Goal: Task Accomplishment & Management: Manage account settings

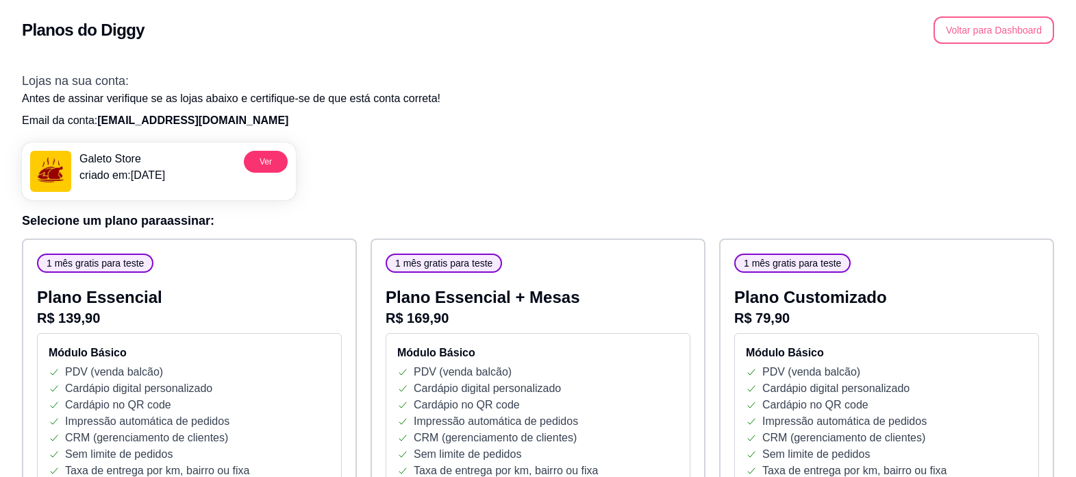
click at [962, 30] on button "Voltar para Dashboard" at bounding box center [993, 29] width 121 height 27
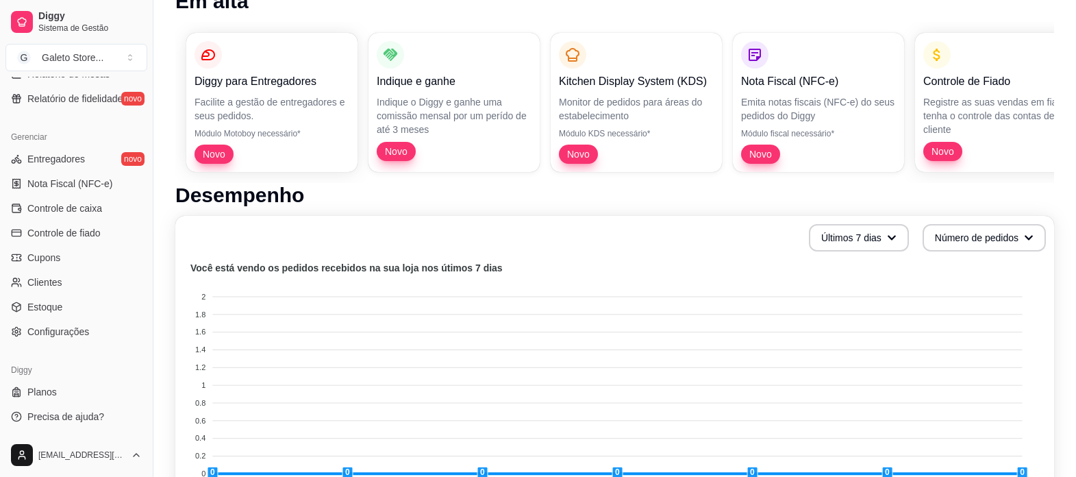
scroll to position [205, 0]
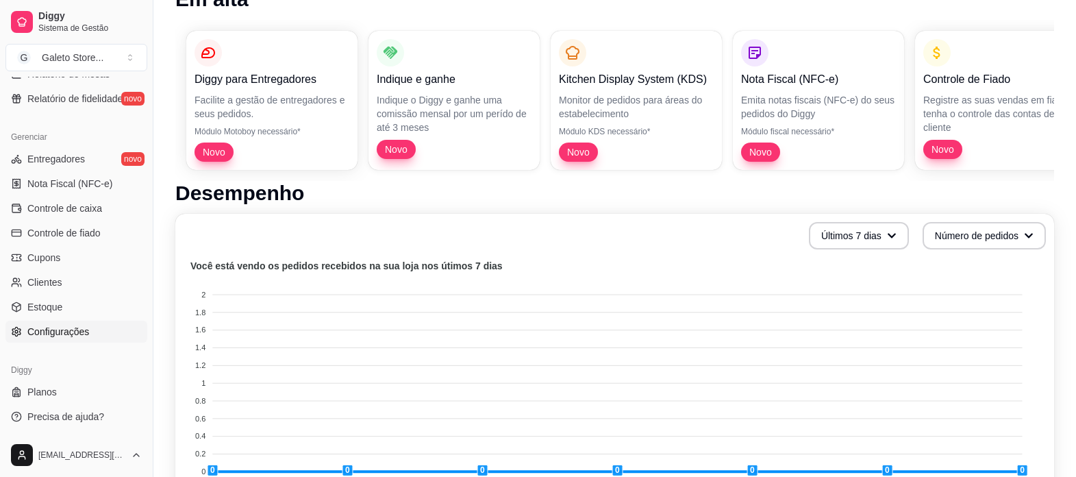
click at [57, 333] on span "Configurações" at bounding box center [58, 332] width 62 height 14
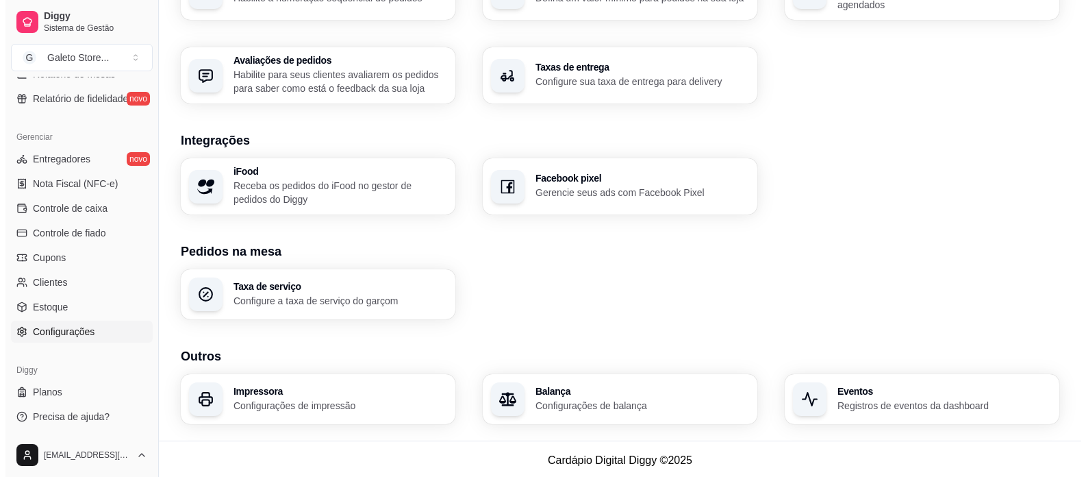
scroll to position [483, 0]
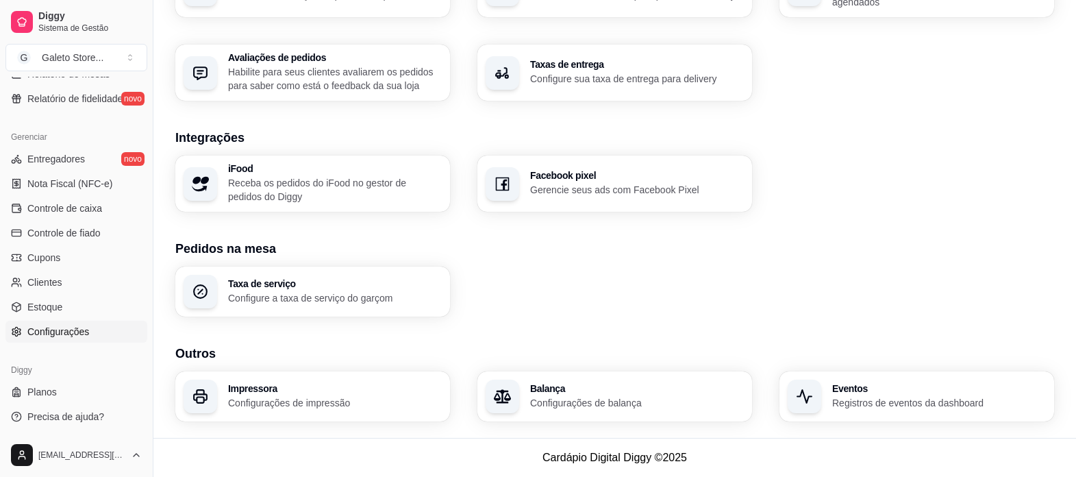
click at [312, 398] on p "Configurações de impressão" at bounding box center [335, 403] width 214 height 14
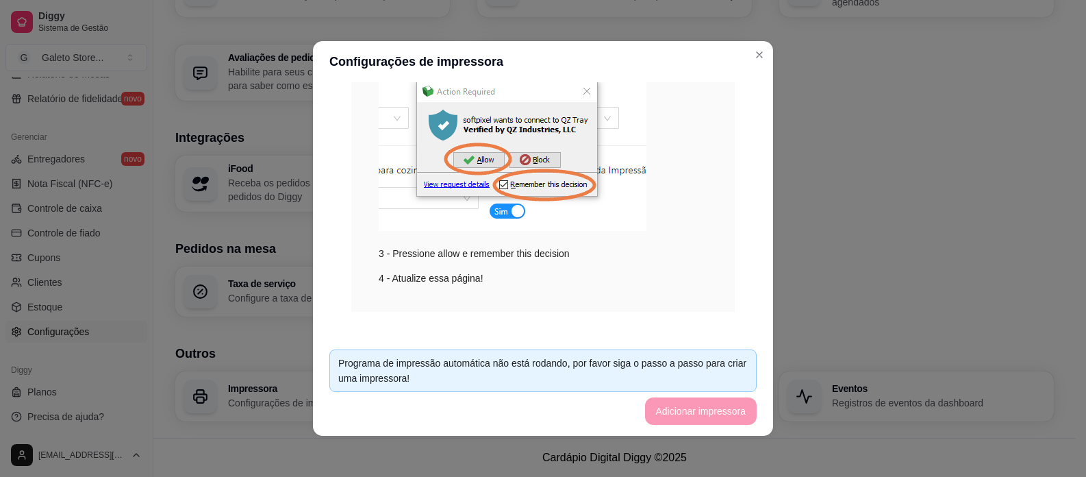
scroll to position [299, 0]
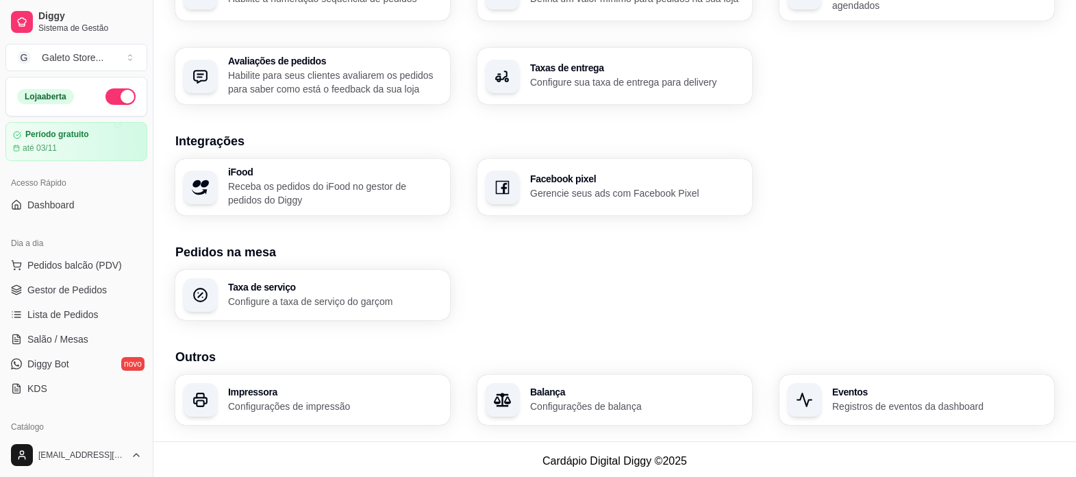
scroll to position [483, 0]
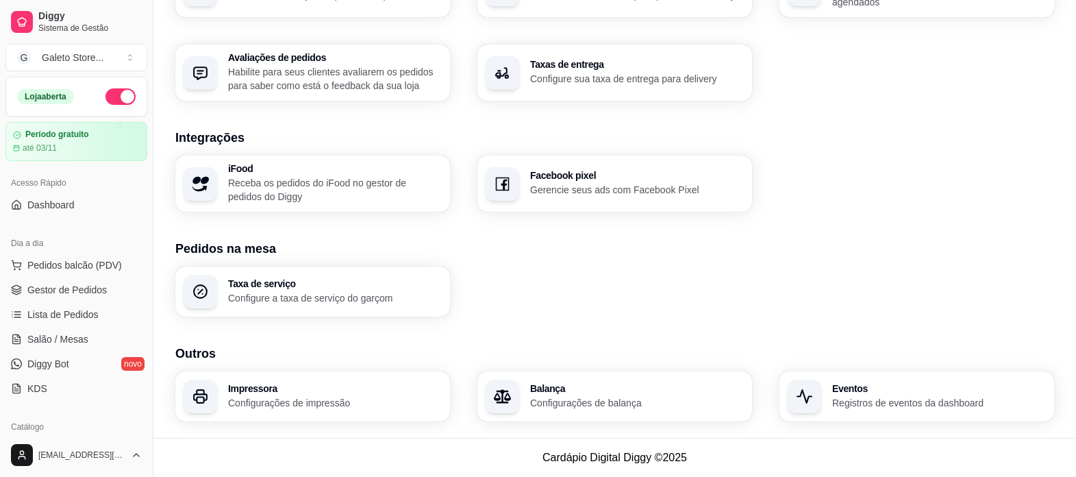
click at [297, 389] on h3 "Impressora" at bounding box center [335, 388] width 214 height 10
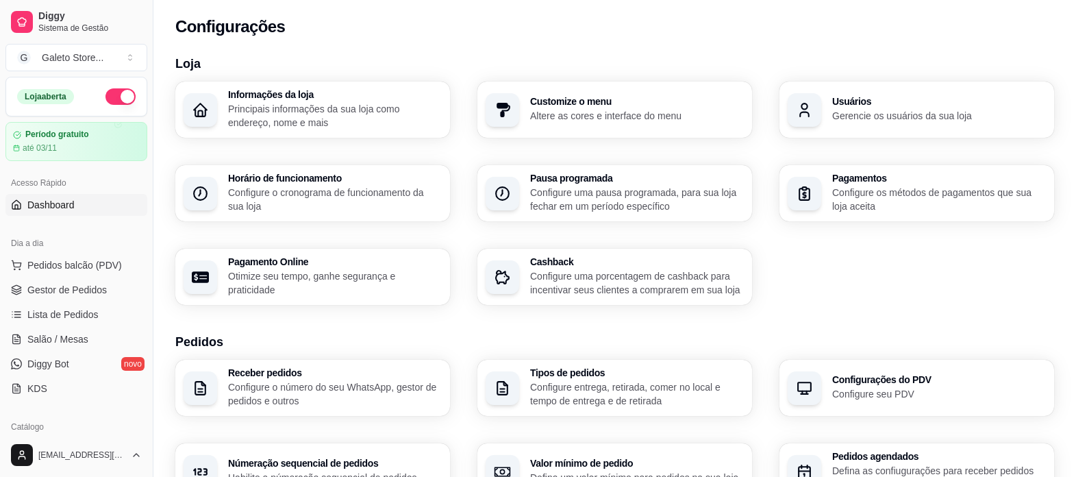
scroll to position [0, 0]
click at [81, 264] on span "Pedidos balcão (PDV)" at bounding box center [74, 265] width 94 height 14
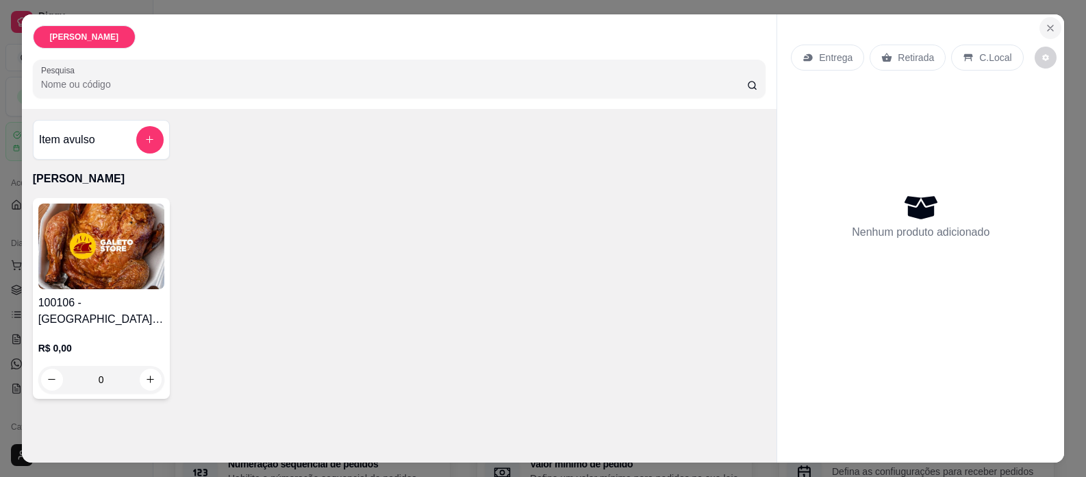
click at [1048, 30] on icon "Close" at bounding box center [1050, 27] width 5 height 5
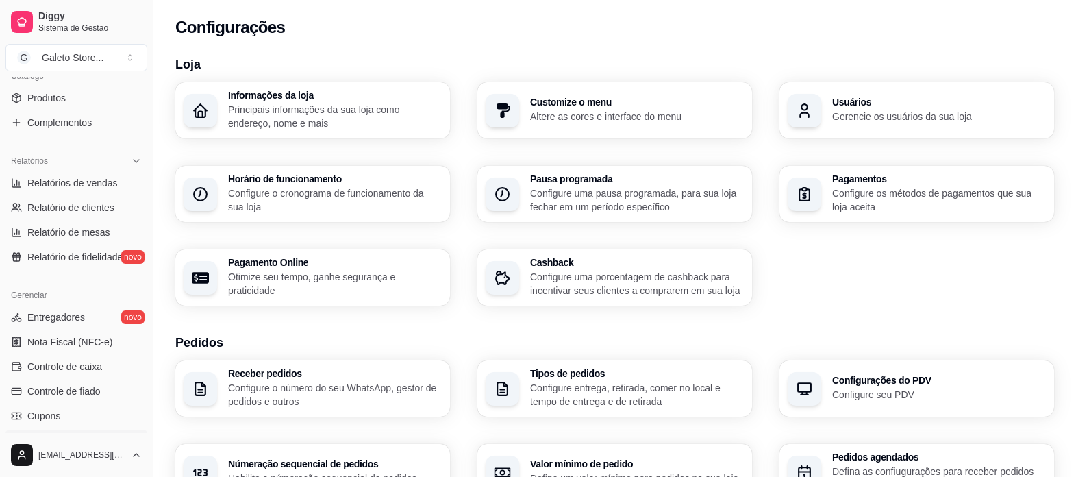
scroll to position [479, 0]
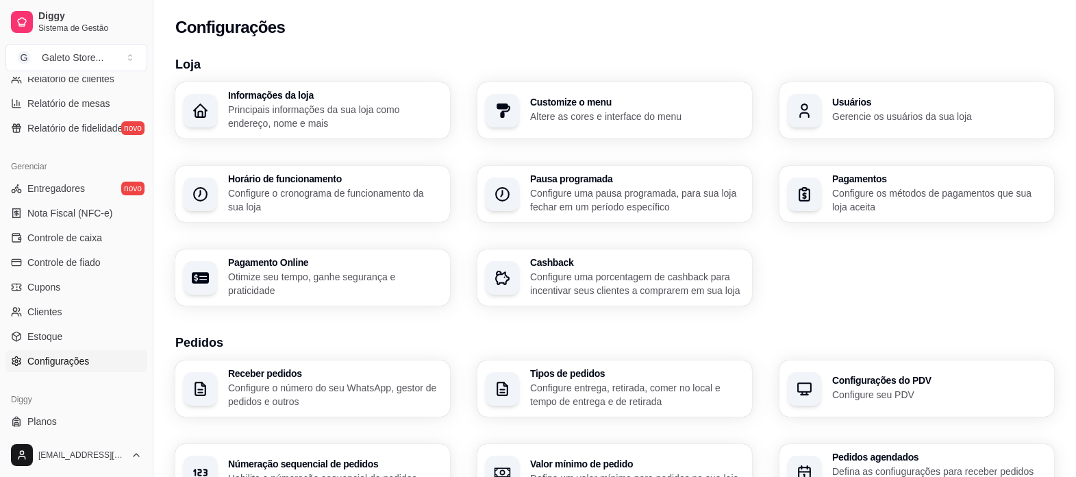
click at [47, 362] on span "Configurações" at bounding box center [58, 361] width 62 height 14
click at [824, 191] on div "Pagamentos Configure os métodos de pagamentos que sua loja aceita" at bounding box center [916, 194] width 275 height 56
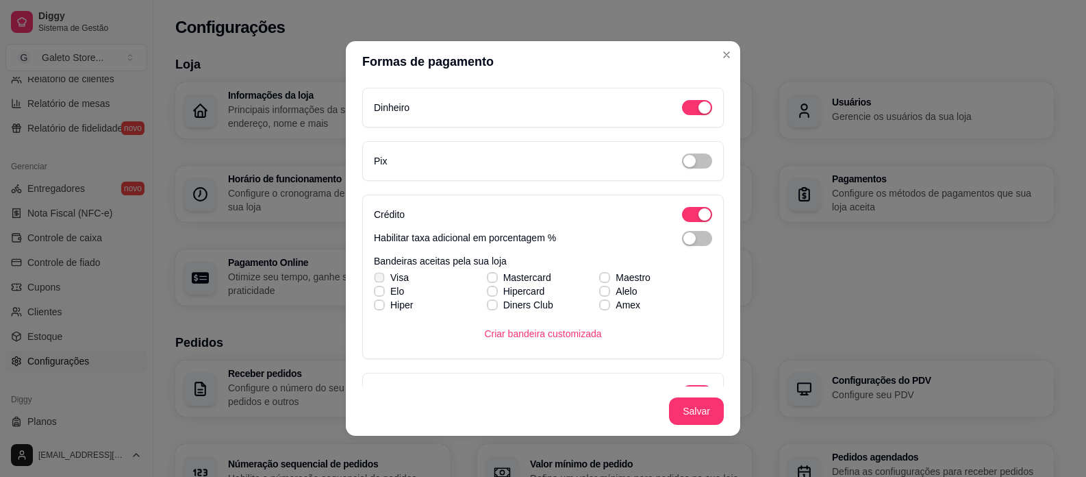
click at [377, 274] on span at bounding box center [379, 277] width 10 height 10
click at [377, 280] on input "Visa" at bounding box center [377, 284] width 9 height 9
checkbox input "true"
click at [375, 292] on icon at bounding box center [379, 290] width 8 height 5
click at [375, 294] on input "Elo" at bounding box center [377, 298] width 9 height 9
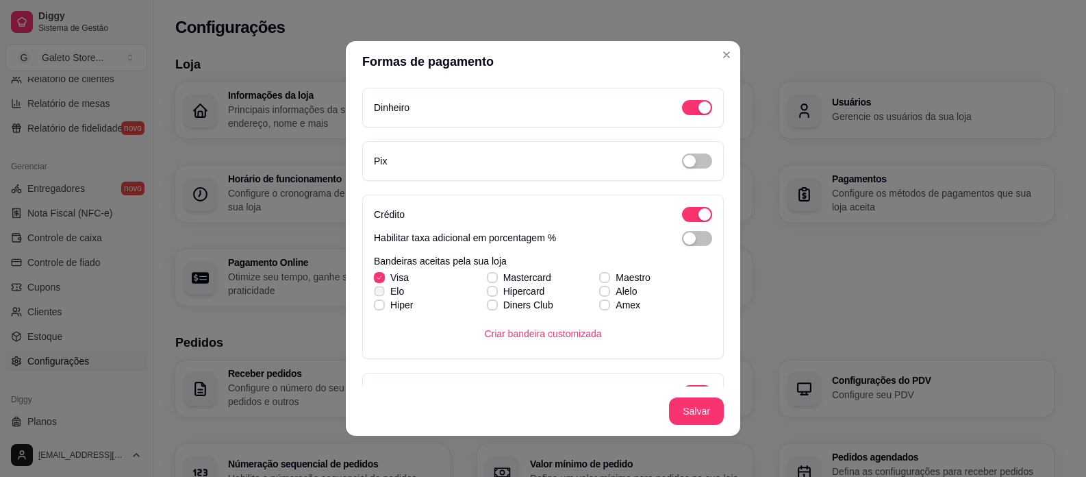
checkbox input "true"
click at [375, 304] on icon at bounding box center [379, 304] width 8 height 5
click at [373, 307] on input "Hiper" at bounding box center [377, 311] width 9 height 9
checkbox input "true"
click at [492, 279] on label "Hipercard" at bounding box center [515, 291] width 69 height 25
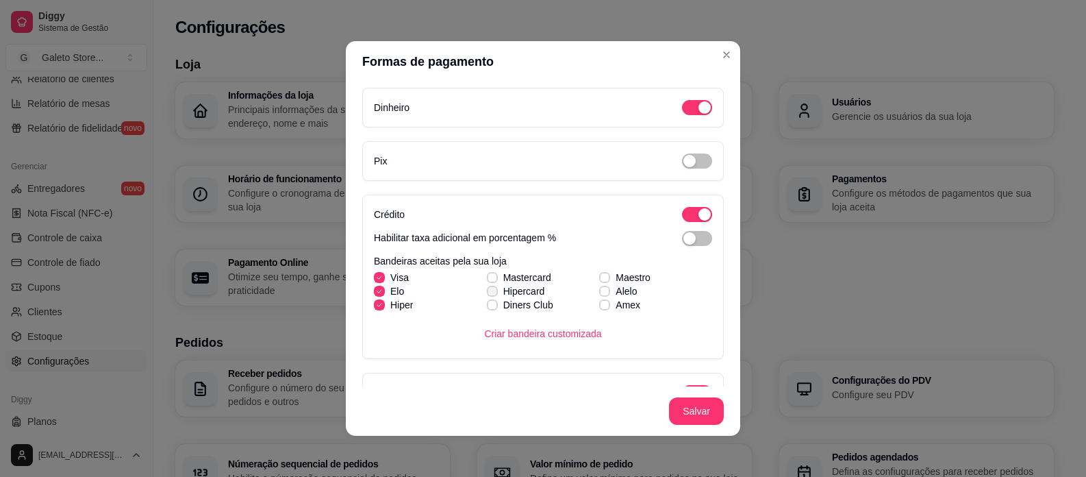
click at [492, 294] on input "Hipercard" at bounding box center [490, 298] width 9 height 9
checkbox input "true"
click at [491, 273] on label "Mastercard" at bounding box center [518, 277] width 75 height 25
click at [491, 280] on input "Mastercard" at bounding box center [490, 284] width 9 height 9
checkbox input "true"
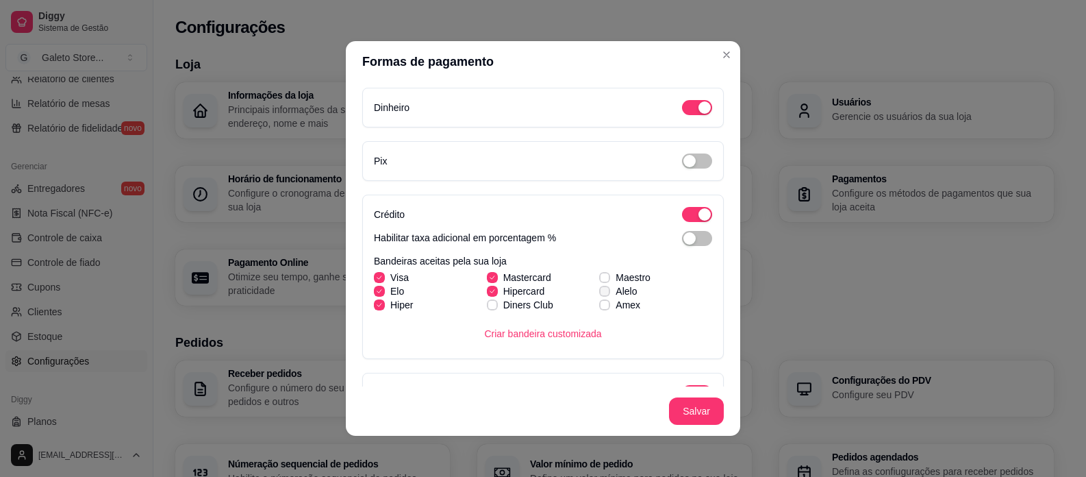
click at [596, 281] on label "Alelo" at bounding box center [618, 291] width 49 height 25
click at [598, 294] on input "Alelo" at bounding box center [602, 298] width 9 height 9
checkbox input "true"
click at [599, 273] on span at bounding box center [604, 277] width 11 height 11
click at [598, 280] on input "Maestro" at bounding box center [602, 284] width 9 height 9
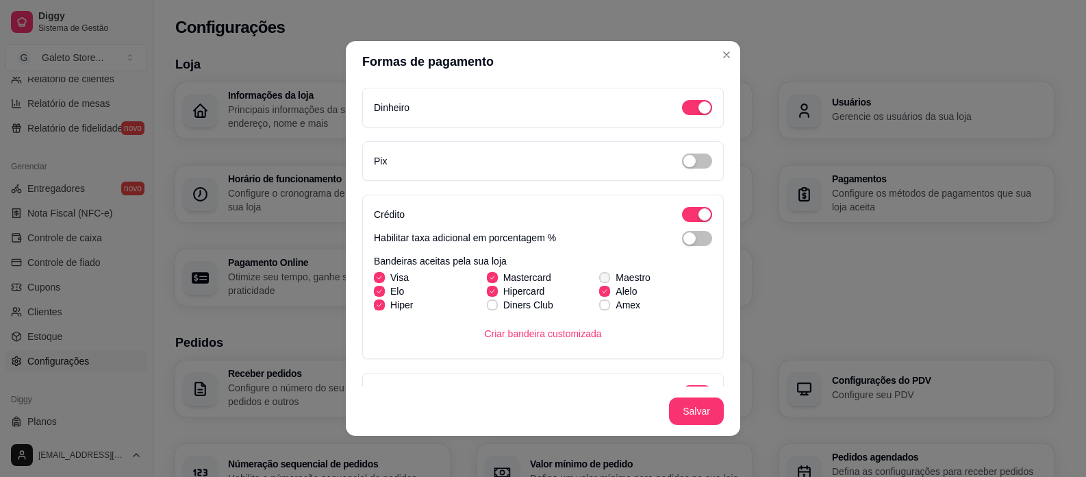
checkbox input "true"
click at [600, 291] on icon at bounding box center [604, 290] width 8 height 5
click at [598, 294] on input "Alelo" at bounding box center [602, 298] width 9 height 9
checkbox input "false"
click at [685, 165] on span "button" at bounding box center [697, 160] width 30 height 15
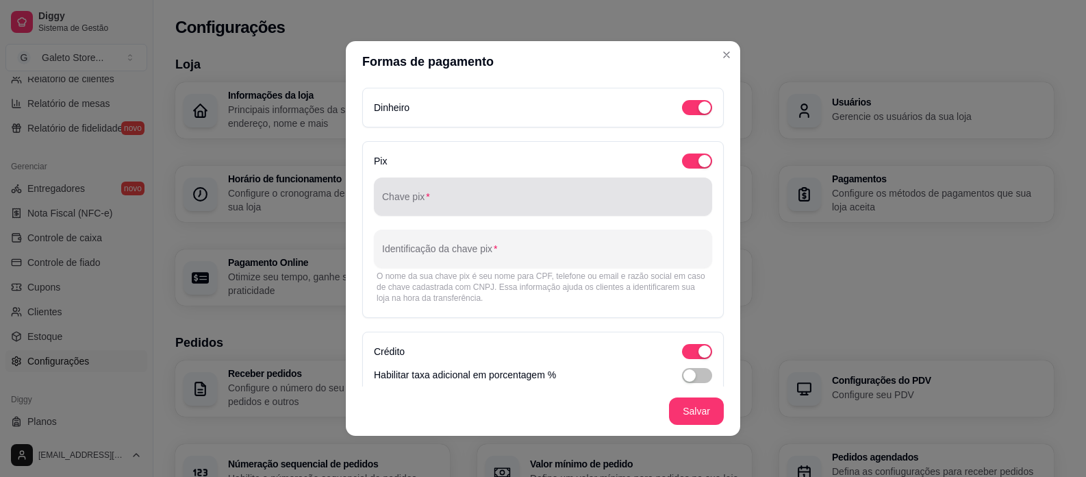
click at [481, 203] on input "Chave pix" at bounding box center [543, 202] width 322 height 14
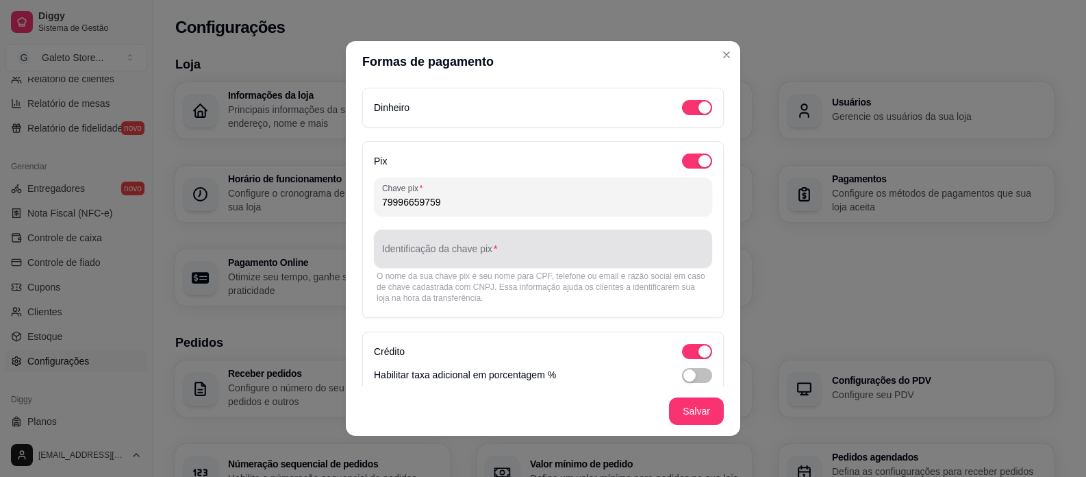
type input "79996659759"
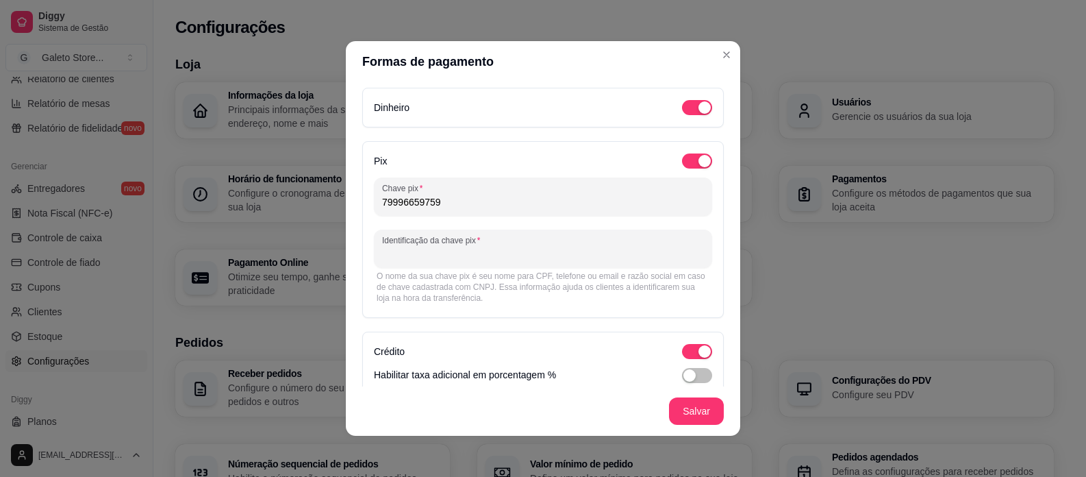
click at [504, 250] on input "Identificação da chave pix" at bounding box center [543, 254] width 322 height 14
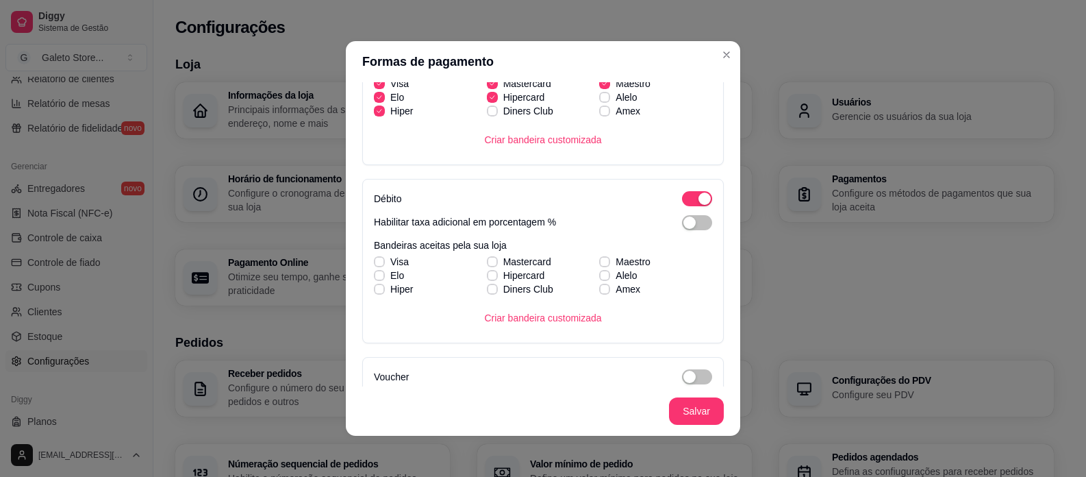
scroll to position [342, 0]
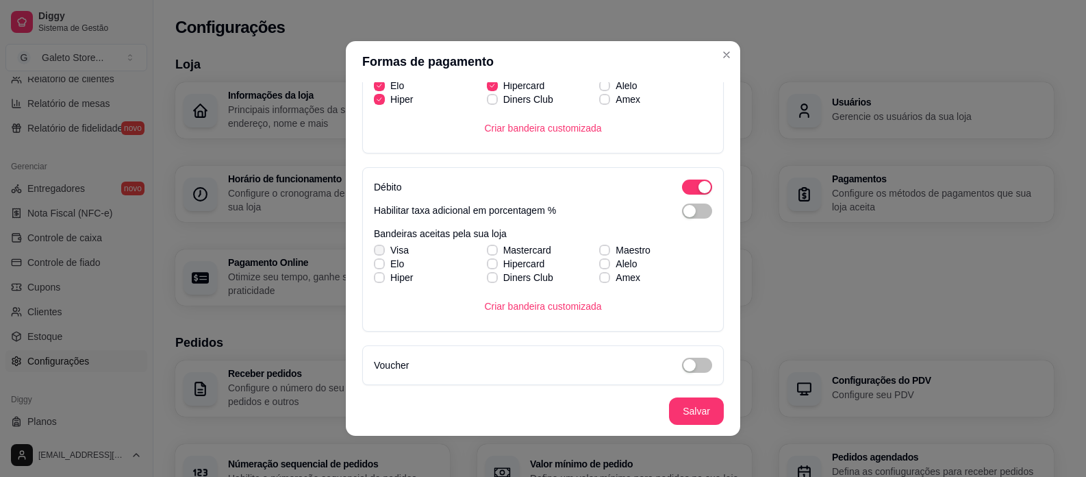
type input "Michael C S Costa"
click at [377, 249] on icon at bounding box center [379, 249] width 8 height 5
click at [377, 253] on input "Visa" at bounding box center [377, 257] width 9 height 9
checkbox input "true"
click at [377, 262] on icon at bounding box center [379, 263] width 8 height 5
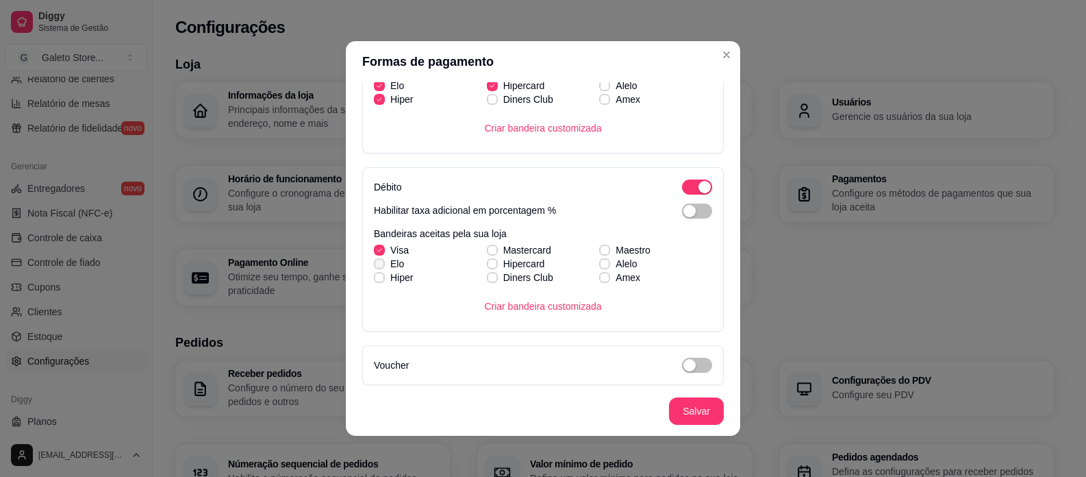
click at [377, 266] on input "Elo" at bounding box center [377, 270] width 9 height 9
checkbox input "true"
click at [377, 273] on span at bounding box center [379, 277] width 11 height 11
click at [377, 280] on input "Hiper" at bounding box center [377, 284] width 9 height 9
checkbox input "true"
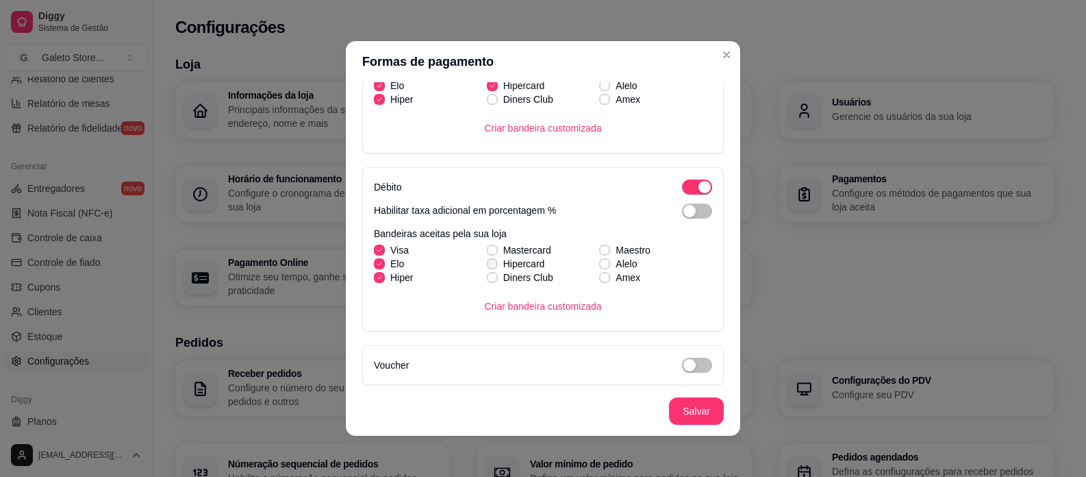
click at [481, 254] on label "Hipercard" at bounding box center [515, 263] width 69 height 25
click at [486, 266] on input "Hipercard" at bounding box center [490, 270] width 9 height 9
checkbox input "true"
click at [488, 249] on icon at bounding box center [492, 249] width 8 height 5
click at [486, 253] on input "Mastercard" at bounding box center [490, 257] width 9 height 9
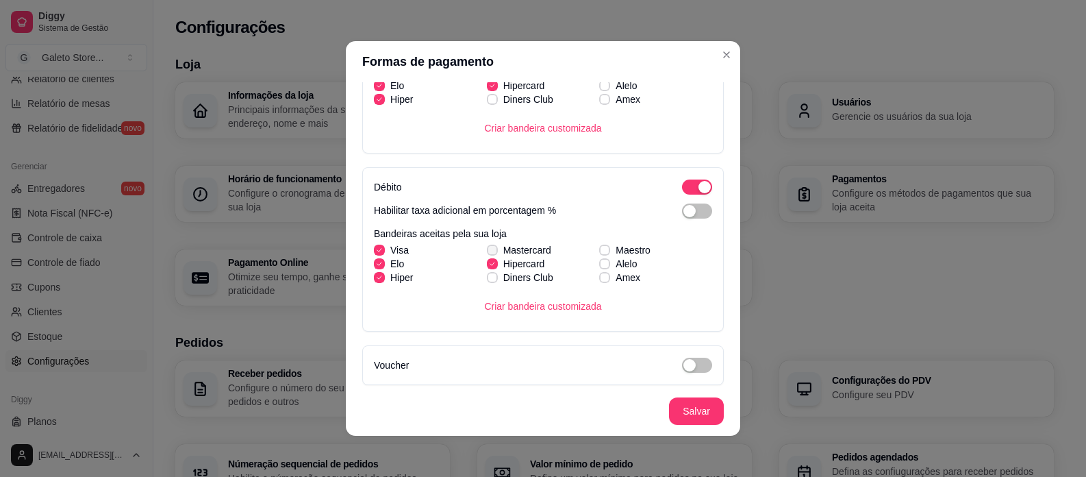
checkbox input "true"
click at [490, 281] on label "Diners Club" at bounding box center [519, 277] width 77 height 25
click at [490, 281] on input "Diners Club" at bounding box center [490, 284] width 9 height 9
checkbox input "true"
click at [601, 247] on icon at bounding box center [605, 249] width 8 height 5
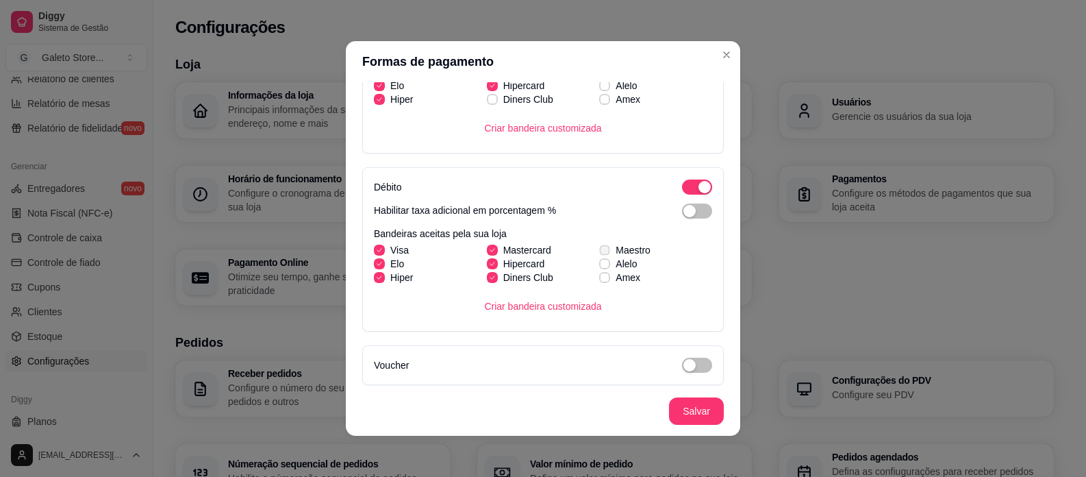
click at [598, 253] on input "Maestro" at bounding box center [602, 257] width 9 height 9
checkbox input "true"
click at [599, 258] on span at bounding box center [604, 263] width 11 height 11
click at [598, 266] on input "Alelo" at bounding box center [602, 270] width 9 height 9
checkbox input "true"
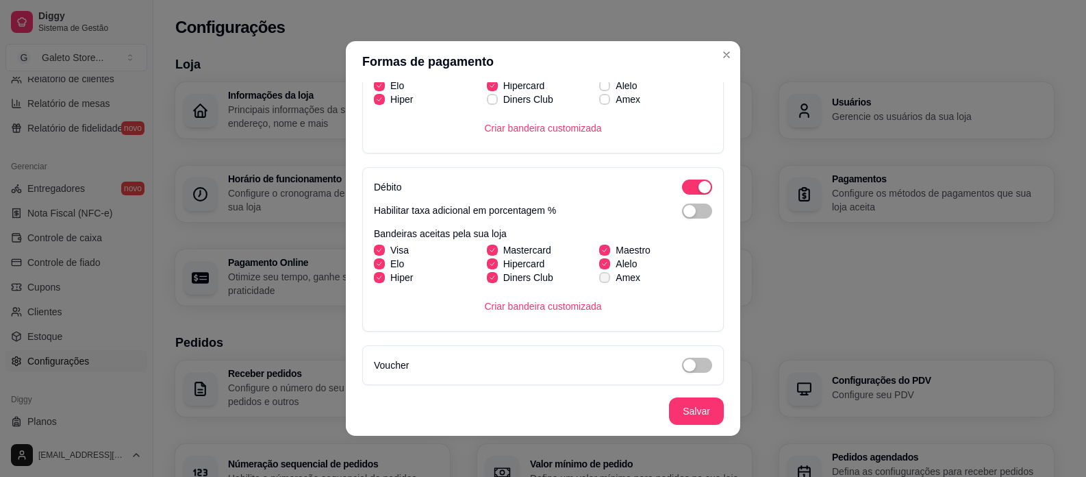
click at [600, 278] on icon at bounding box center [604, 277] width 8 height 5
click at [598, 280] on input "Amex" at bounding box center [602, 284] width 9 height 9
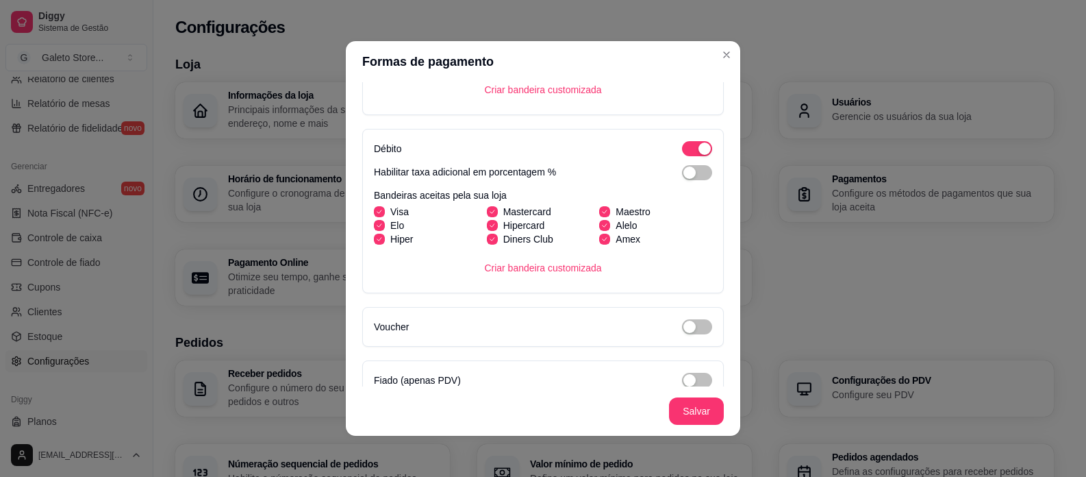
scroll to position [400, 0]
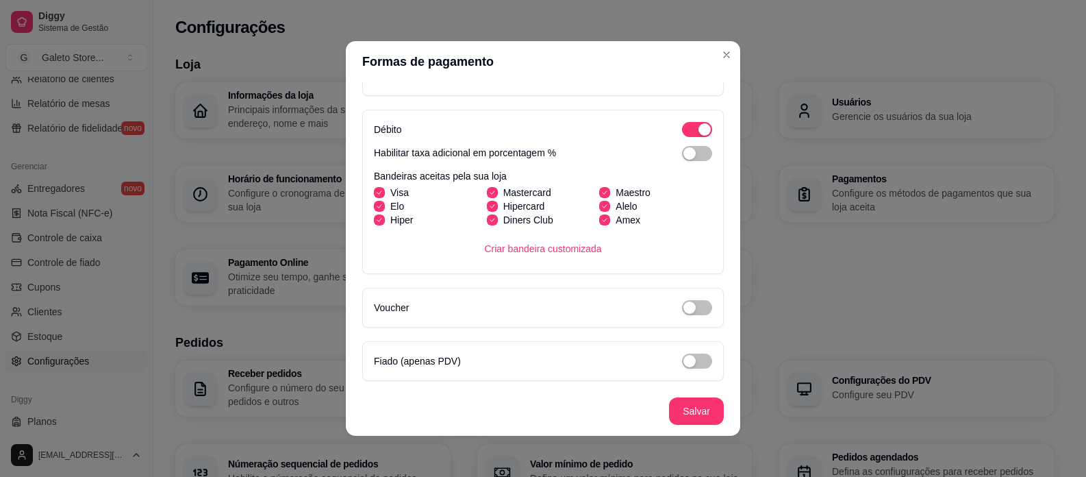
click at [599, 216] on span at bounding box center [604, 219] width 11 height 11
click at [598, 223] on input "Amex" at bounding box center [602, 227] width 9 height 9
checkbox input "false"
click at [600, 203] on icon at bounding box center [604, 205] width 8 height 5
click at [598, 209] on input "Alelo" at bounding box center [602, 213] width 9 height 9
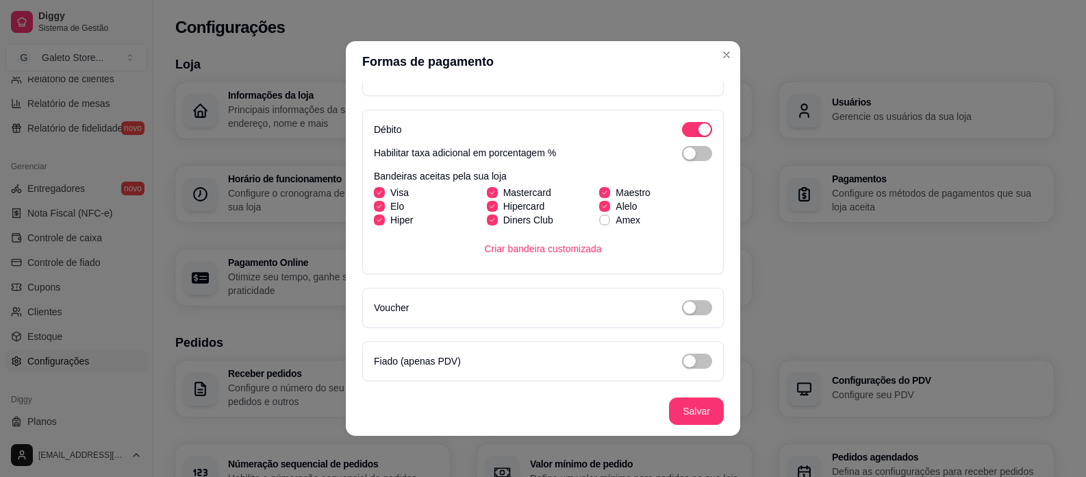
checkbox input "false"
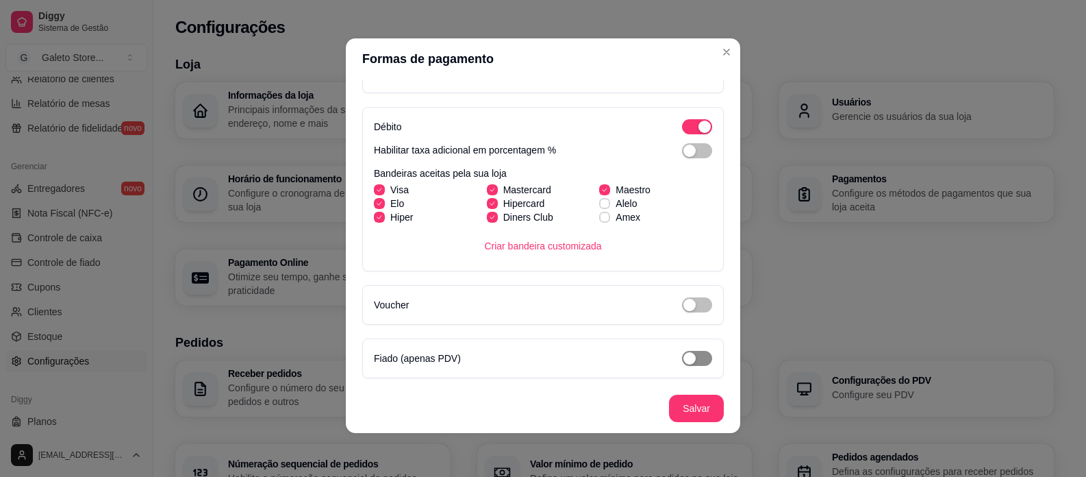
click at [684, 353] on span "button" at bounding box center [697, 358] width 30 height 15
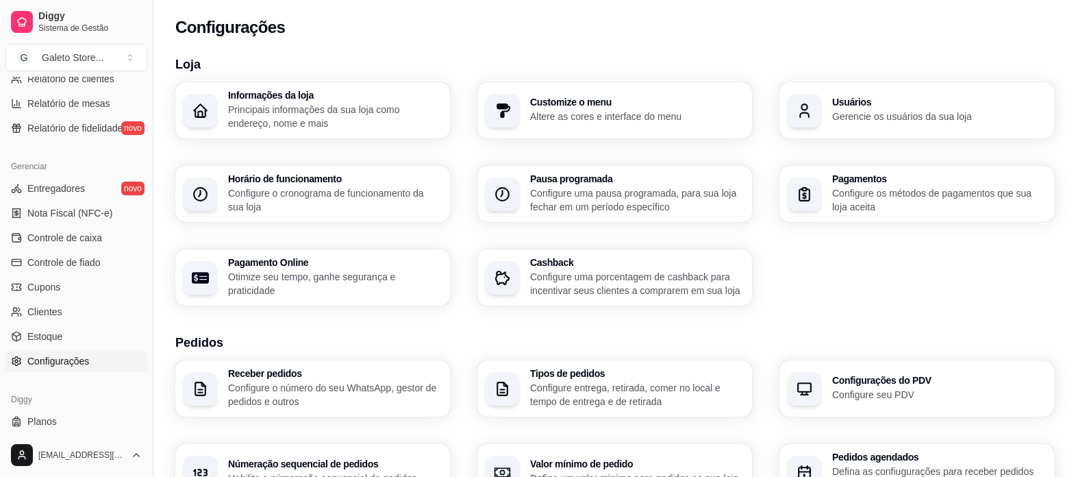
click at [865, 187] on p "Configure os métodos de pagamentos que sua loja aceita" at bounding box center [939, 199] width 214 height 27
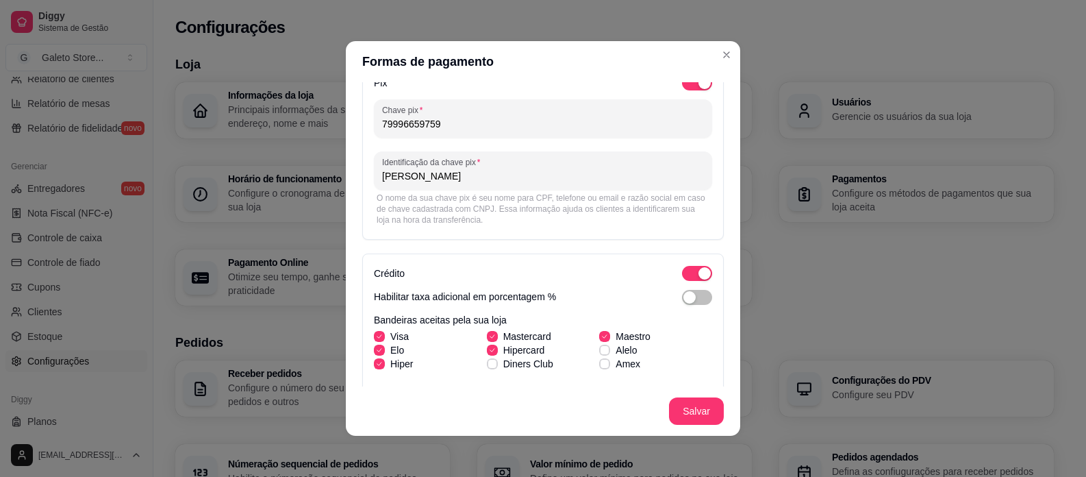
scroll to position [0, 0]
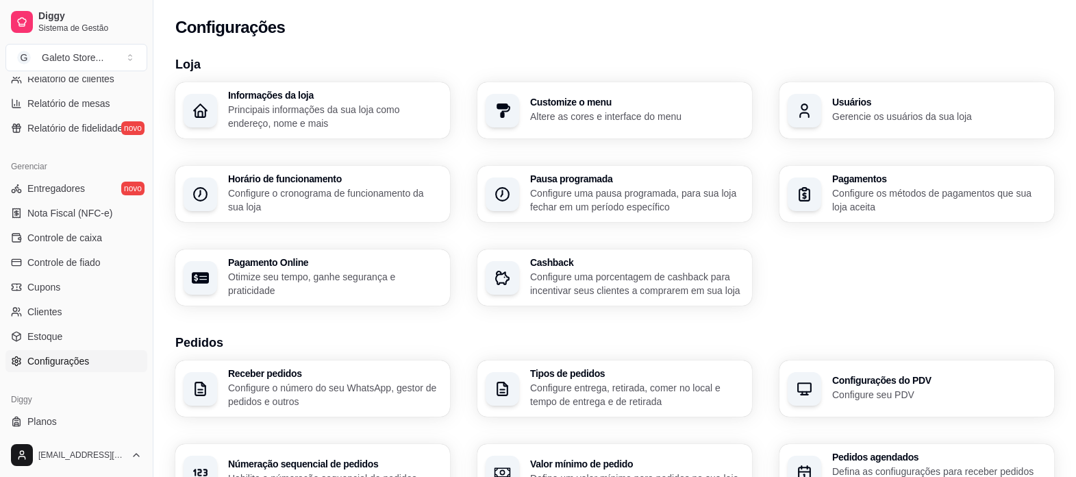
click at [599, 110] on p "Altere as cores e interface do menu" at bounding box center [637, 117] width 214 height 14
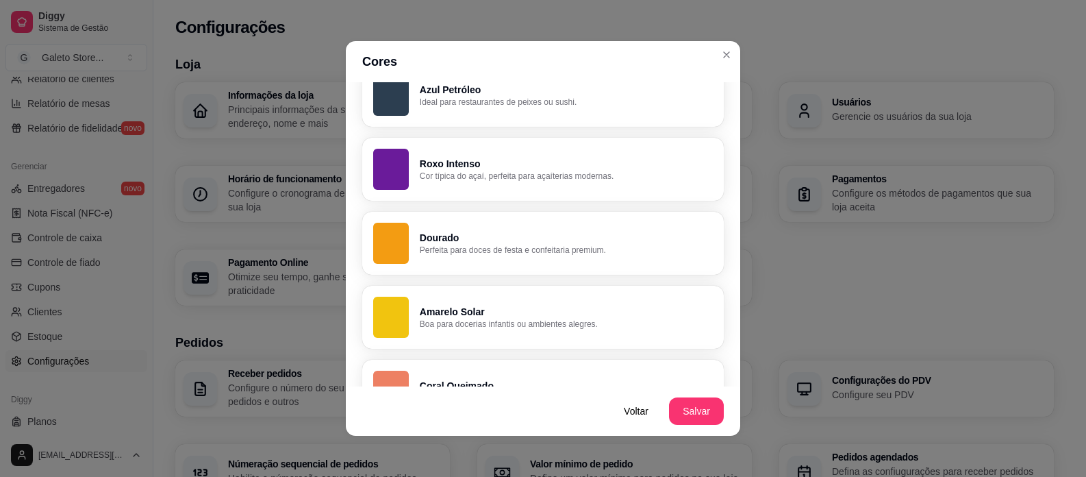
scroll to position [753, 0]
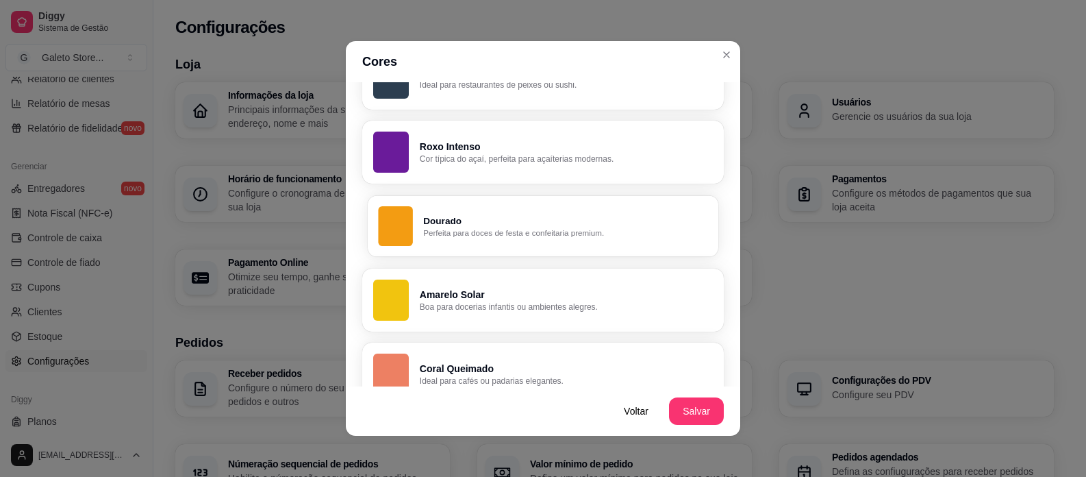
click at [470, 223] on p "Dourado" at bounding box center [565, 220] width 284 height 13
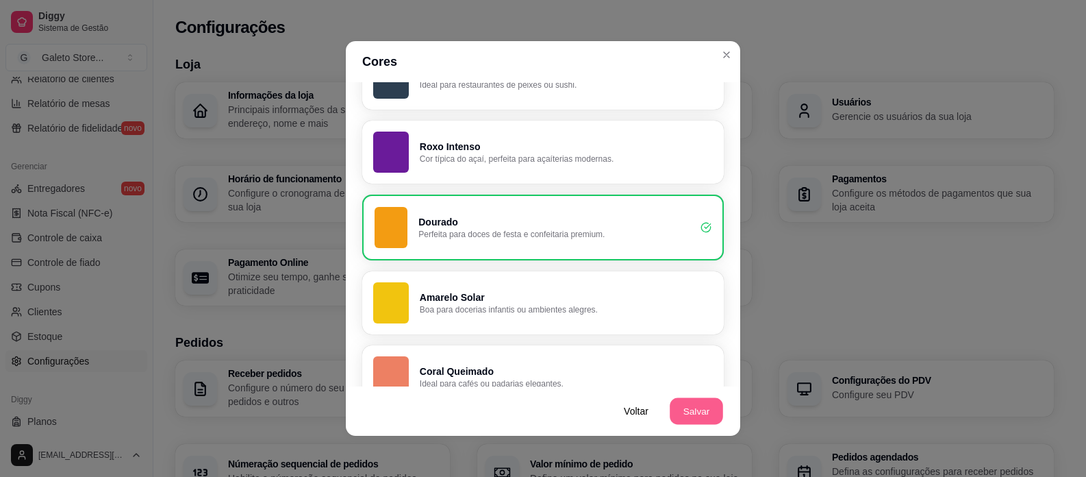
click at [693, 412] on button "Salvar" at bounding box center [696, 411] width 53 height 27
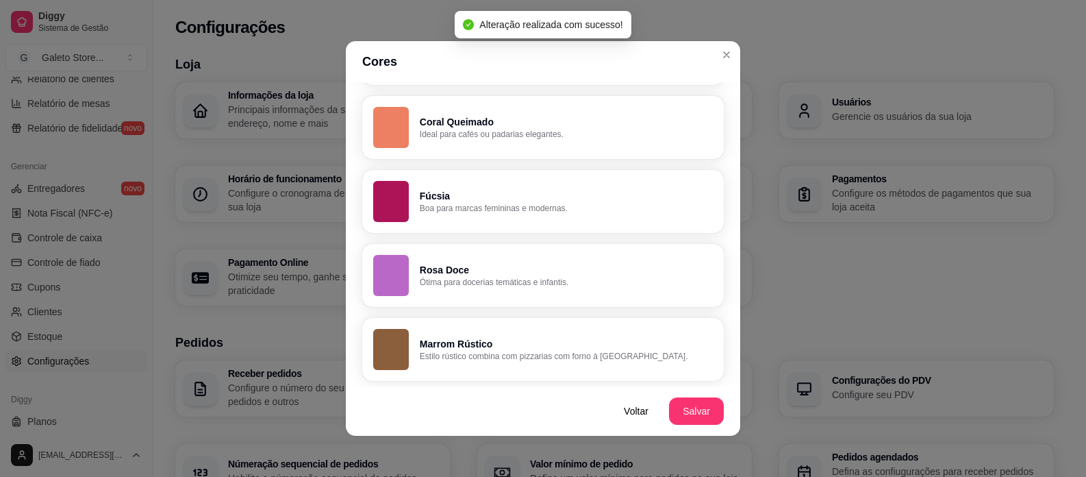
scroll to position [3, 0]
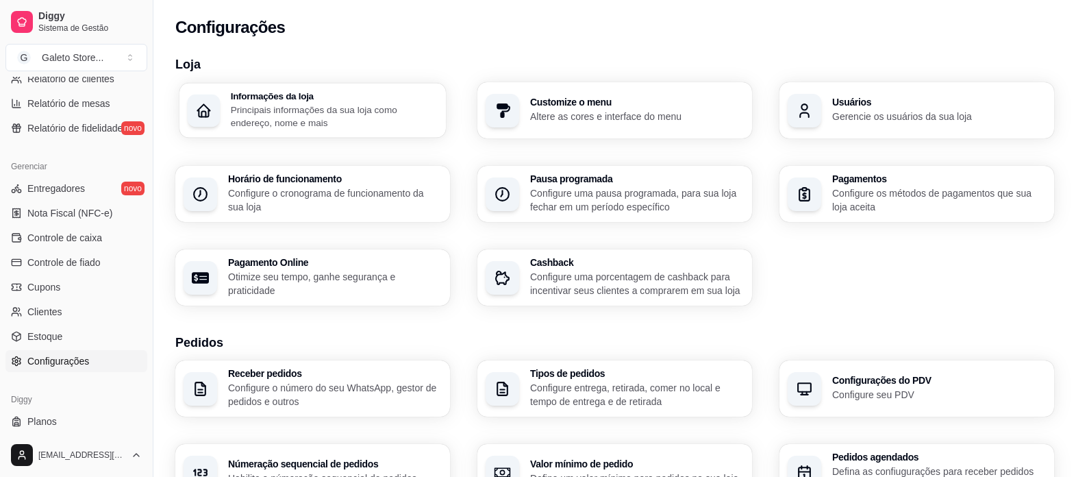
click at [333, 108] on p "Principais informações da sua loja como endereço, nome e mais" at bounding box center [334, 116] width 207 height 27
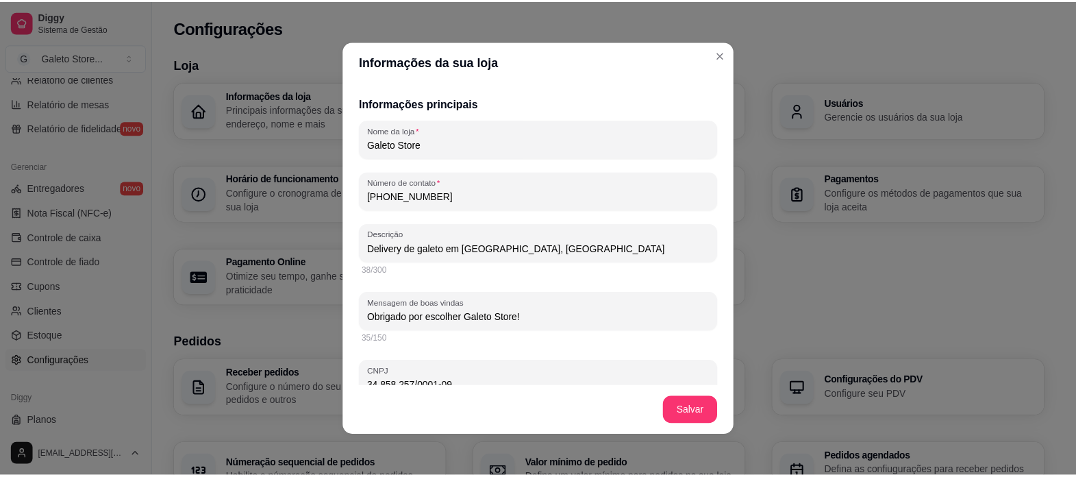
scroll to position [479, 0]
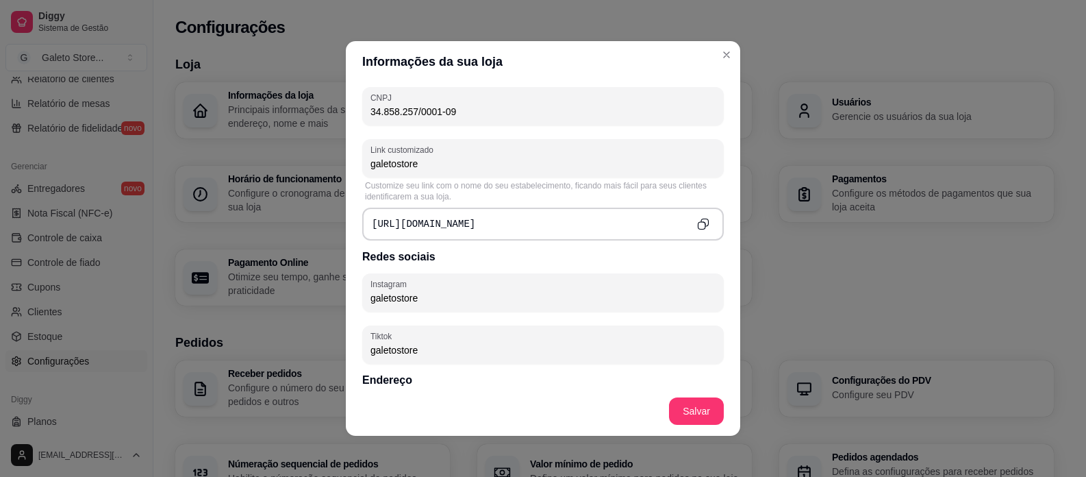
click at [601, 223] on div "https://diggy.menu/galetostore" at bounding box center [543, 223] width 362 height 33
click at [455, 225] on pre "https://diggy.menu/galetostore" at bounding box center [423, 224] width 103 height 14
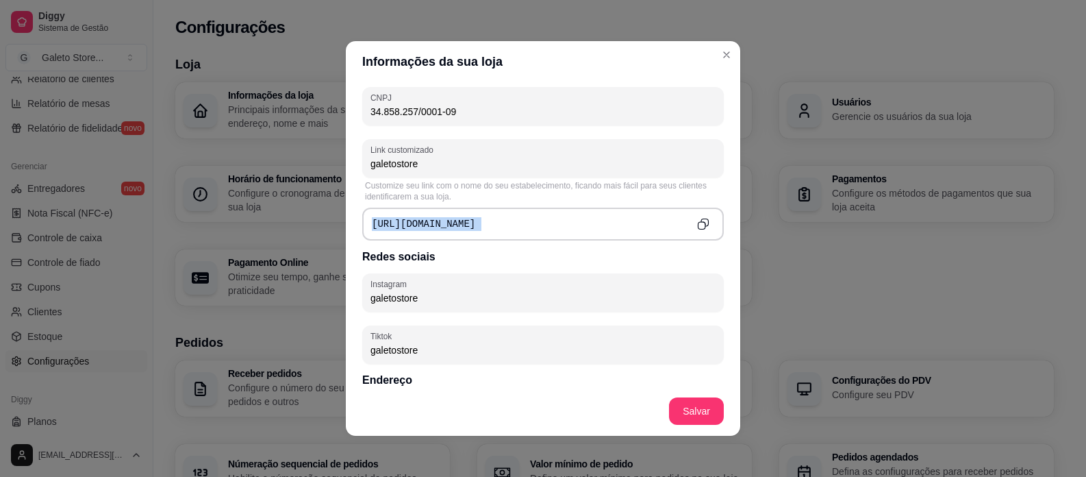
click at [455, 225] on pre "https://diggy.menu/galetostore" at bounding box center [423, 224] width 103 height 14
copy div "https://diggy.menu/galetostore"
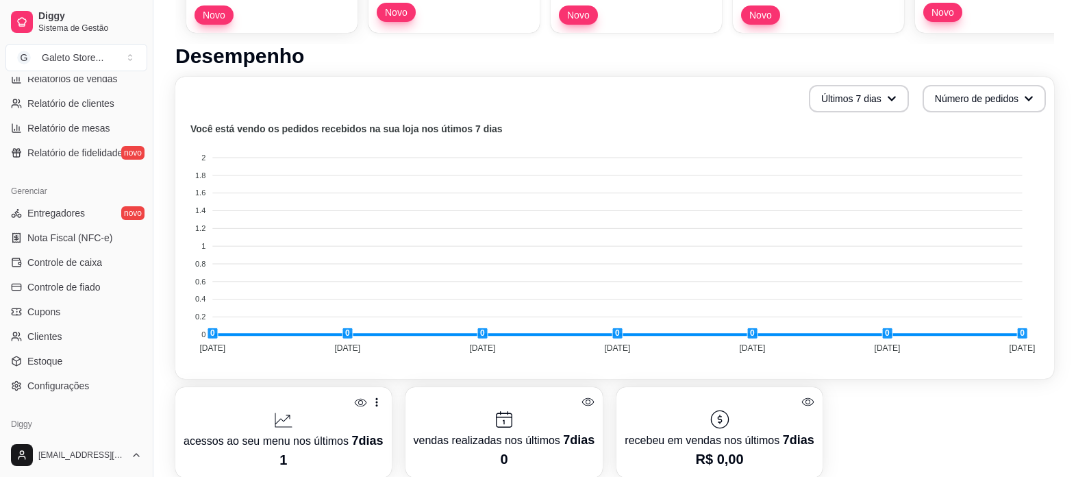
scroll to position [479, 0]
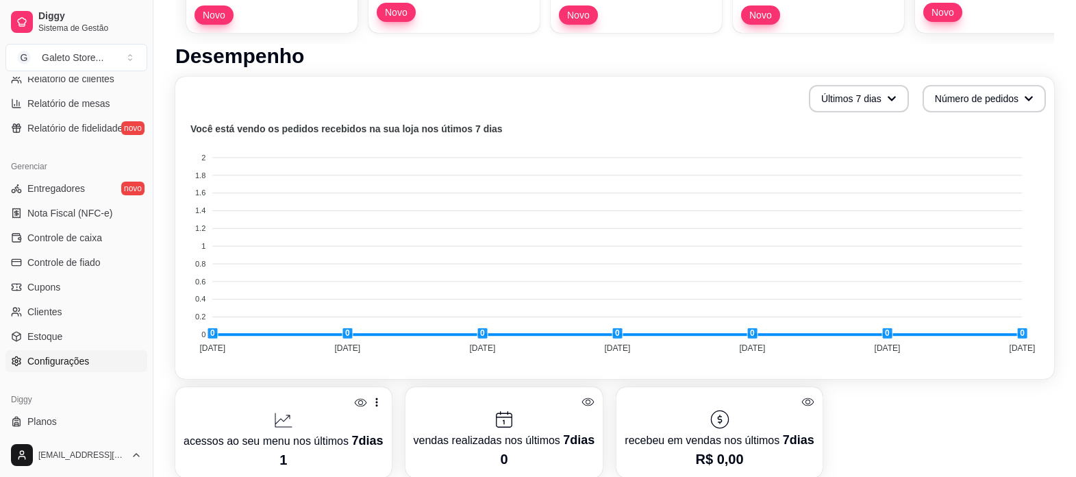
click at [68, 360] on span "Configurações" at bounding box center [58, 361] width 62 height 14
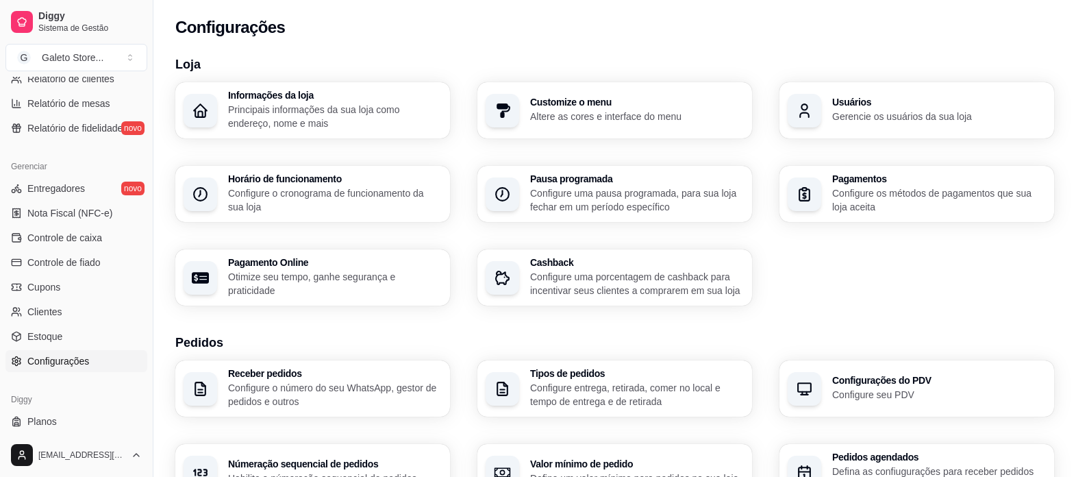
click at [577, 105] on h3 "Customize o menu" at bounding box center [637, 102] width 214 height 10
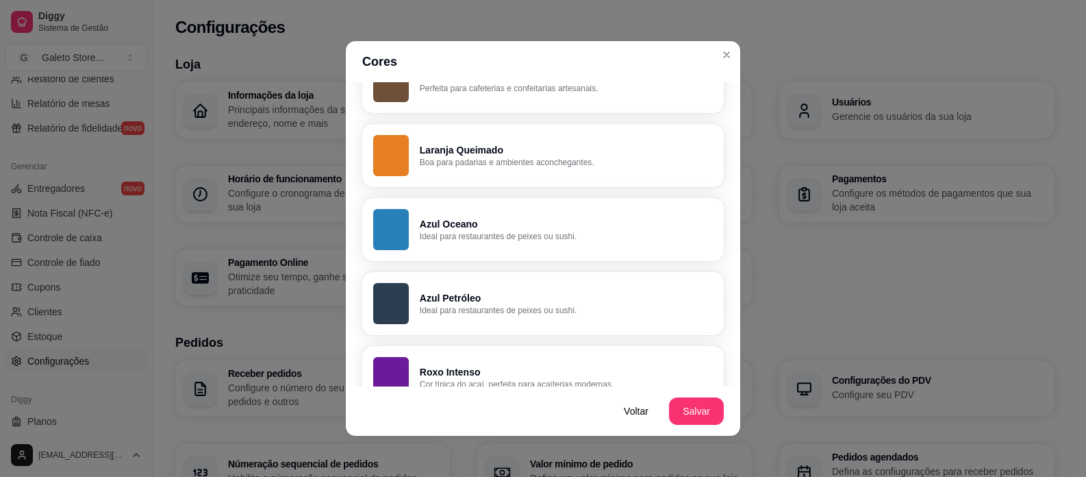
scroll to position [548, 0]
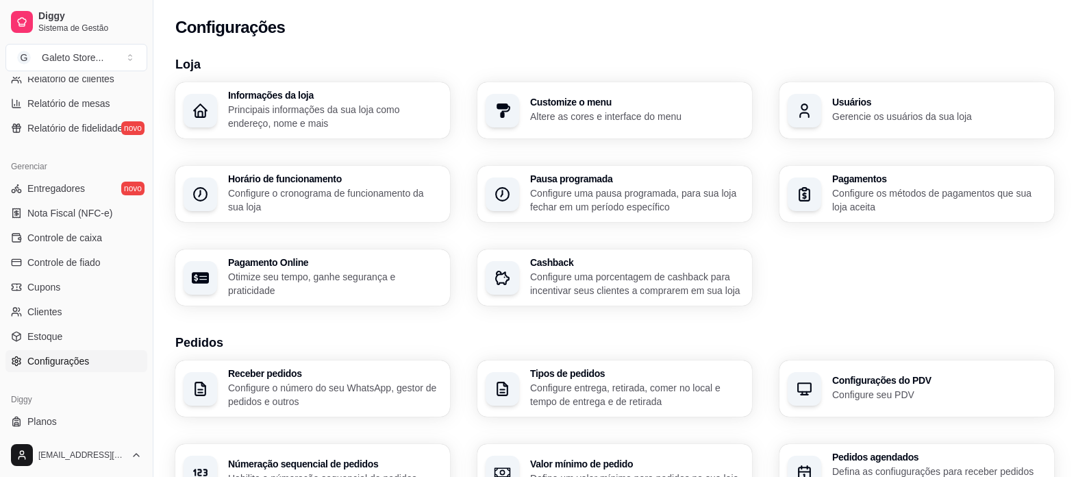
click at [392, 94] on h3 "Informações da loja" at bounding box center [335, 95] width 214 height 10
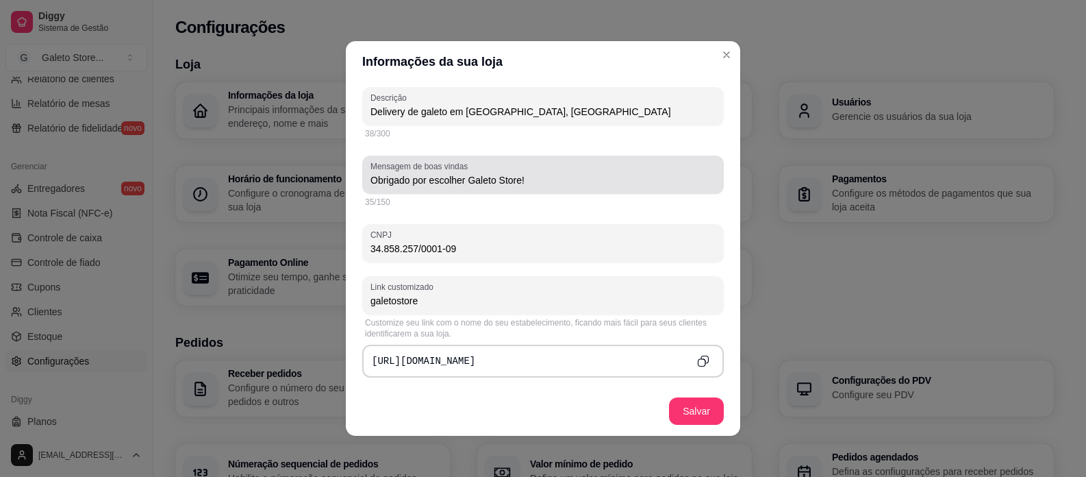
scroll to position [411, 0]
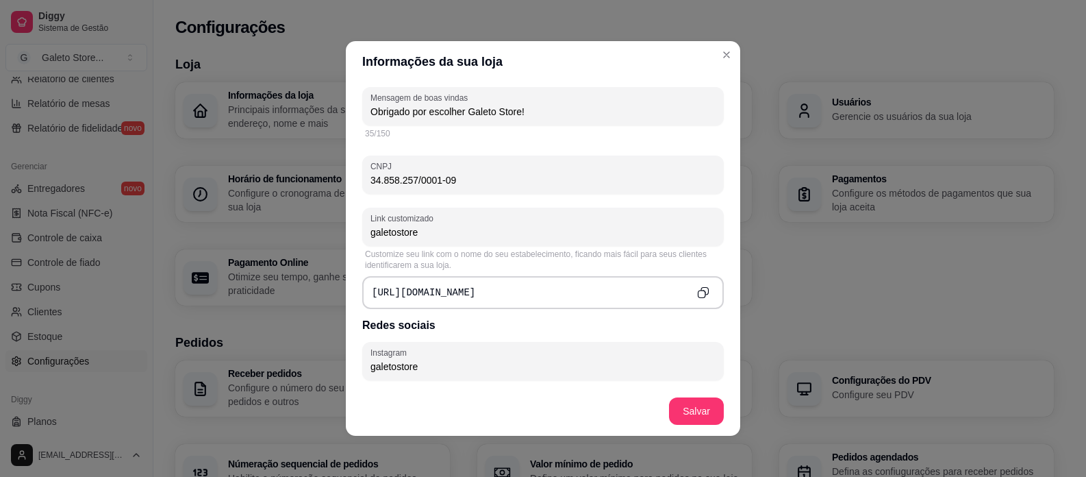
click at [473, 282] on div "https://diggy.menu/galetostore" at bounding box center [543, 292] width 362 height 33
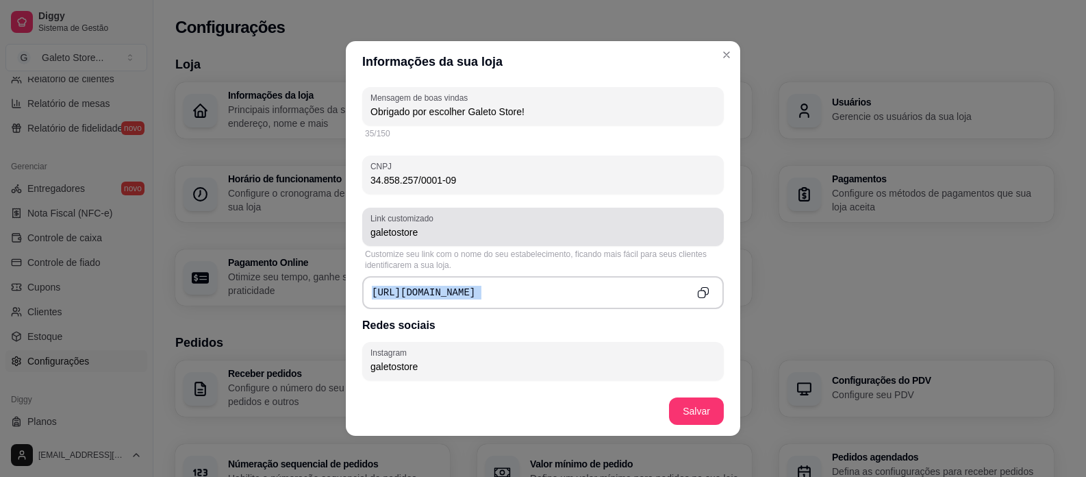
copy div "https://diggy.menu/galetostore"
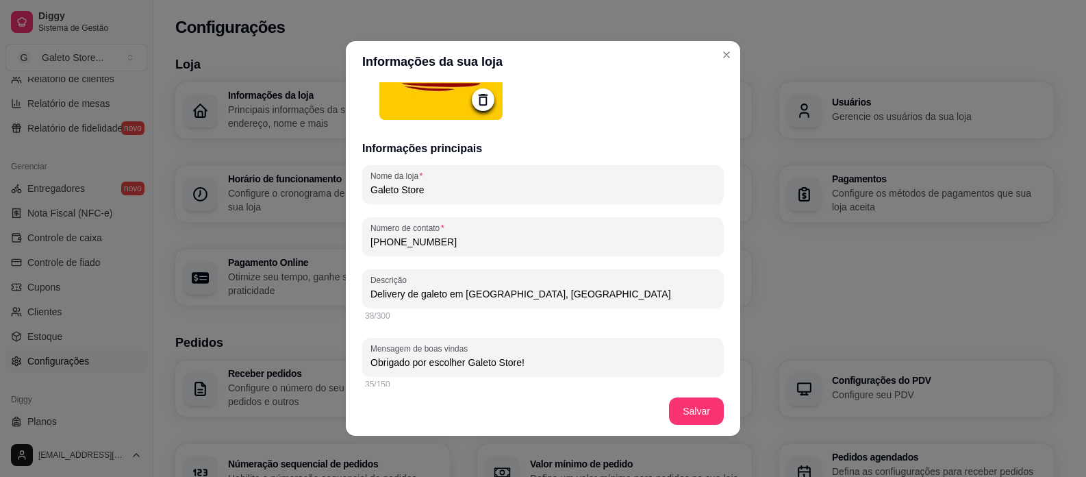
scroll to position [0, 0]
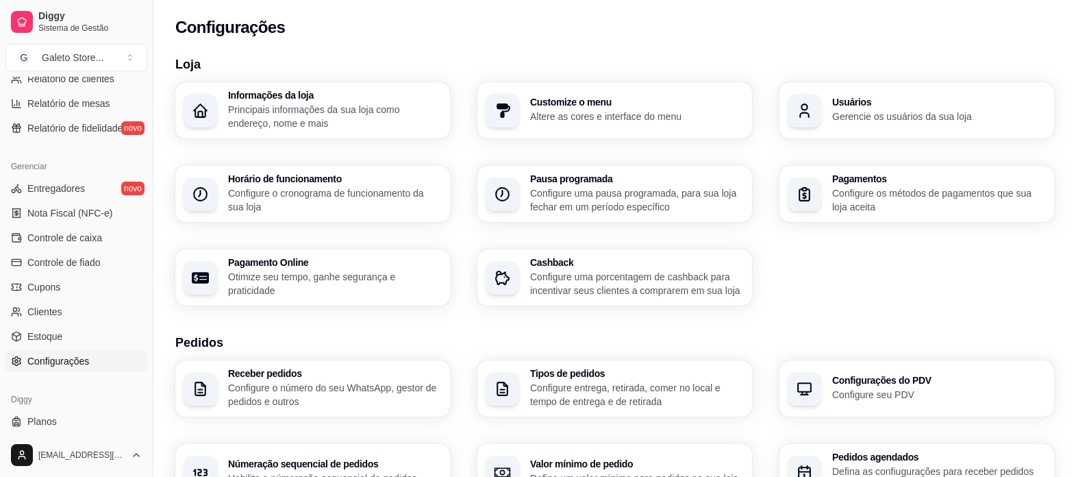
click at [330, 198] on p "Configure o cronograma de funcionamento da sua loja" at bounding box center [335, 199] width 214 height 27
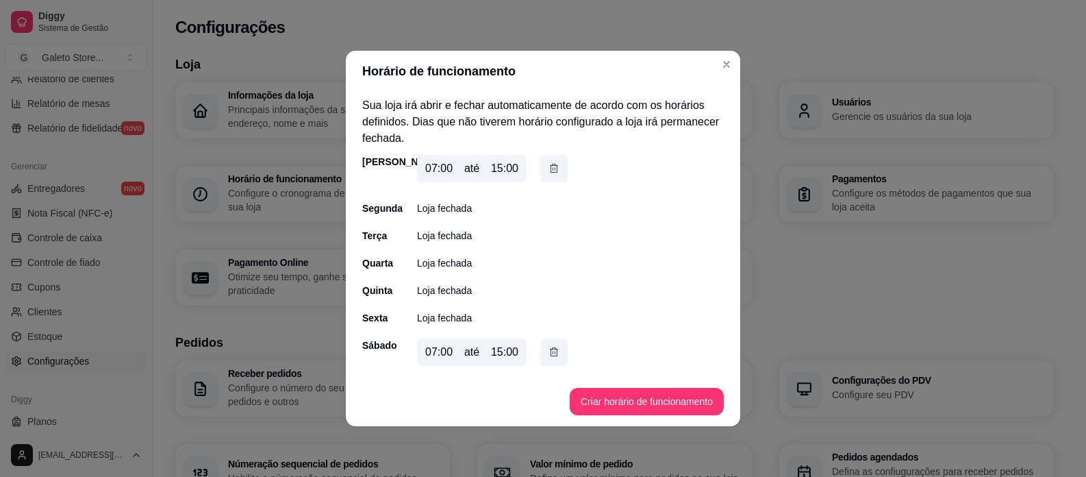
click at [498, 170] on div "15:00" at bounding box center [504, 168] width 27 height 16
click at [499, 350] on div "15:00" at bounding box center [504, 352] width 27 height 16
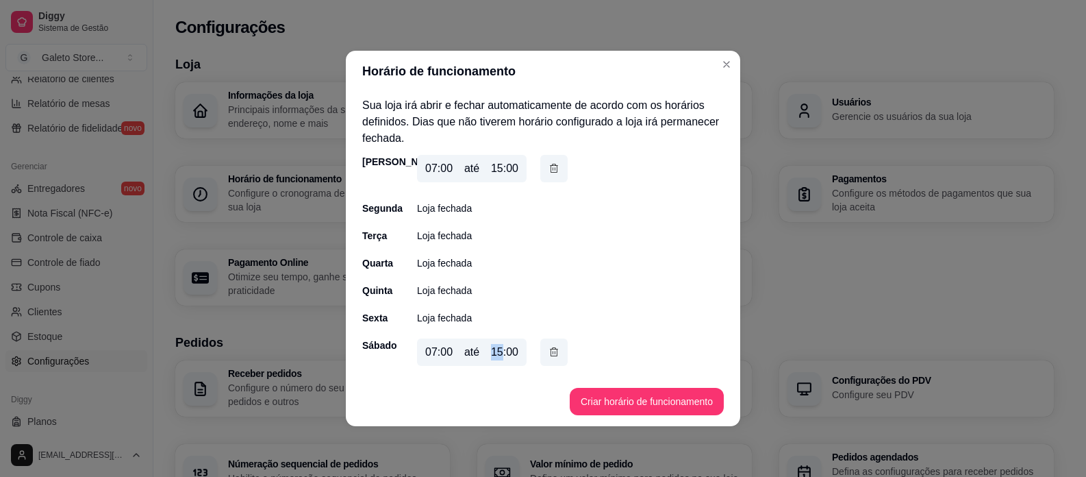
click at [499, 350] on div "15:00" at bounding box center [504, 352] width 27 height 16
click at [550, 355] on icon "button" at bounding box center [553, 351] width 11 height 14
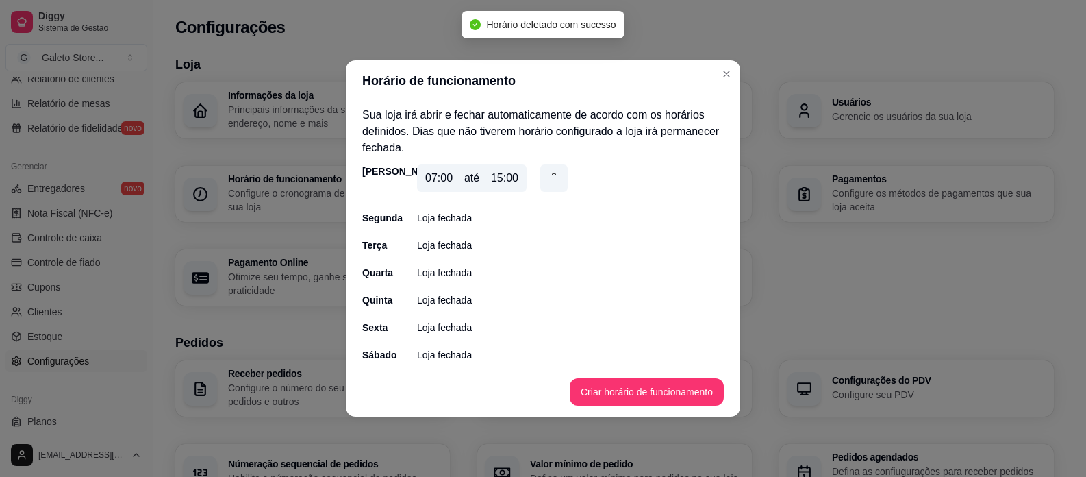
click at [440, 353] on p "Loja fechada" at bounding box center [444, 355] width 55 height 14
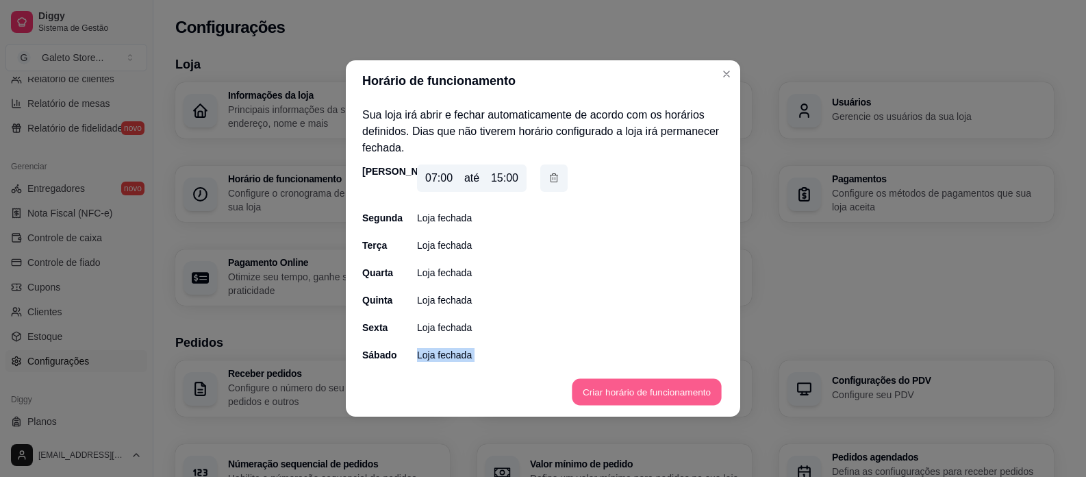
click at [689, 385] on button "Criar horário de funcionamento" at bounding box center [646, 392] width 149 height 27
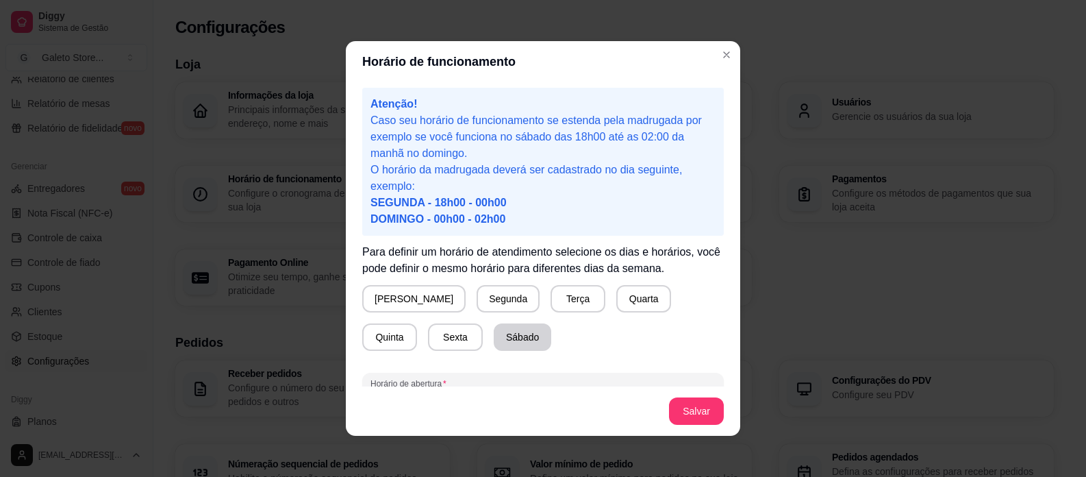
click at [494, 333] on button "Sábado" at bounding box center [523, 336] width 58 height 27
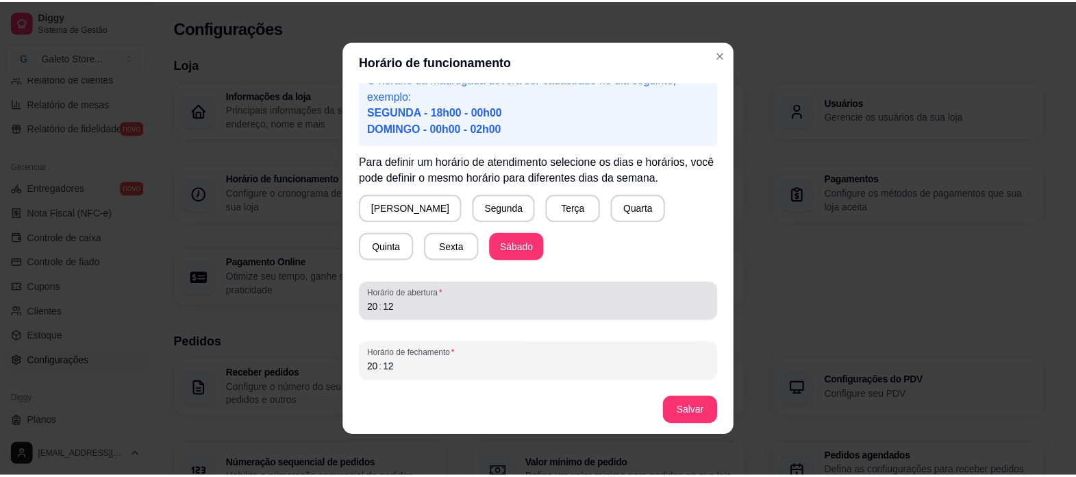
scroll to position [3, 0]
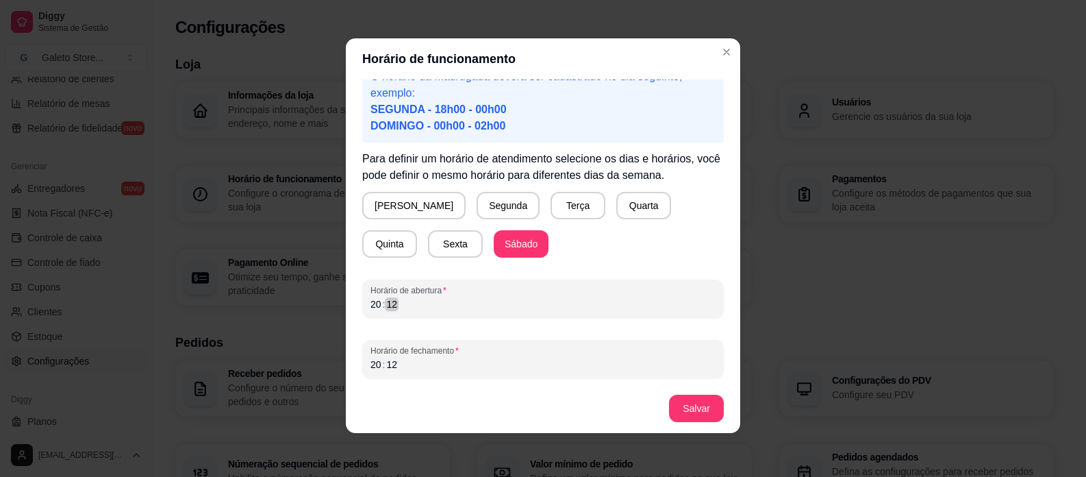
click at [385, 309] on div "12" at bounding box center [392, 304] width 14 height 14
click at [369, 367] on div "20" at bounding box center [376, 364] width 14 height 14
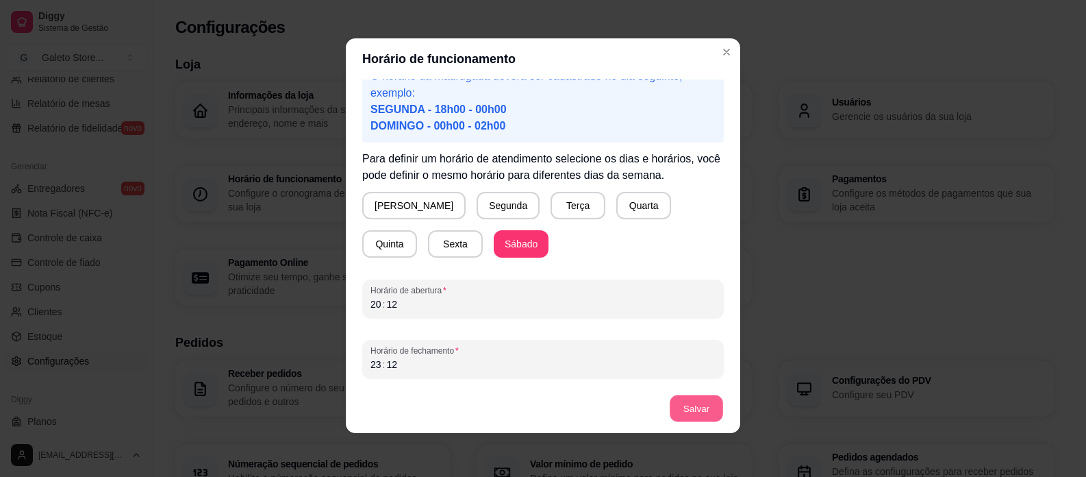
click at [681, 407] on button "Salvar" at bounding box center [696, 408] width 53 height 27
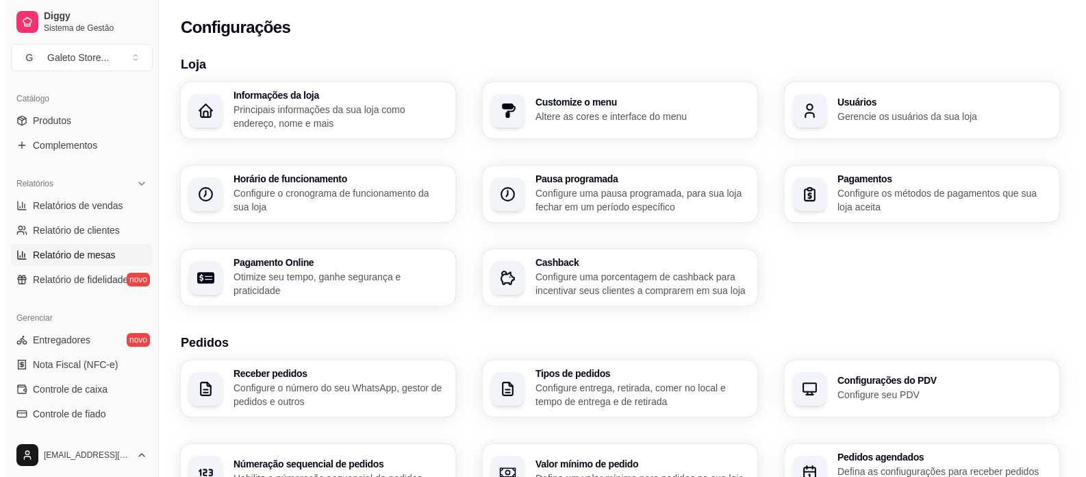
scroll to position [303, 0]
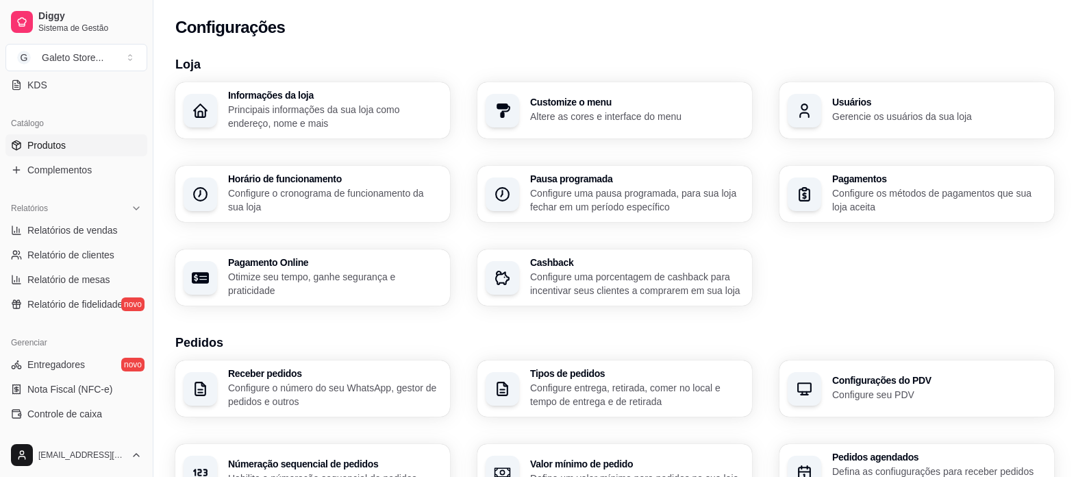
click at [51, 138] on link "Produtos" at bounding box center [76, 145] width 142 height 22
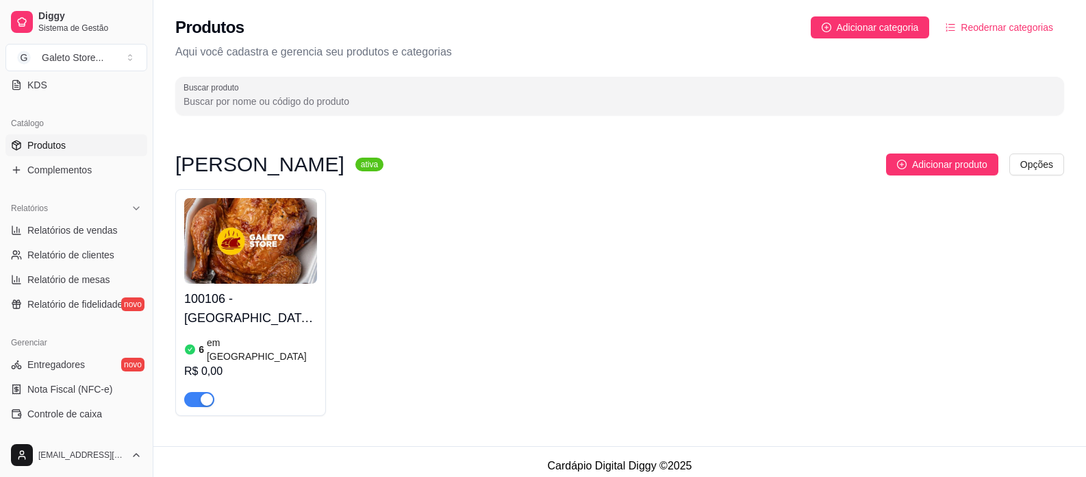
click at [258, 256] on img at bounding box center [250, 241] width 133 height 86
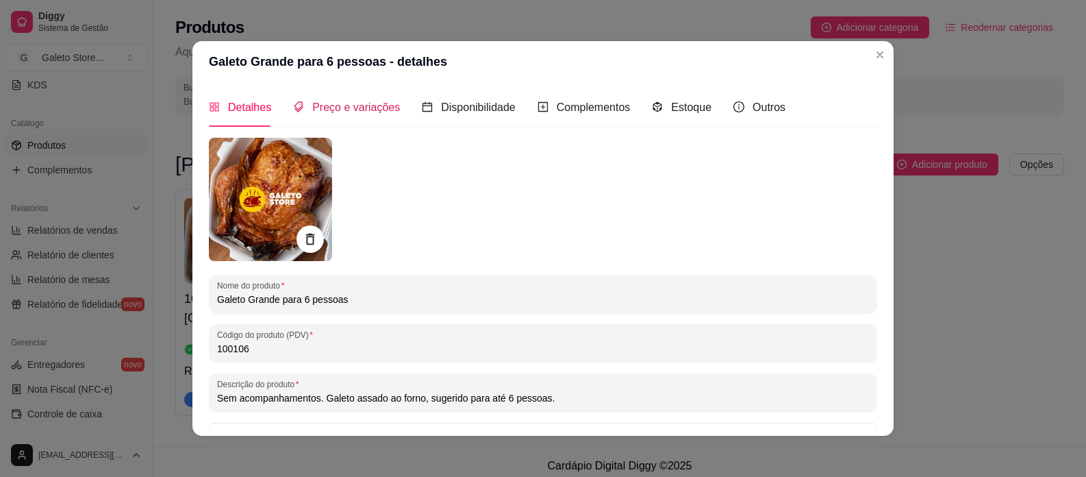
click at [340, 101] on span "Preço e variações" at bounding box center [356, 107] width 88 height 12
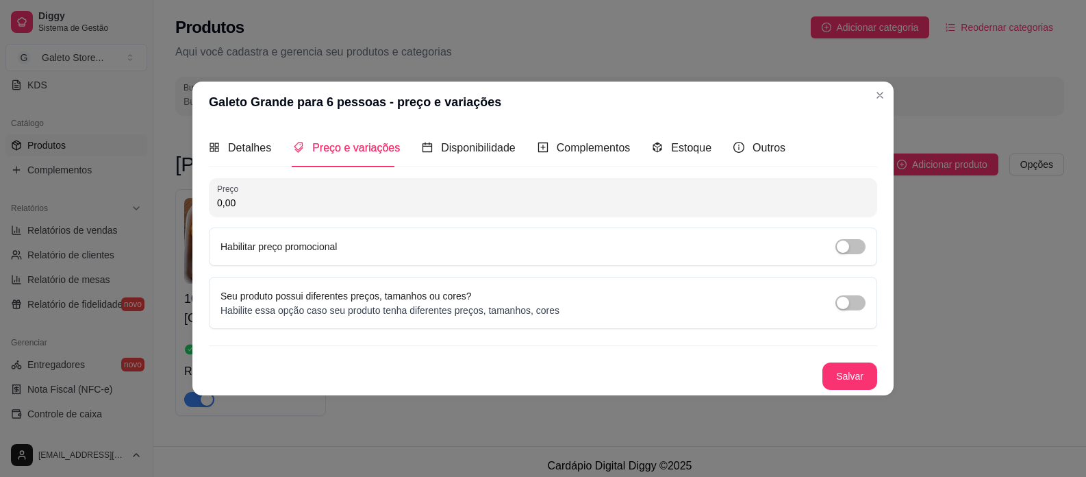
click at [284, 204] on input "0,00" at bounding box center [543, 203] width 652 height 14
click at [368, 268] on div "Preço 65,00 Habilitar preço promocional Seu produto possui diferentes preços, t…" at bounding box center [543, 284] width 668 height 212
click at [267, 207] on input "65,00" at bounding box center [543, 203] width 652 height 14
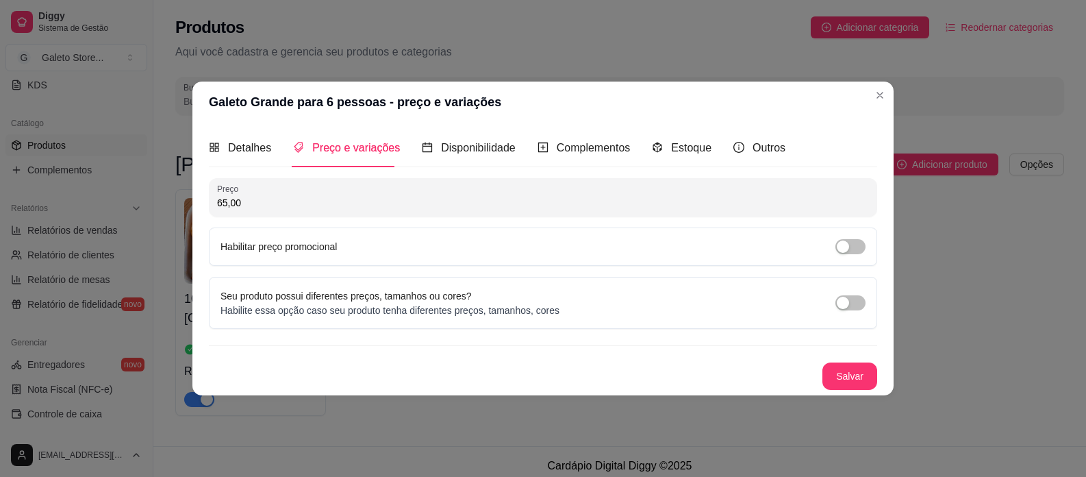
click at [267, 207] on input "65,00" at bounding box center [543, 203] width 652 height 14
type input "75,00"
click at [852, 249] on span "button" at bounding box center [850, 246] width 30 height 15
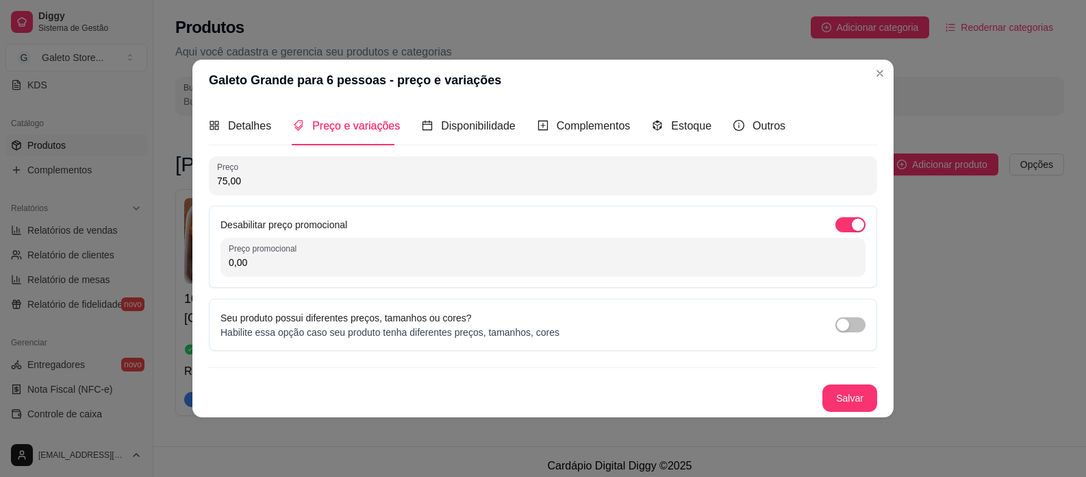
click at [438, 262] on input "0,00" at bounding box center [543, 262] width 629 height 14
type input "65,00"
click at [429, 299] on div "Seu produto possui diferentes preços, tamanhos ou cores? Habilite essa opção ca…" at bounding box center [543, 325] width 668 height 52
click at [852, 385] on button "Salvar" at bounding box center [849, 398] width 53 height 27
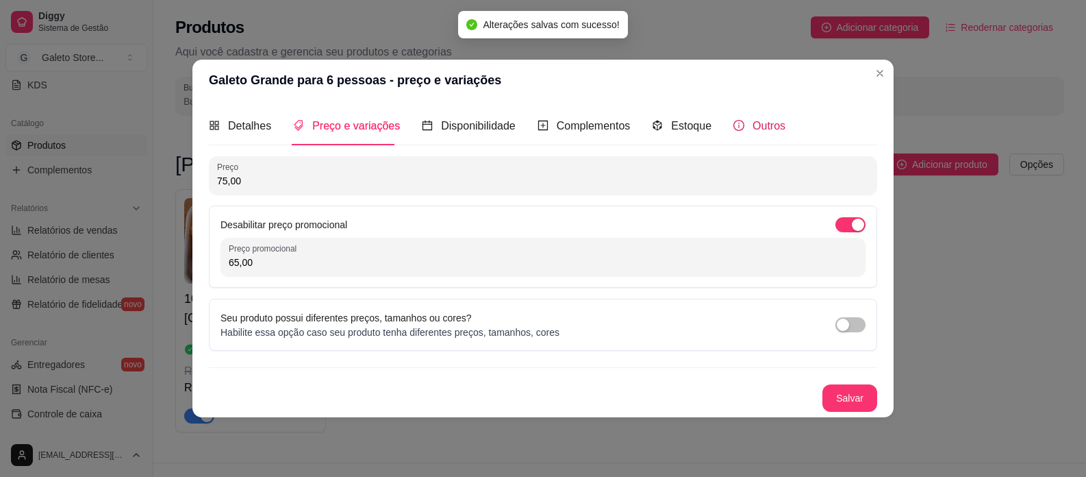
click at [766, 130] on span "Outros" at bounding box center [768, 126] width 33 height 12
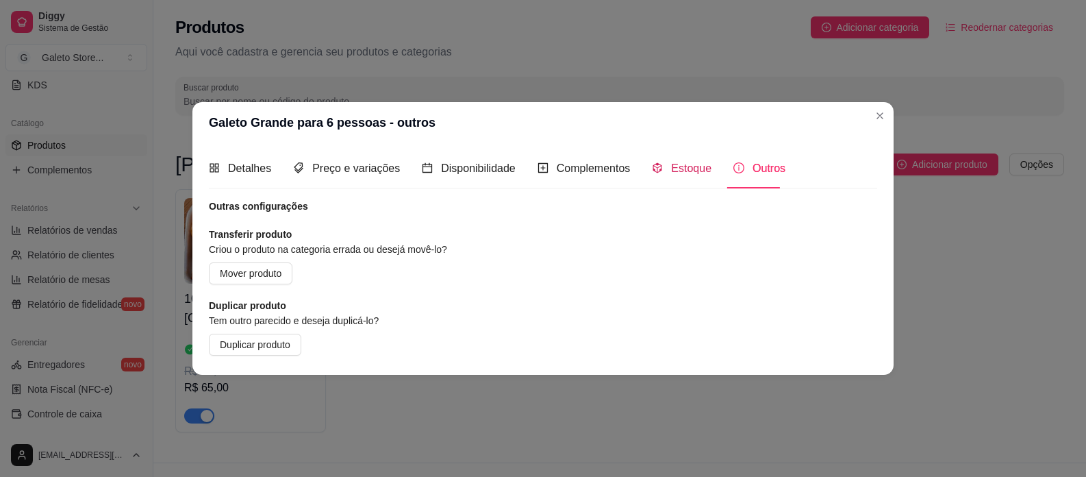
click at [667, 177] on div "Estoque" at bounding box center [682, 168] width 60 height 17
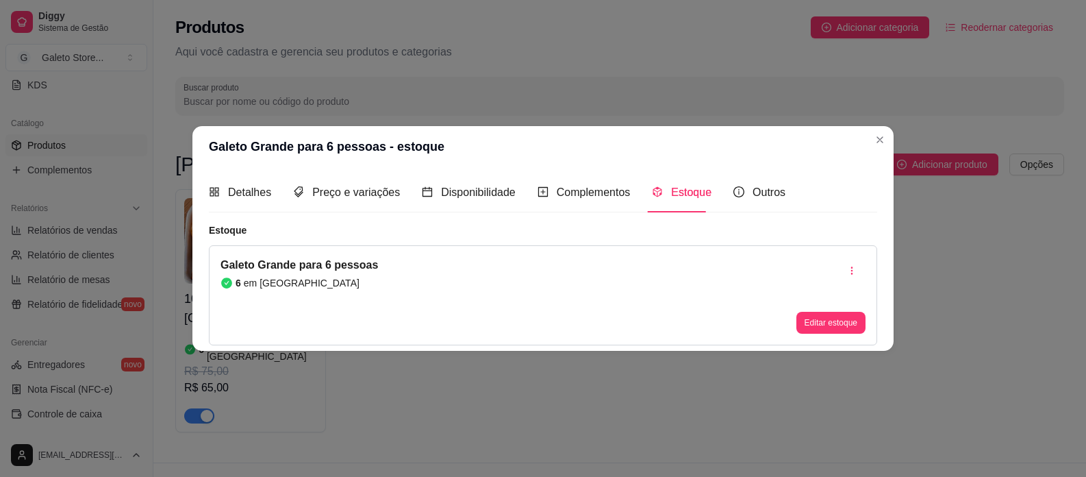
click at [813, 276] on div "Editar estoque" at bounding box center [830, 295] width 69 height 77
click at [611, 186] on span "Complementos" at bounding box center [594, 192] width 74 height 12
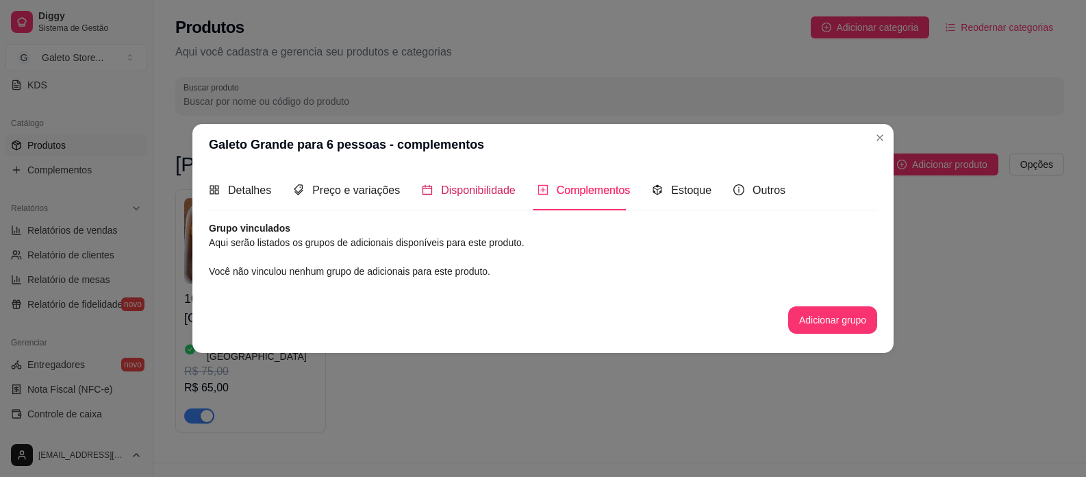
click at [471, 192] on span "Disponibilidade" at bounding box center [478, 190] width 75 height 12
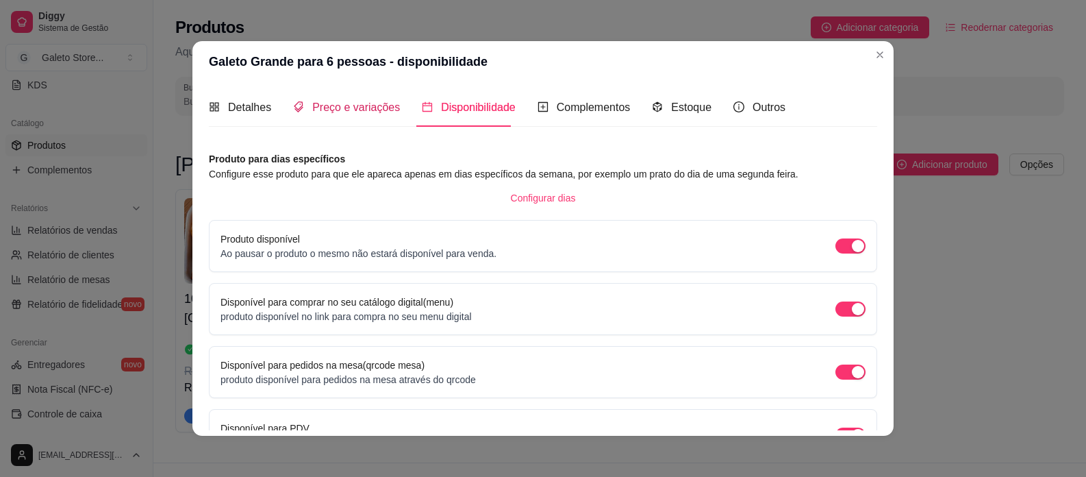
click at [359, 106] on span "Preço e variações" at bounding box center [356, 107] width 88 height 12
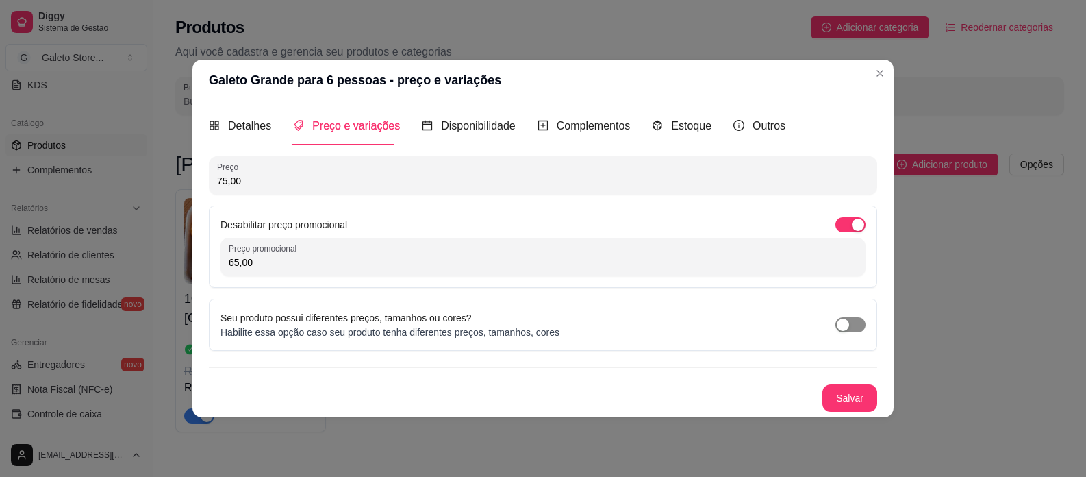
click at [851, 325] on span "button" at bounding box center [850, 324] width 30 height 15
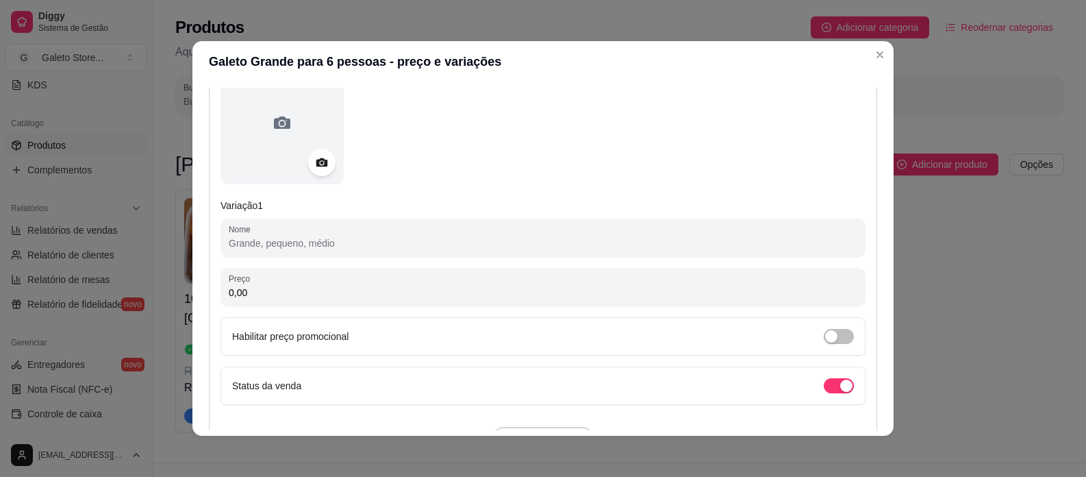
scroll to position [205, 0]
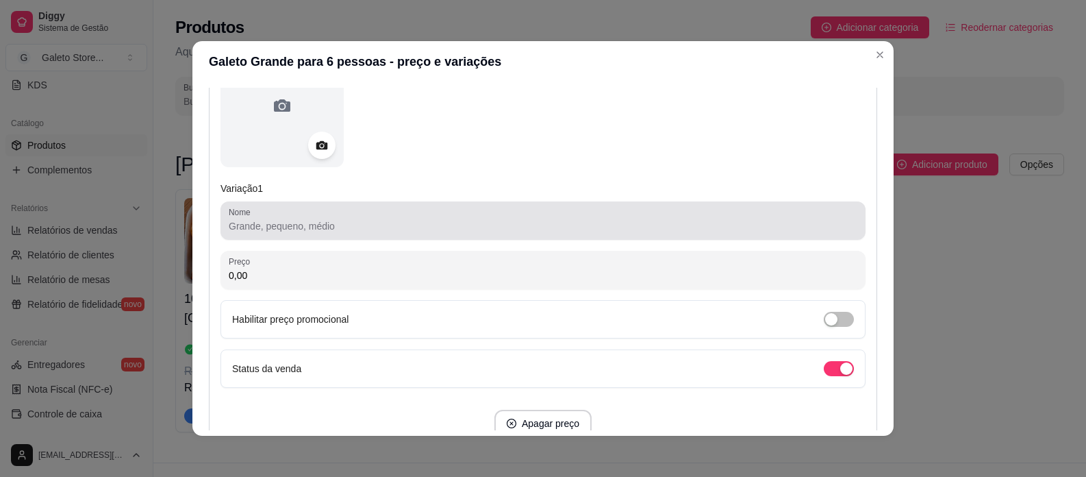
click at [368, 227] on input "Nome" at bounding box center [543, 226] width 629 height 14
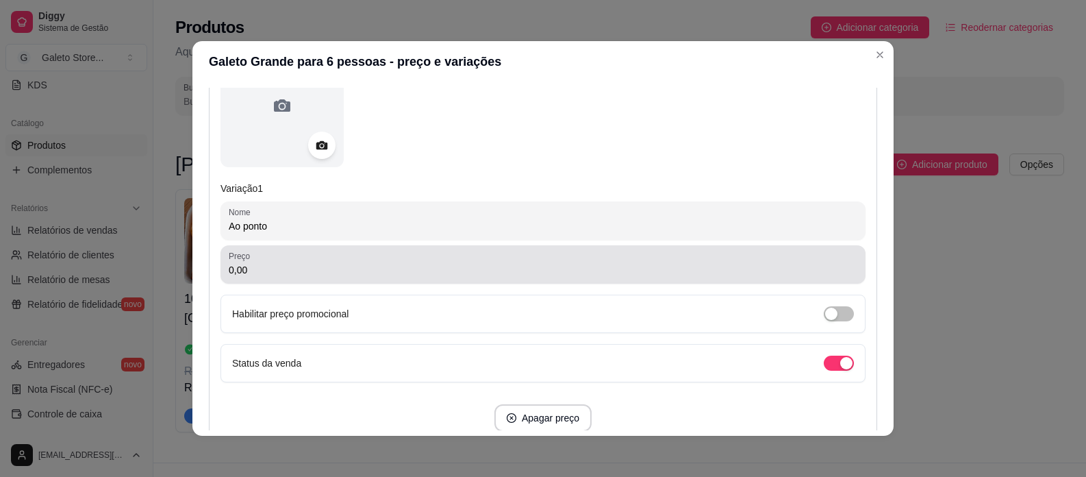
type input "Ao ponto"
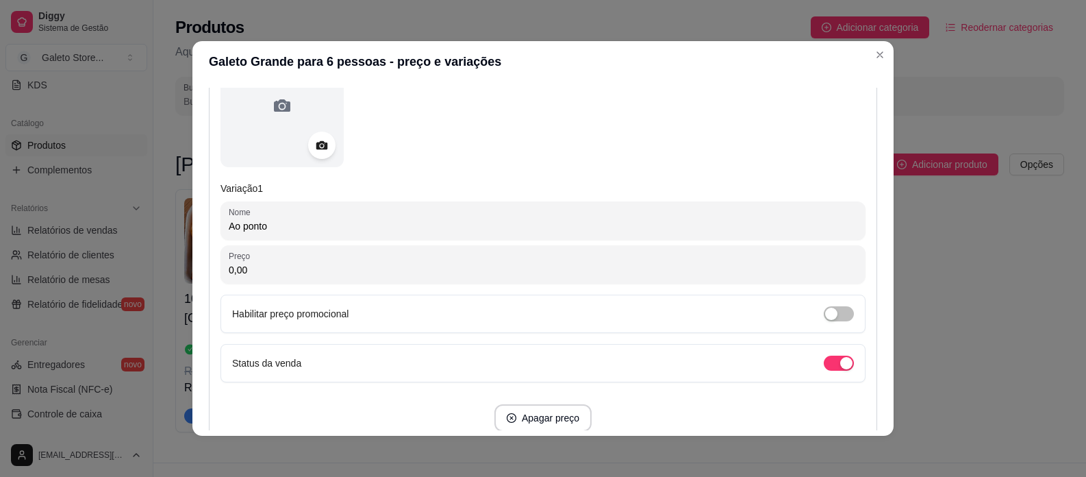
drag, startPoint x: 311, startPoint y: 268, endPoint x: 188, endPoint y: 270, distance: 123.3
click at [192, 270] on div "Detalhes Preço e variações Disponibilidade Complementos Estoque Outros Nome do …" at bounding box center [542, 258] width 701 height 353
click at [238, 274] on input "65,00" at bounding box center [543, 270] width 629 height 14
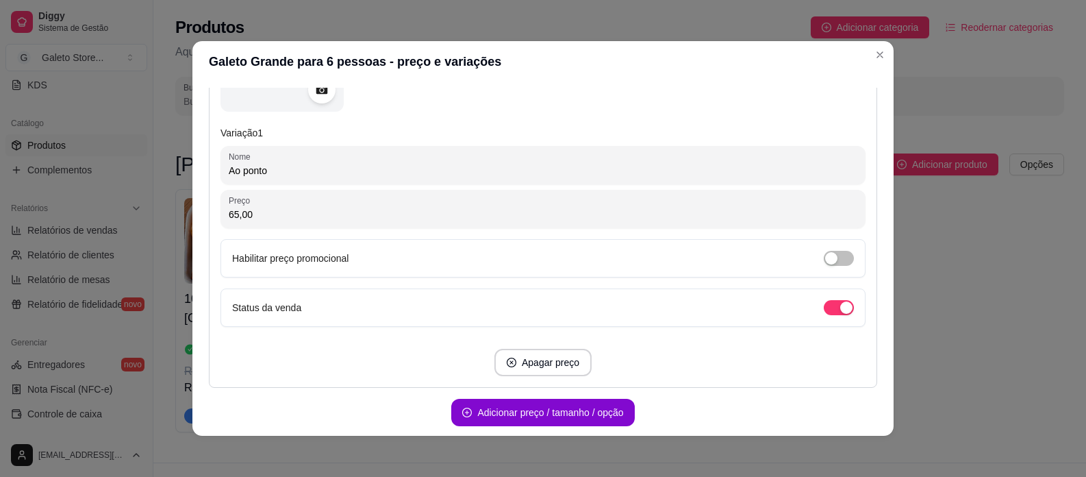
scroll to position [318, 0]
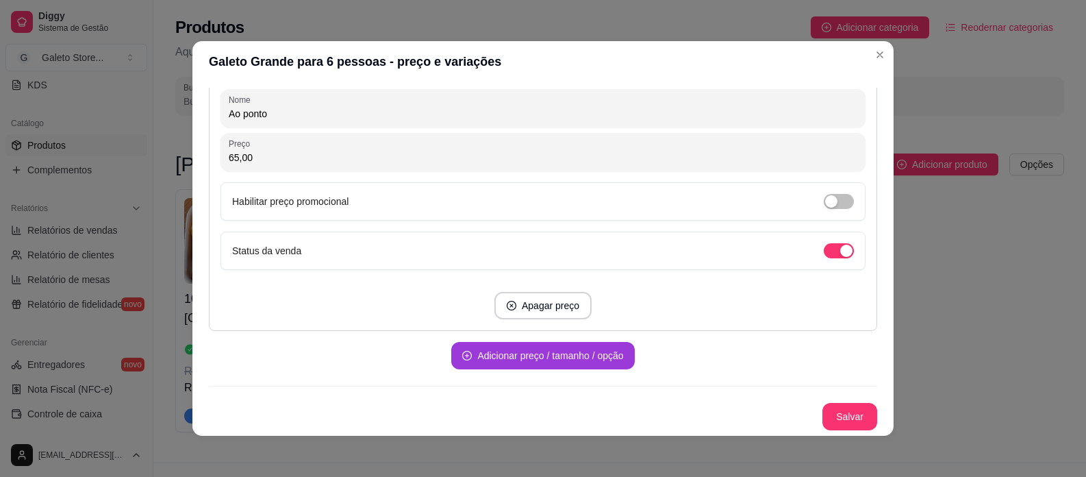
type input "65,00"
click at [540, 357] on button "Adicionar preço / tamanho / opção" at bounding box center [542, 355] width 183 height 27
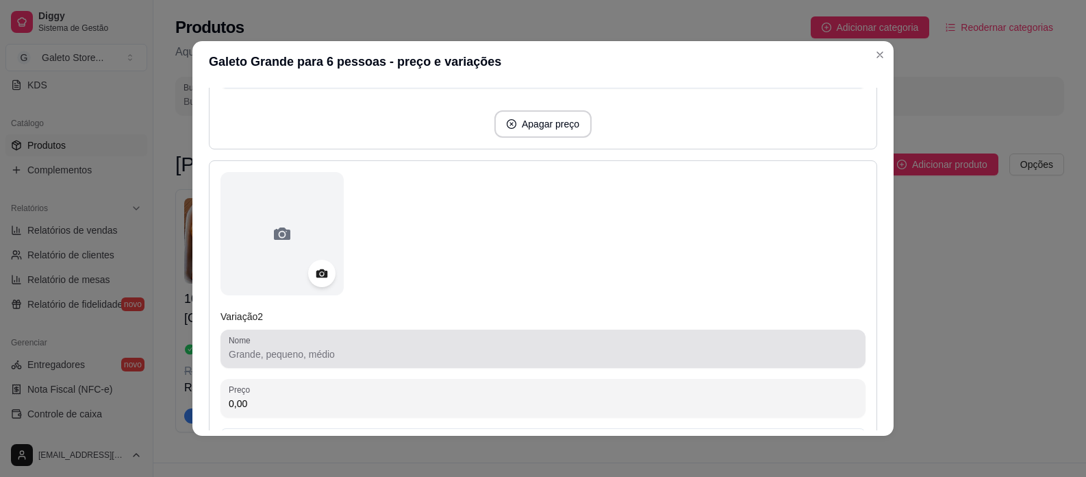
scroll to position [523, 0]
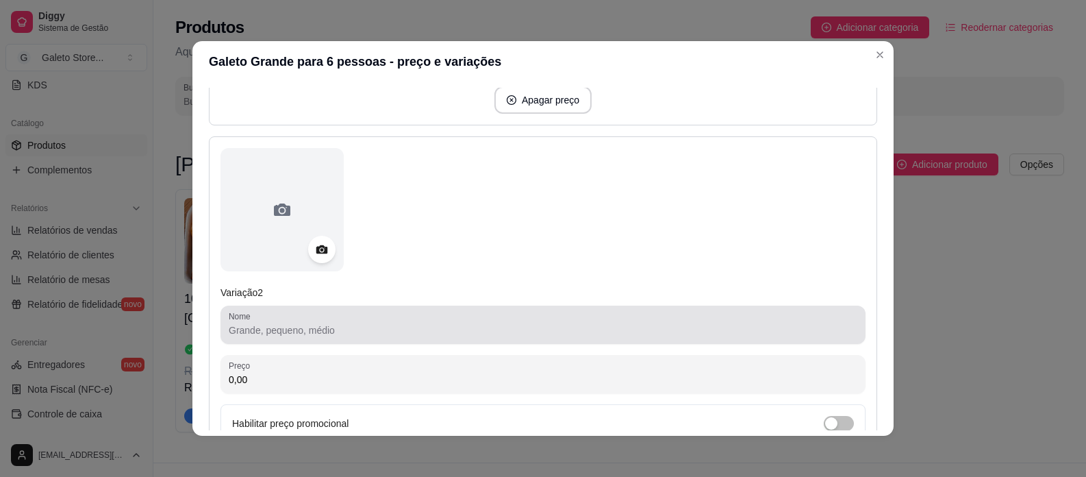
click at [360, 322] on div at bounding box center [543, 324] width 629 height 27
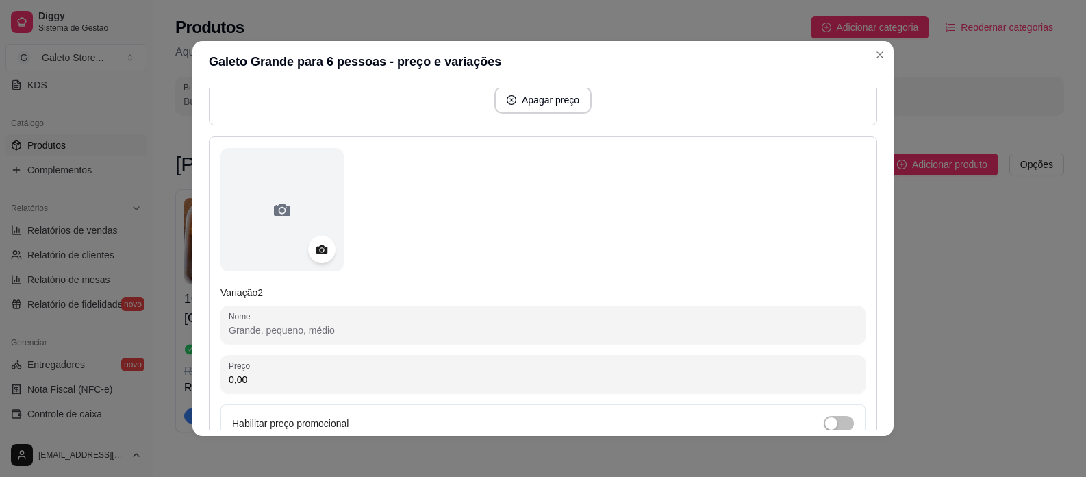
type input "m"
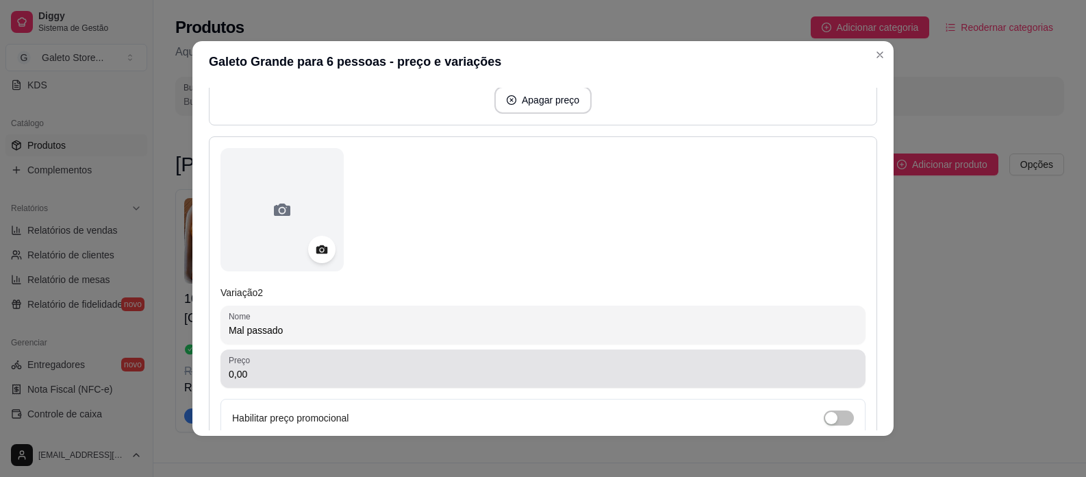
type input "Mal passado"
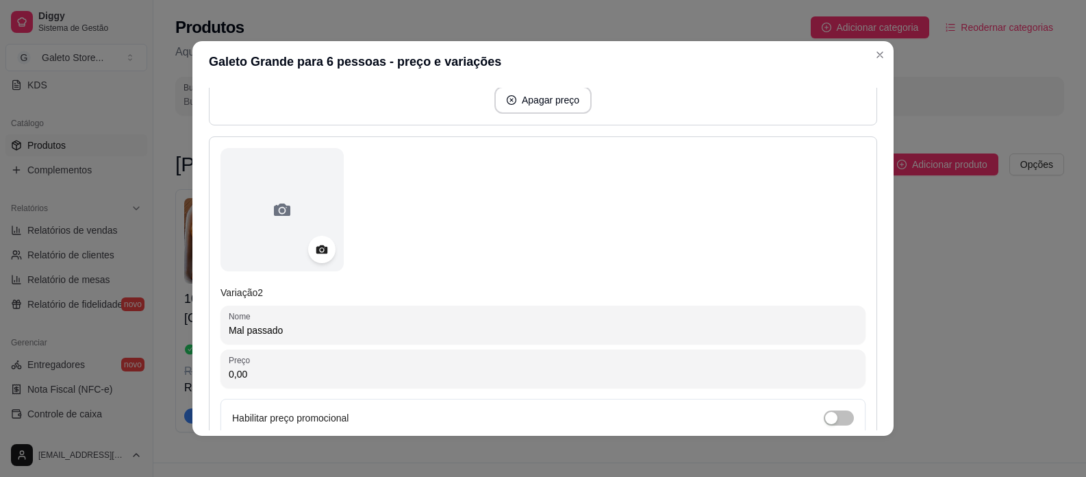
drag, startPoint x: 304, startPoint y: 368, endPoint x: 142, endPoint y: 372, distance: 161.6
click at [142, 372] on div "Galeto Grande para 6 pessoas - preço e variações Detalhes Preço e variações Dis…" at bounding box center [543, 238] width 1086 height 477
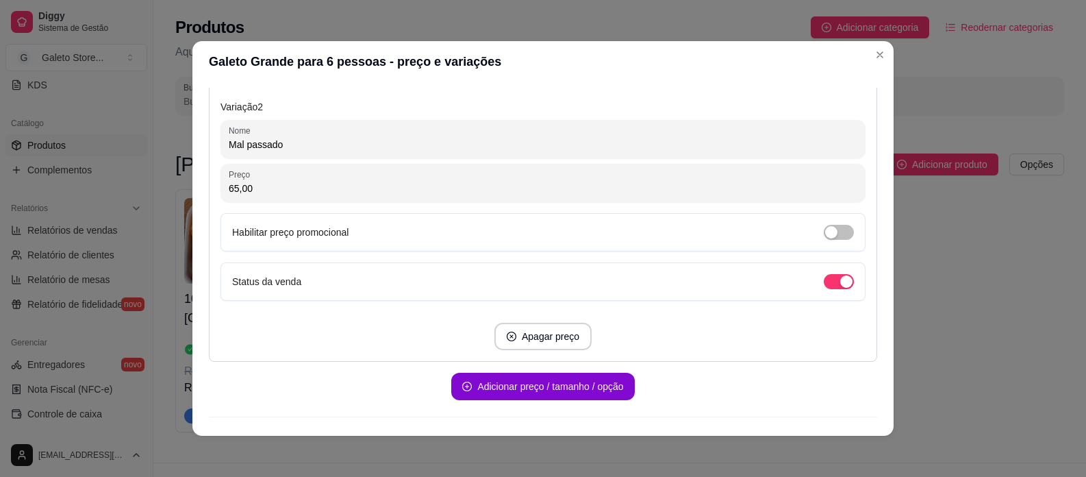
scroll to position [729, 0]
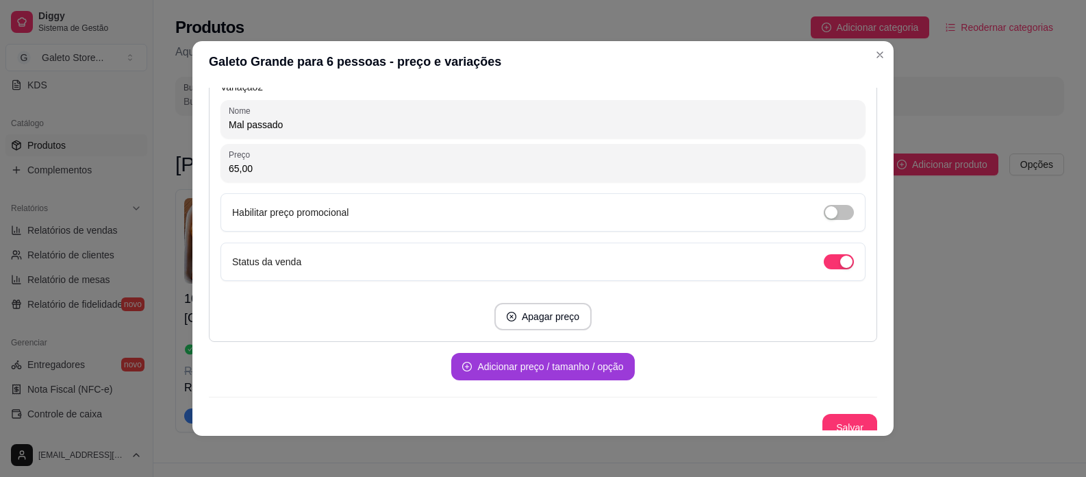
type input "65,00"
click at [590, 355] on button "Adicionar preço / tamanho / opção" at bounding box center [542, 366] width 183 height 27
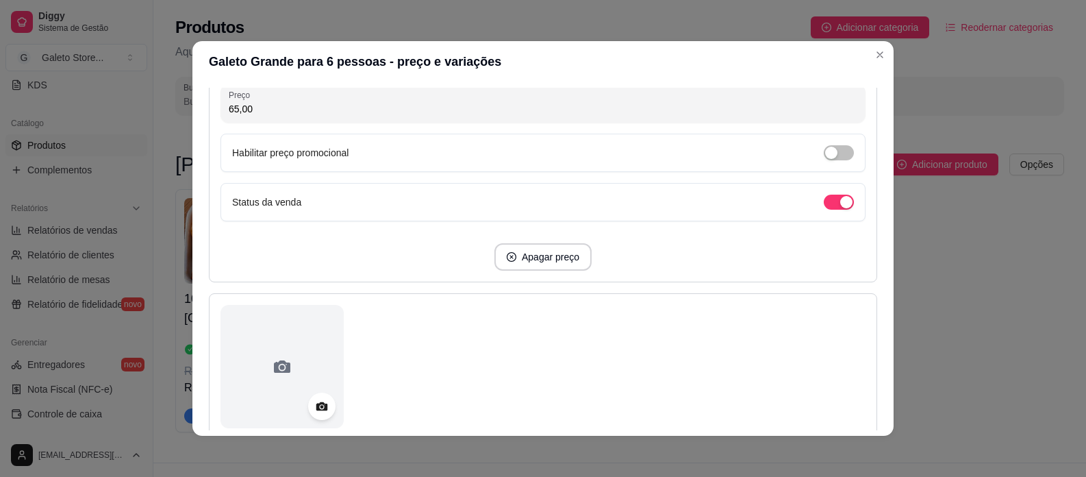
scroll to position [934, 0]
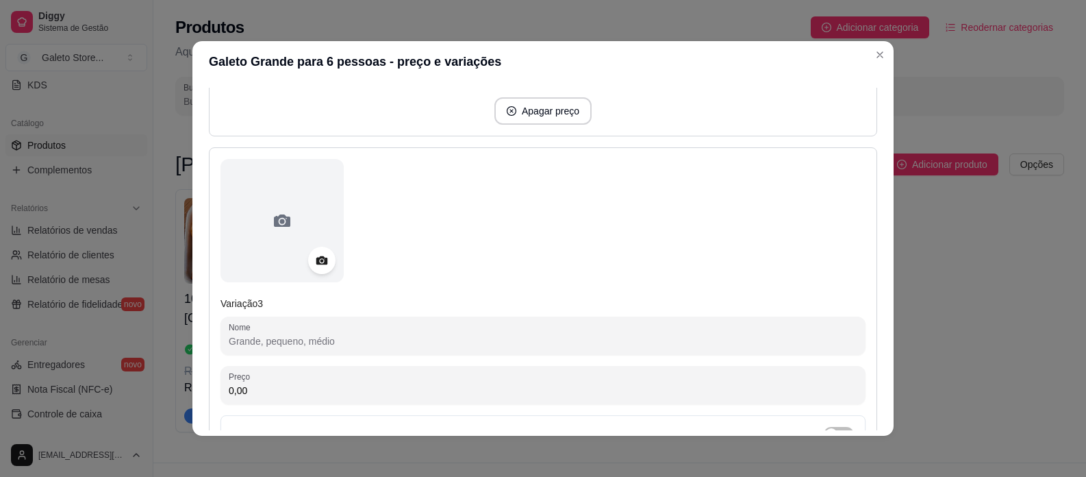
click at [334, 342] on input "Nome" at bounding box center [543, 341] width 629 height 14
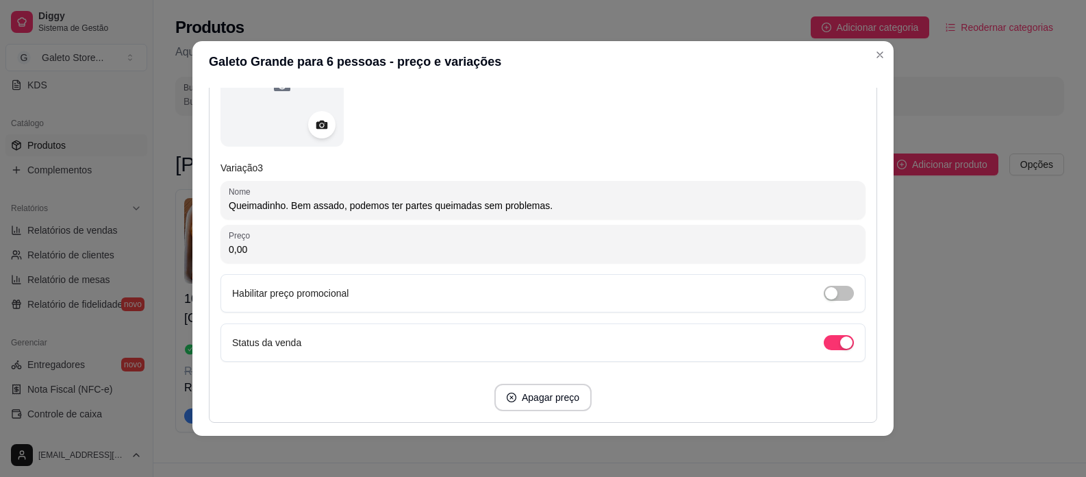
scroll to position [1071, 0]
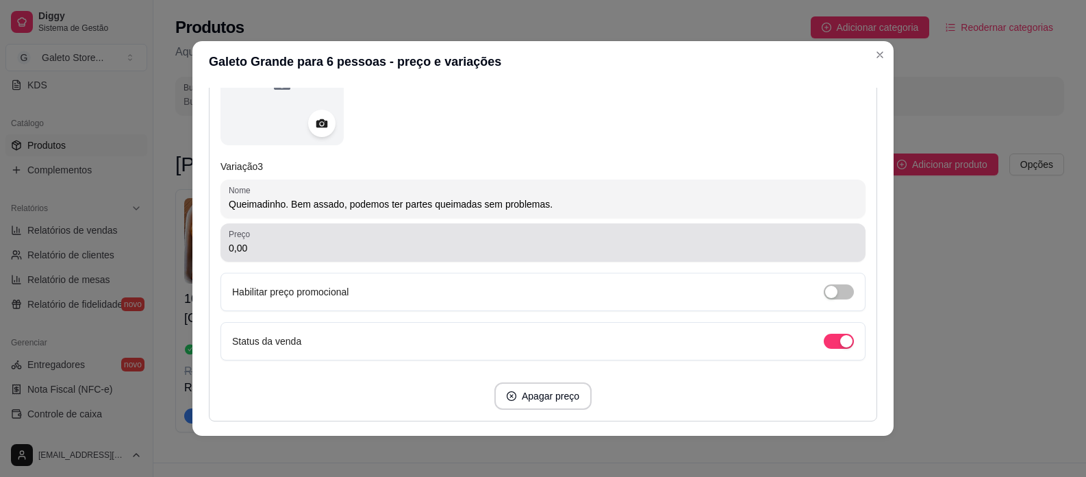
type input "Queimadinho. Bem assado, podemos ter partes queimadas sem problemas."
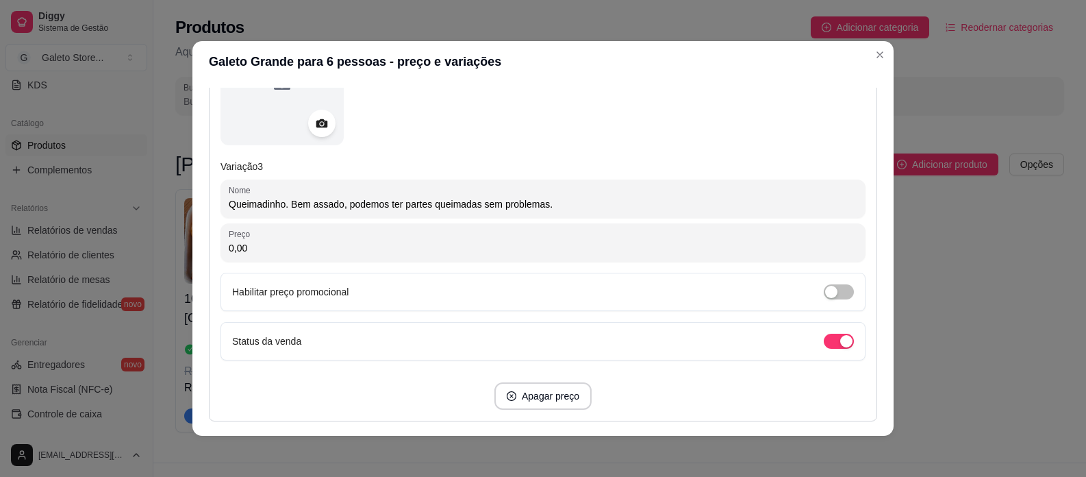
drag, startPoint x: 264, startPoint y: 253, endPoint x: 204, endPoint y: 247, distance: 60.6
click at [209, 247] on div "Variação 3 Nome Queimadinho. Bem assado, podemos ter partes queimadas sem probl…" at bounding box center [543, 215] width 668 height 411
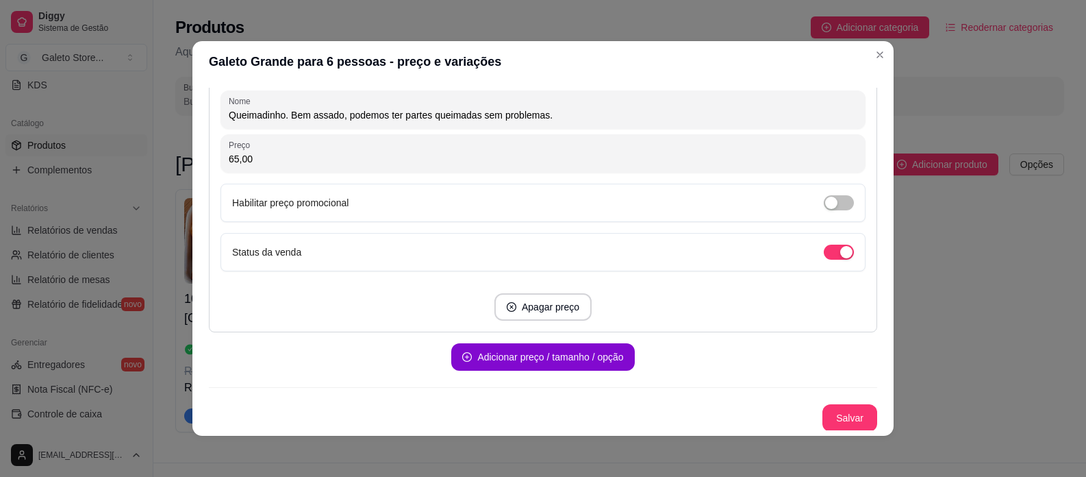
scroll to position [1161, 0]
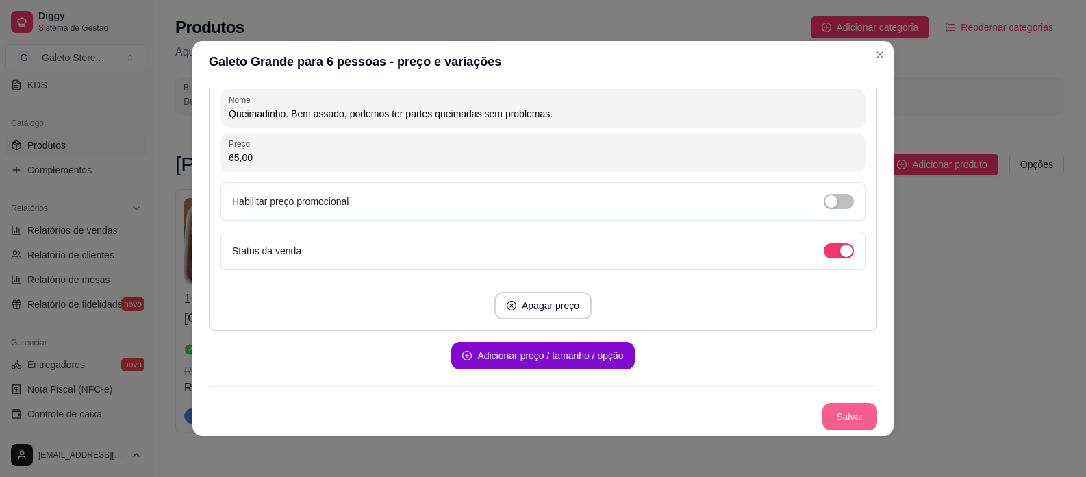
type input "65,00"
click at [841, 414] on button "Salvar" at bounding box center [849, 416] width 55 height 27
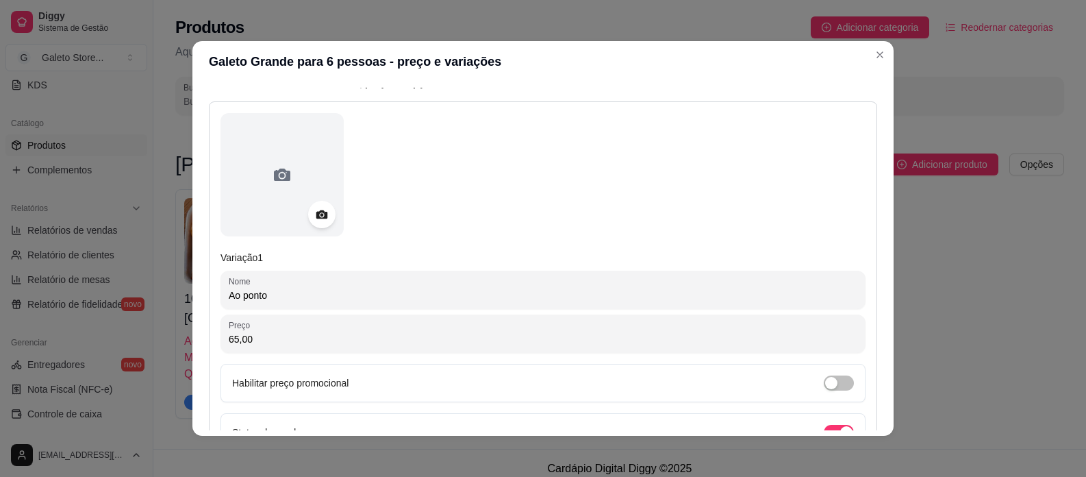
scroll to position [137, 0]
click at [309, 299] on input "Ao ponto" at bounding box center [543, 295] width 629 height 14
paste input "3. MAL PASSADO! Assado, suculento, porém não quero assado demais!"
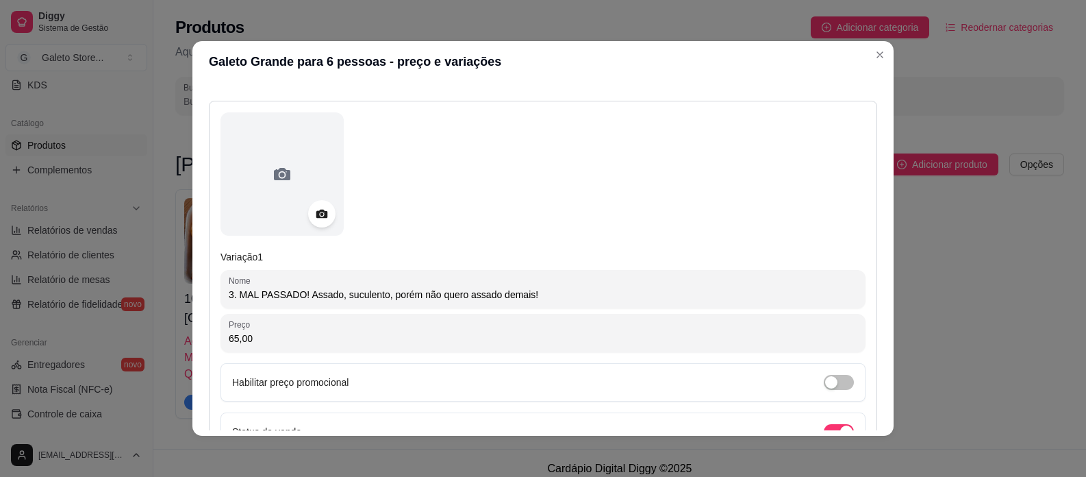
drag, startPoint x: 296, startPoint y: 292, endPoint x: 217, endPoint y: 284, distance: 79.1
click at [220, 284] on div "Nome 3. MAL PASSADO! Assado, suculento, porém não quero assado demais!" at bounding box center [542, 289] width 645 height 38
drag, startPoint x: 325, startPoint y: 294, endPoint x: 362, endPoint y: 294, distance: 36.3
click at [362, 294] on input "Eu quero mal passado. Assado, suculento, porém não quero assado demais!" at bounding box center [543, 295] width 629 height 14
click at [527, 297] on input "Eu quero mal passado, suculento, porém não quero assado demais!" at bounding box center [543, 295] width 629 height 14
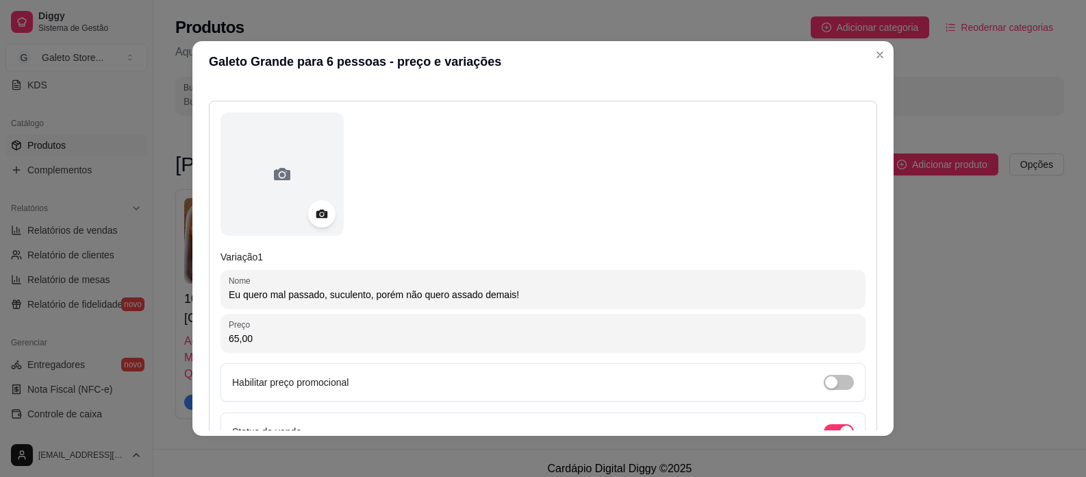
drag, startPoint x: 398, startPoint y: 292, endPoint x: 368, endPoint y: 290, distance: 29.5
click at [368, 290] on input "Eu quero mal passado, suculento, porém não quero assado demais!" at bounding box center [543, 295] width 629 height 14
click at [316, 293] on input "Eu quero mal passado, suculento, porém não quero assado demais!" at bounding box center [543, 295] width 629 height 14
drag, startPoint x: 433, startPoint y: 292, endPoint x: 401, endPoint y: 297, distance: 32.5
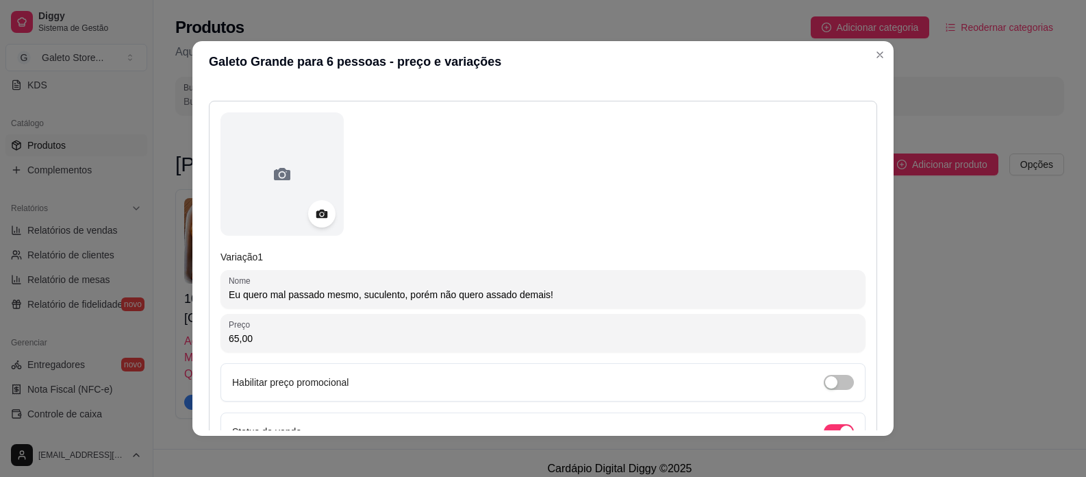
click at [401, 297] on input "Eu quero mal passado mesmo, suculento, porém não quero assado demais!" at bounding box center [543, 295] width 629 height 14
click at [535, 296] on input "Eu quero mal passado mesmo, suculento, não quero assado demais!" at bounding box center [543, 295] width 629 height 14
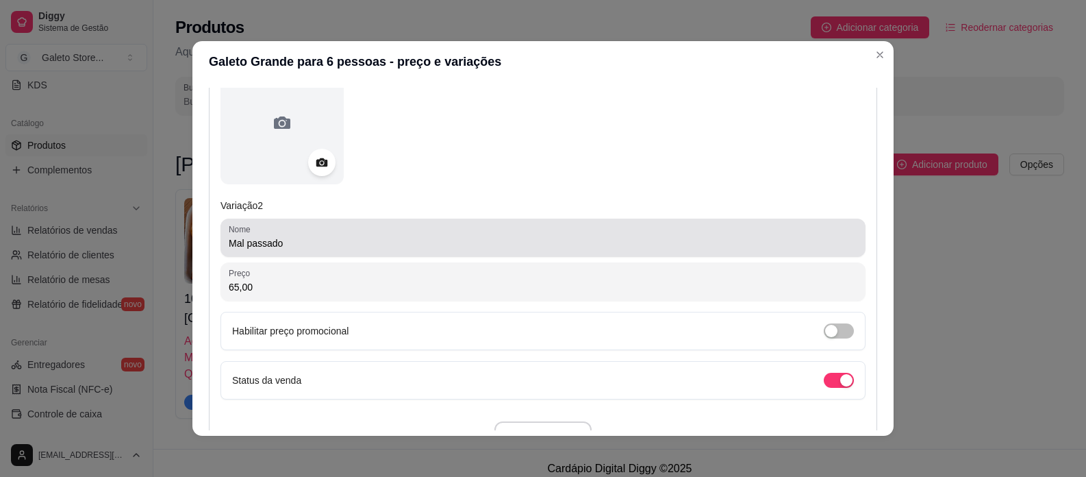
scroll to position [616, 0]
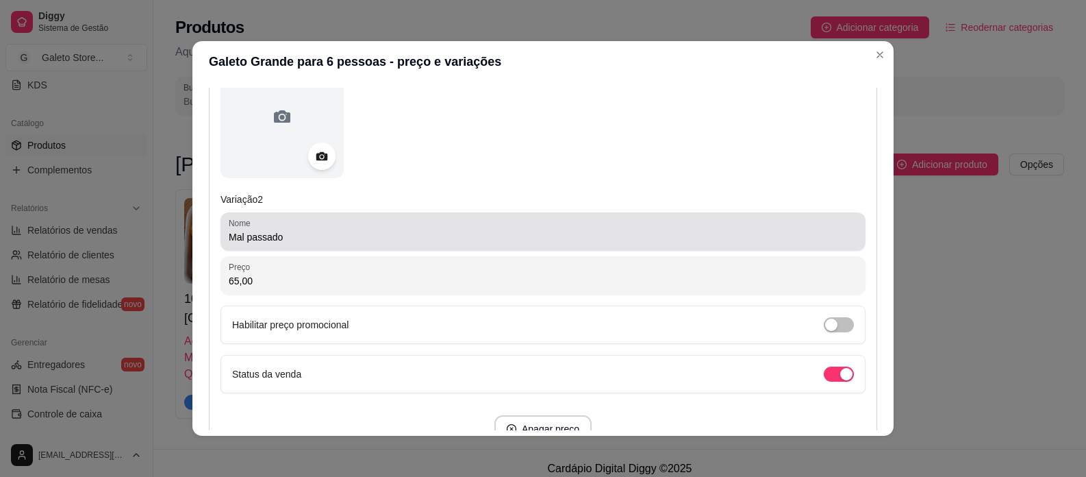
type input "Eu quero mal passado mesmo, suculento, não quero assado demais."
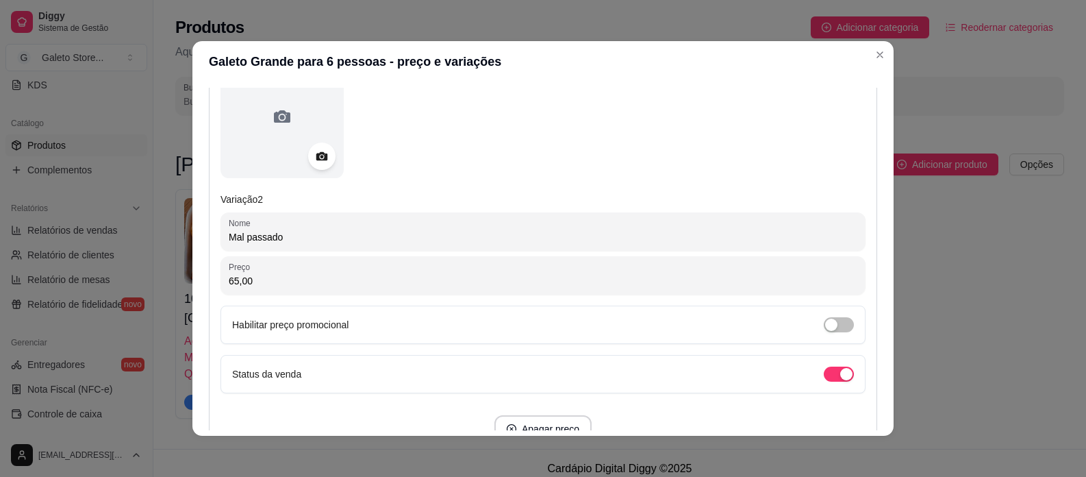
click at [373, 239] on input "Mal passado" at bounding box center [543, 237] width 629 height 14
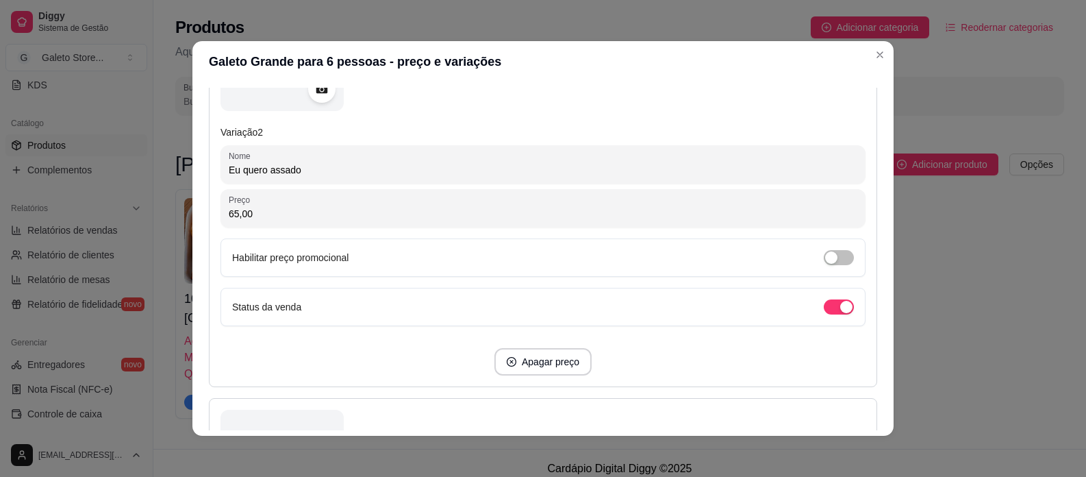
scroll to position [685, 0]
click at [333, 168] on input "Eu quero assado ao ponto, suculento" at bounding box center [543, 169] width 629 height 14
click at [386, 168] on input "Eu quero assado ao ponto, suculento" at bounding box center [543, 169] width 629 height 14
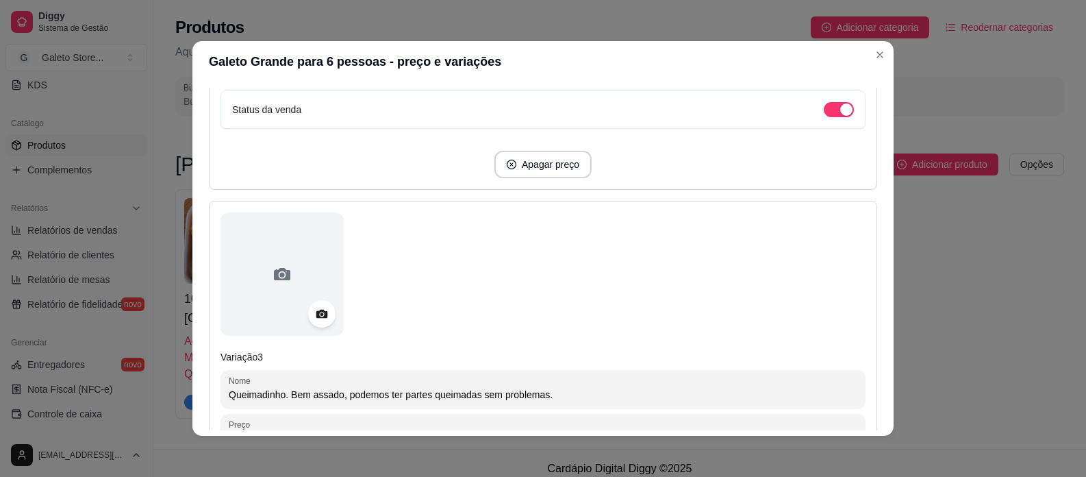
scroll to position [1027, 0]
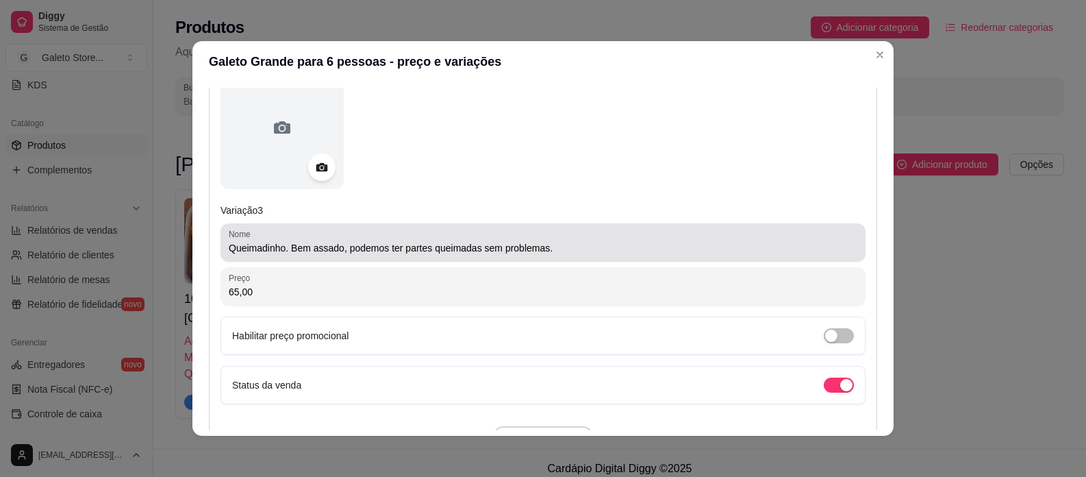
type input "Eu quero assado ao ponto, suculento, sem partes queimadas."
click at [348, 251] on input "Queimadinho. Bem assado, podemos ter partes queimadas sem problemas." at bounding box center [543, 248] width 629 height 14
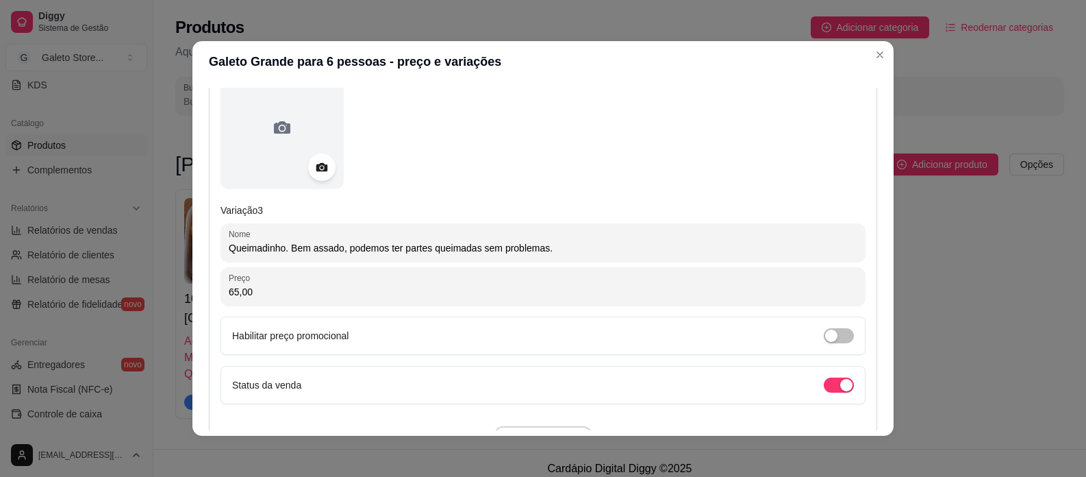
click at [348, 251] on input "Queimadinho. Bem assado, podemos ter partes queimadas sem problemas." at bounding box center [543, 248] width 629 height 14
type input "Q"
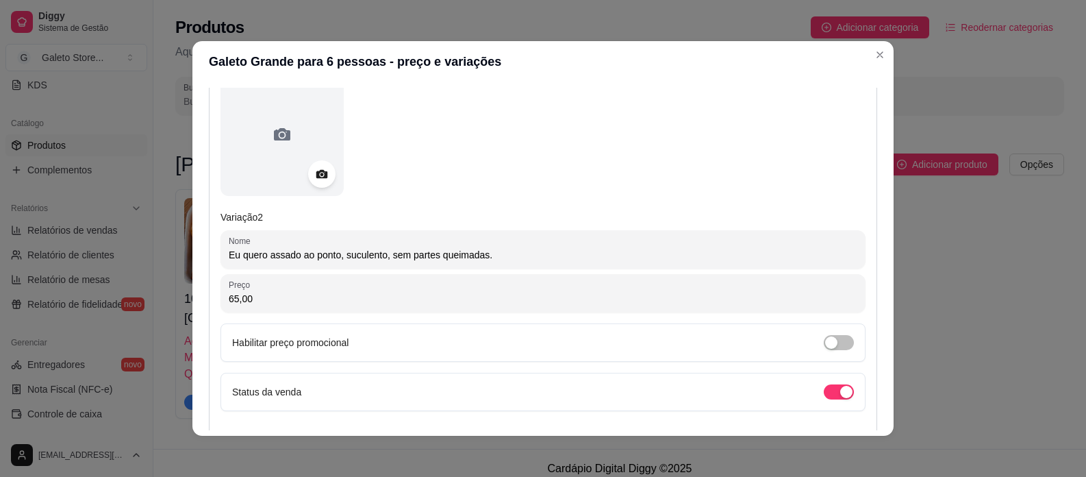
scroll to position [548, 0]
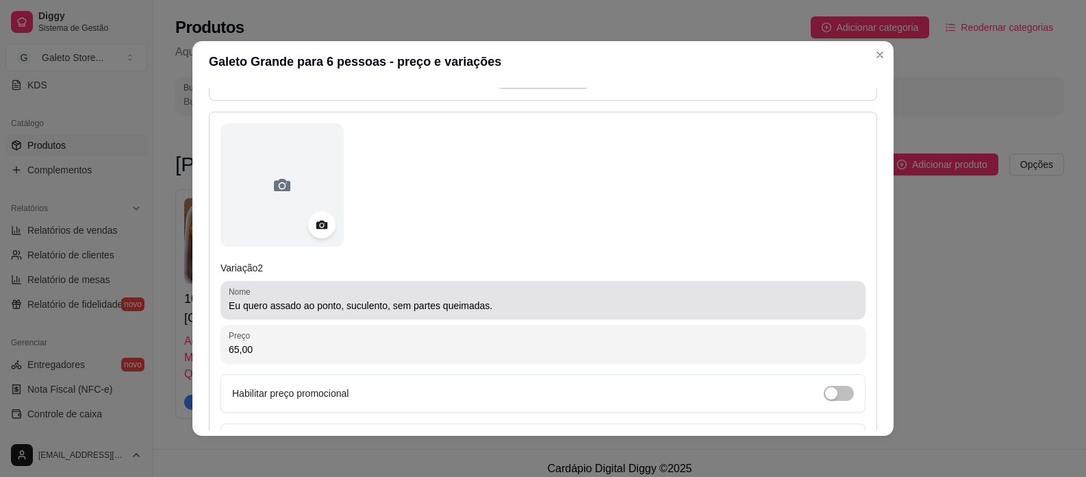
type input "Eu quero queimadinho, bem assado, podendo ter partes queimadas sem problemas!"
click at [264, 304] on input "Eu quero assado ao ponto, suculento, sem partes queimadas." at bounding box center [543, 306] width 629 height 14
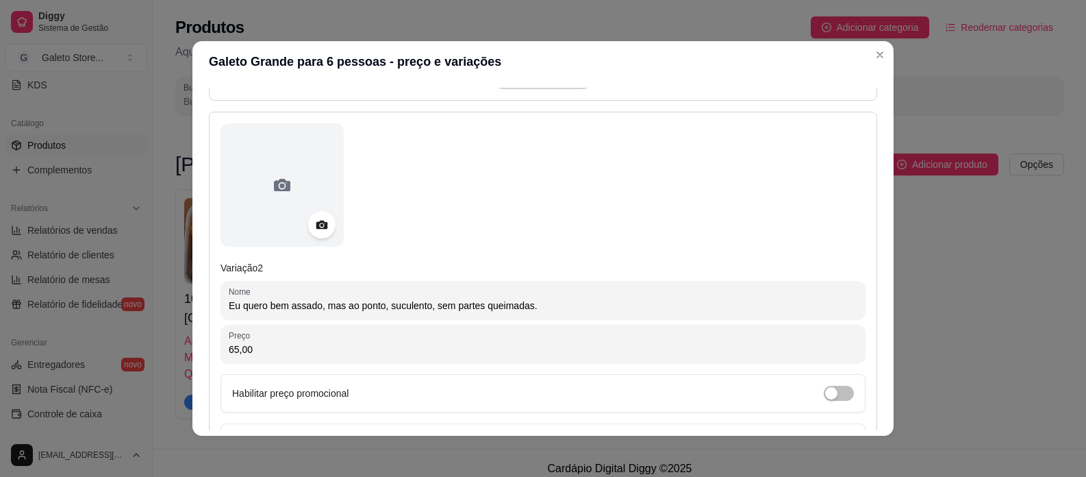
click at [346, 301] on input "Eu quero bem assado, mas ao ponto, suculento, sem partes queimadas." at bounding box center [543, 306] width 629 height 14
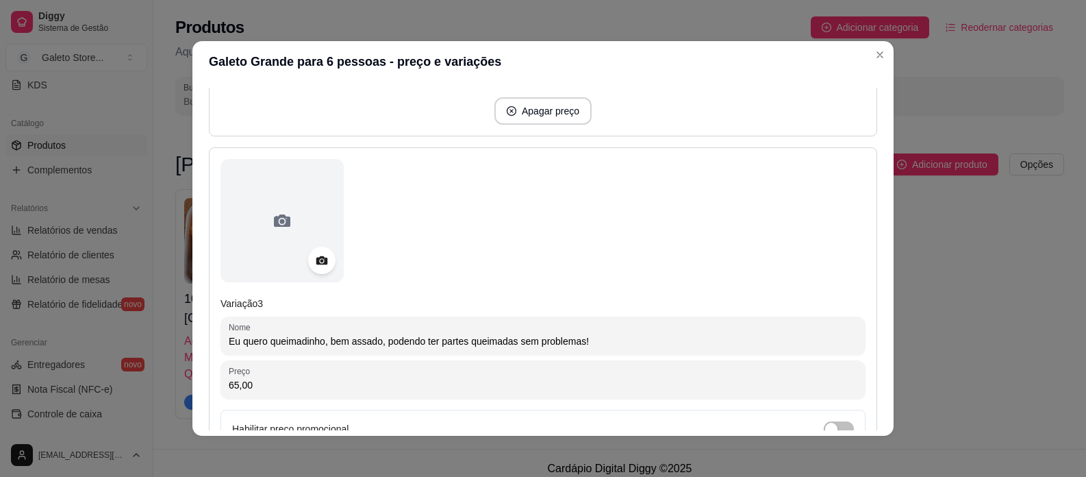
scroll to position [959, 0]
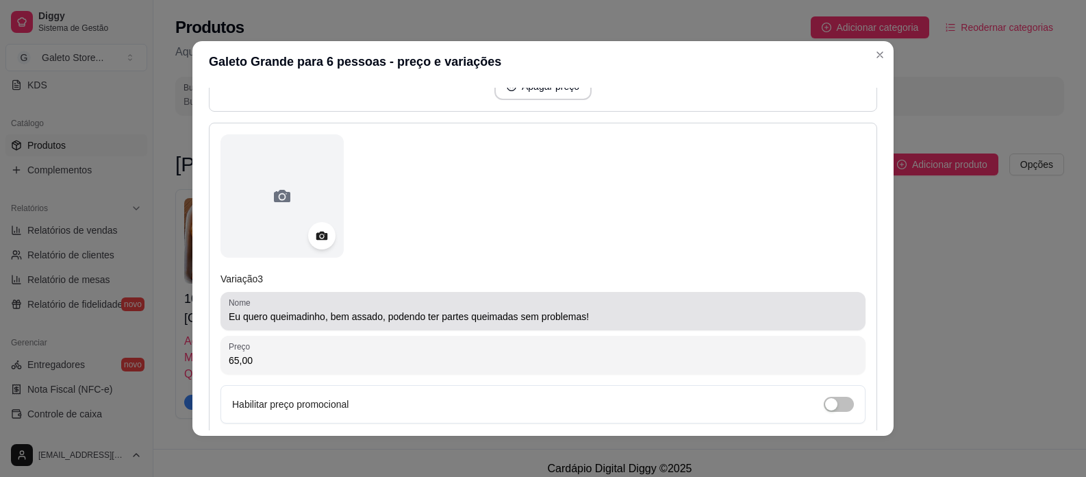
click at [637, 319] on input "Eu quero queimadinho, bem assado, podendo ter partes queimadas sem problemas!" at bounding box center [543, 316] width 629 height 14
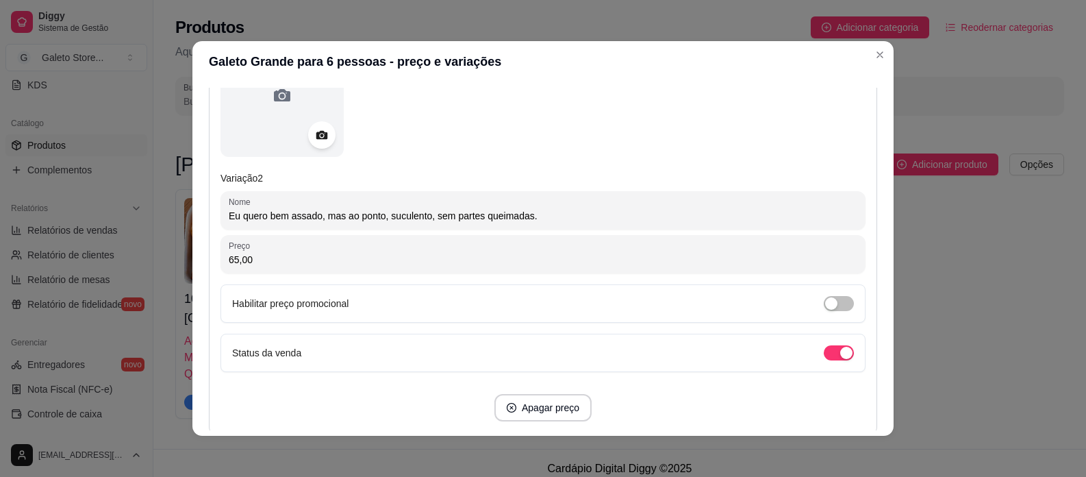
scroll to position [616, 0]
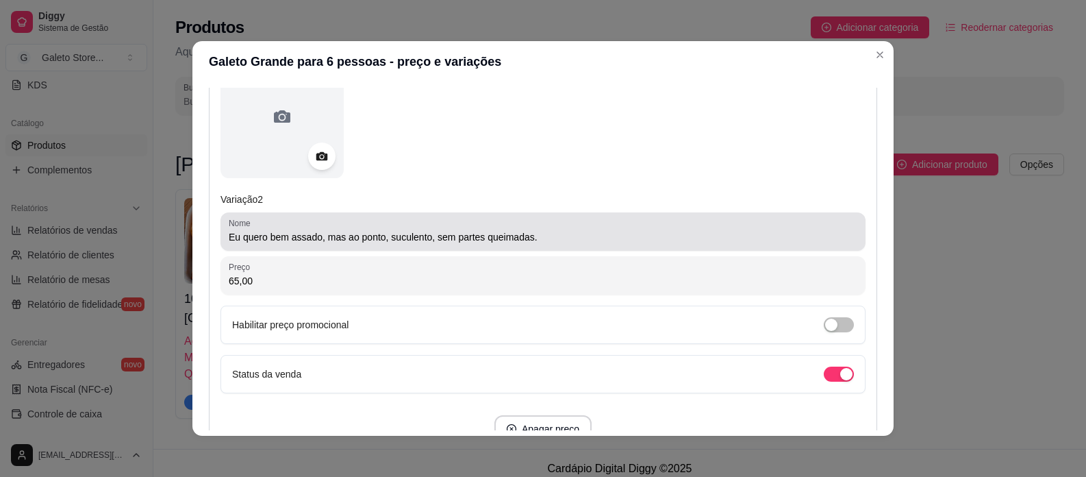
click at [557, 234] on input "Eu quero bem assado, mas ao ponto, suculento, sem partes queimadas." at bounding box center [543, 237] width 629 height 14
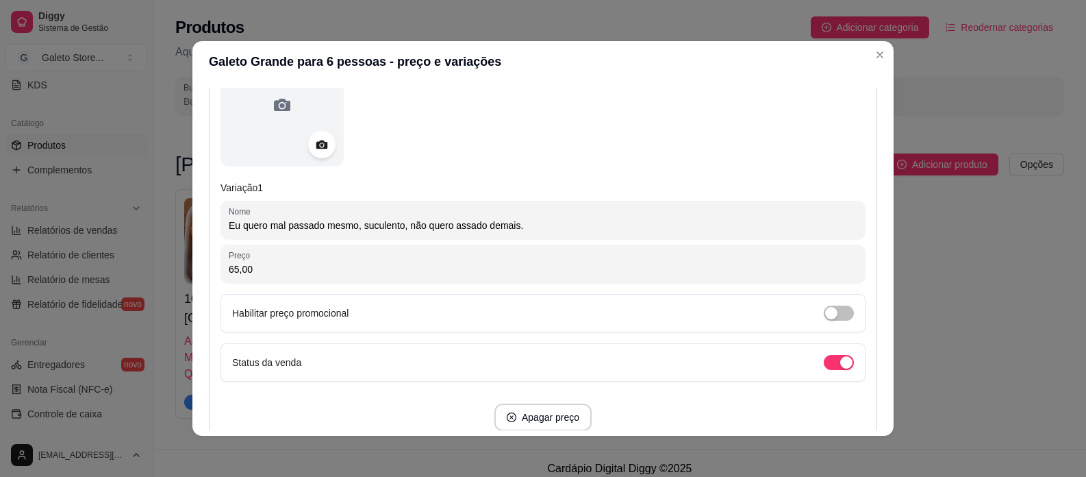
scroll to position [205, 0]
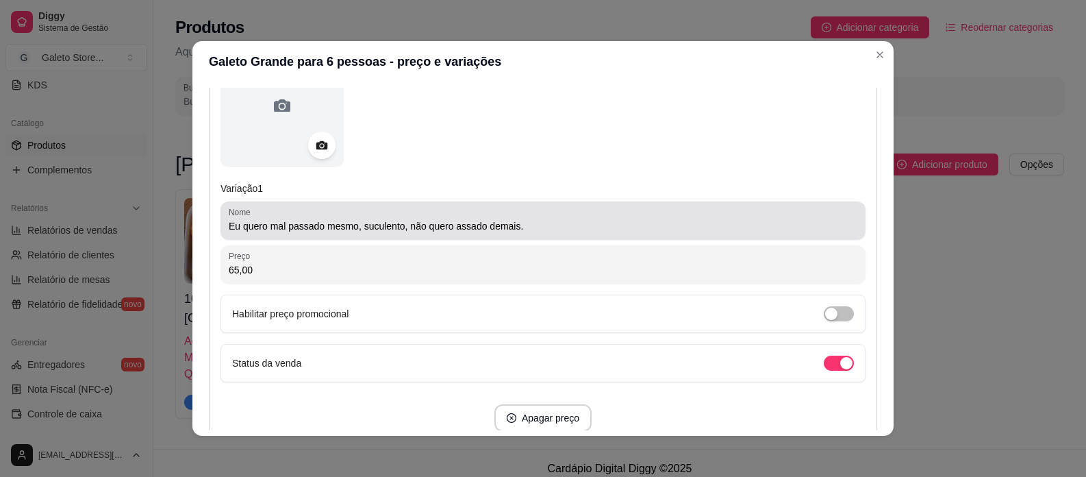
type input "Eu quero bem assado, mas ao ponto, suculento, sem partes queimadas!"
click at [533, 225] on input "Eu quero mal passado mesmo, suculento, não quero assado demais." at bounding box center [543, 226] width 629 height 14
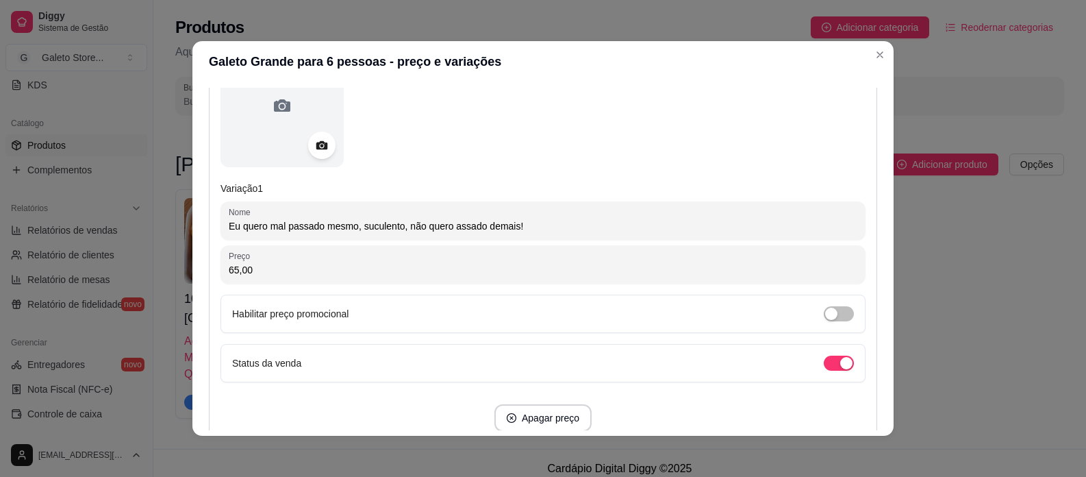
drag, startPoint x: 531, startPoint y: 225, endPoint x: 203, endPoint y: 223, distance: 328.0
click at [209, 223] on div "Variação 1 Nome Eu quero mal passado mesmo, suculento, não quero assado demais!…" at bounding box center [543, 237] width 668 height 411
click at [410, 227] on input "Eu quero mal passado mesmo, suculento, não quero assado demais!" at bounding box center [543, 226] width 629 height 14
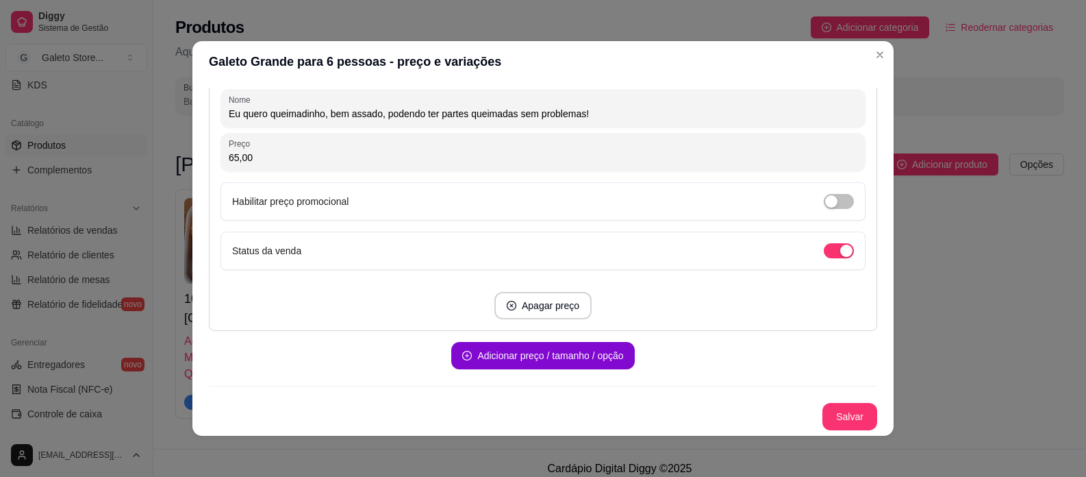
scroll to position [3, 0]
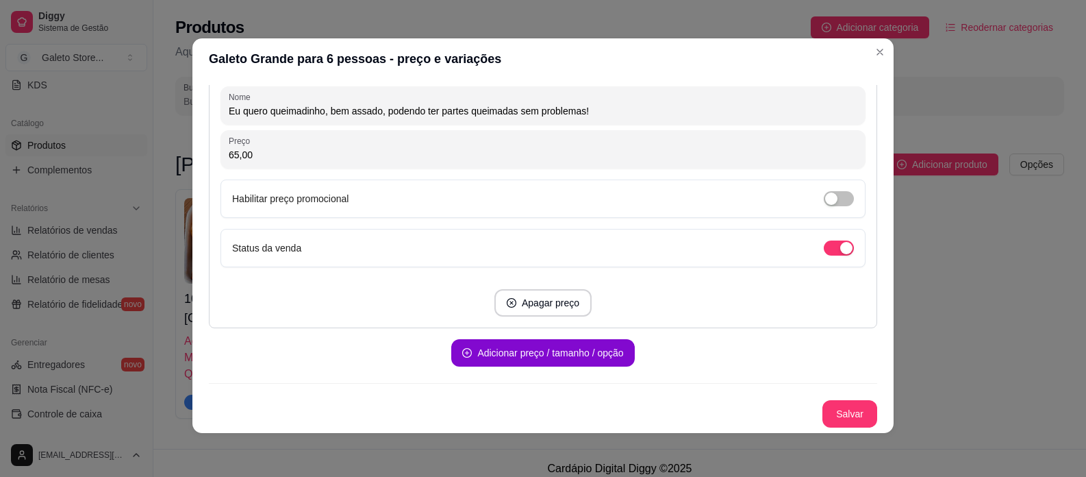
type input "Eu quero mal passado mesmo, suculento, sem estar assado demais!"
click at [836, 409] on button "Salvar" at bounding box center [849, 414] width 53 height 27
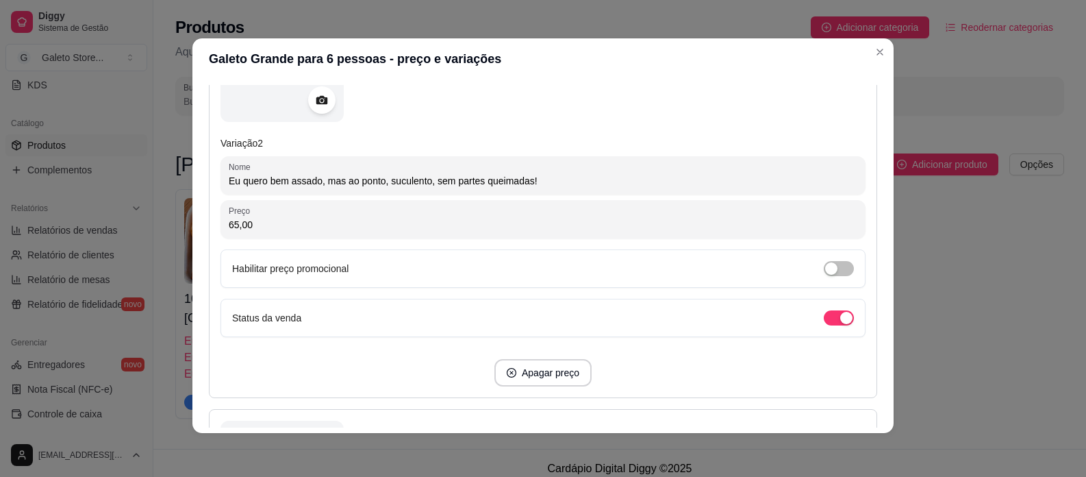
scroll to position [682, 0]
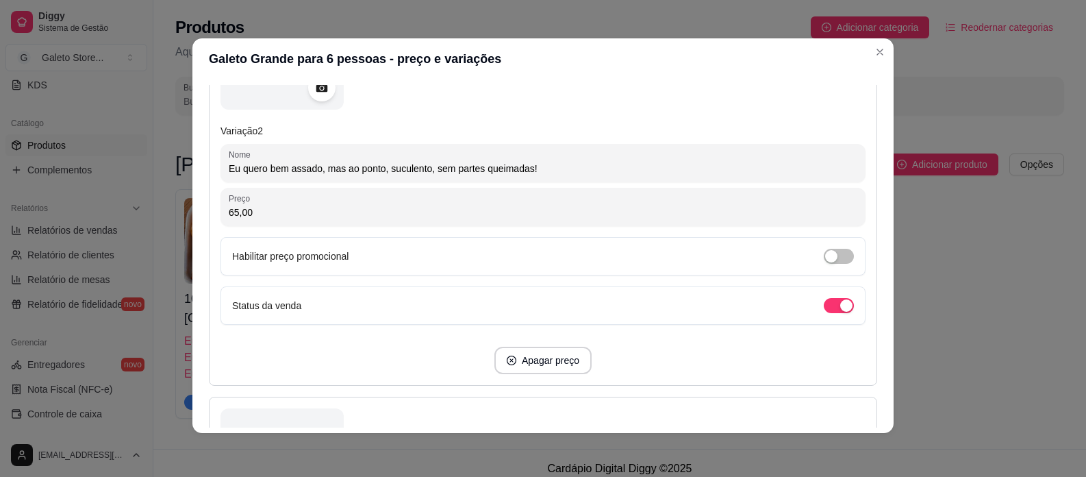
click at [338, 168] on input "Eu quero bem assado, mas ao ponto, suculento, sem partes queimadas!" at bounding box center [543, 169] width 629 height 14
click at [339, 168] on input "Eu quero bem assado, mas ao ponto, suculento, sem partes queimadas!" at bounding box center [543, 169] width 629 height 14
drag, startPoint x: 320, startPoint y: 170, endPoint x: 340, endPoint y: 169, distance: 19.2
click at [340, 169] on input "Eu quero bem assado, mas ao ponto, suculento, sem partes queimadas!" at bounding box center [543, 169] width 629 height 14
click at [525, 163] on input "Eu quero bem assado, ao ponto, suculento, sem partes queimadas!" at bounding box center [543, 169] width 629 height 14
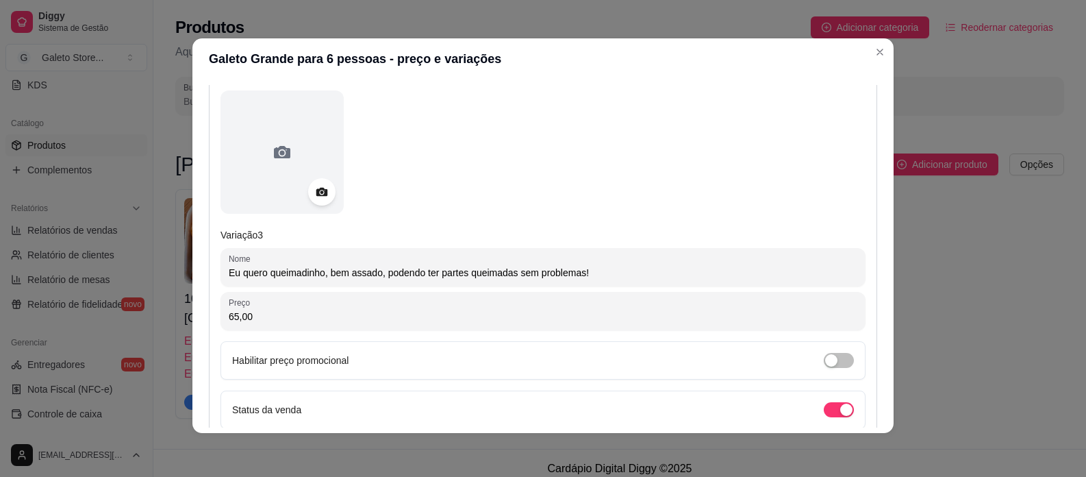
scroll to position [1024, 0]
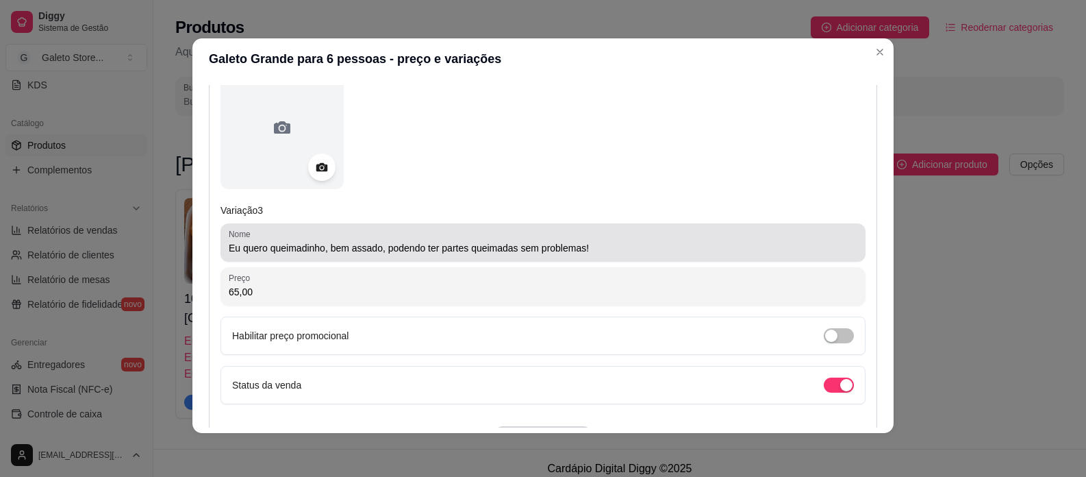
type input "Eu quero bem assado, ao ponto, suculento, sem partes queimadas!"
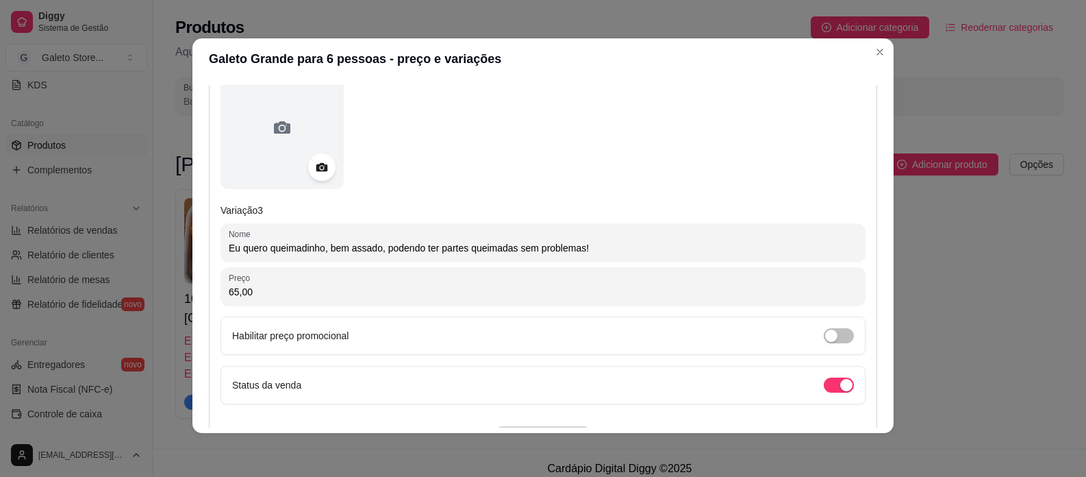
drag, startPoint x: 264, startPoint y: 246, endPoint x: 327, endPoint y: 245, distance: 63.0
click at [327, 245] on input "Eu quero queimadinho, bem assado, podendo ter partes queimadas sem problemas!" at bounding box center [543, 248] width 629 height 14
click at [319, 248] on input "Eu quero bem assado, podendo ter partes queimadas sem problemas!" at bounding box center [543, 248] width 629 height 14
click at [473, 251] on input "Eu quero bem assado, queimadinho, podendo ter partes queimadas sem problemas!" at bounding box center [543, 248] width 629 height 14
click at [668, 247] on input "Eu quero bem assado, queimadinho, podendo ter partes queimadas sem problemas!" at bounding box center [543, 248] width 629 height 14
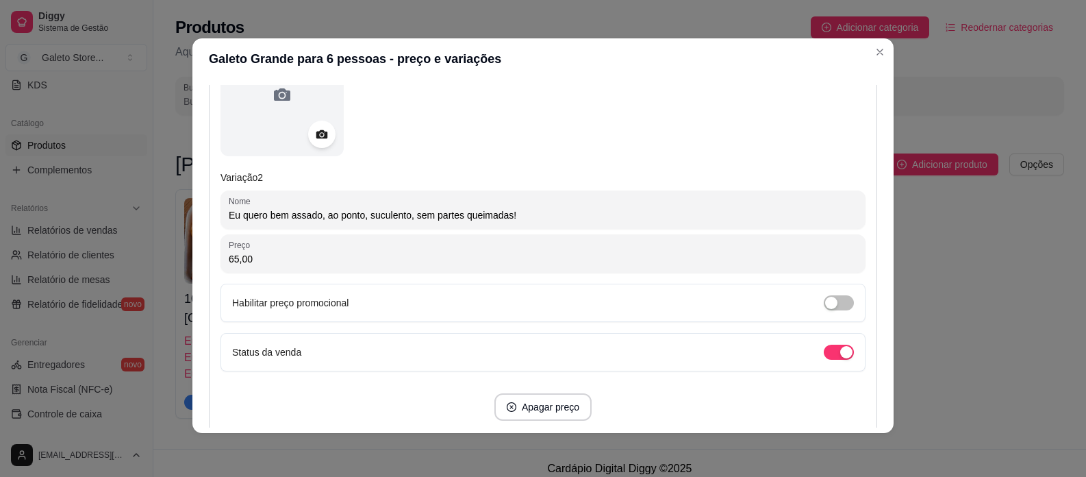
scroll to position [613, 0]
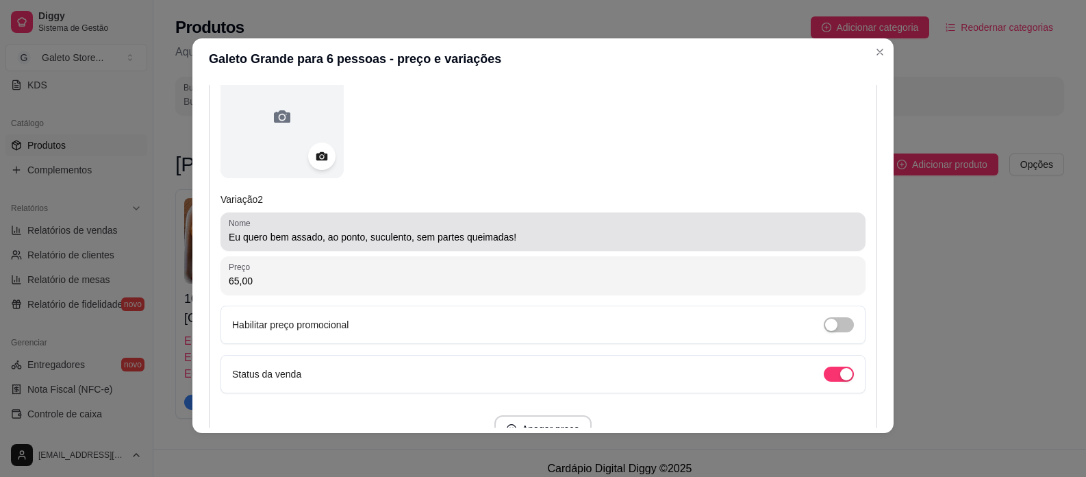
type input "Eu quero bem assado, queimadinho, podendo ter partes queimadas sem problemas!"
click at [229, 236] on input "Eu quero bem assado, ao ponto, suculento, sem partes queimadas!" at bounding box center [543, 237] width 629 height 14
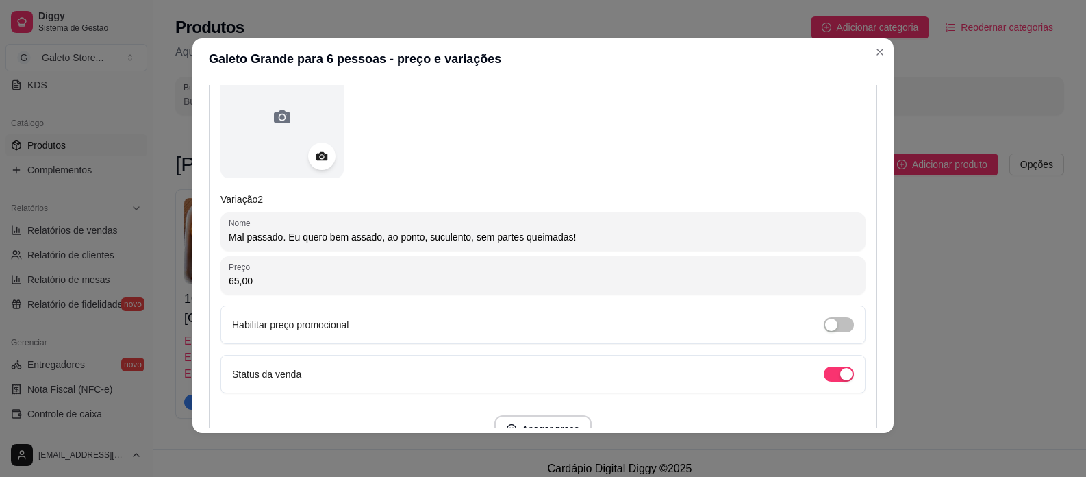
drag, startPoint x: 283, startPoint y: 235, endPoint x: 416, endPoint y: 239, distance: 132.9
click at [416, 239] on input "Mal passado. Eu quero bem assado, ao ponto, suculento, sem partes queimadas!" at bounding box center [543, 237] width 629 height 14
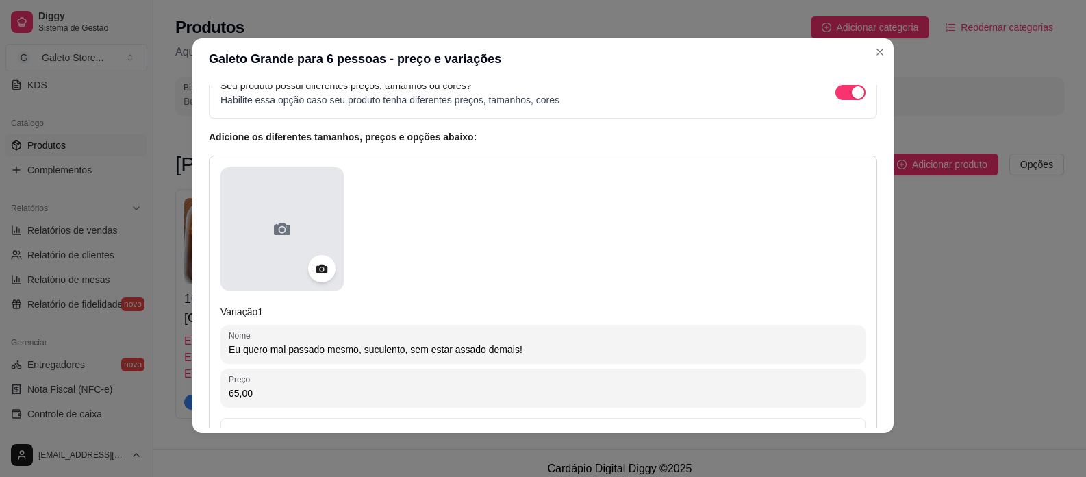
scroll to position [66, 0]
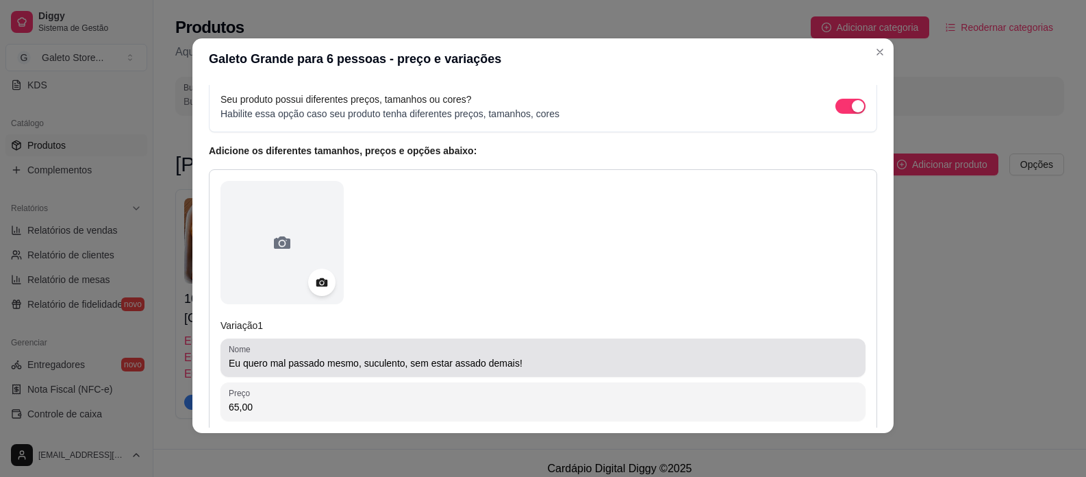
type input "Mal passado. Eu quero bem assado, ao ponto, suculento, sem partes queimadas!"
click at [229, 368] on input "Eu quero mal passado mesmo, suculento, sem estar assado demais!" at bounding box center [543, 363] width 629 height 14
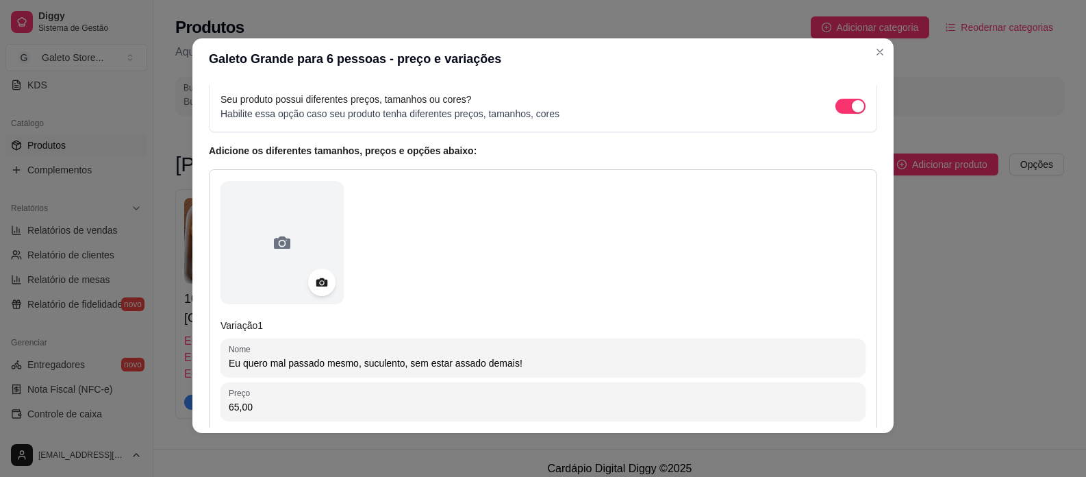
click at [352, 362] on input "Eu quero mal passado mesmo, suculento, sem estar assado demais!" at bounding box center [543, 363] width 629 height 14
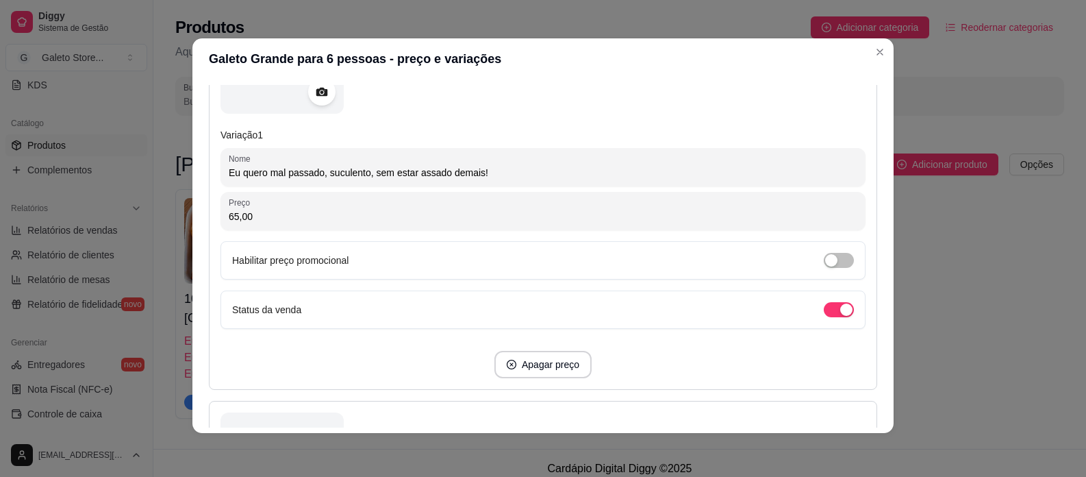
scroll to position [271, 0]
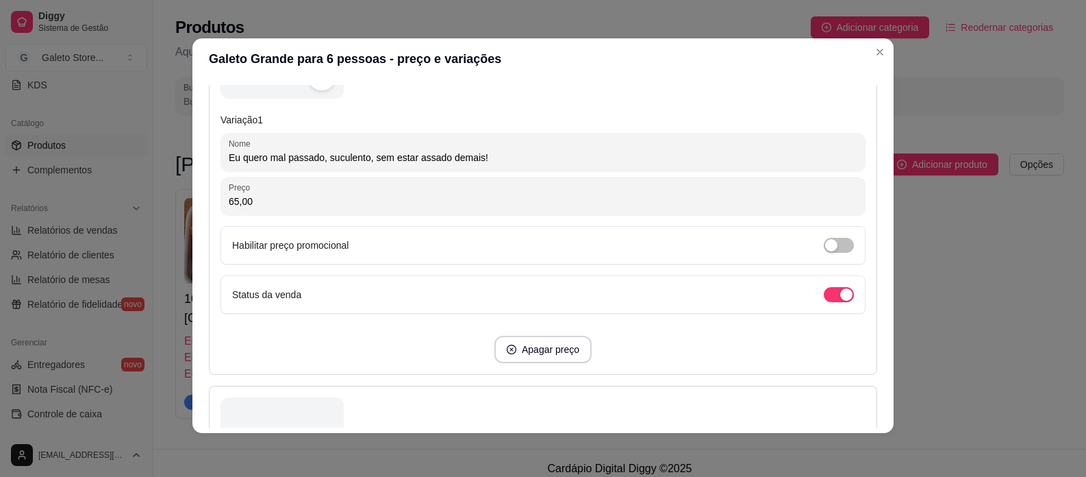
click at [505, 156] on input "Eu quero mal passado, suculento, sem estar assado demais!" at bounding box center [543, 158] width 629 height 14
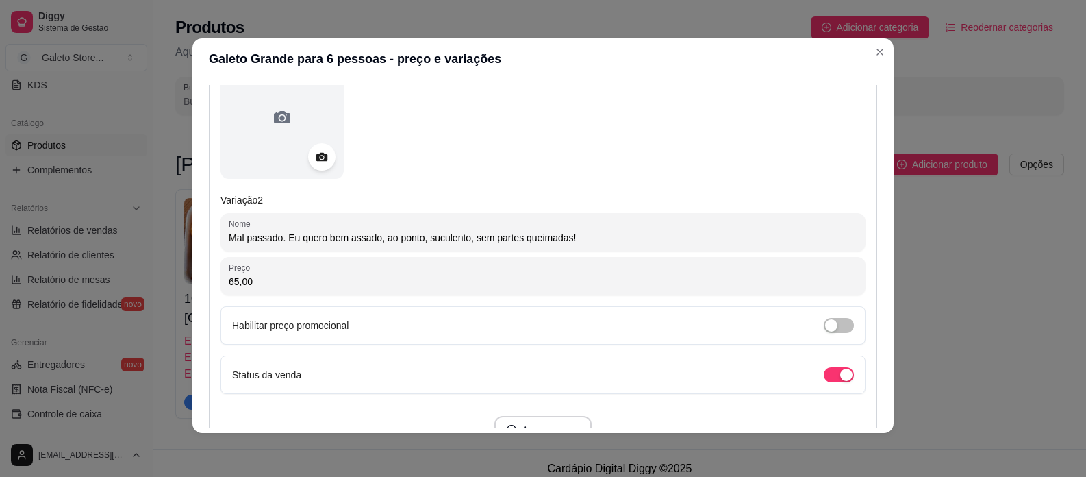
scroll to position [613, 0]
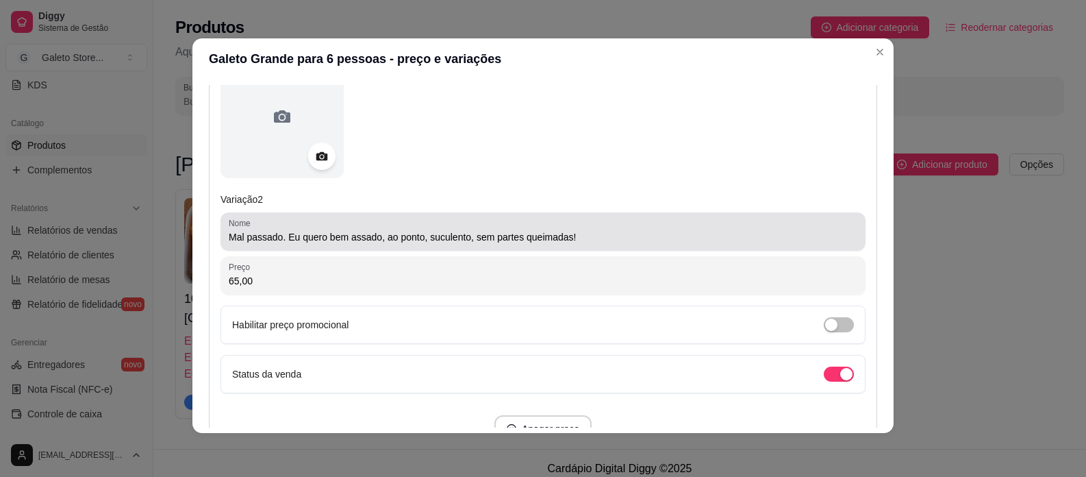
type input "Eu quero mal passado, suculento, sem estar assado demais!"
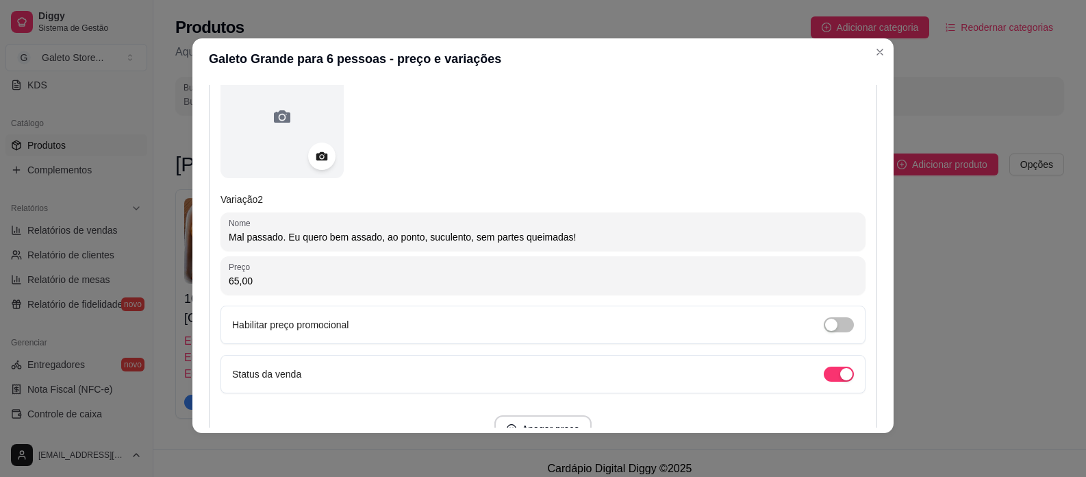
drag, startPoint x: 284, startPoint y: 236, endPoint x: 185, endPoint y: 233, distance: 99.3
click at [185, 233] on div "Galeto Grande para 6 pessoas - preço e variações Detalhes Preço e variações Dis…" at bounding box center [543, 238] width 1086 height 477
click at [409, 235] on input "Eu quero bem assado, ao ponto, suculento, sem partes queimadas!" at bounding box center [543, 237] width 629 height 14
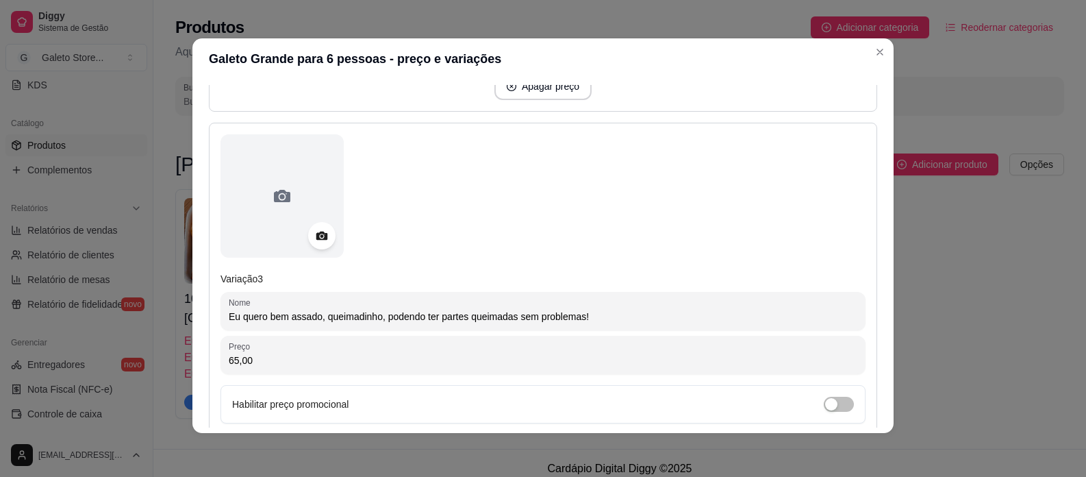
scroll to position [1024, 0]
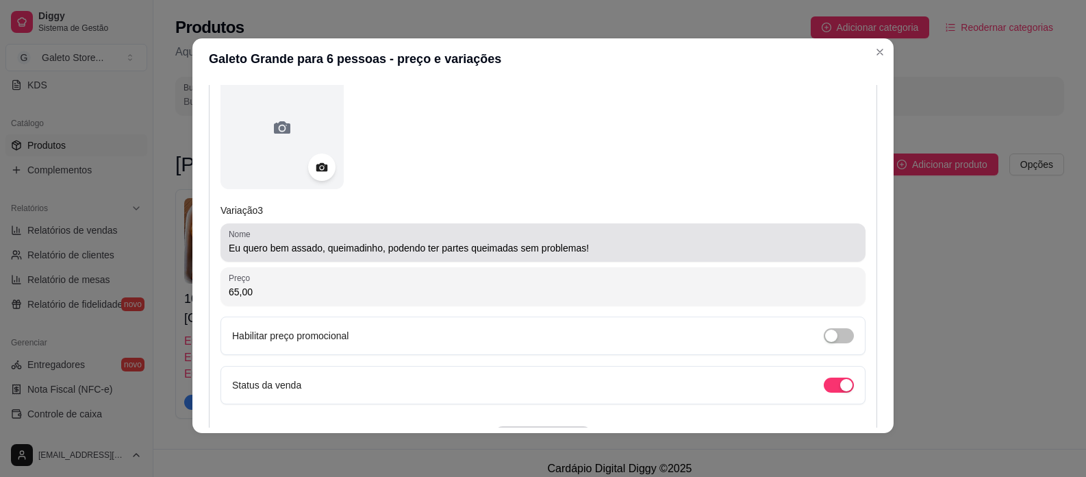
type input "Eu quero bem assado, ao ponto, suculento, mas sem partes queimadas!"
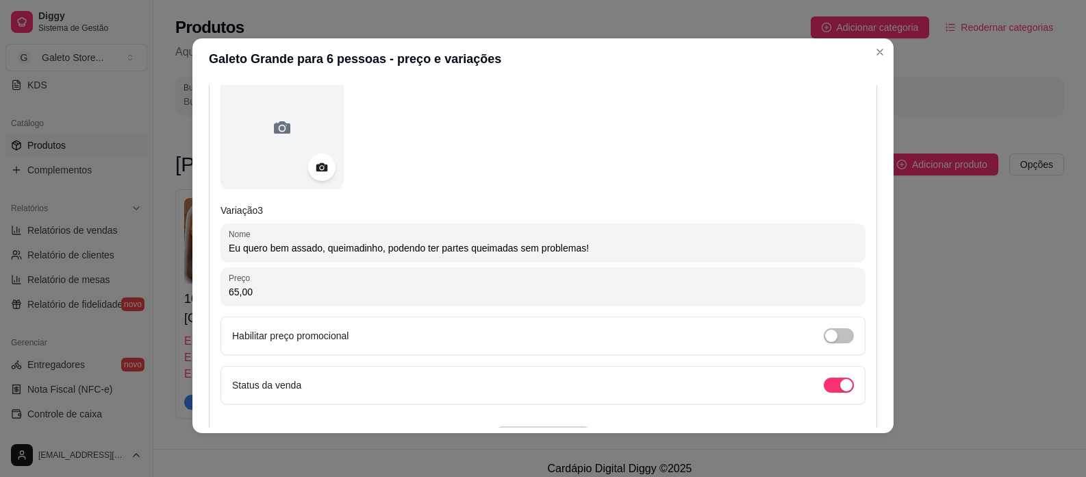
click at [605, 249] on input "Eu quero bem assado, queimadinho, podendo ter partes queimadas sem problemas!" at bounding box center [543, 248] width 629 height 14
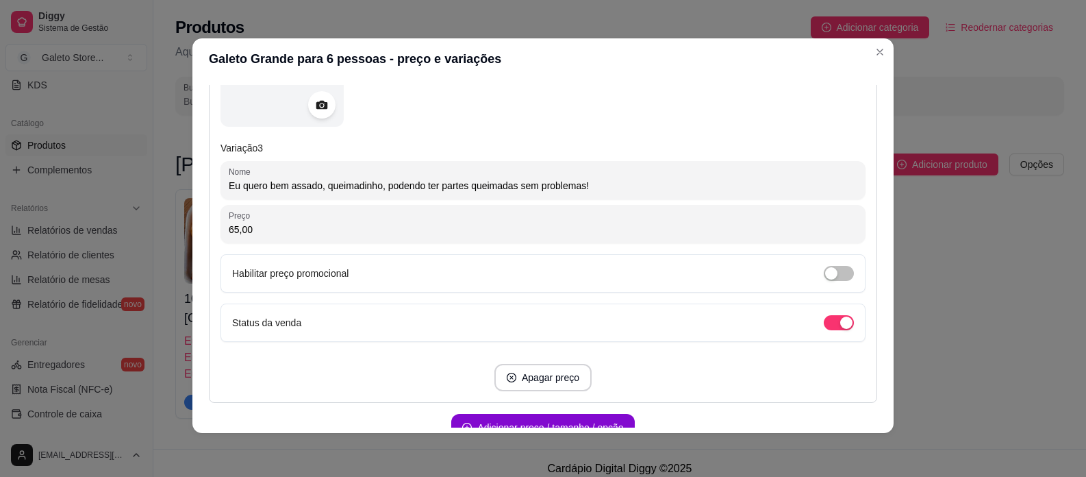
scroll to position [1161, 0]
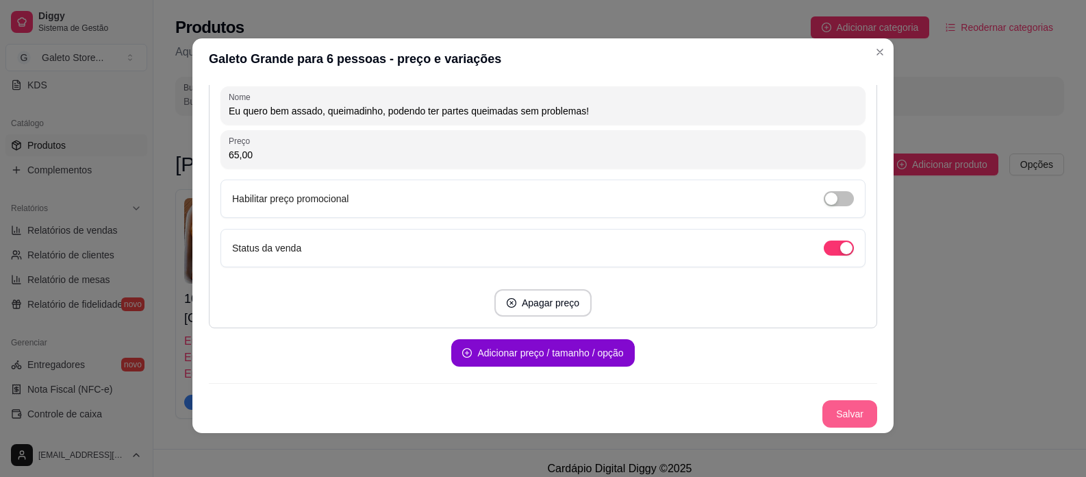
click at [841, 412] on button "Salvar" at bounding box center [849, 413] width 55 height 27
click at [849, 412] on button "Salvar" at bounding box center [849, 413] width 55 height 27
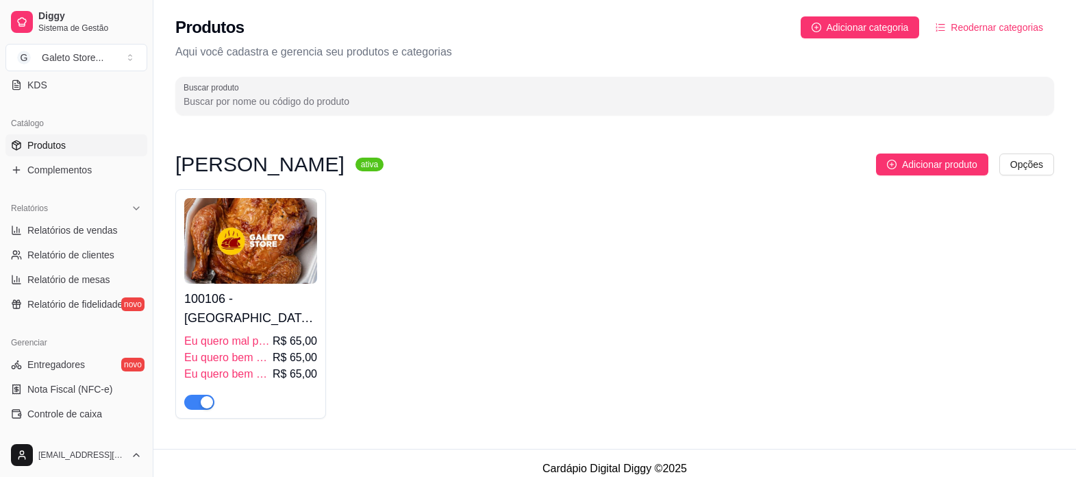
click at [238, 308] on h4 "100106 - Galeto Grande para 6 pessoas" at bounding box center [250, 308] width 133 height 38
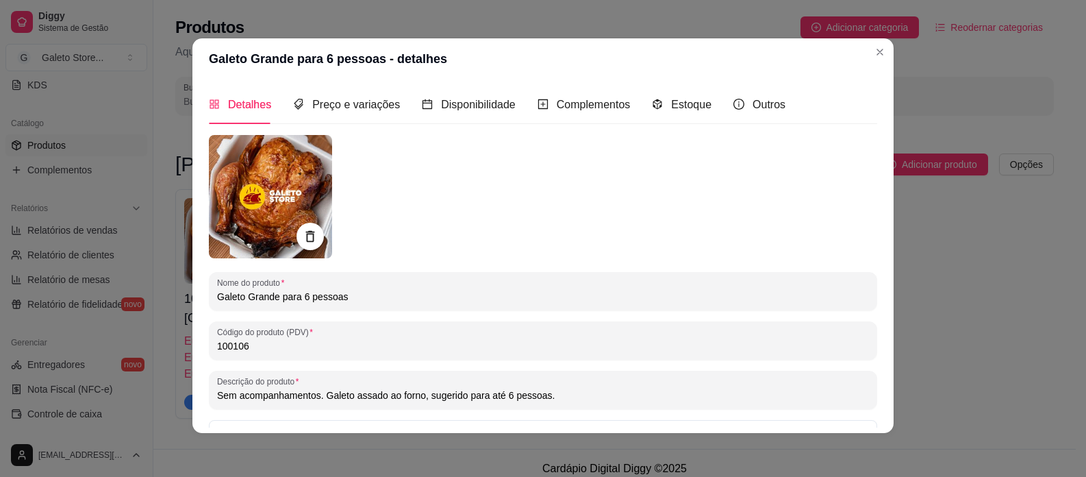
scroll to position [0, 0]
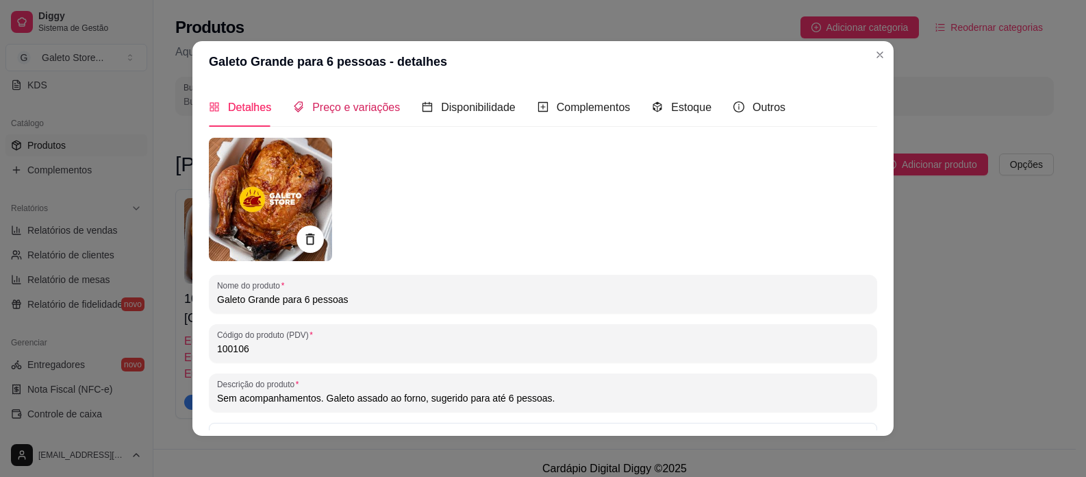
click at [362, 110] on span "Preço e variações" at bounding box center [356, 107] width 88 height 12
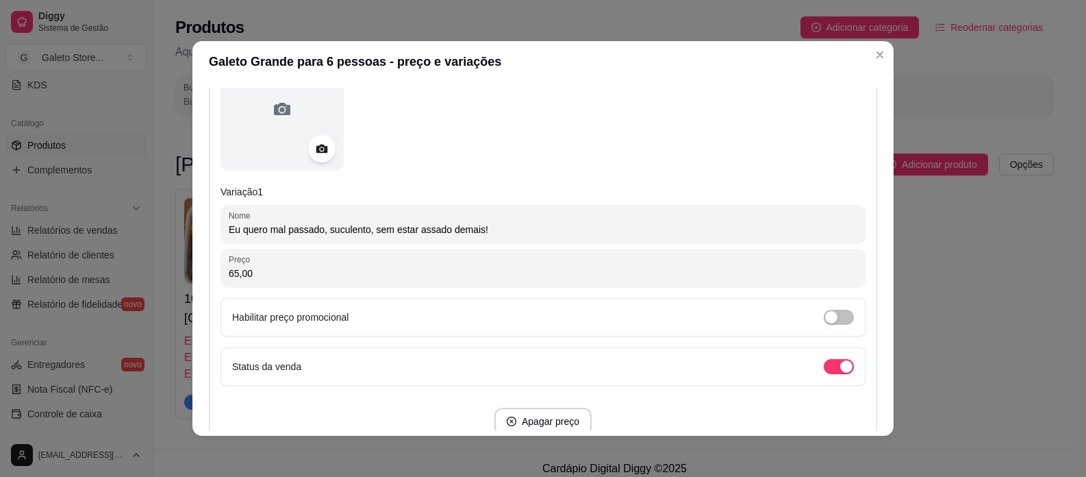
scroll to position [205, 0]
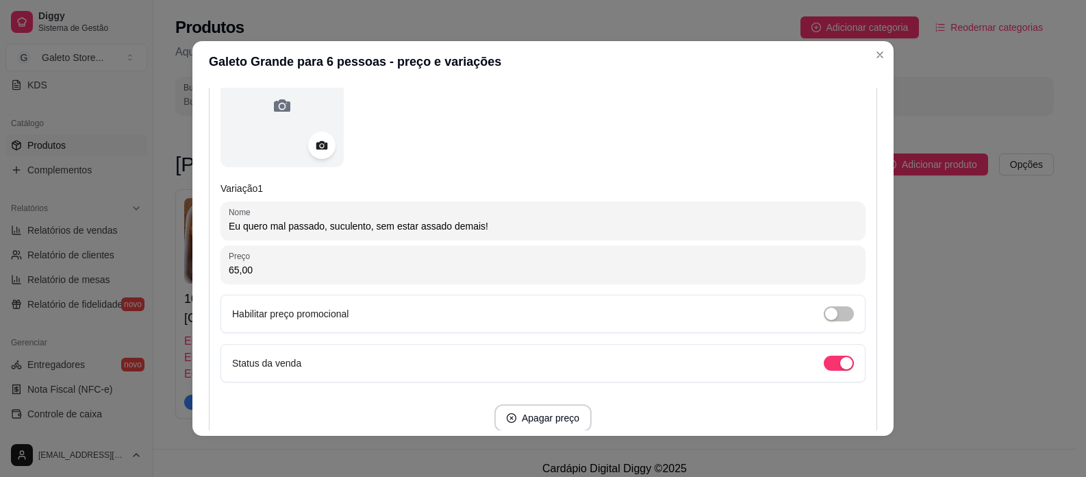
drag, startPoint x: 281, startPoint y: 221, endPoint x: 207, endPoint y: 227, distance: 74.2
click at [209, 227] on div "Variação 1 Nome Eu quero mal passado, suculento, sem estar assado demais! Preço…" at bounding box center [543, 237] width 668 height 411
click at [453, 223] on input "Mal passado, suculento, sem estar assado demais!" at bounding box center [543, 226] width 629 height 14
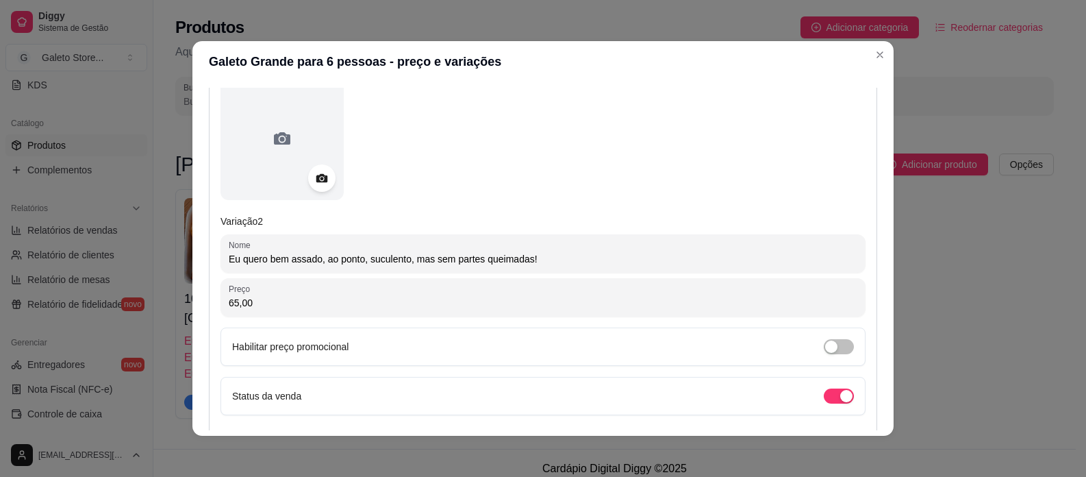
scroll to position [616, 0]
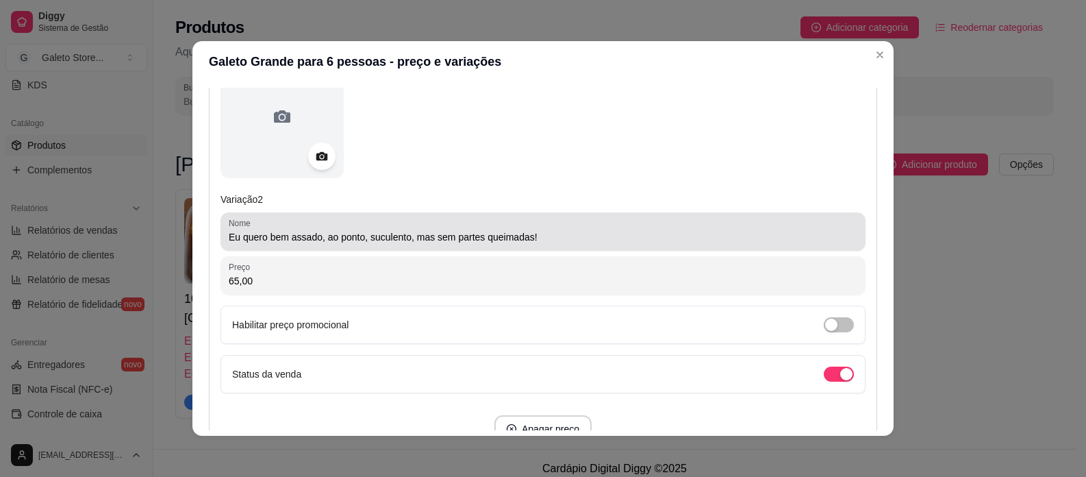
type input "Mal passado, suculento, sem estar assado demais"
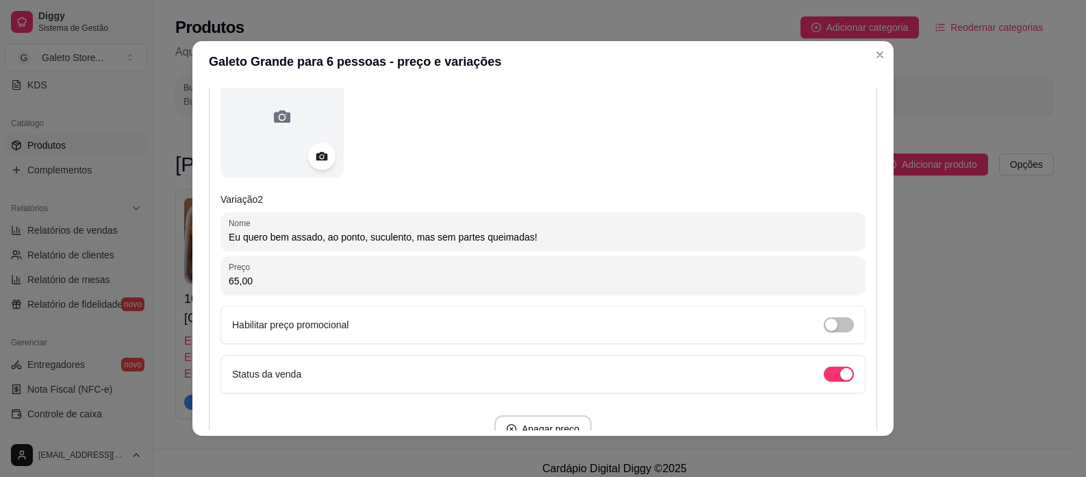
drag, startPoint x: 322, startPoint y: 237, endPoint x: 175, endPoint y: 236, distance: 146.5
click at [175, 236] on div "Galeto Grande para 6 pessoas - preço e variações Detalhes Preço e variações Dis…" at bounding box center [543, 238] width 1086 height 477
click at [268, 238] on input "Ao ponto, suculento, mas sem partes queimadas!" at bounding box center [543, 237] width 629 height 14
click at [384, 239] on input "Ao ponto, bem assado, suculento, mas sem partes queimadas!" at bounding box center [543, 237] width 629 height 14
click at [388, 234] on input "Ao ponto, bem assado, suculento, mas sem partes queimadas!" at bounding box center [543, 237] width 629 height 14
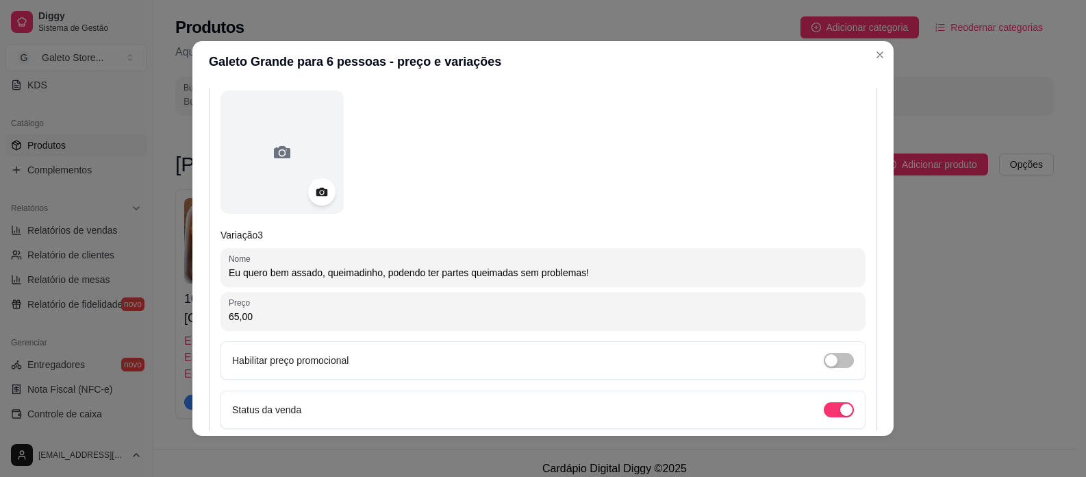
scroll to position [1027, 0]
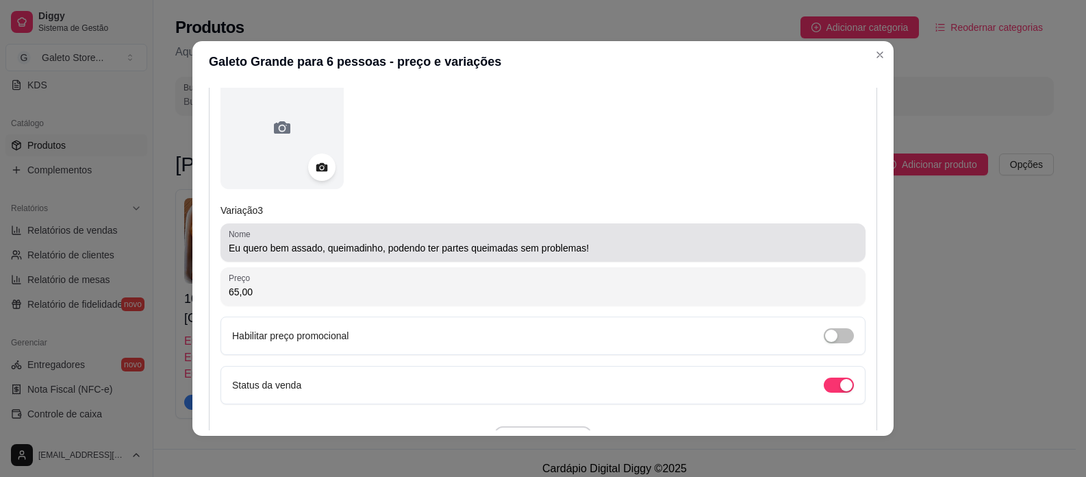
type input "Ao ponto, bem assado, suculento, sem partes queimadas!"
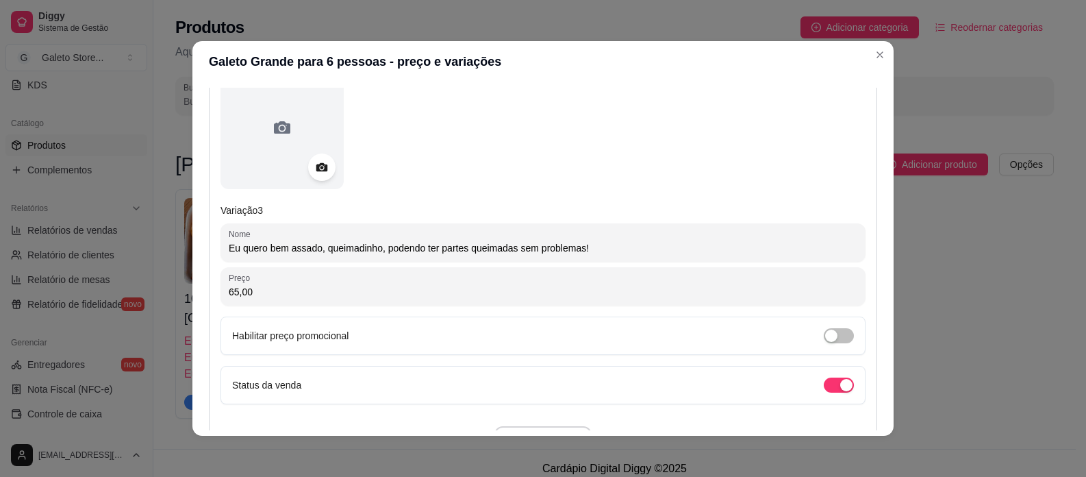
drag, startPoint x: 326, startPoint y: 249, endPoint x: 149, endPoint y: 230, distance: 178.3
click at [149, 230] on div "Galeto Grande para 6 pessoas - preço e variações Detalhes Preço e variações Dis…" at bounding box center [543, 238] width 1086 height 477
click at [301, 246] on input "Queimadinho, podendo ter partes queimadas sem problemas!" at bounding box center [543, 248] width 629 height 14
click at [385, 251] on input "Queimadinho, podendo ter partes queimadas sem problemas!" at bounding box center [543, 248] width 629 height 14
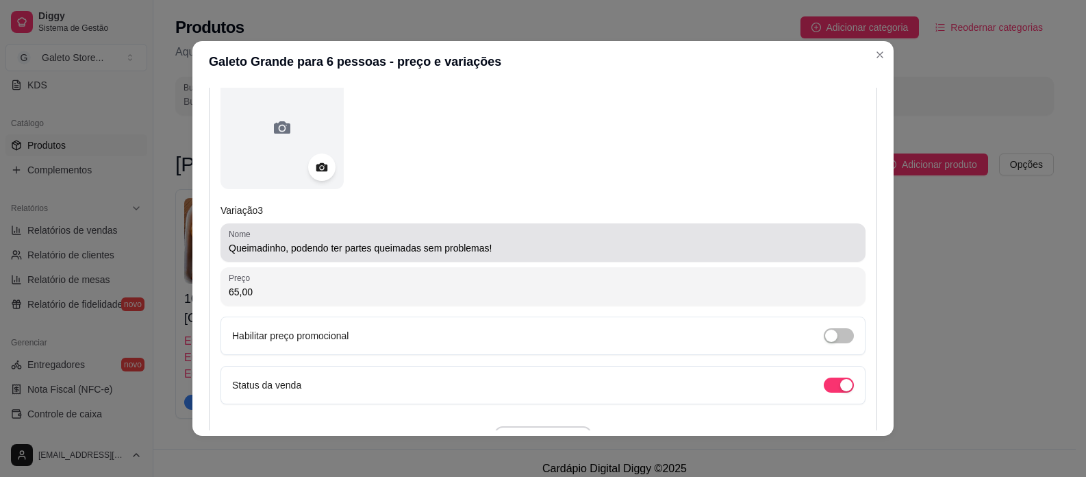
click at [518, 256] on div "Queimadinho, podendo ter partes queimadas sem problemas!" at bounding box center [543, 242] width 629 height 27
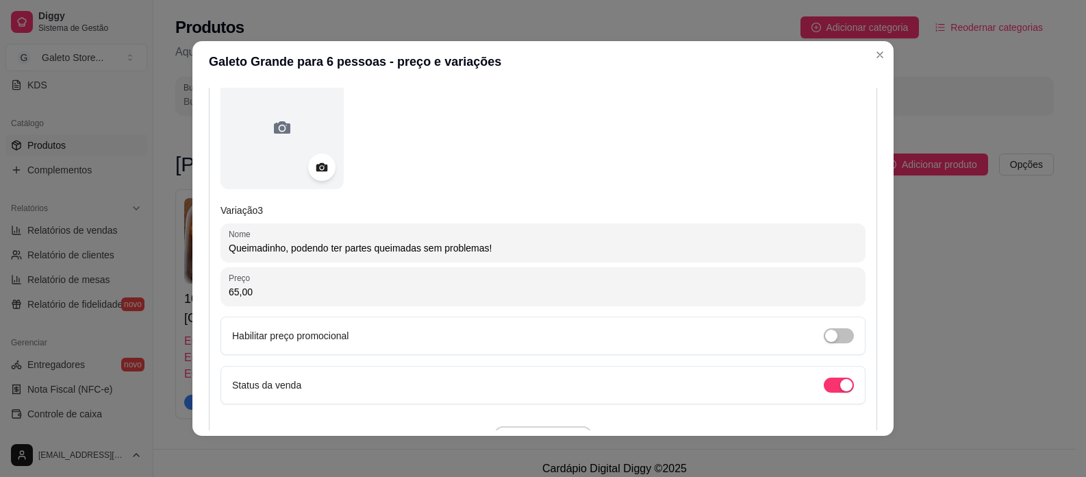
click at [502, 242] on input "Queimadinho, podendo ter partes queimadas sem problemas!" at bounding box center [543, 248] width 629 height 14
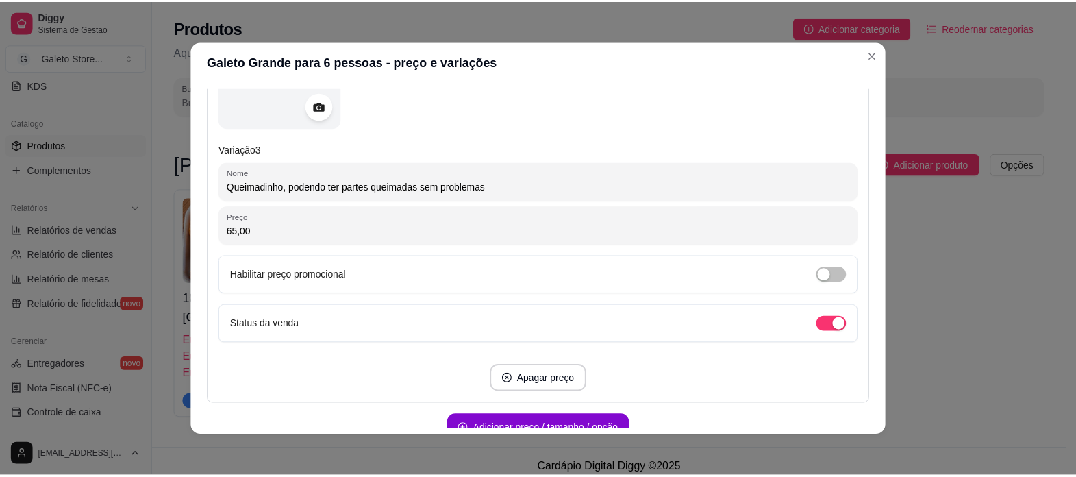
scroll to position [1161, 0]
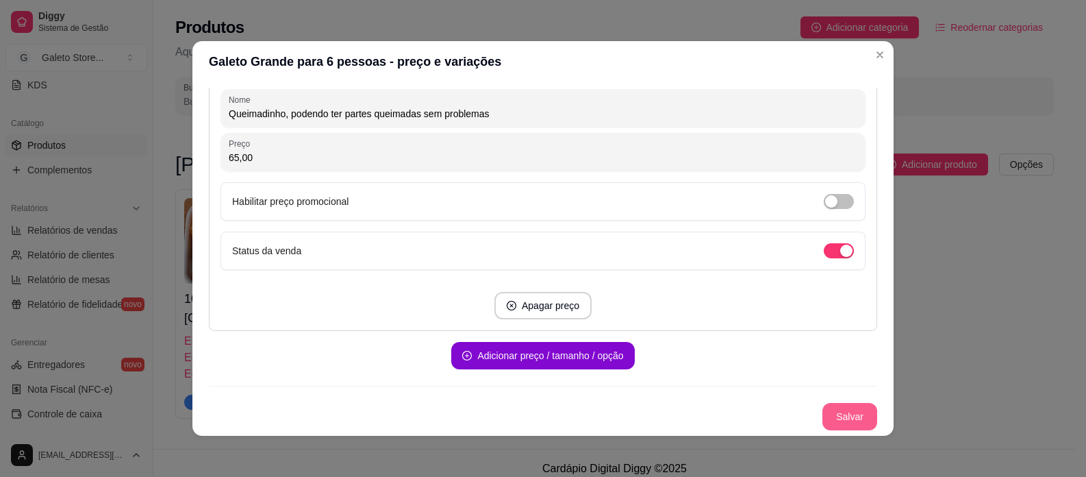
type input "Queimadinho, podendo ter partes queimadas sem problemas"
click at [851, 411] on button "Salvar" at bounding box center [849, 416] width 55 height 27
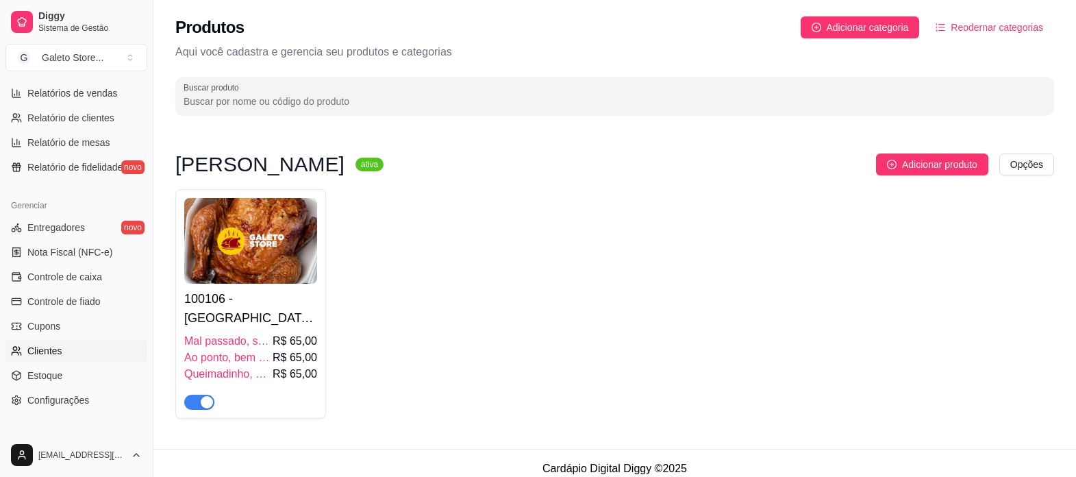
scroll to position [509, 0]
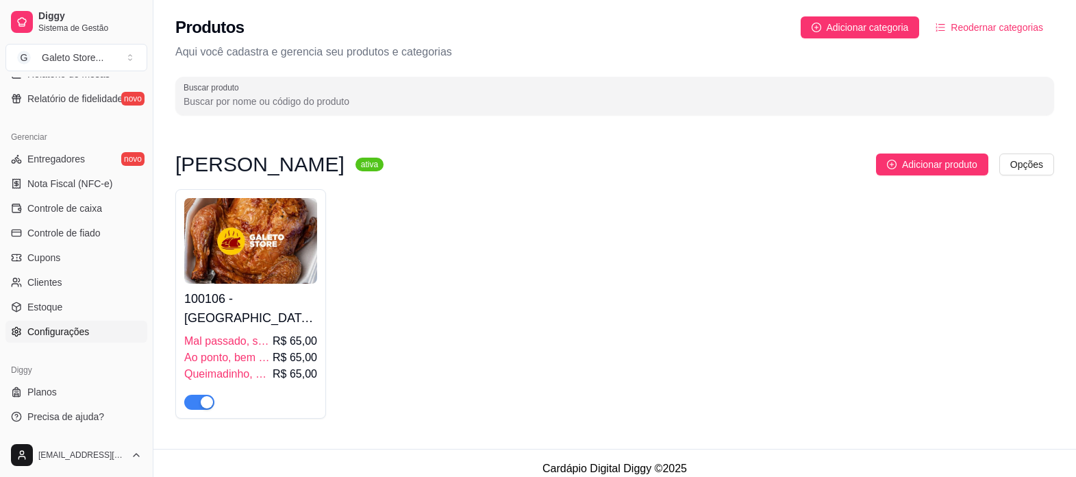
click at [66, 329] on span "Configurações" at bounding box center [58, 332] width 62 height 14
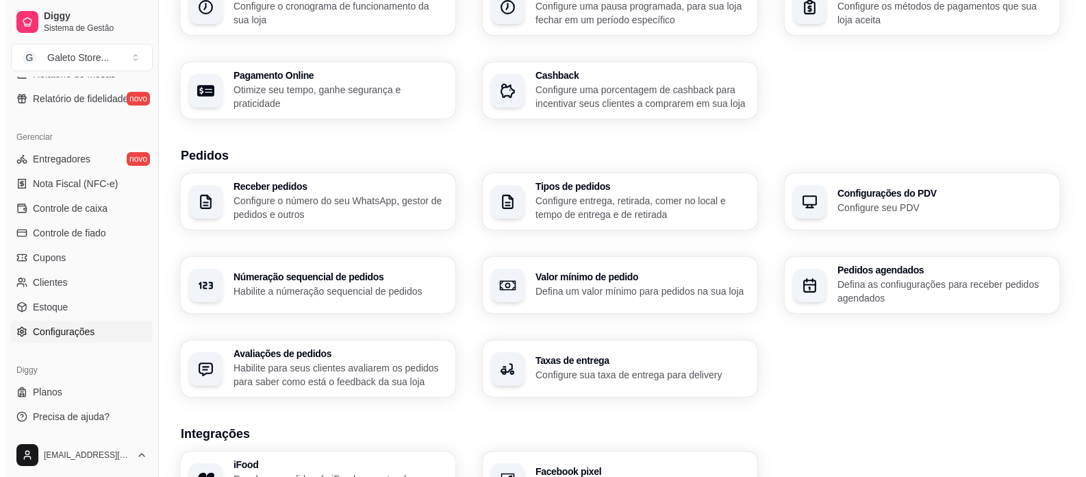
scroll to position [205, 0]
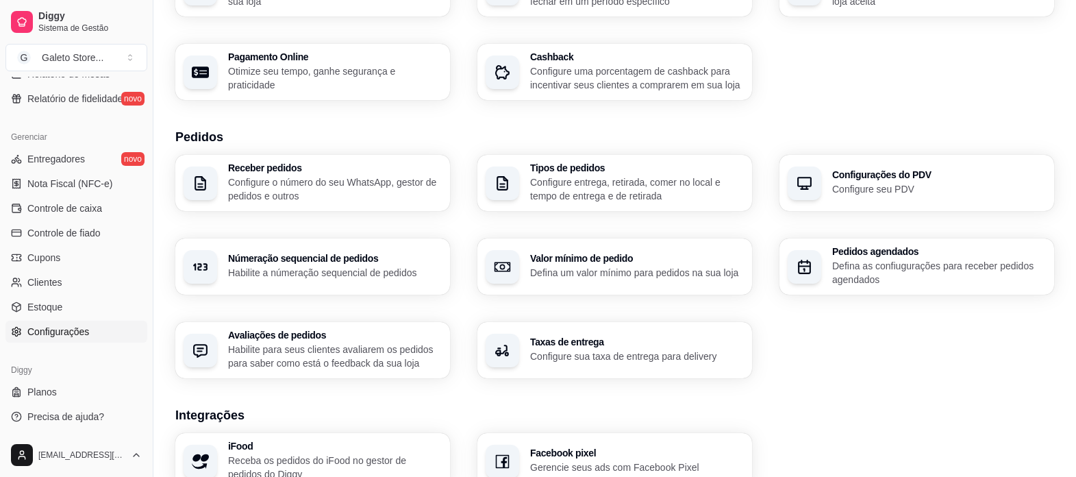
click at [579, 173] on h3 "Tipos de pedidos" at bounding box center [637, 168] width 214 height 10
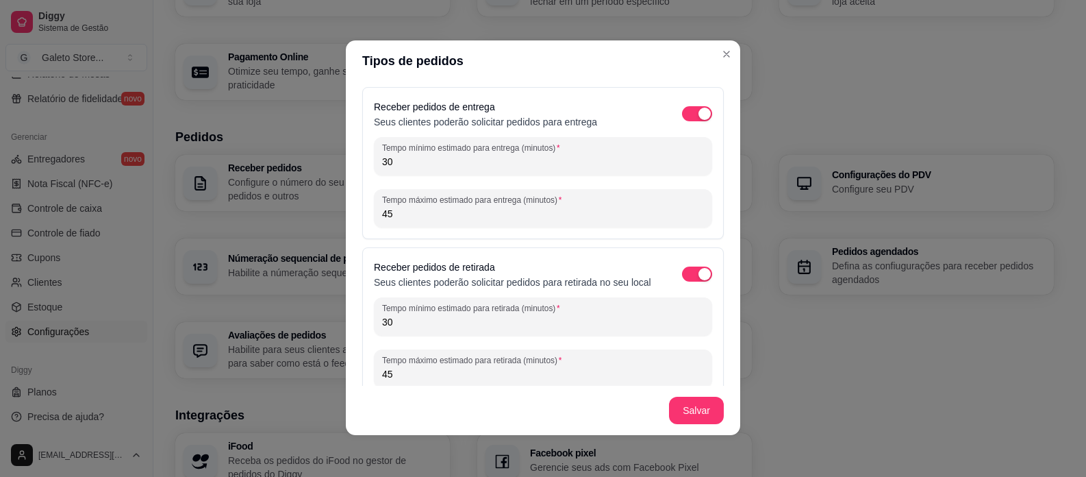
scroll to position [0, 0]
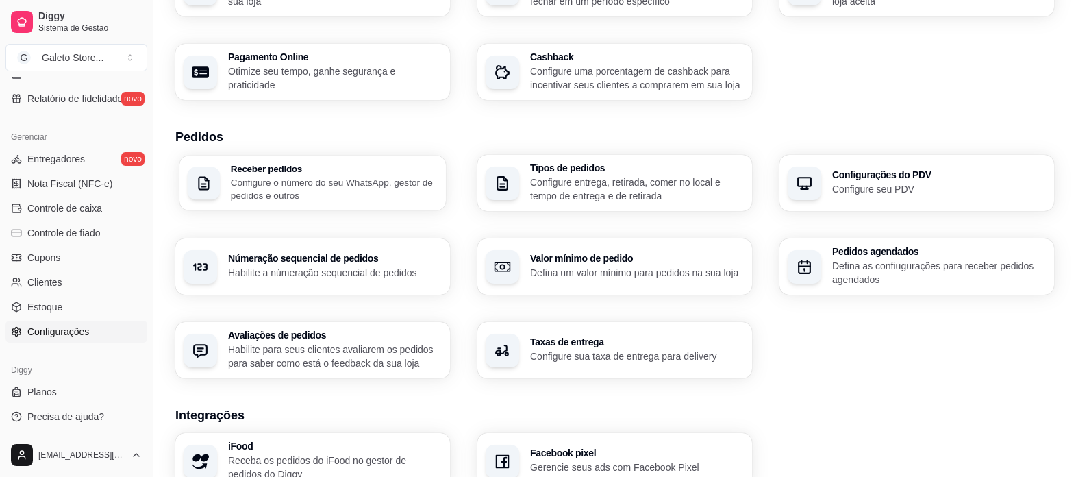
click at [349, 180] on p "Configure o número do seu WhatsApp, gestor de pedidos e outros" at bounding box center [334, 188] width 207 height 27
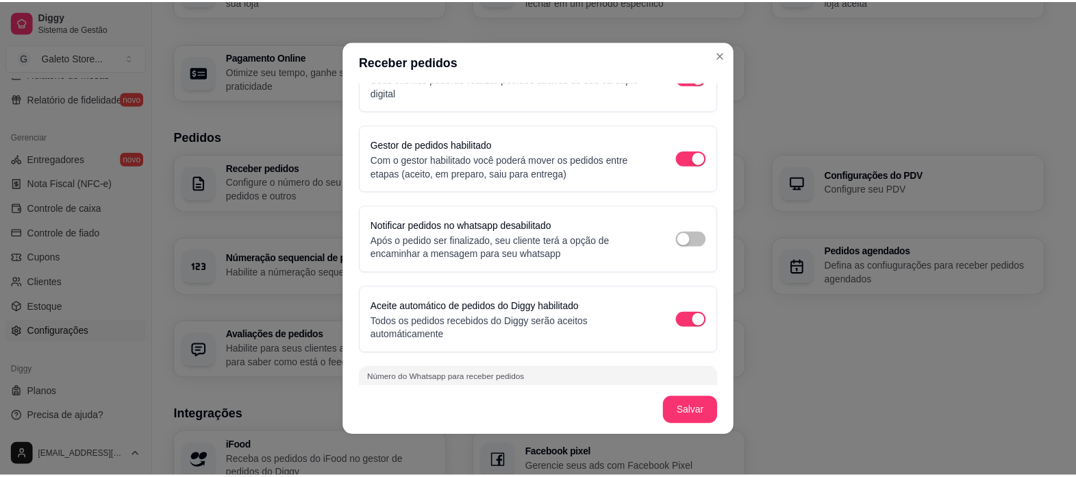
scroll to position [68, 0]
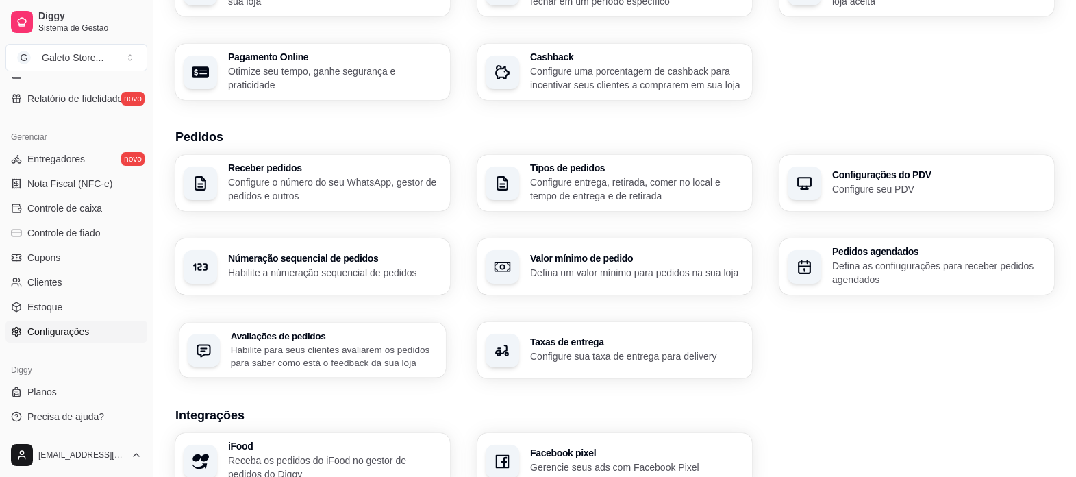
click at [307, 342] on div "Avaliações de pedidos Habilite para seus clientes avaliarem os pedidos para sab…" at bounding box center [334, 350] width 207 height 38
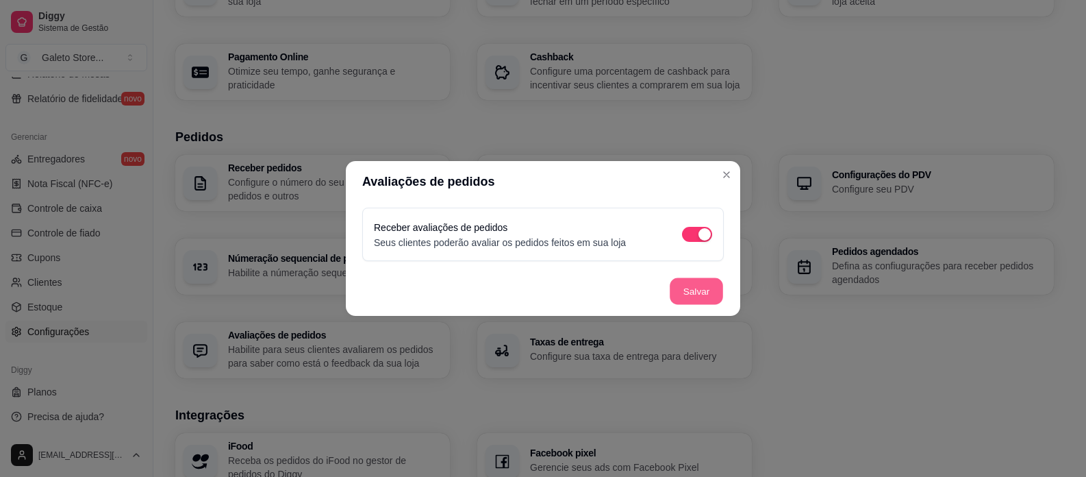
click at [694, 288] on button "Salvar" at bounding box center [696, 291] width 53 height 27
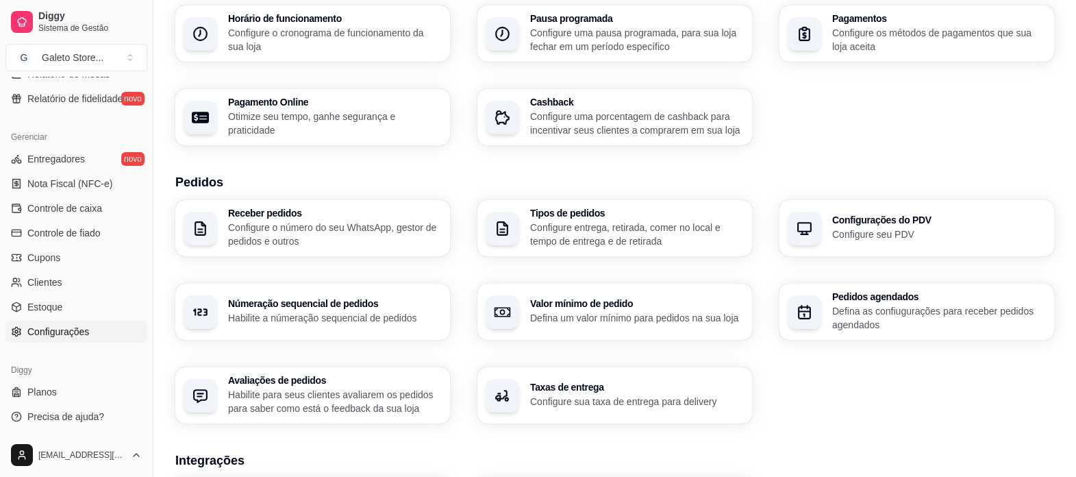
scroll to position [137, 0]
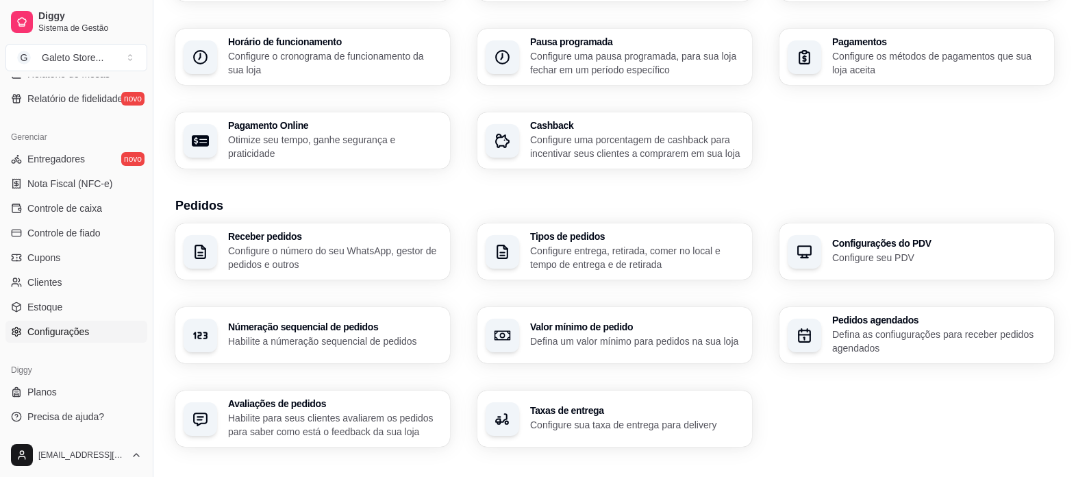
click at [580, 405] on h3 "Taxas de entrega" at bounding box center [637, 410] width 214 height 10
click at [869, 327] on p "Defina as confiugurações para receber pedidos agendados" at bounding box center [939, 340] width 214 height 27
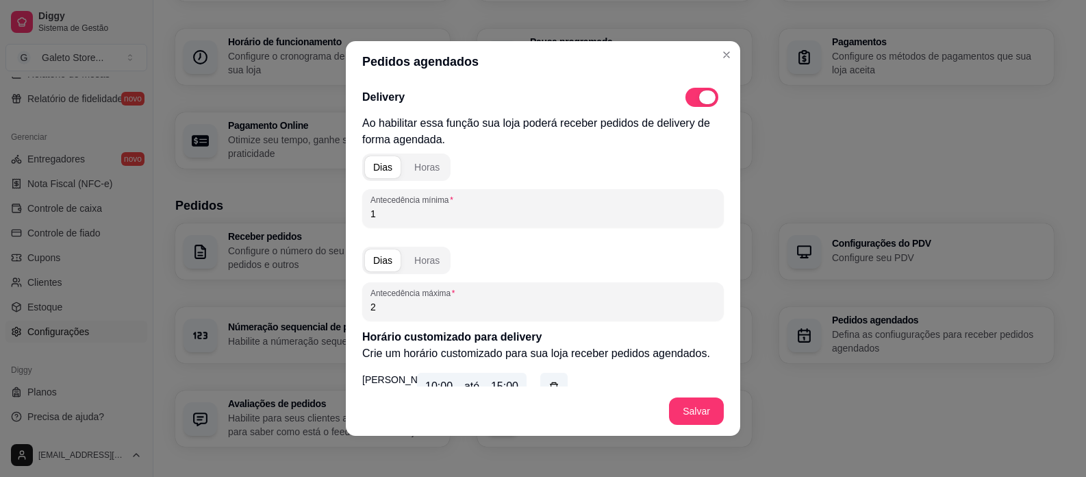
click at [699, 99] on span at bounding box center [707, 97] width 16 height 14
click at [687, 100] on input "checkbox" at bounding box center [689, 104] width 9 height 9
checkbox input "false"
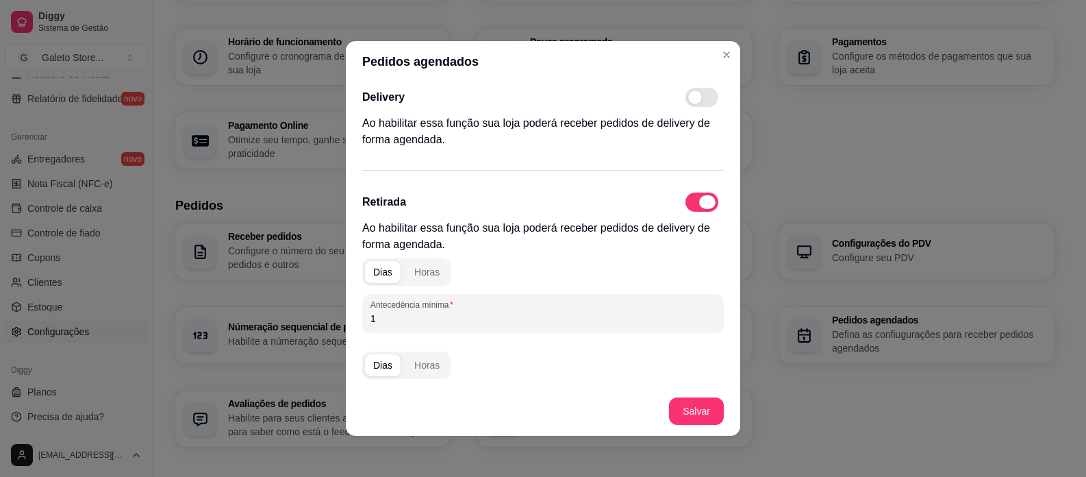
click at [686, 199] on span at bounding box center [701, 201] width 33 height 19
click at [686, 205] on input "checkbox" at bounding box center [689, 209] width 9 height 9
checkbox input "false"
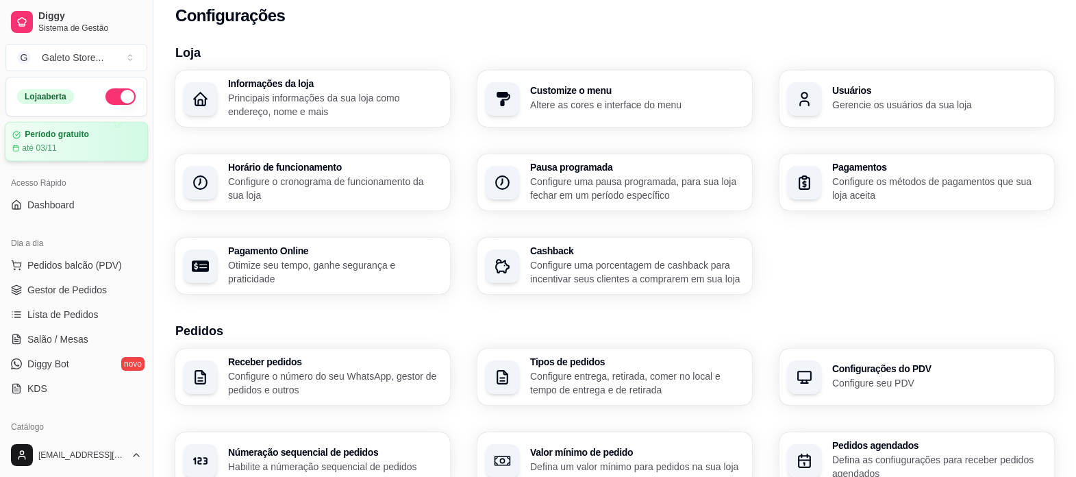
scroll to position [0, 0]
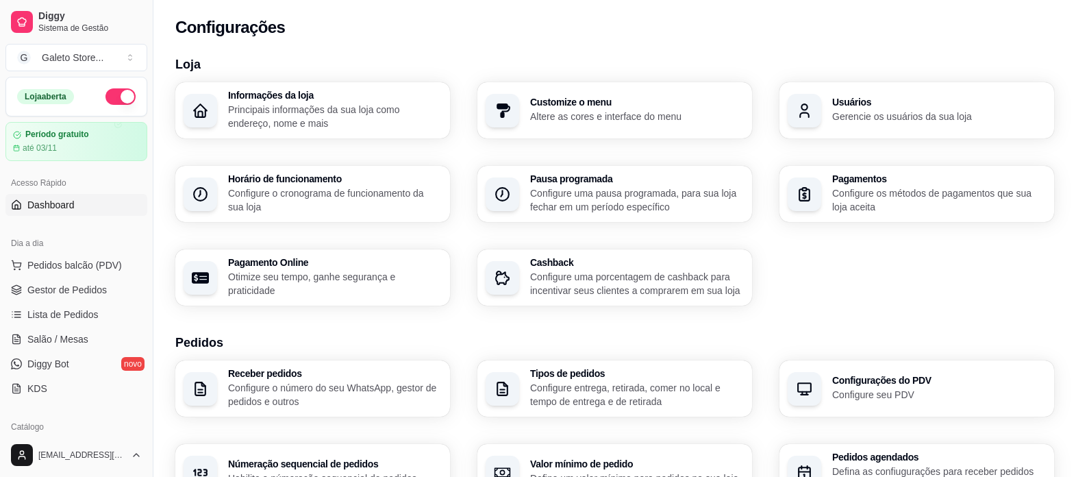
click at [68, 208] on span "Dashboard" at bounding box center [50, 205] width 47 height 14
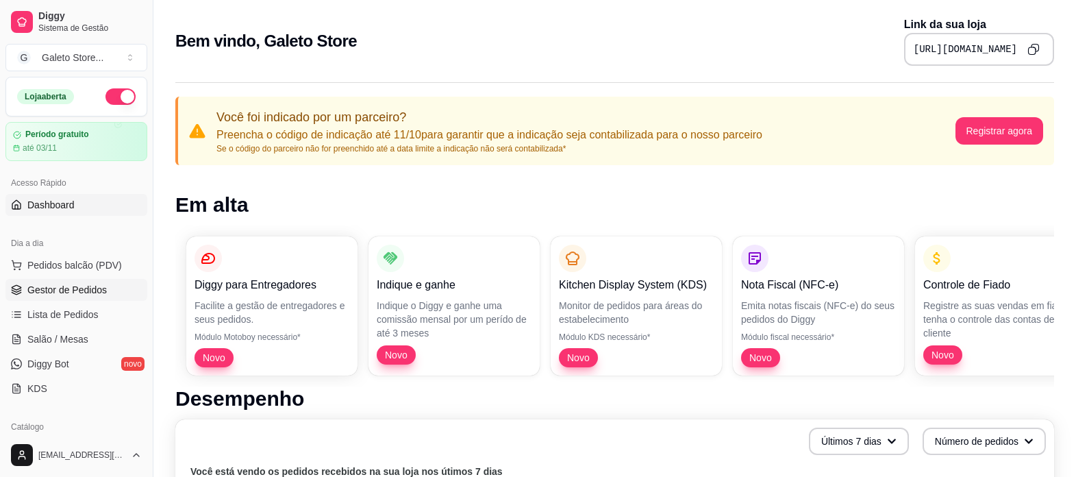
click at [60, 294] on span "Gestor de Pedidos" at bounding box center [66, 290] width 79 height 14
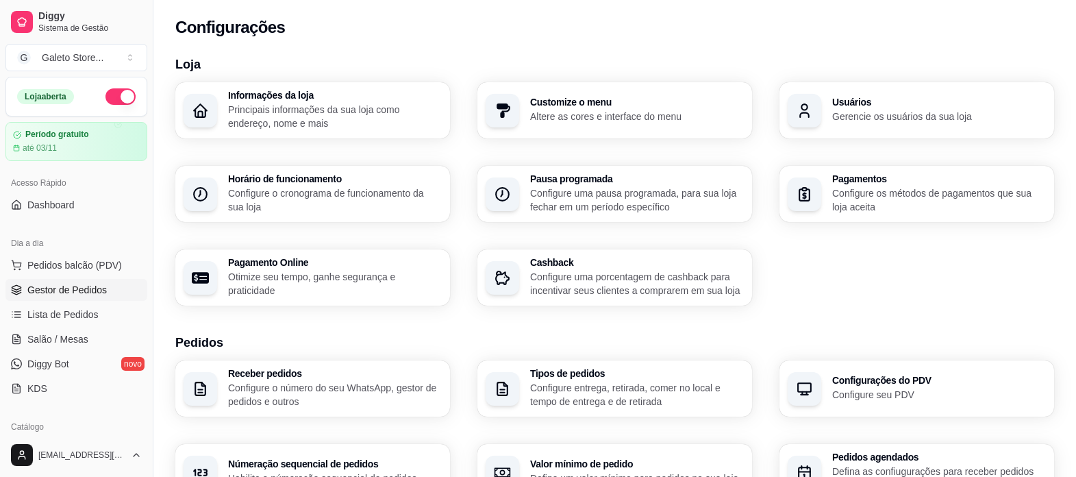
click at [78, 286] on span "Gestor de Pedidos" at bounding box center [66, 290] width 79 height 14
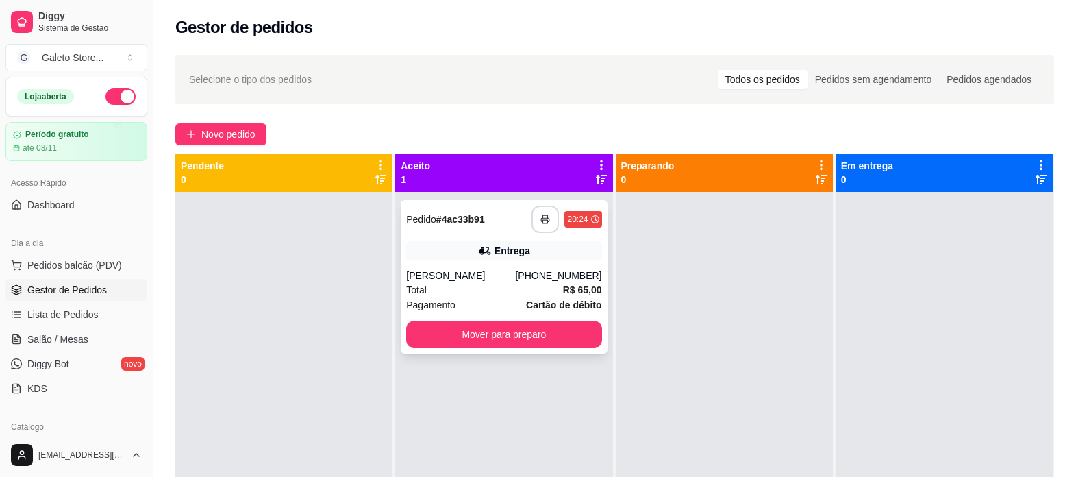
click at [546, 221] on icon "button" at bounding box center [545, 219] width 10 height 10
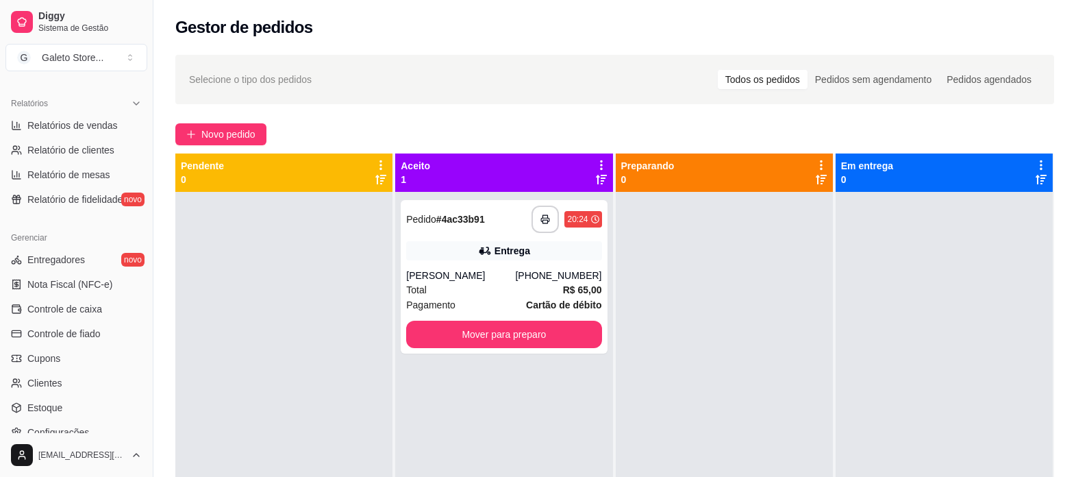
scroll to position [411, 0]
click at [51, 260] on span "Entregadores" at bounding box center [56, 257] width 58 height 14
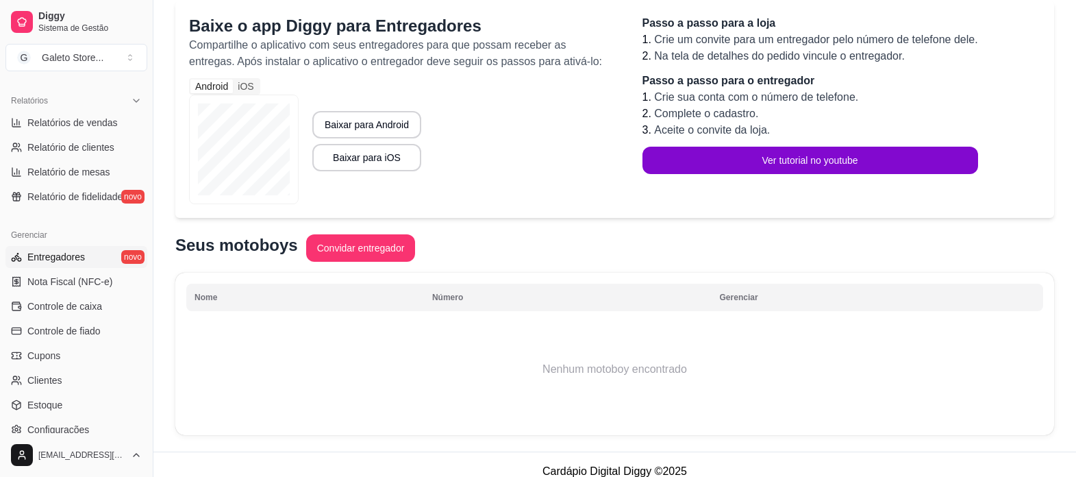
scroll to position [139, 0]
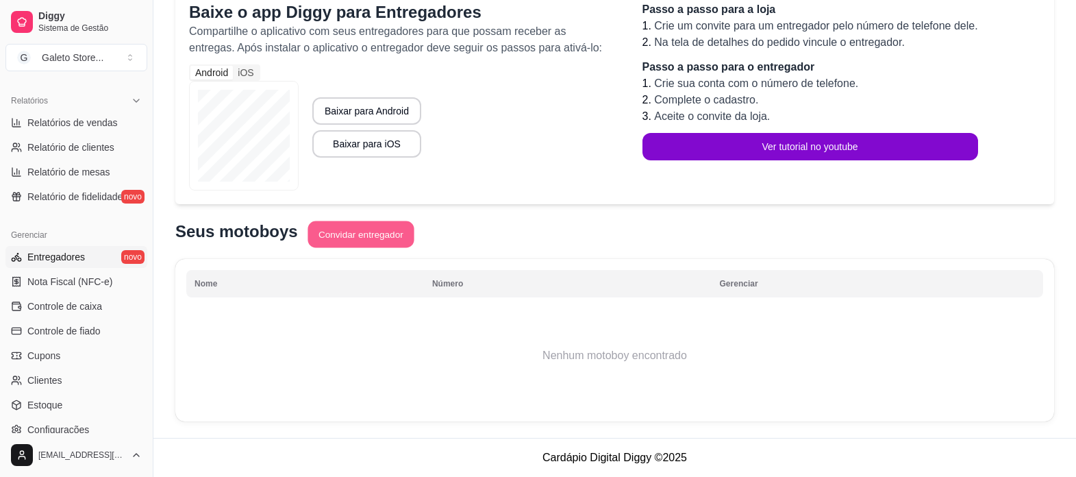
click at [386, 236] on button "Convidar entregador" at bounding box center [360, 234] width 106 height 27
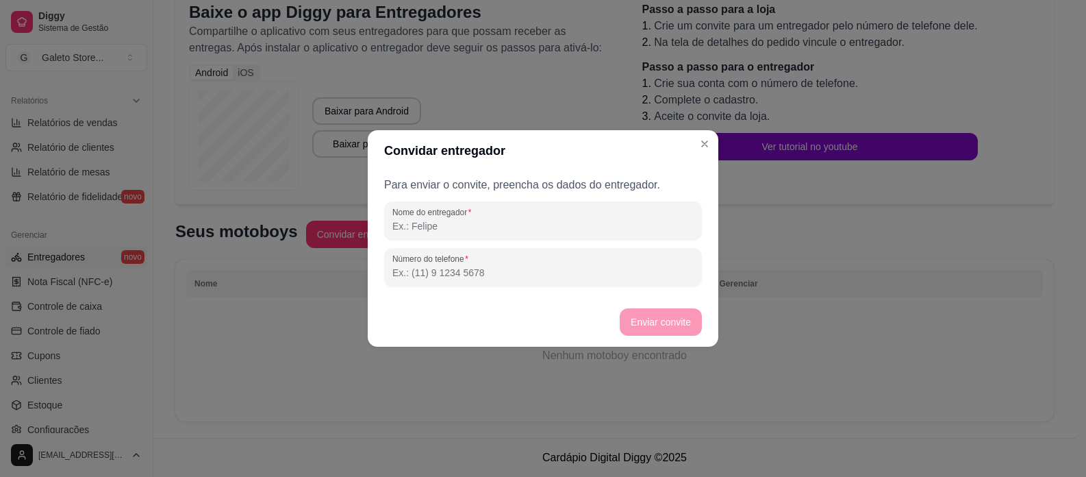
click at [448, 222] on input "Nome do entregador" at bounding box center [542, 226] width 301 height 14
type input "Cyrus"
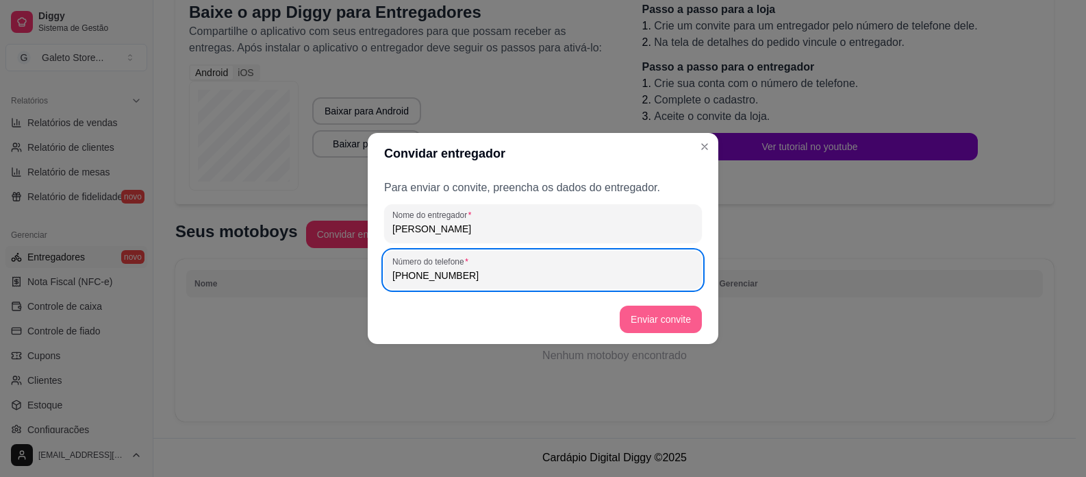
type input "(79) 9 9643-9355"
click at [639, 314] on button "Enviar convite" at bounding box center [661, 318] width 82 height 27
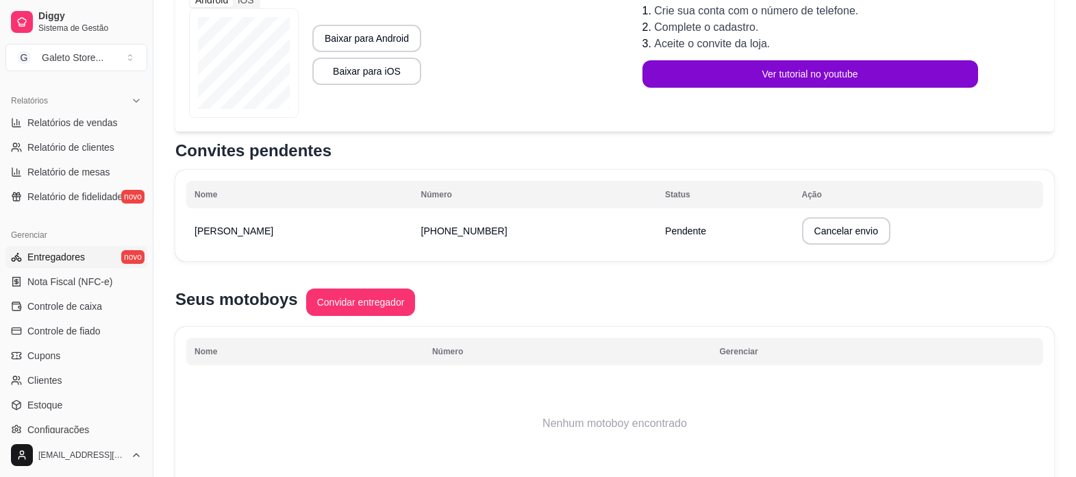
scroll to position [79, 0]
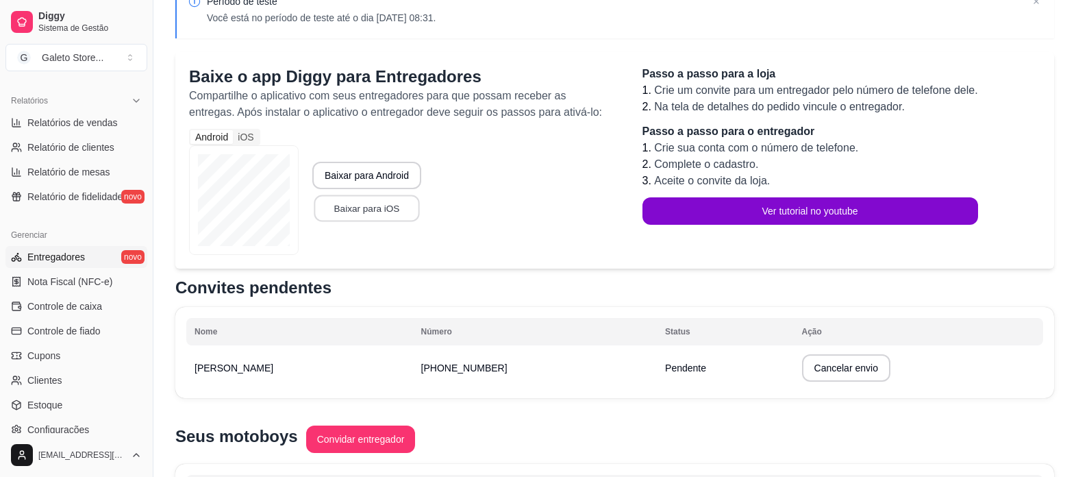
click at [377, 209] on button "Baixar para iOS" at bounding box center [366, 208] width 105 height 27
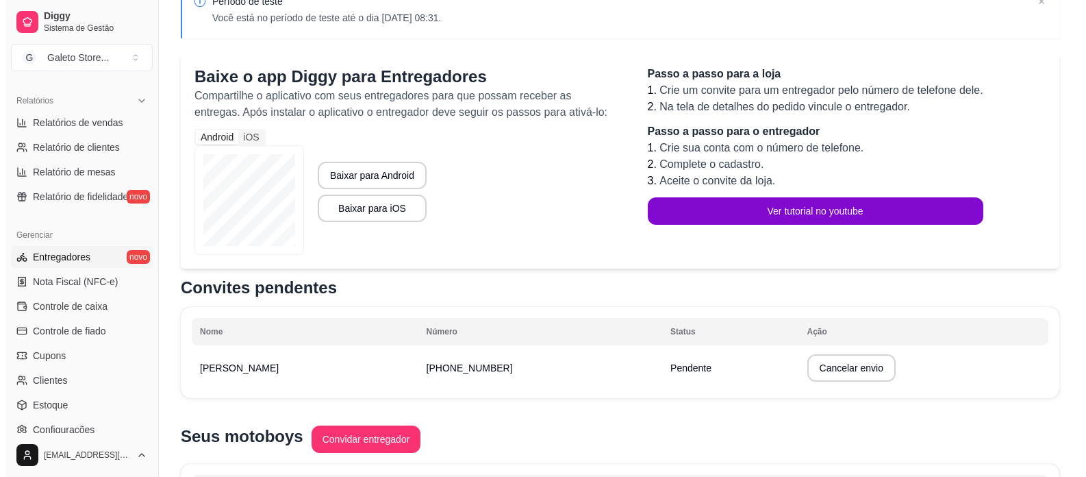
scroll to position [73, 0]
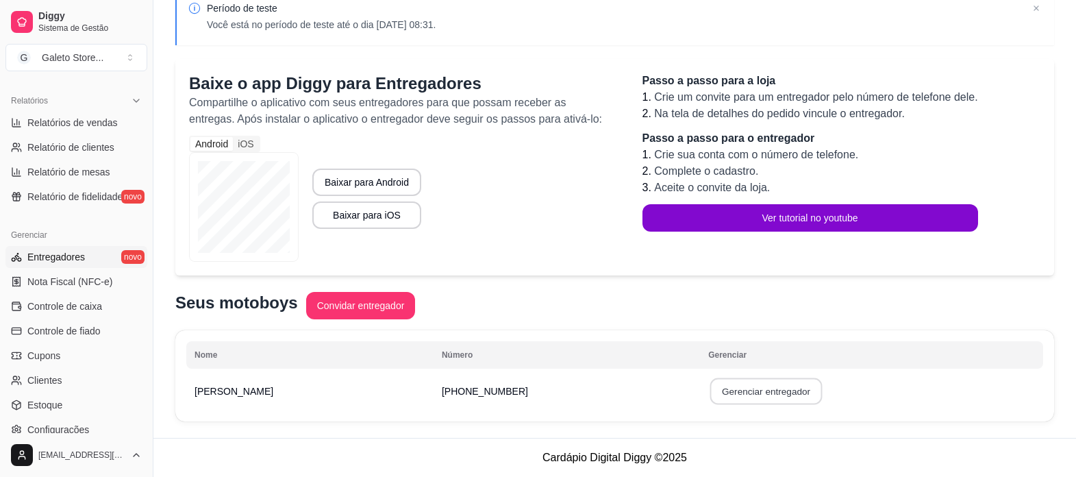
click at [710, 397] on button "Gerenciar entregador" at bounding box center [766, 391] width 112 height 27
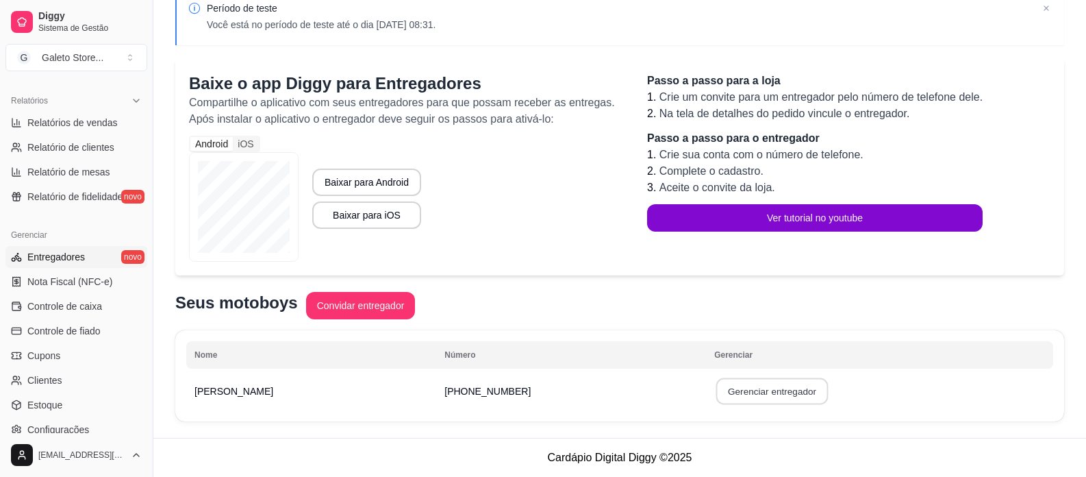
select select "30"
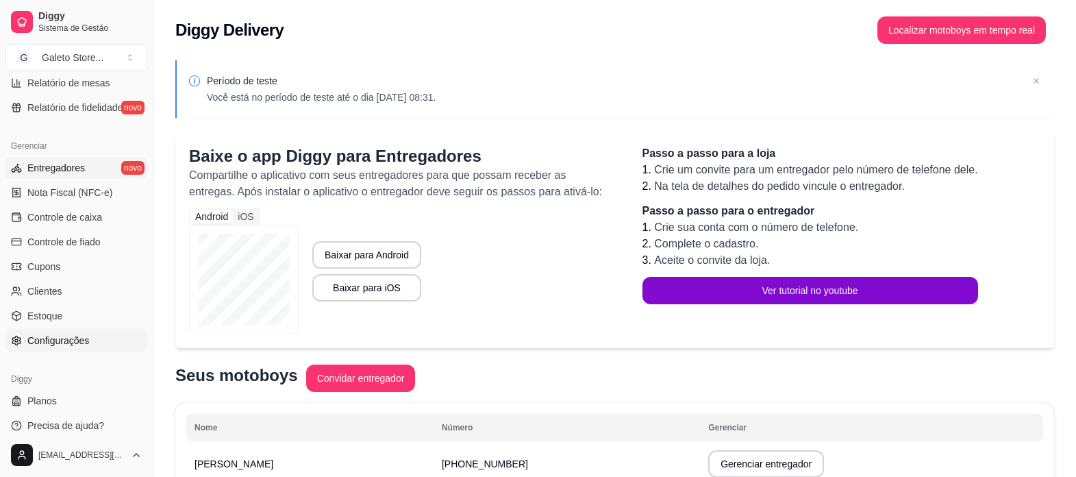
scroll to position [509, 0]
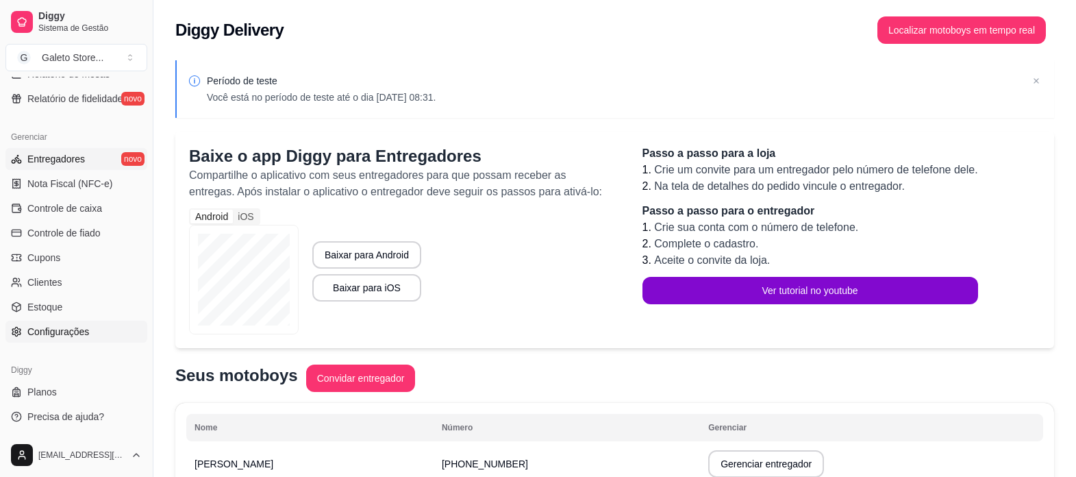
click at [86, 331] on span "Configurações" at bounding box center [58, 332] width 62 height 14
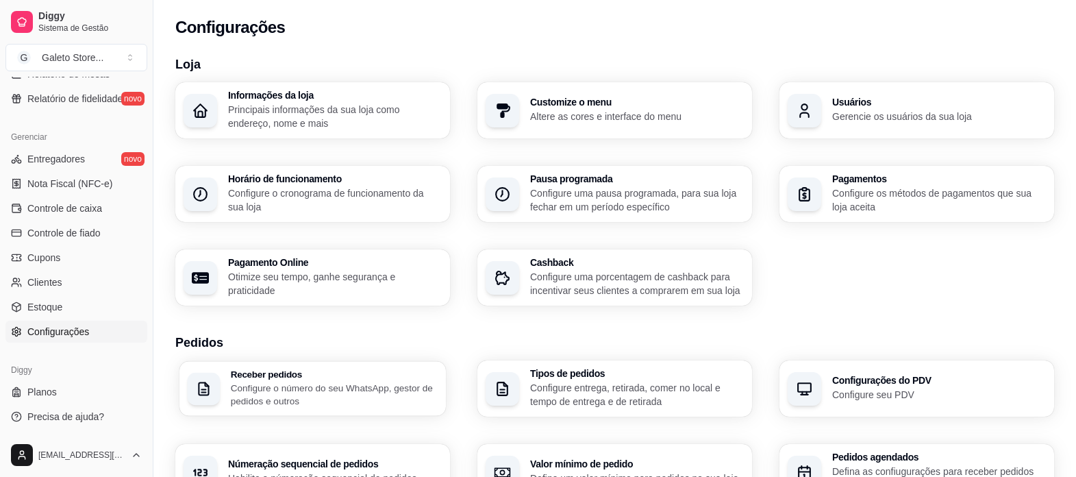
click at [391, 390] on p "Configure o número do seu WhatsApp, gestor de pedidos e outros" at bounding box center [334, 394] width 207 height 27
click at [837, 378] on h3 "Configurações do PDV" at bounding box center [938, 381] width 207 height 10
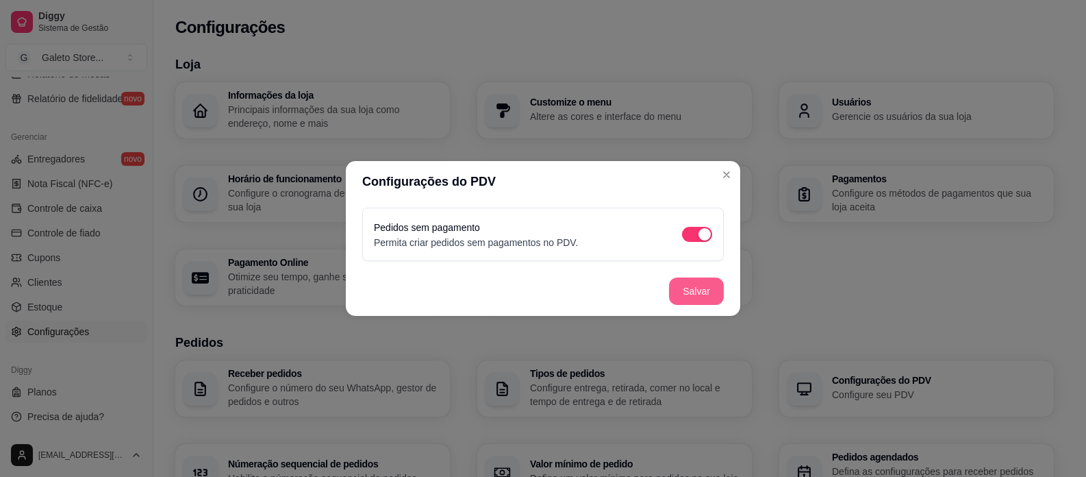
click at [709, 294] on button "Salvar" at bounding box center [696, 290] width 55 height 27
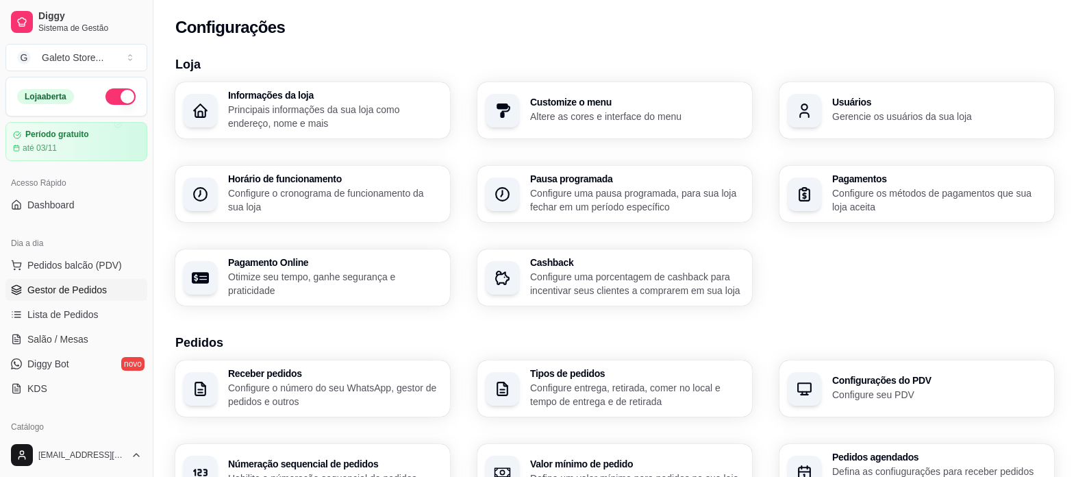
click at [89, 288] on span "Gestor de Pedidos" at bounding box center [66, 290] width 79 height 14
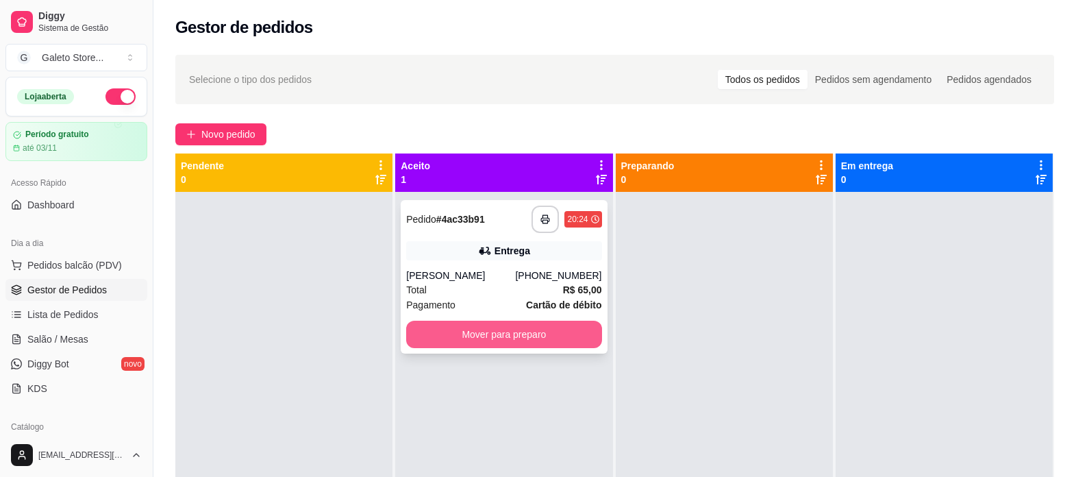
click at [525, 331] on button "Mover para preparo" at bounding box center [503, 333] width 195 height 27
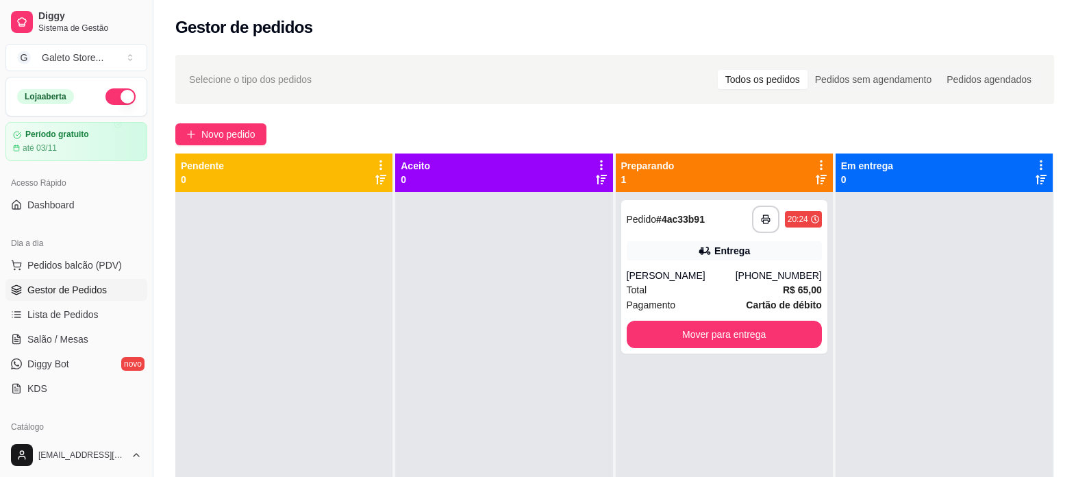
click at [815, 164] on icon at bounding box center [821, 165] width 12 height 12
click at [748, 263] on div "**********" at bounding box center [724, 276] width 206 height 153
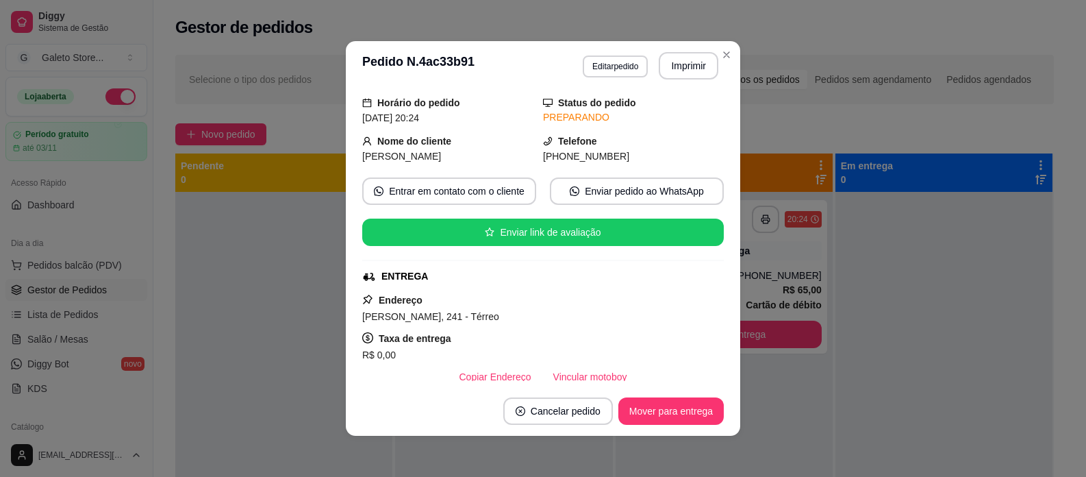
scroll to position [68, 0]
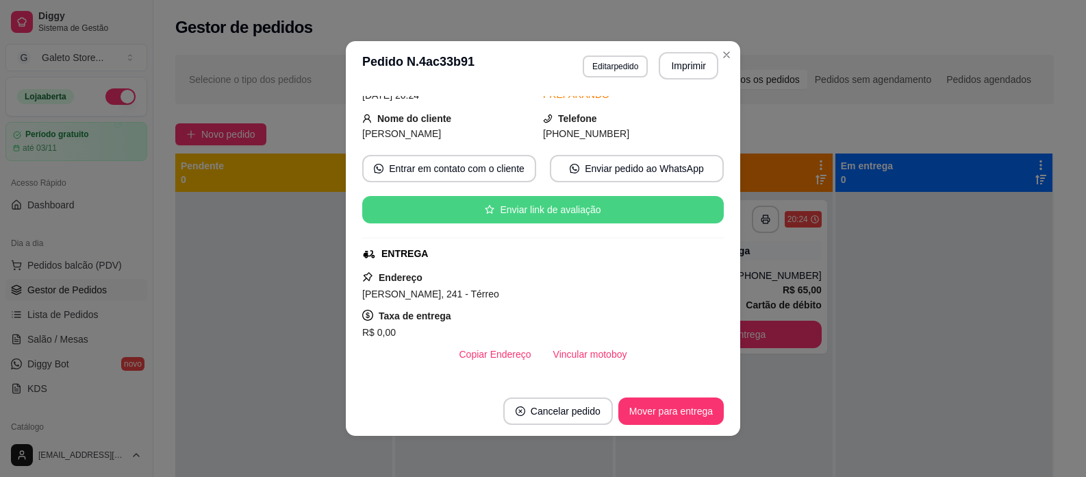
click at [552, 212] on button "Enviar link de avaliação" at bounding box center [543, 209] width 362 height 27
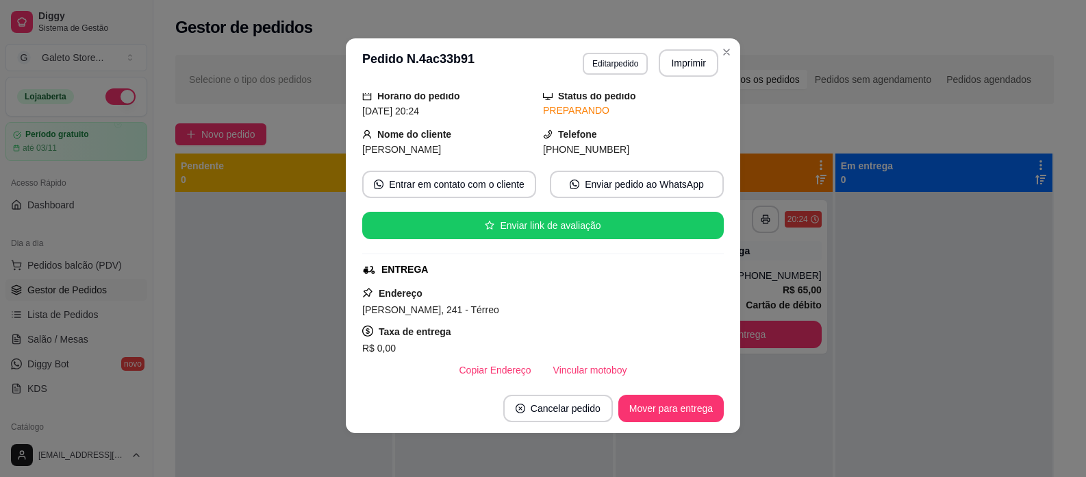
scroll to position [0, 0]
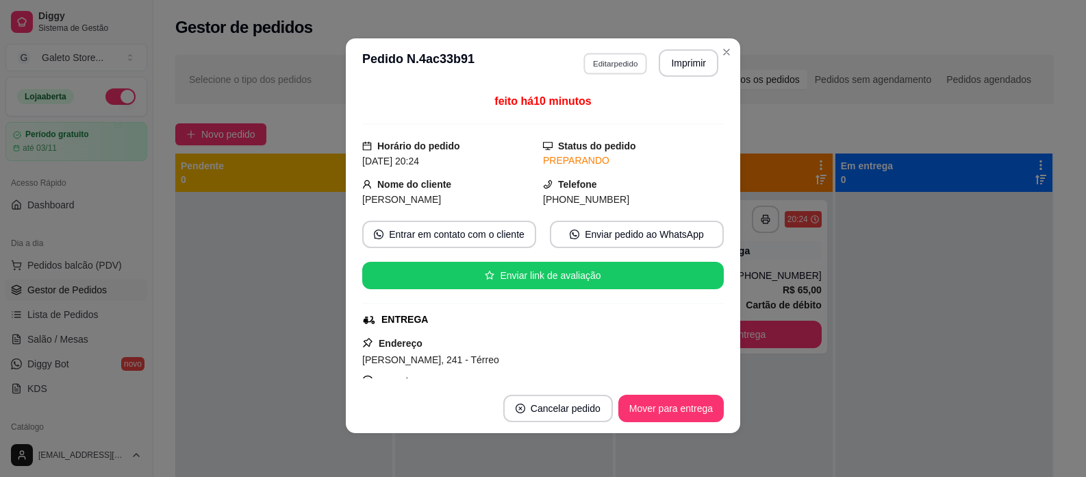
click at [600, 66] on button "Editar pedido" at bounding box center [615, 63] width 64 height 21
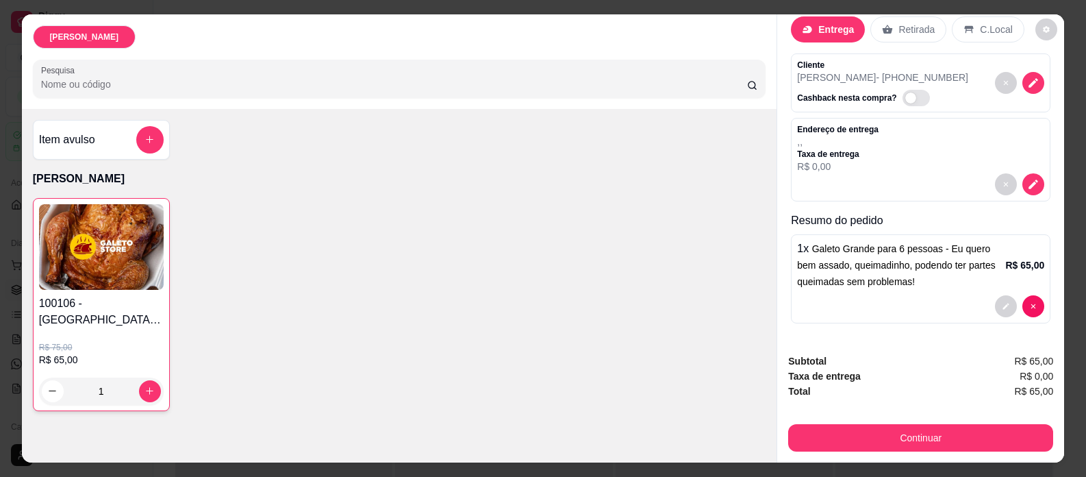
click at [819, 467] on div "Frango Assado Pesquisa Item avulso Frango Assado 100106 - Galeto Grande para 6 …" at bounding box center [543, 238] width 1086 height 477
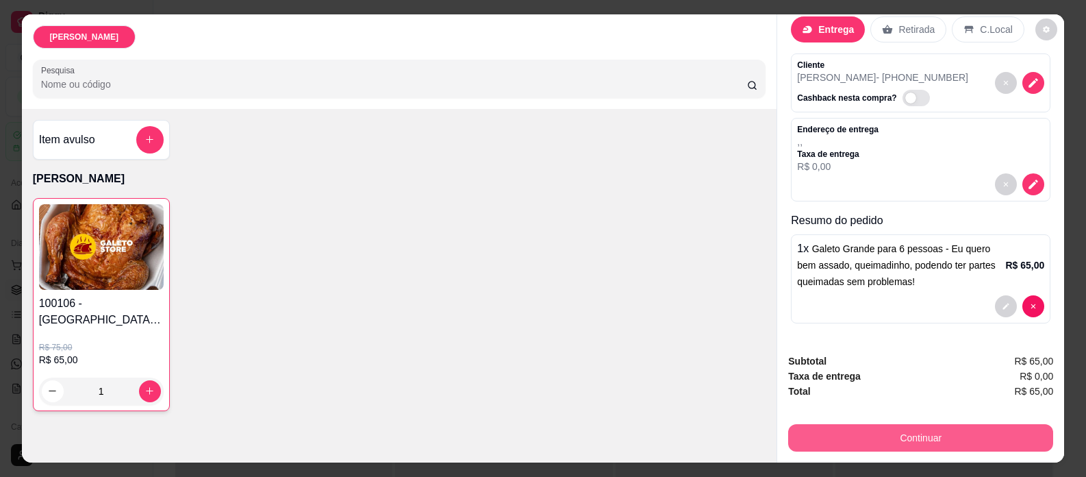
click at [912, 440] on button "Continuar" at bounding box center [920, 437] width 265 height 27
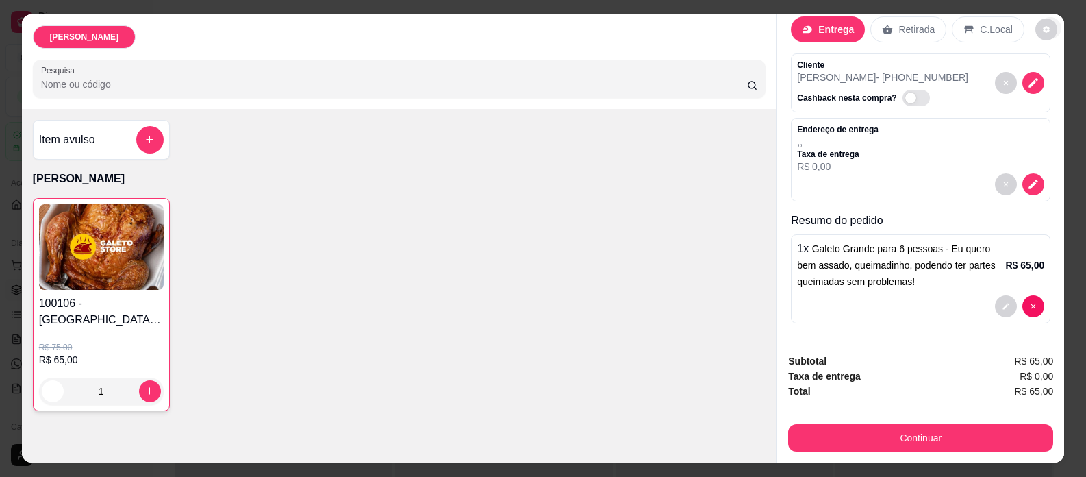
click at [1049, 27] on icon "Close" at bounding box center [1050, 28] width 11 height 11
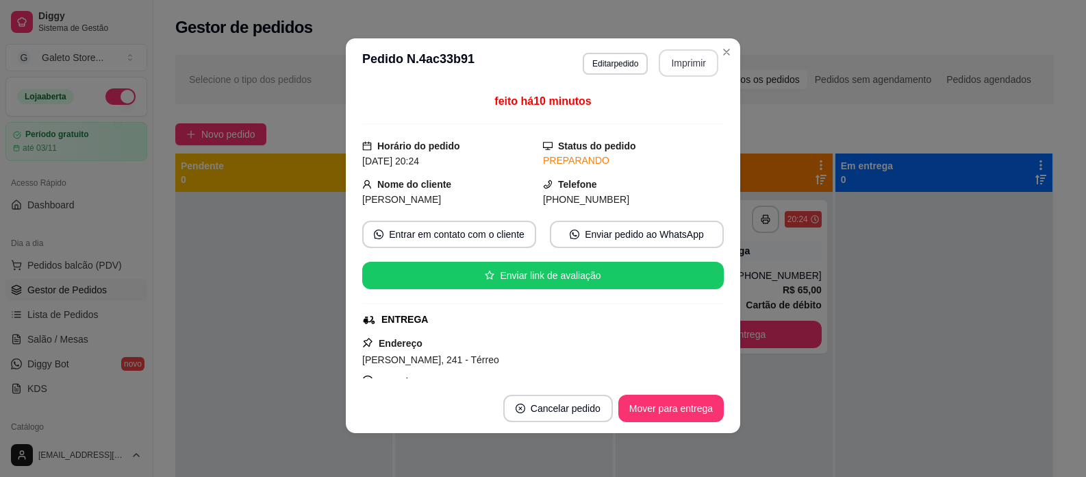
click at [687, 71] on button "Imprimir" at bounding box center [689, 62] width 60 height 27
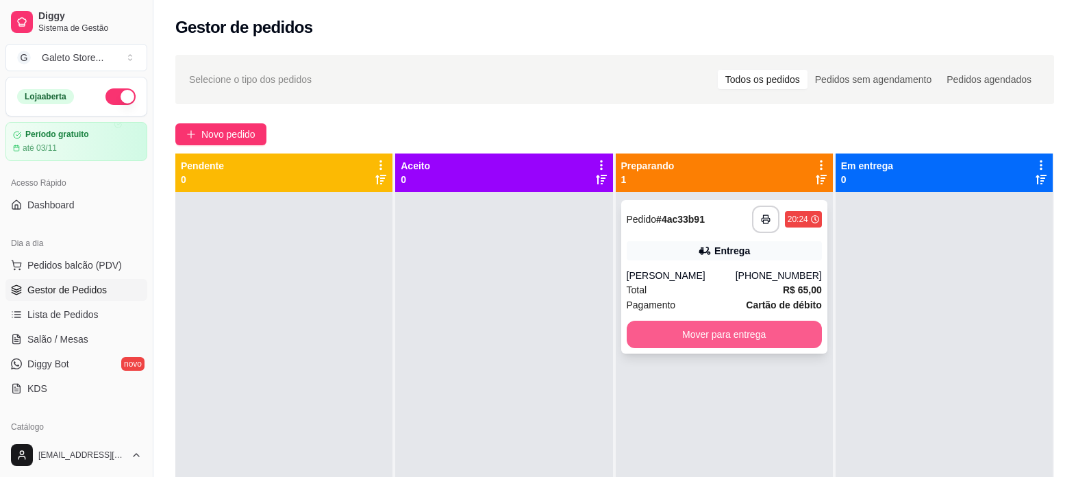
click at [746, 331] on button "Mover para entrega" at bounding box center [723, 333] width 195 height 27
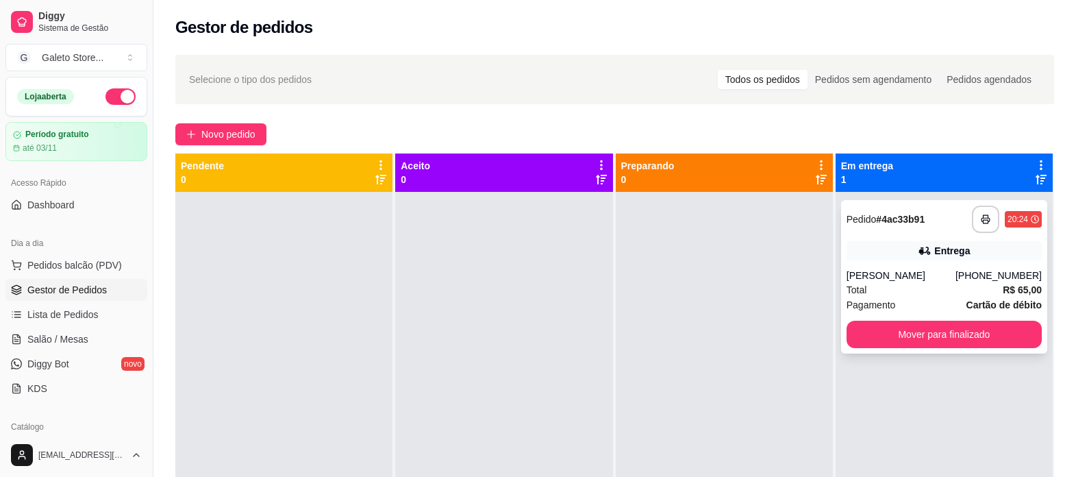
click at [936, 251] on div "Entrega" at bounding box center [952, 251] width 36 height 14
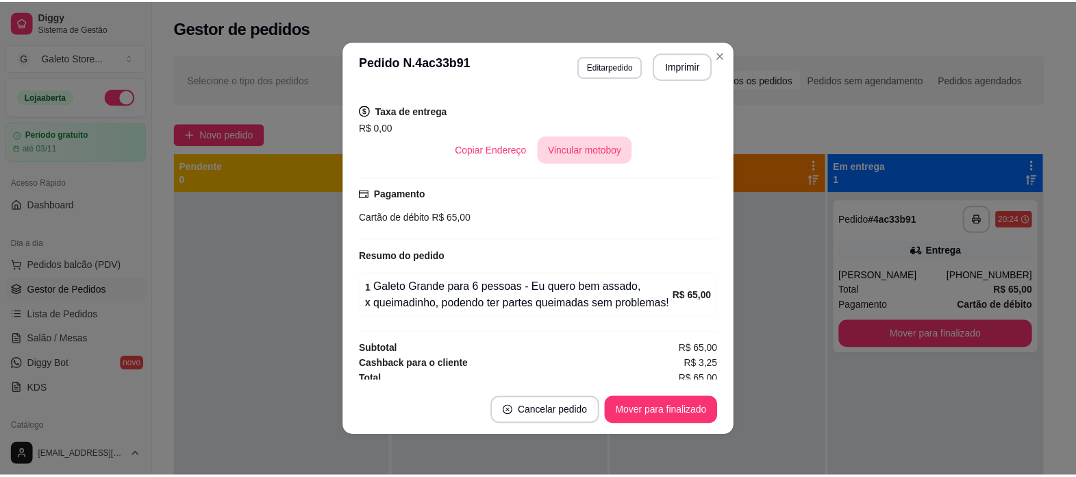
scroll to position [274, 0]
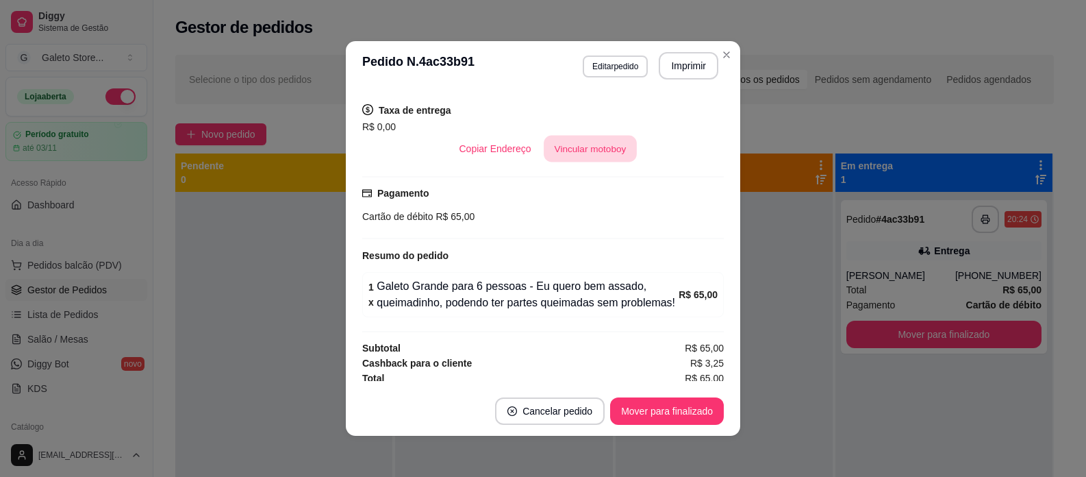
click at [592, 154] on button "Vincular motoboy" at bounding box center [590, 149] width 93 height 27
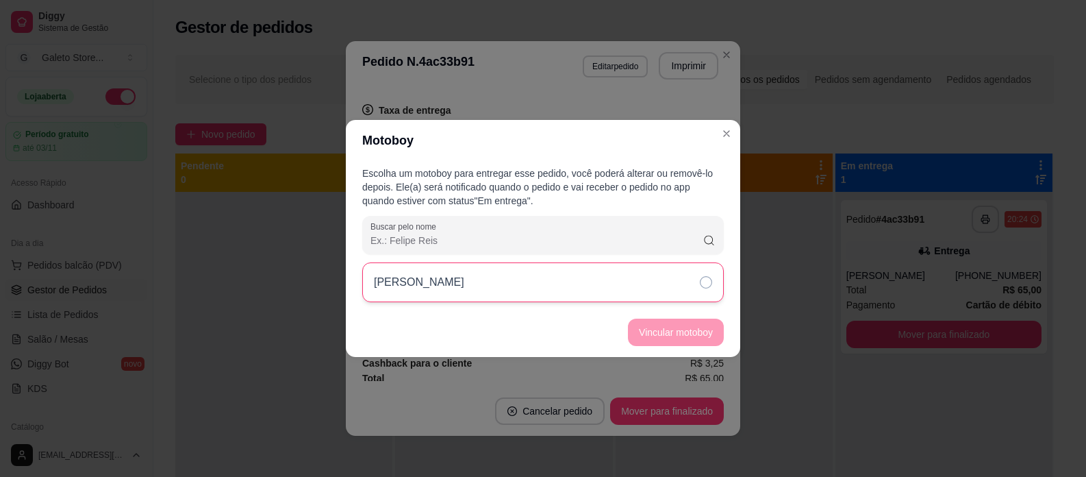
click at [517, 282] on div "Cyrus" at bounding box center [543, 282] width 362 height 40
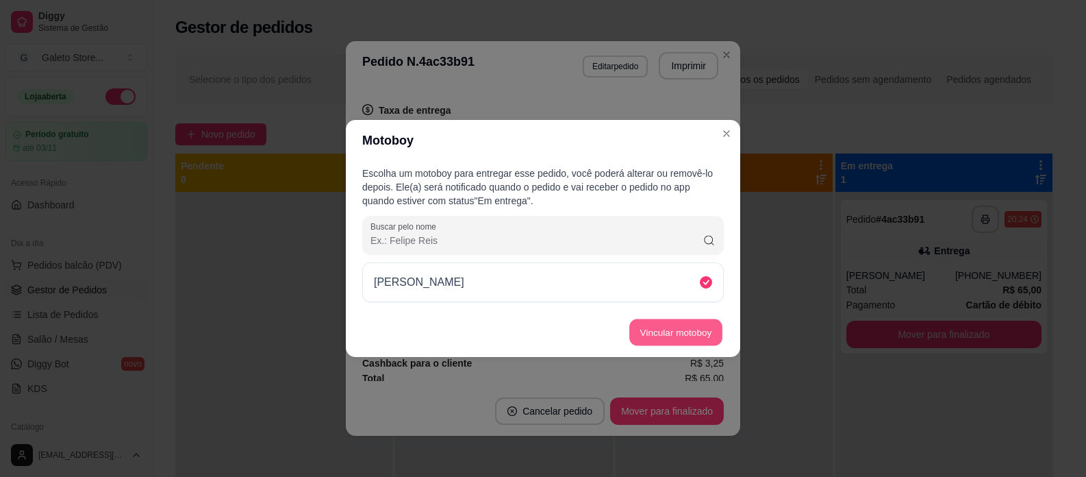
click at [686, 331] on button "Vincular motoboy" at bounding box center [675, 332] width 93 height 27
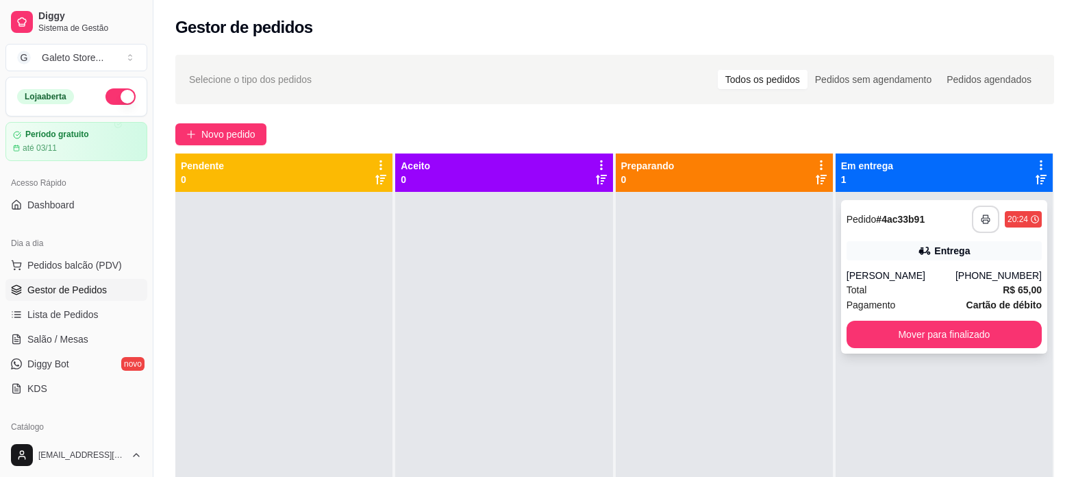
click at [981, 218] on icon "button" at bounding box center [985, 219] width 8 height 3
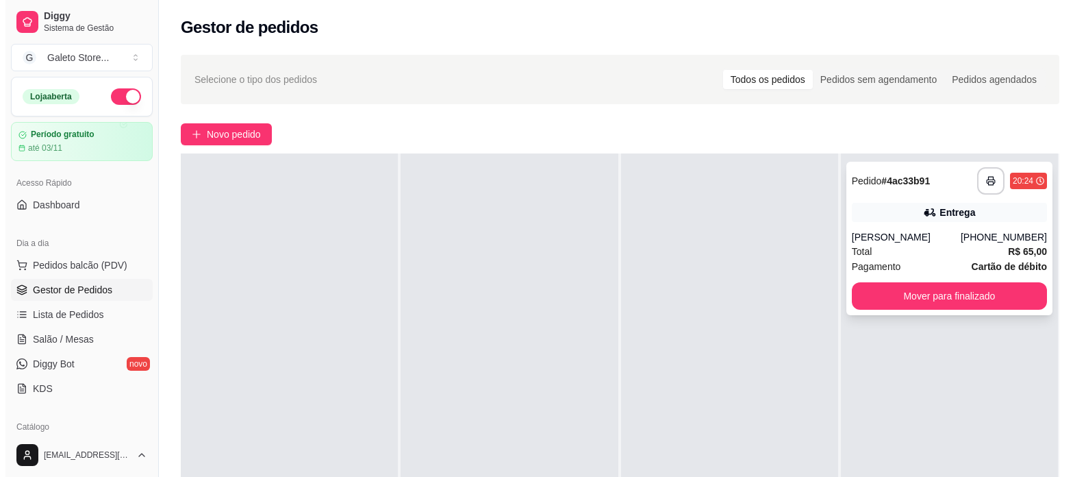
scroll to position [0, 0]
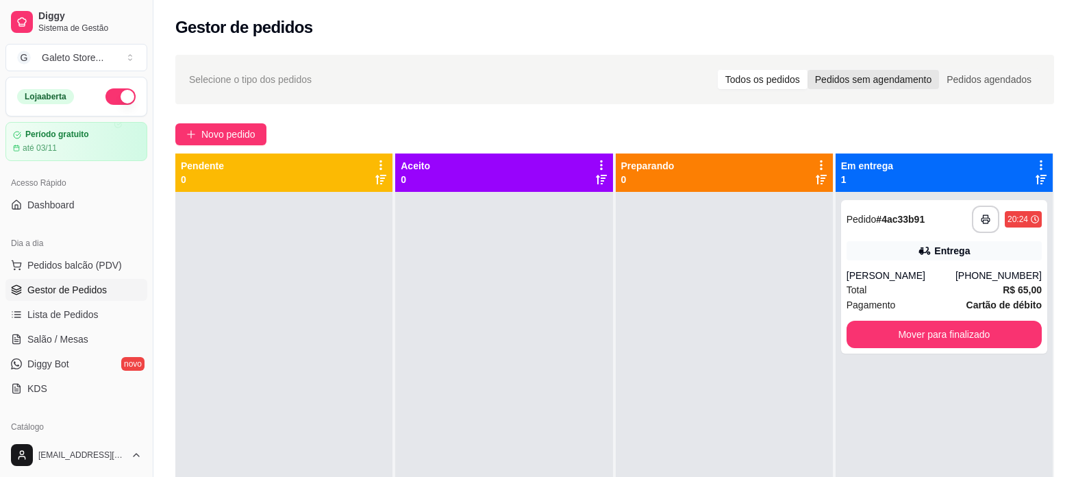
click at [885, 82] on div "Pedidos sem agendamento" at bounding box center [872, 79] width 131 height 19
click at [807, 70] on input "Pedidos sem agendamento" at bounding box center [807, 70] width 0 height 0
click at [734, 84] on div "Todos os pedidos" at bounding box center [763, 79] width 90 height 19
click at [718, 70] on input "Todos os pedidos" at bounding box center [718, 70] width 0 height 0
click at [907, 174] on div "Em entrega 1" at bounding box center [944, 172] width 206 height 27
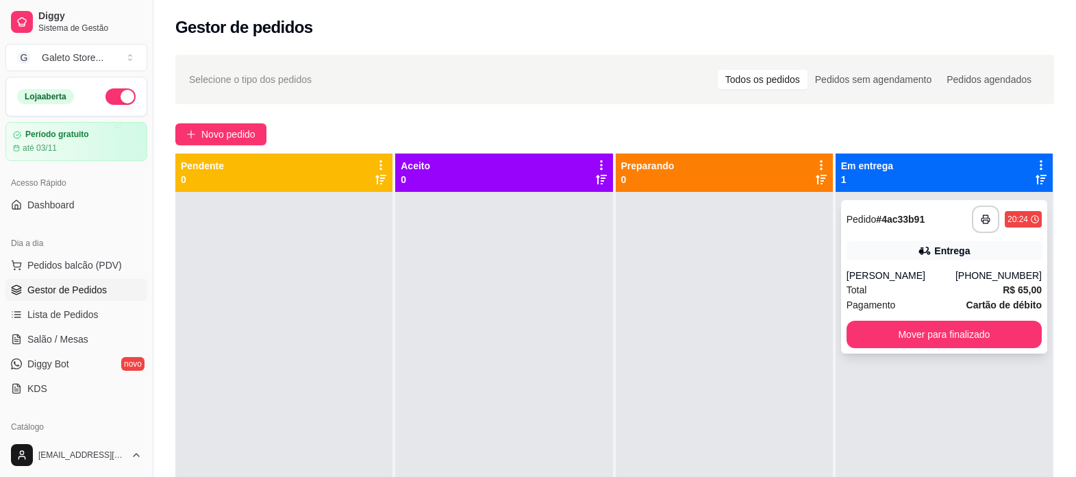
click at [920, 251] on icon at bounding box center [924, 251] width 14 height 14
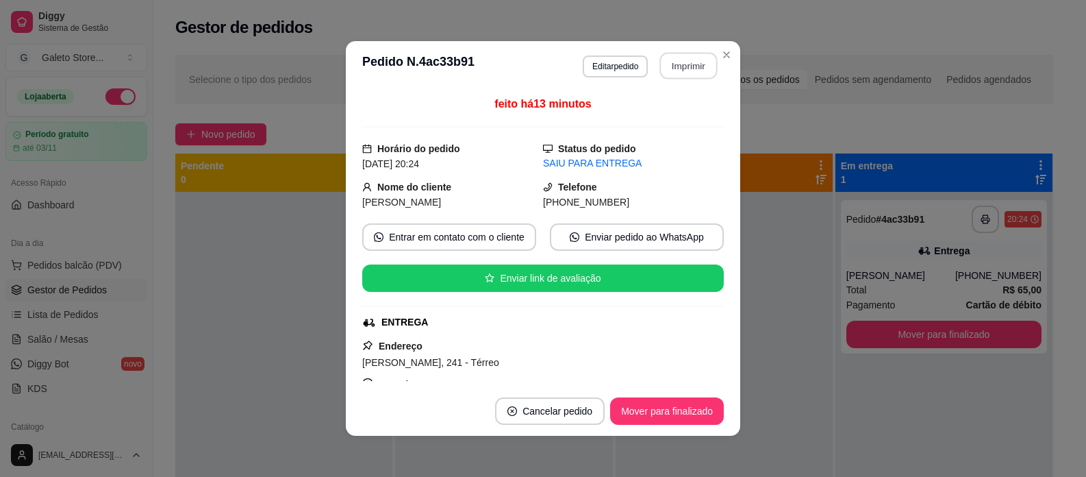
click at [678, 58] on button "Imprimir" at bounding box center [689, 66] width 58 height 27
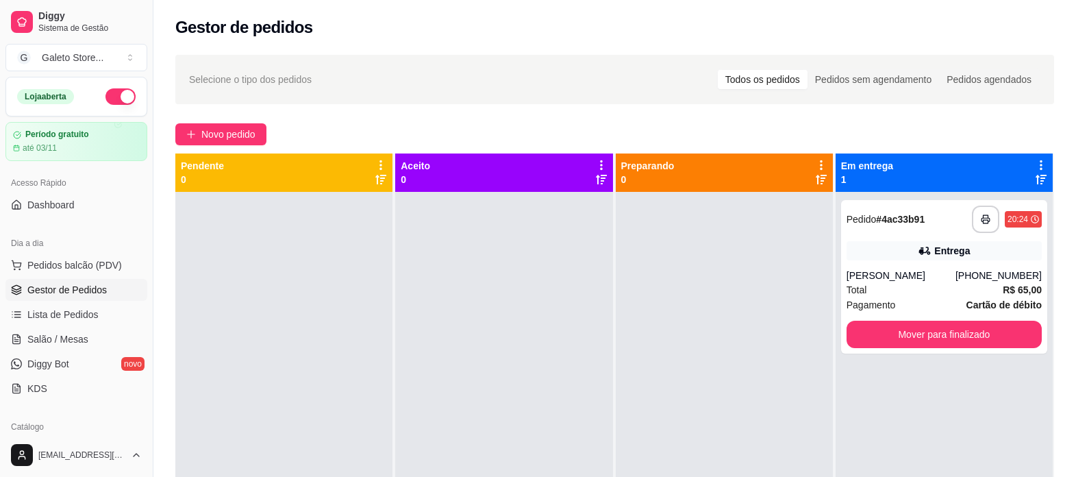
click at [1035, 183] on icon at bounding box center [1040, 180] width 11 height 10
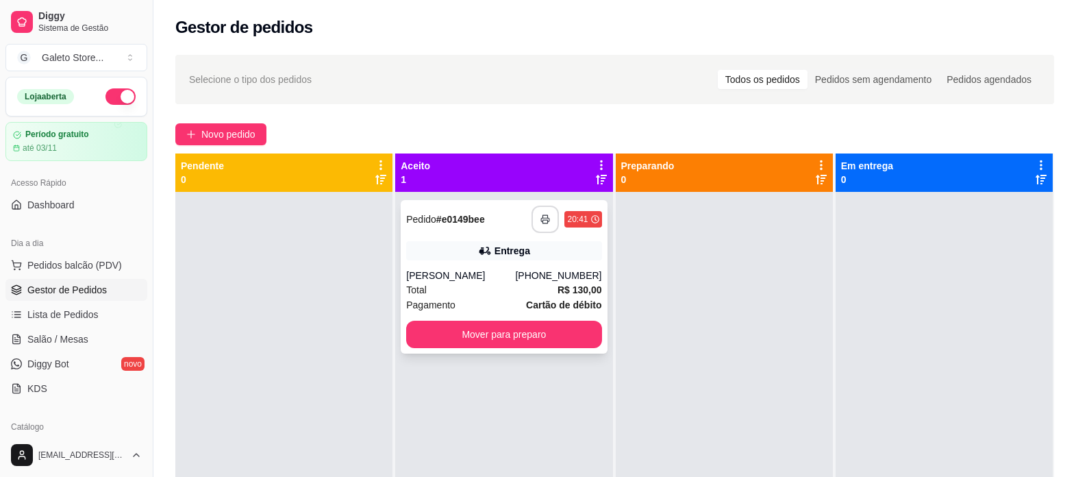
click at [535, 218] on button "button" at bounding box center [544, 218] width 27 height 27
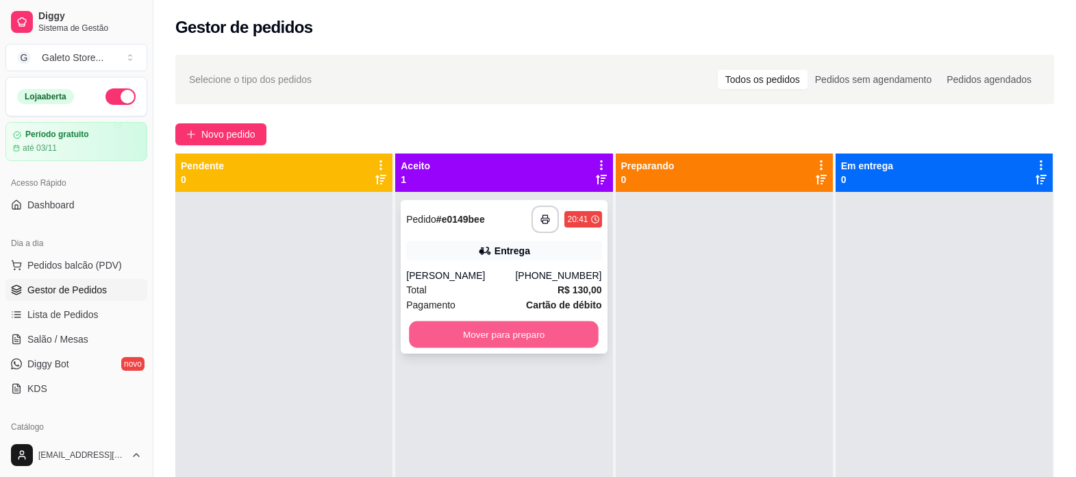
click at [540, 331] on button "Mover para preparo" at bounding box center [504, 334] width 190 height 27
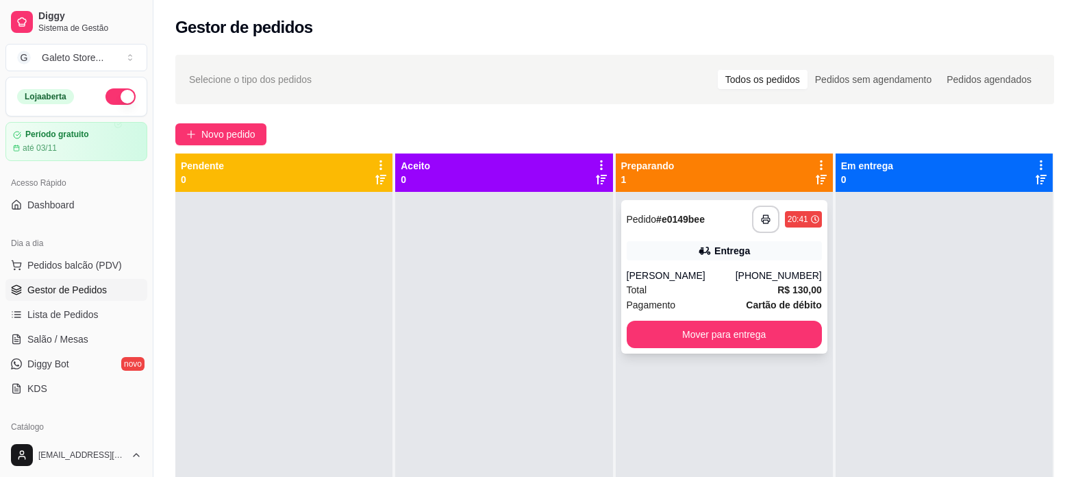
click at [746, 251] on div "Entrega" at bounding box center [723, 250] width 195 height 19
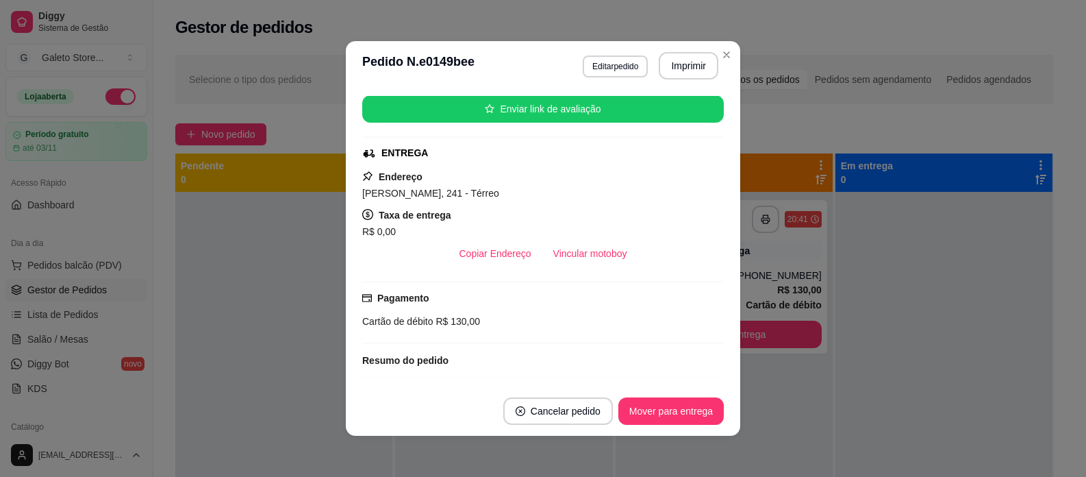
scroll to position [205, 0]
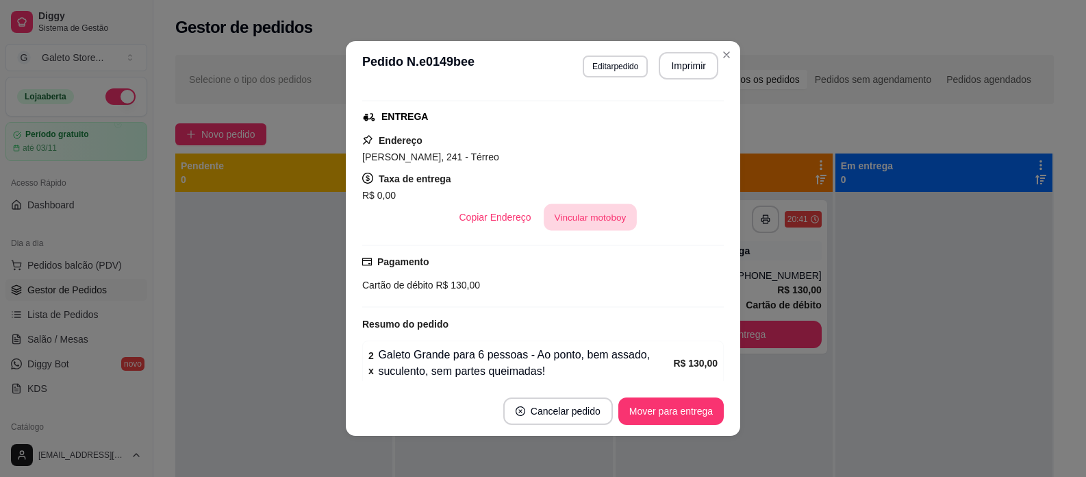
click at [605, 214] on button "Vincular motoboy" at bounding box center [590, 217] width 93 height 27
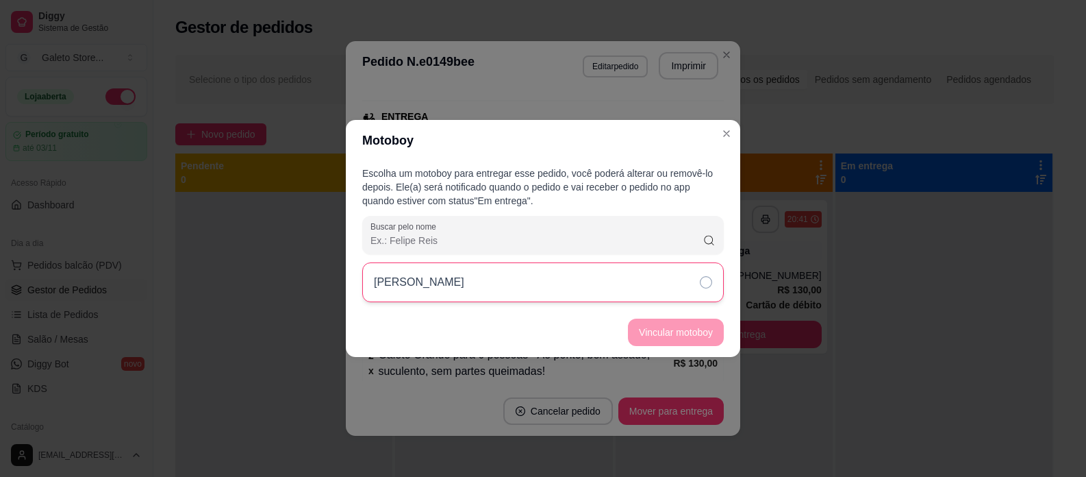
click at [698, 280] on div "Cyrus" at bounding box center [543, 282] width 362 height 40
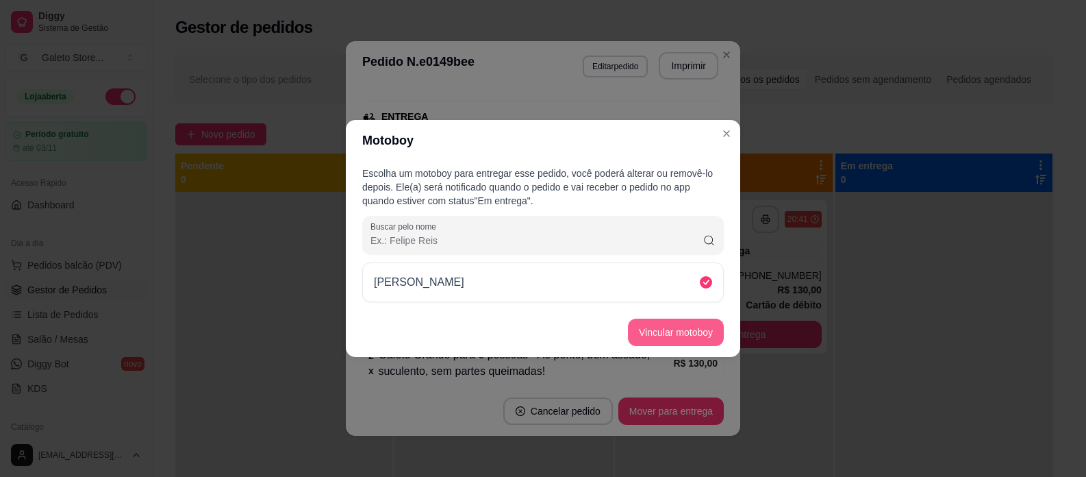
click at [684, 329] on button "Vincular motoboy" at bounding box center [676, 331] width 96 height 27
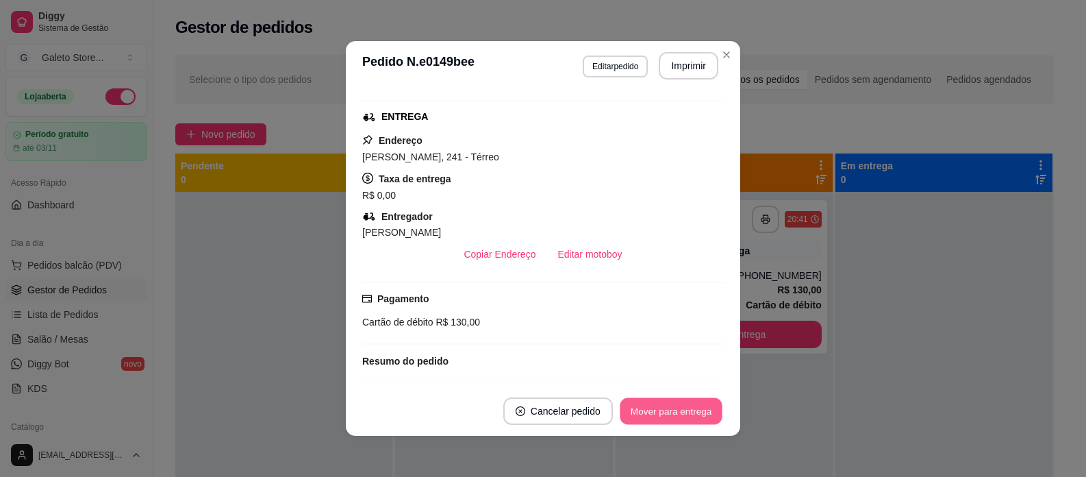
click at [655, 411] on button "Mover para entrega" at bounding box center [671, 411] width 103 height 27
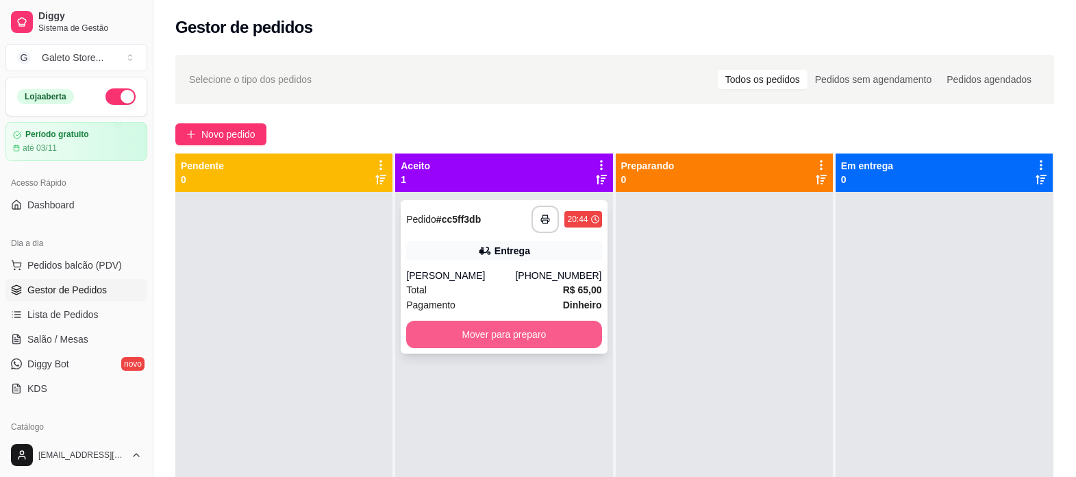
click at [520, 327] on button "Mover para preparo" at bounding box center [503, 333] width 195 height 27
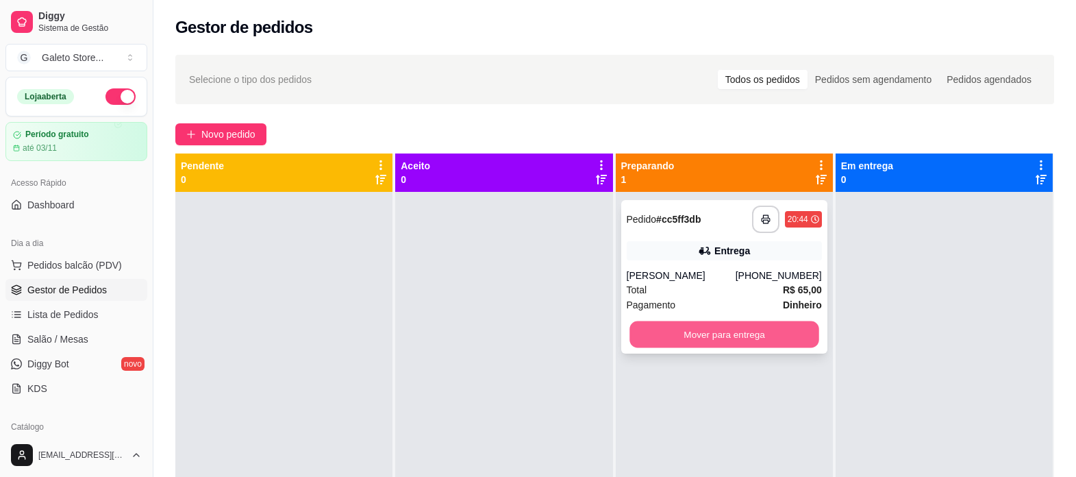
click at [746, 331] on button "Mover para entrega" at bounding box center [724, 334] width 190 height 27
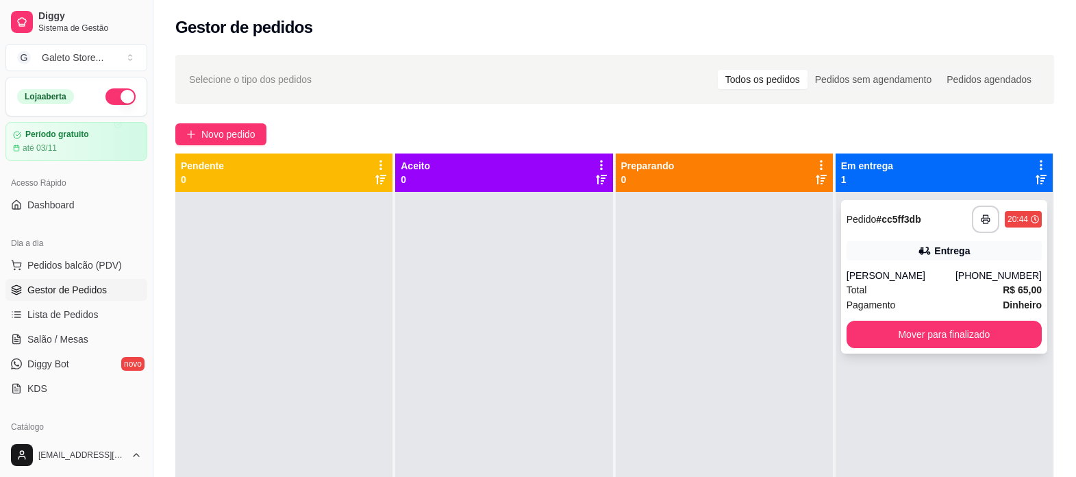
click at [934, 252] on div "Entrega" at bounding box center [952, 251] width 36 height 14
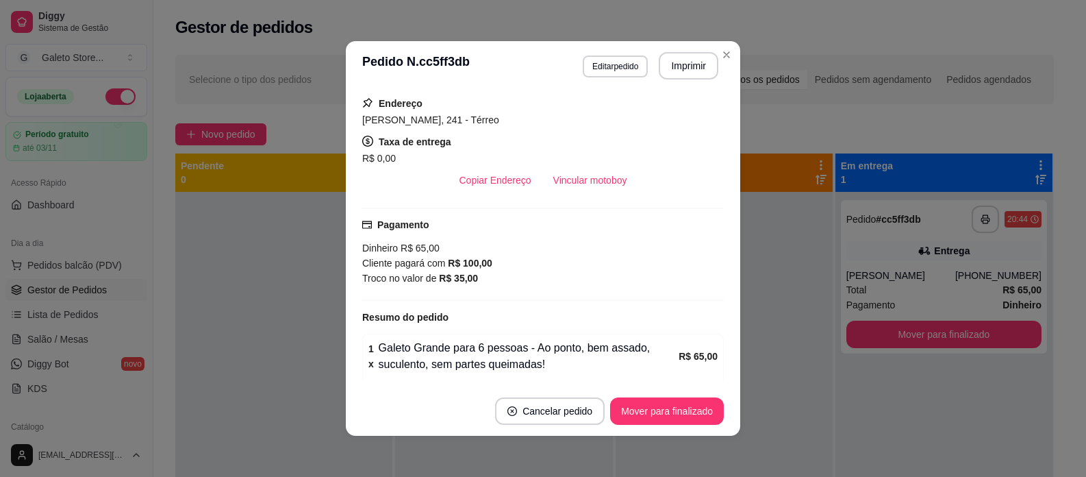
scroll to position [274, 0]
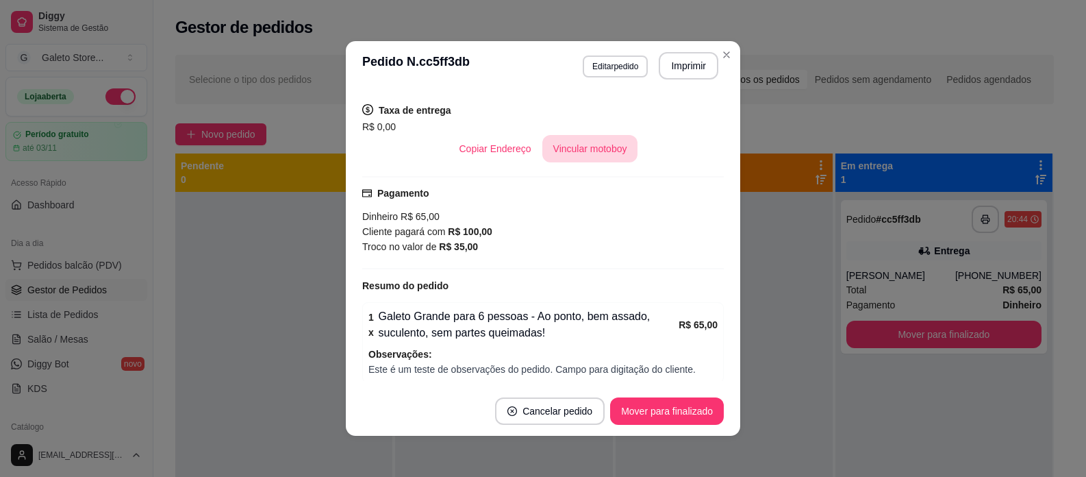
click at [550, 151] on button "Vincular motoboy" at bounding box center [590, 148] width 96 height 27
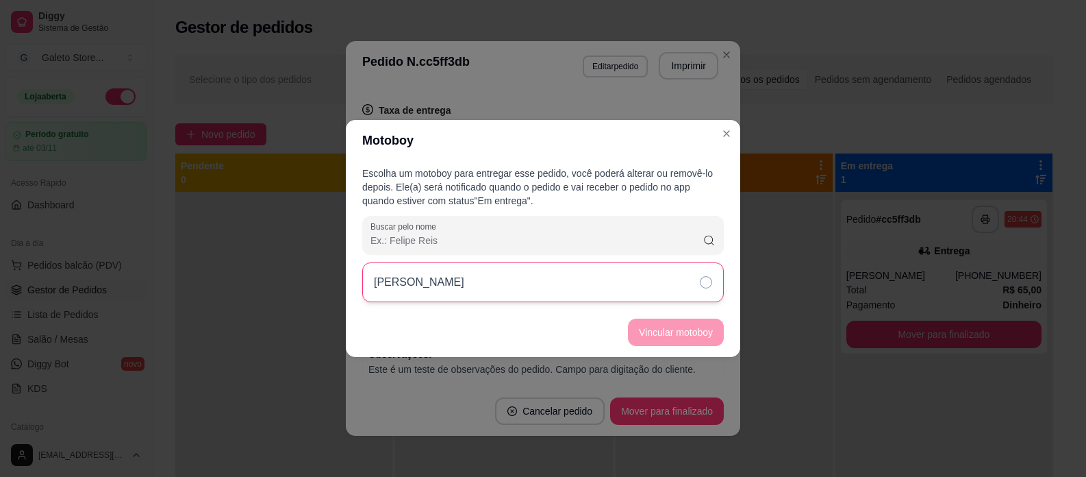
click at [487, 280] on div "Cyrus" at bounding box center [543, 282] width 362 height 40
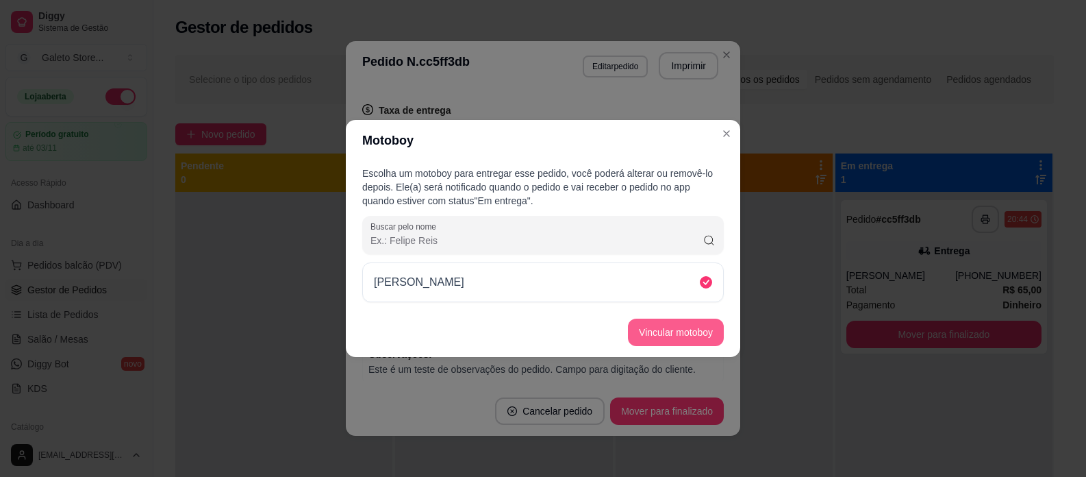
click at [686, 340] on button "Vincular motoboy" at bounding box center [676, 331] width 96 height 27
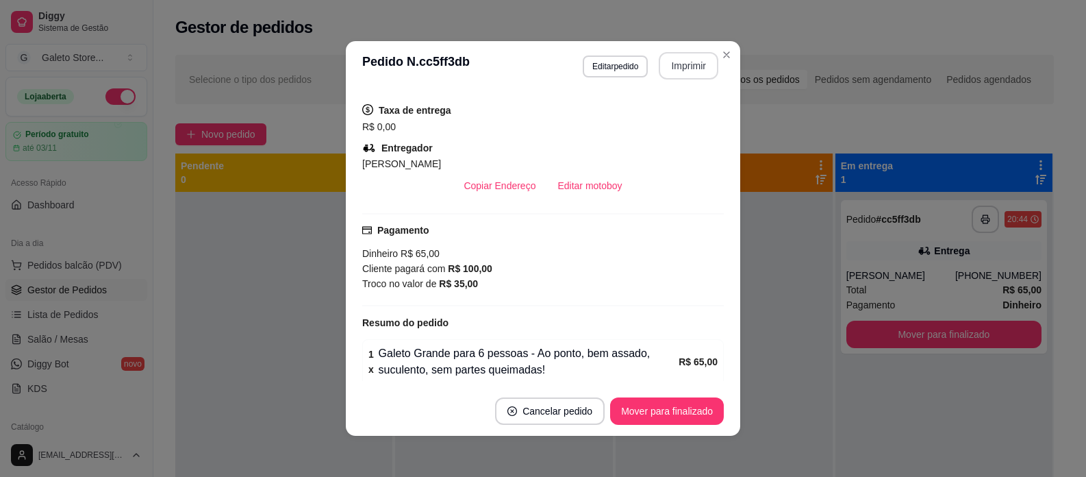
click at [690, 61] on button "Imprimir" at bounding box center [689, 65] width 60 height 27
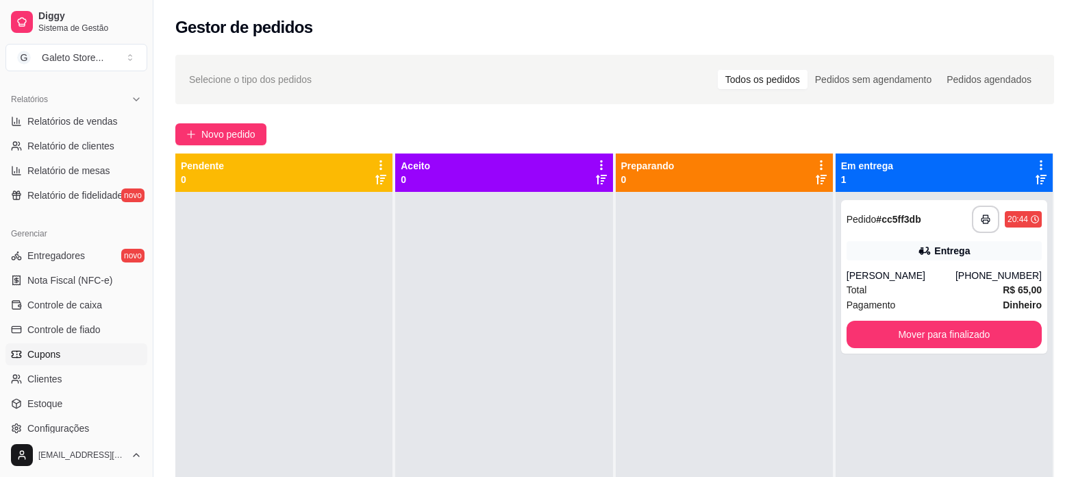
scroll to position [479, 0]
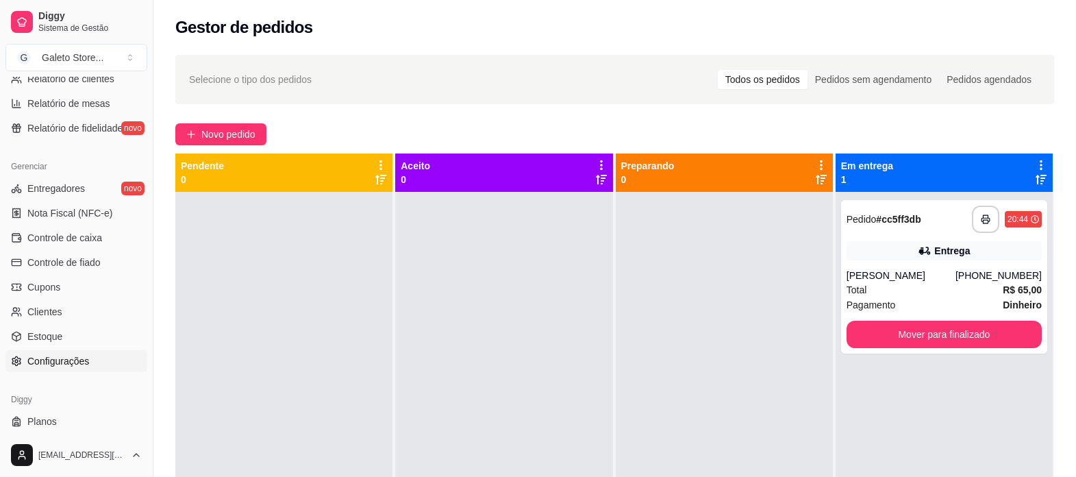
click at [73, 364] on span "Configurações" at bounding box center [58, 361] width 62 height 14
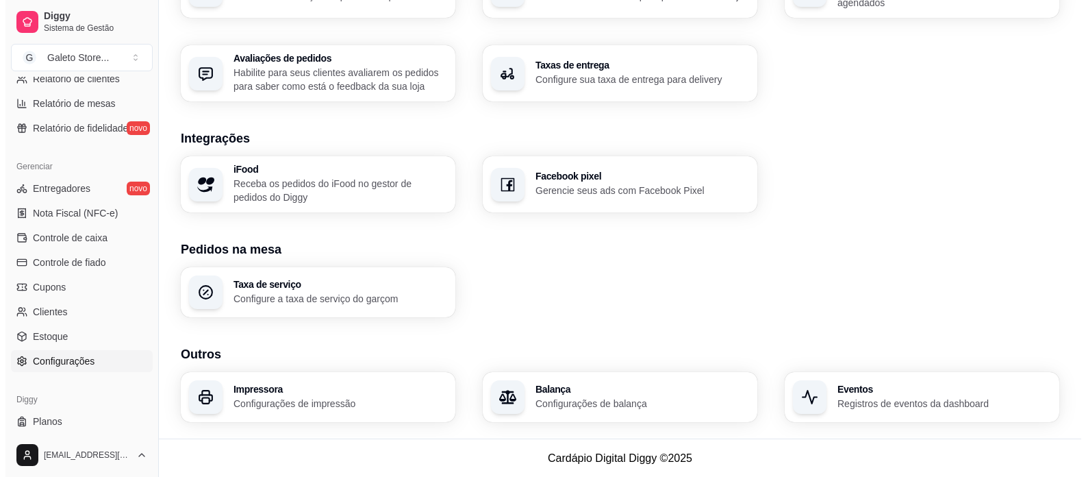
scroll to position [483, 0]
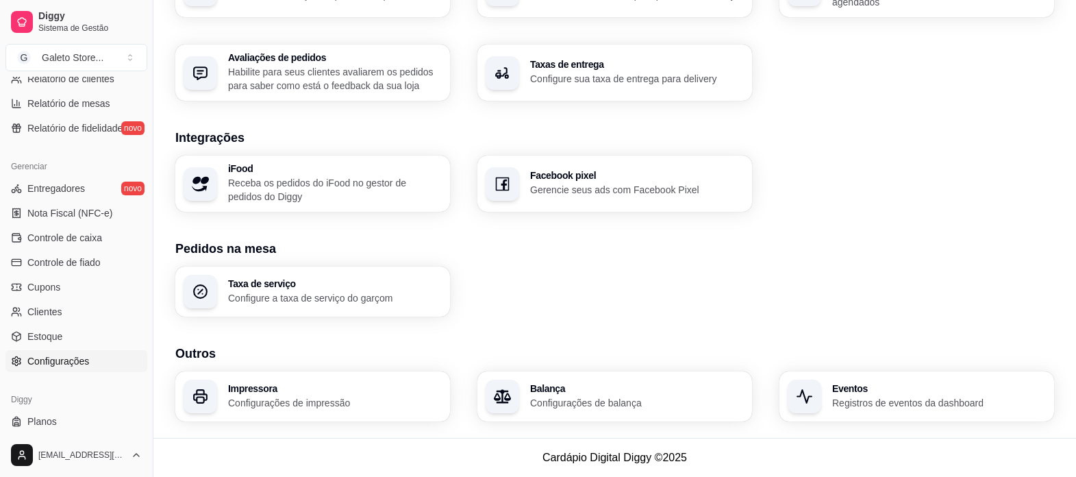
click at [233, 403] on p "Configurações de impressão" at bounding box center [335, 403] width 214 height 14
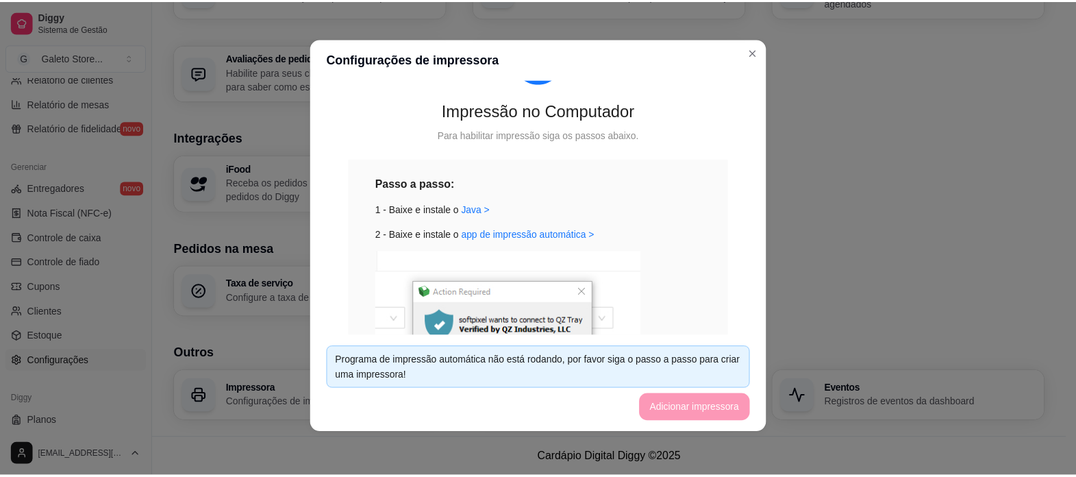
scroll to position [0, 0]
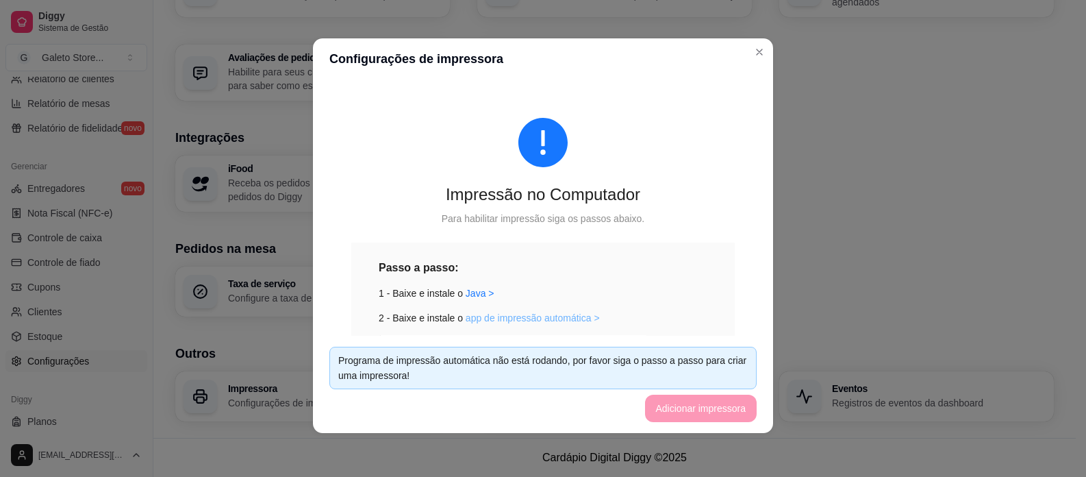
click at [496, 316] on link "app de impressão automática >" at bounding box center [533, 317] width 134 height 11
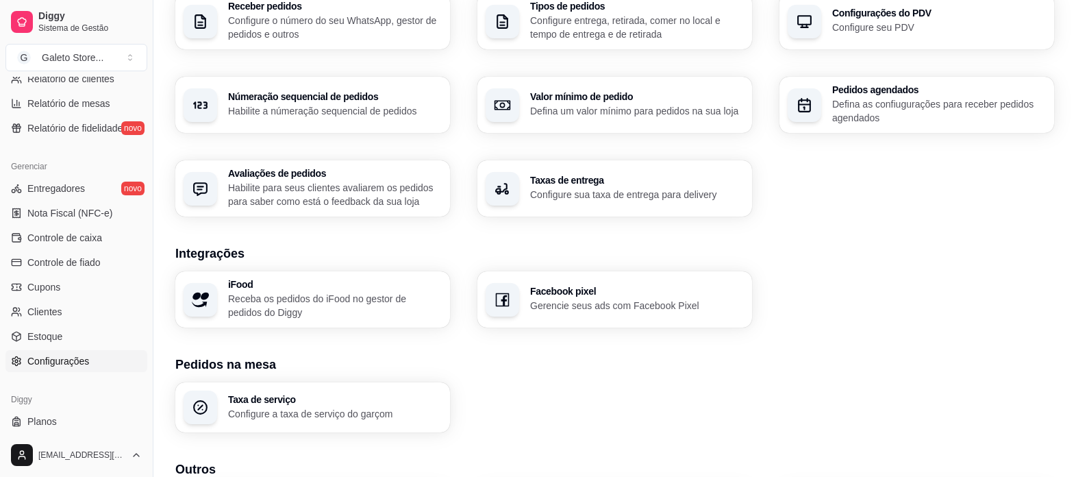
scroll to position [346, 0]
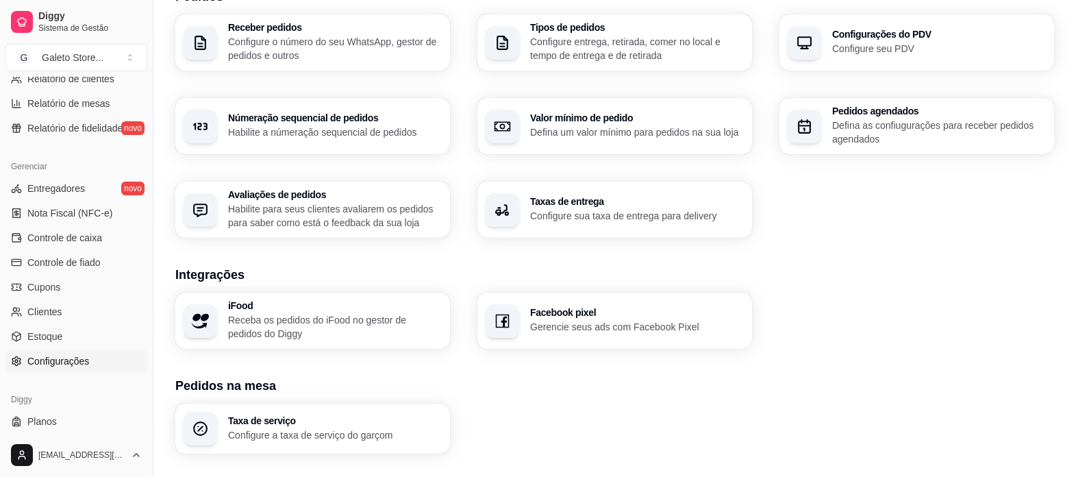
click at [367, 127] on p "Habilite a númeração sequencial de pedidos" at bounding box center [335, 132] width 214 height 14
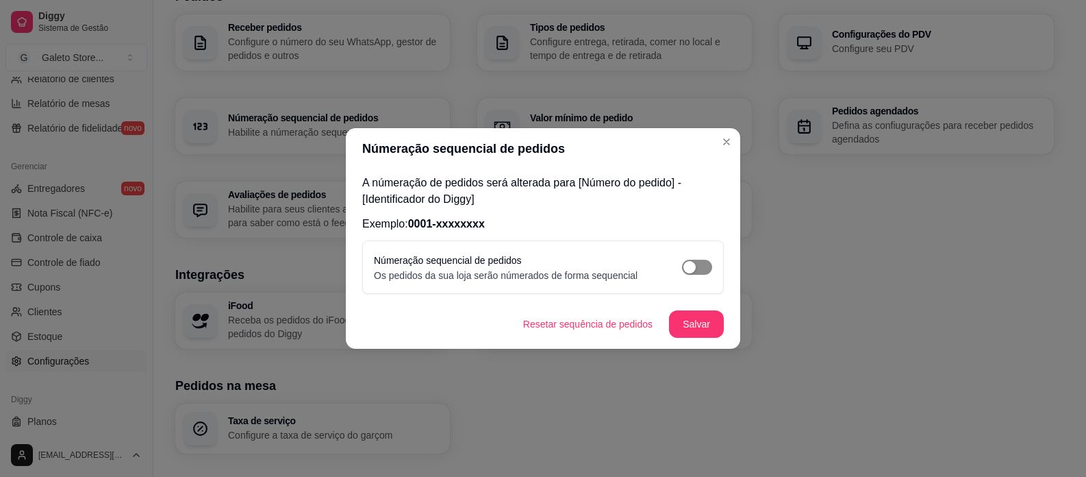
click at [699, 262] on span "button" at bounding box center [697, 266] width 30 height 15
click at [709, 324] on button "Salvar" at bounding box center [696, 324] width 53 height 27
click at [597, 324] on button "Resetar sequência de pedidos" at bounding box center [587, 324] width 147 height 27
click at [700, 327] on button "Salvar" at bounding box center [696, 323] width 55 height 27
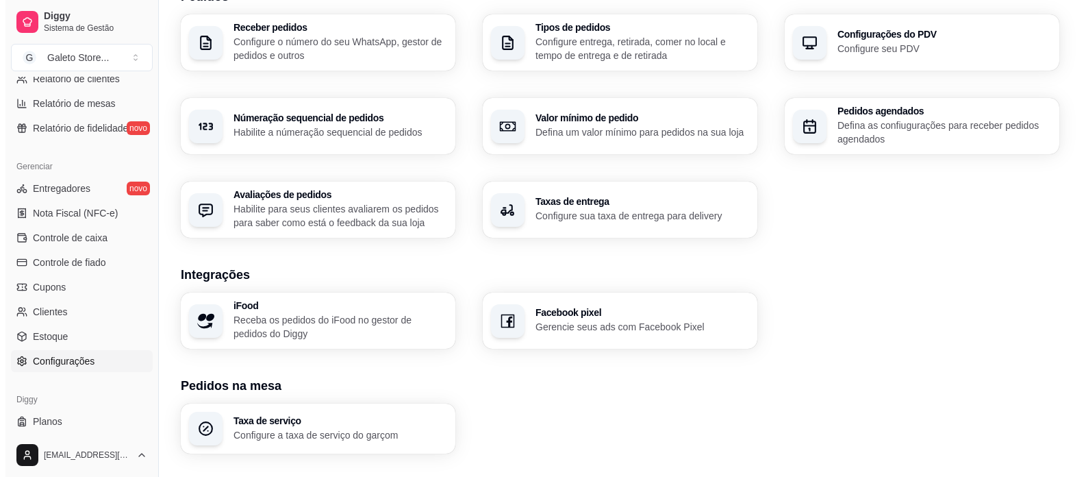
scroll to position [277, 0]
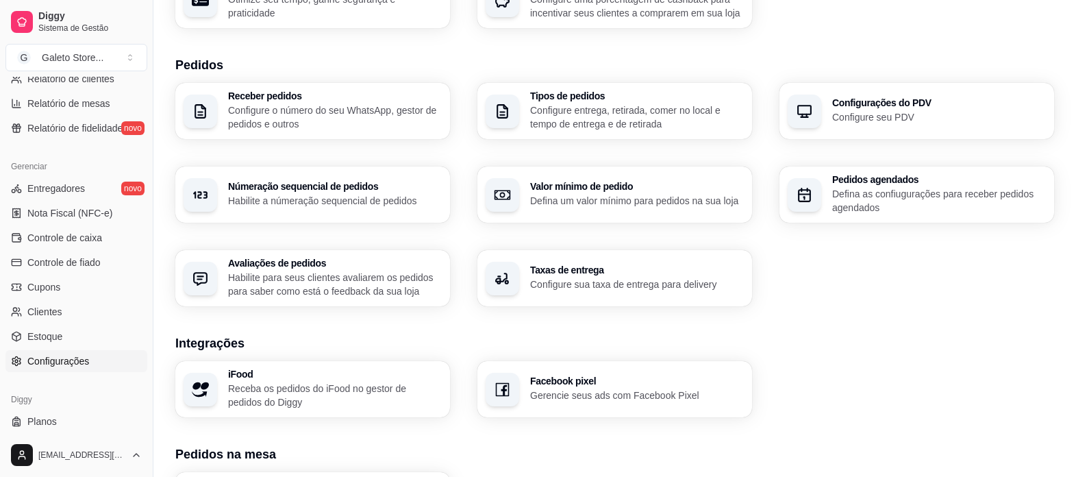
click at [622, 97] on h3 "Tipos de pedidos" at bounding box center [637, 96] width 214 height 10
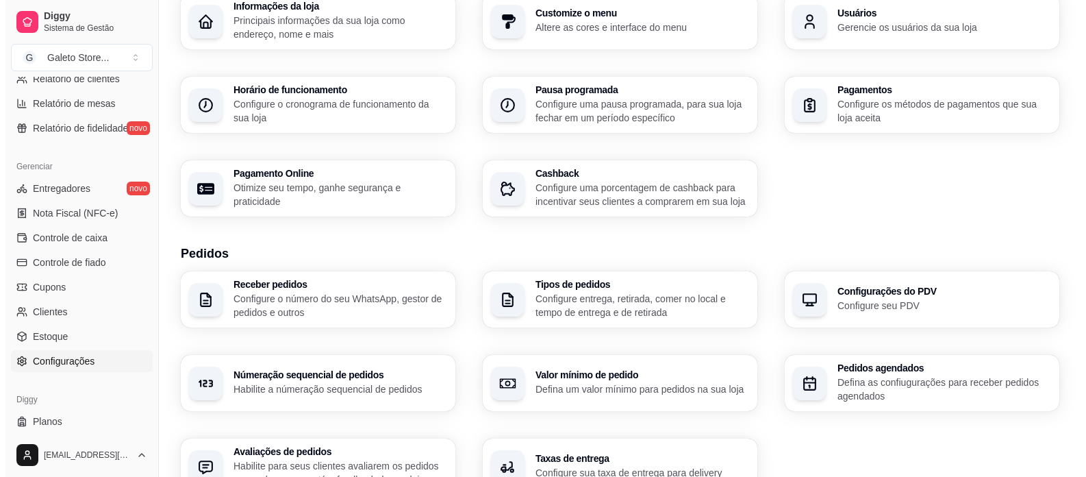
scroll to position [72, 0]
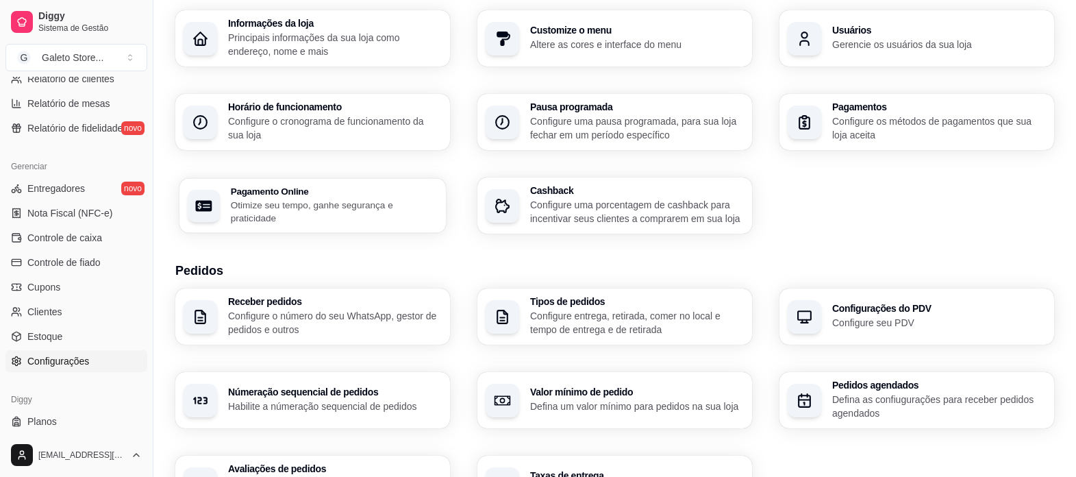
click at [380, 212] on p "Otimize seu tempo, ganhe segurança e praticidade" at bounding box center [334, 211] width 207 height 27
select select "4.98"
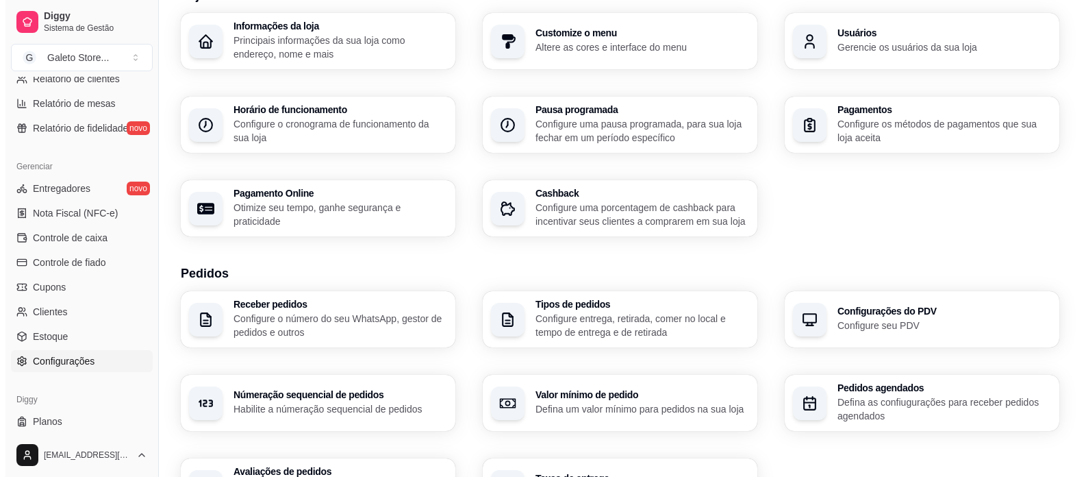
scroll to position [68, 0]
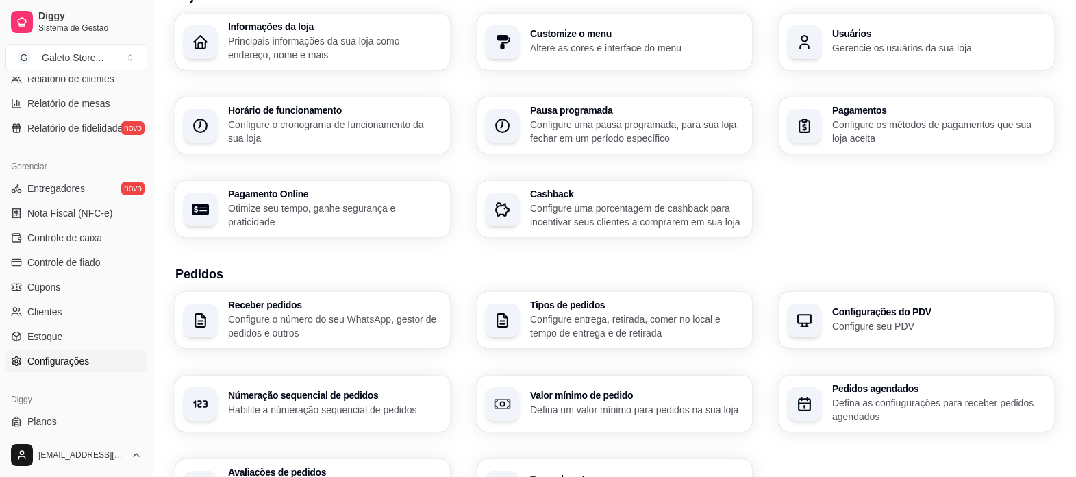
click at [899, 127] on p "Configure os métodos de pagamentos que sua loja aceita" at bounding box center [939, 131] width 214 height 27
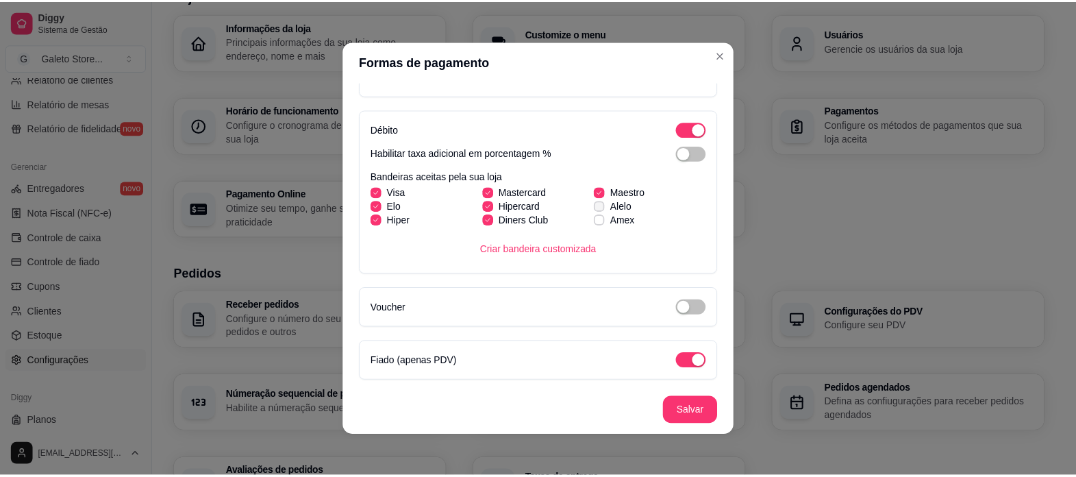
scroll to position [3, 0]
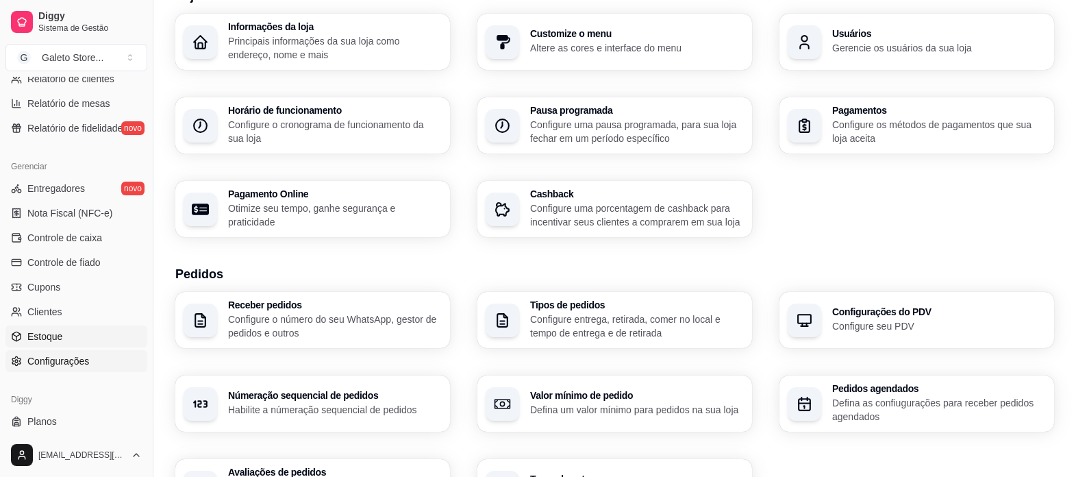
click at [51, 333] on span "Estoque" at bounding box center [44, 336] width 35 height 14
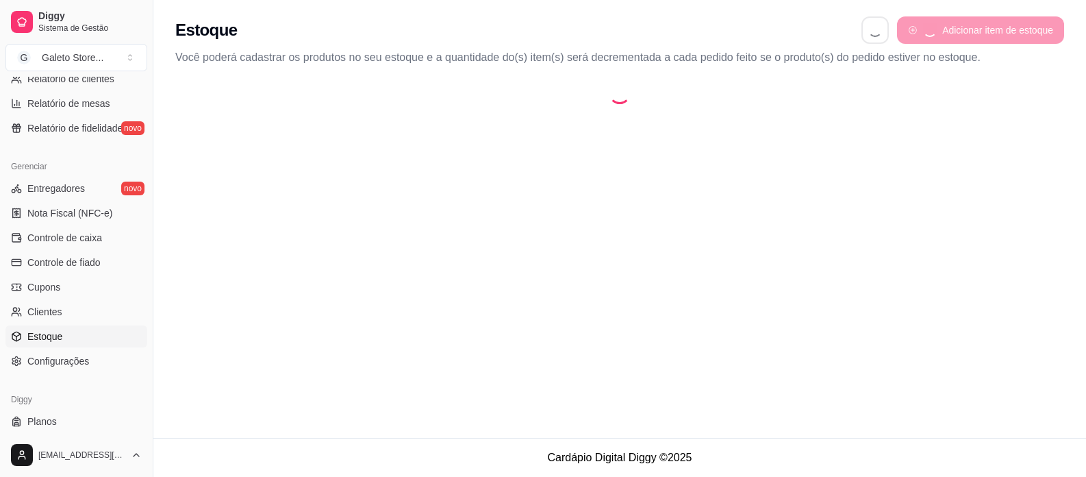
select select "QUANTITY_ORDER"
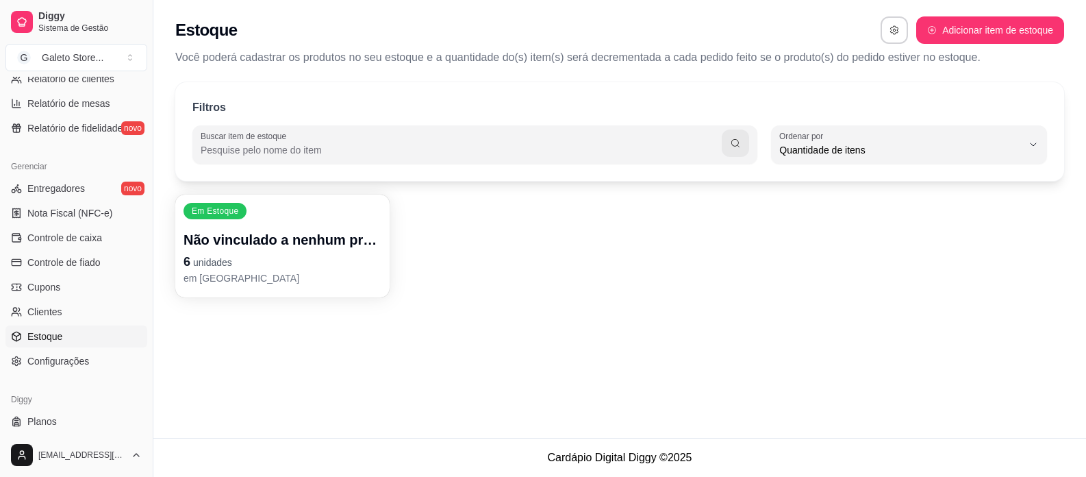
scroll to position [13, 0]
click at [226, 240] on p "Não vinculado a nenhum produto" at bounding box center [282, 240] width 192 height 18
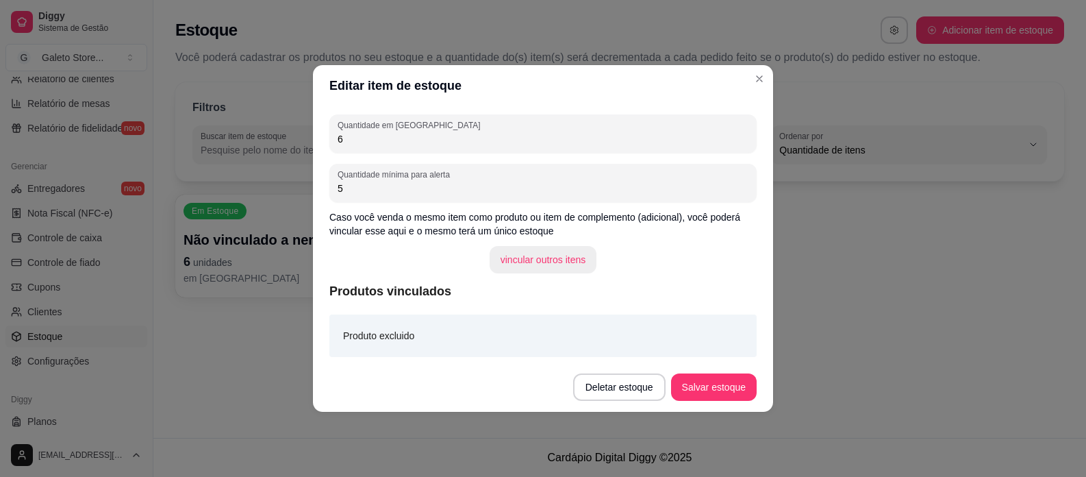
click at [524, 261] on button "vincular outros itens" at bounding box center [543, 259] width 107 height 27
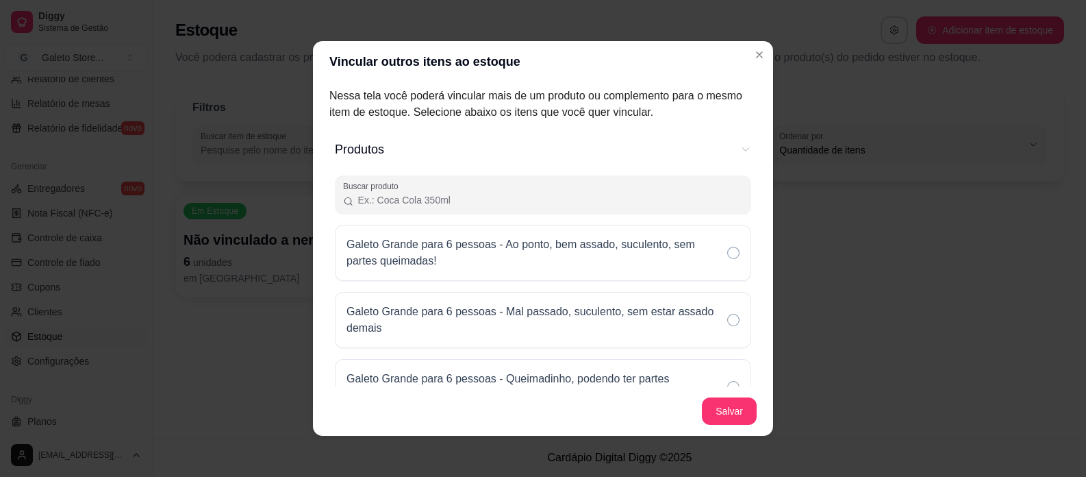
click at [524, 261] on p "Galeto Grande para 6 pessoas - Ao ponto, bem assado, suculento, sem partes quei…" at bounding box center [531, 252] width 370 height 33
click at [523, 302] on div "Galeto Grande para 6 pessoas - Mal passado, suculento, sem estar assado demais" at bounding box center [543, 320] width 416 height 56
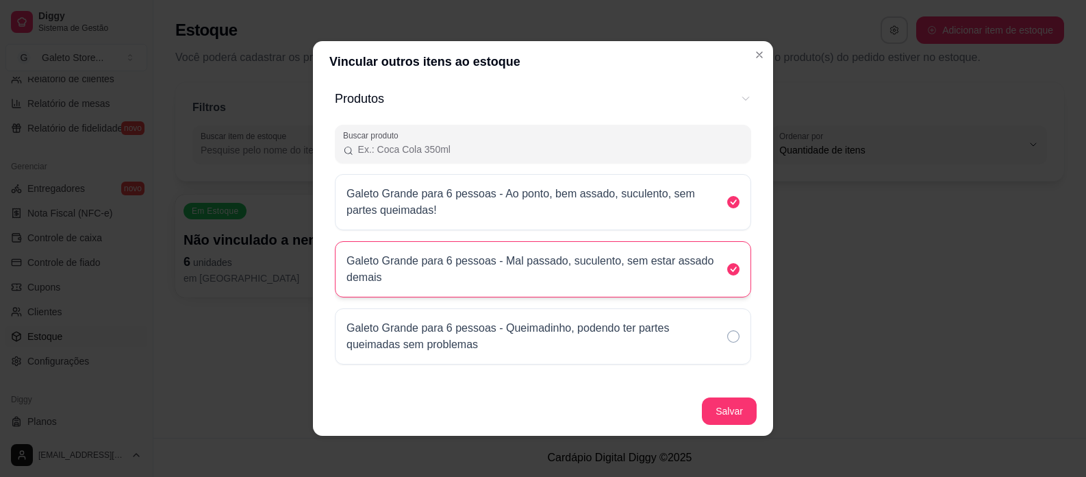
scroll to position [137, 0]
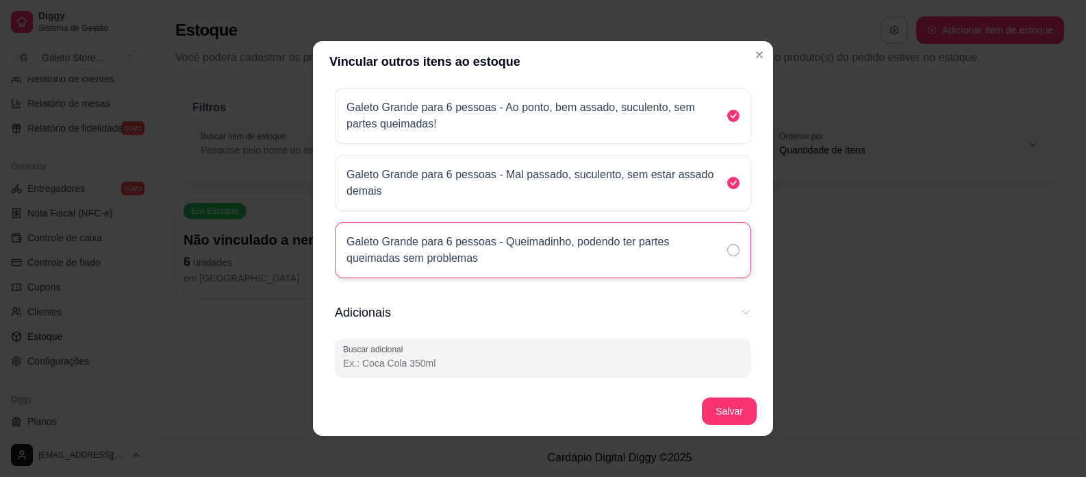
click at [523, 257] on p "Galeto Grande para 6 pessoas - Queimadinho, podendo ter partes queimadas sem pr…" at bounding box center [531, 249] width 370 height 33
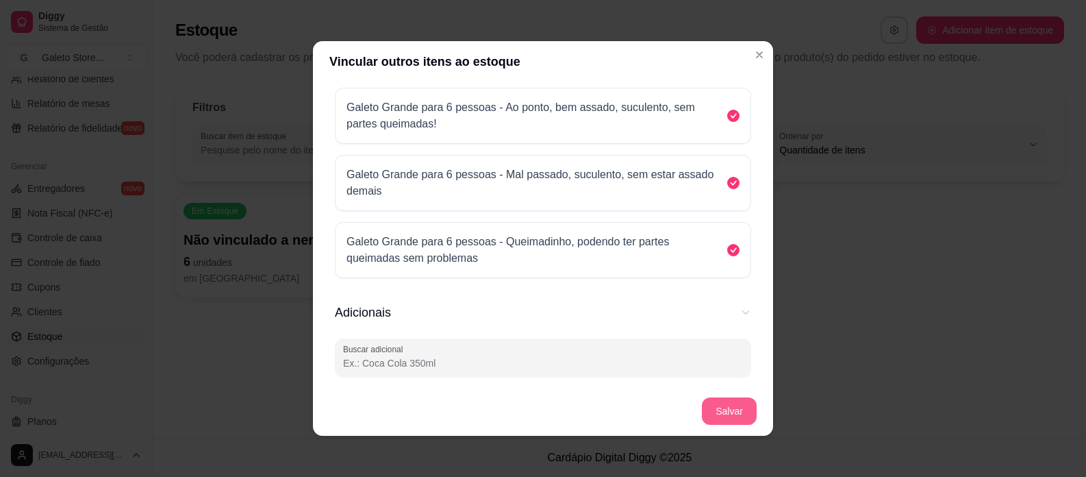
click at [726, 410] on button "Salvar" at bounding box center [729, 410] width 55 height 27
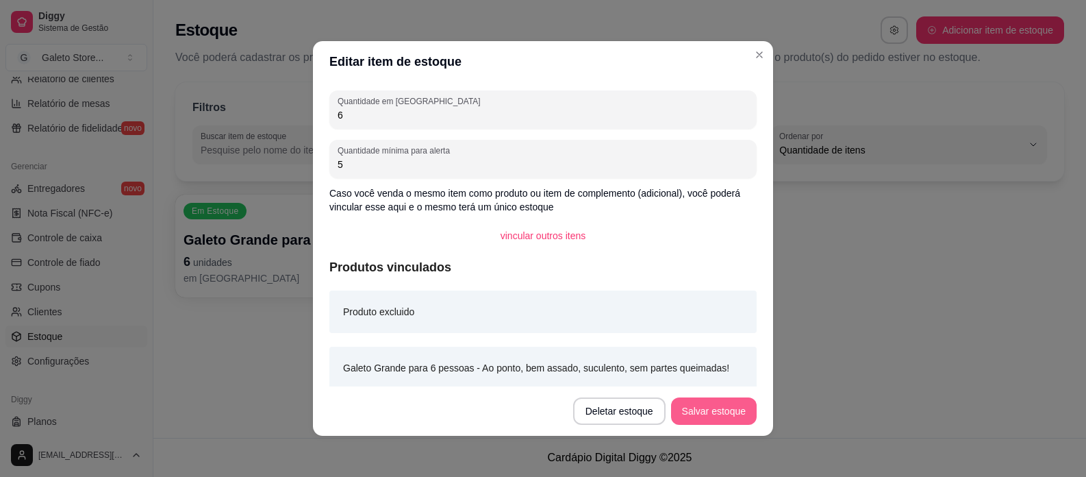
click at [711, 411] on button "Salvar estoque" at bounding box center [714, 410] width 86 height 27
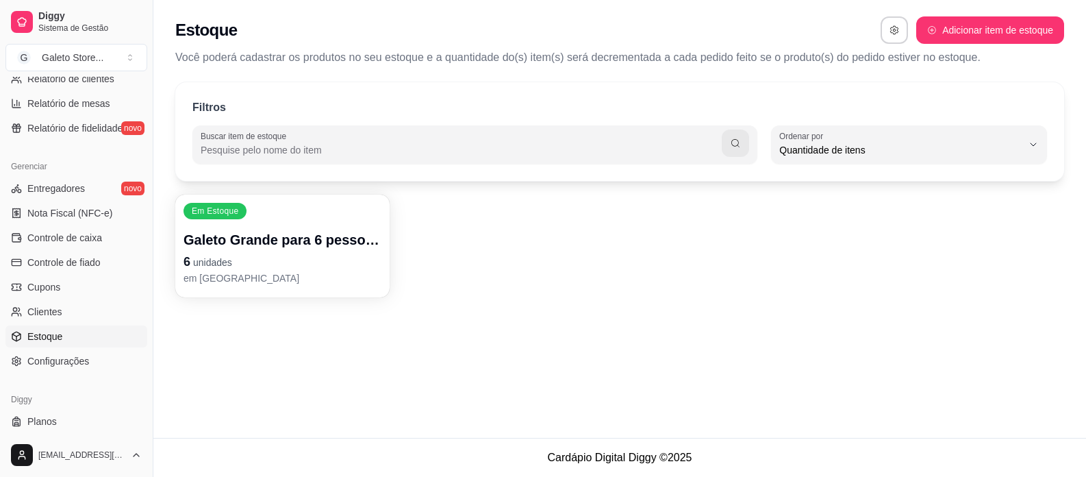
click at [277, 240] on p "Galeto Grande para 6 pessoas - Mal passado, suculento, sem estar assado demais" at bounding box center [282, 239] width 198 height 19
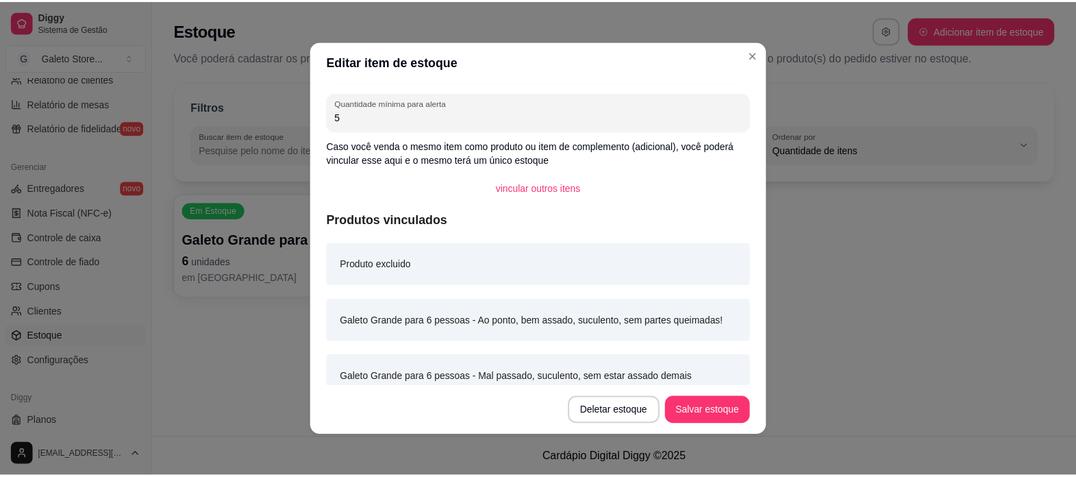
scroll to position [136, 0]
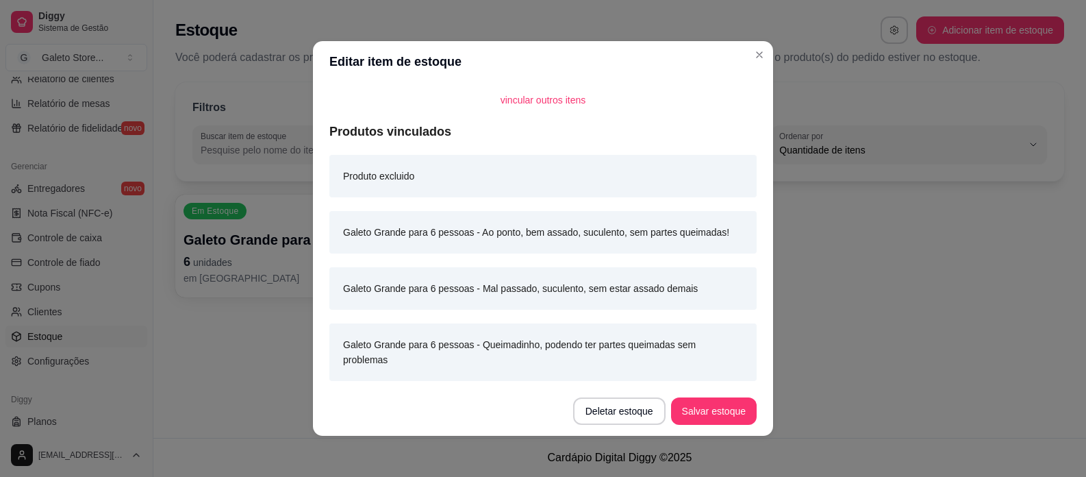
click at [522, 177] on div "Produto excluido" at bounding box center [542, 176] width 427 height 42
click at [597, 408] on button "Deletar estoque" at bounding box center [619, 410] width 92 height 27
click at [619, 372] on button "Confirmar" at bounding box center [622, 372] width 49 height 21
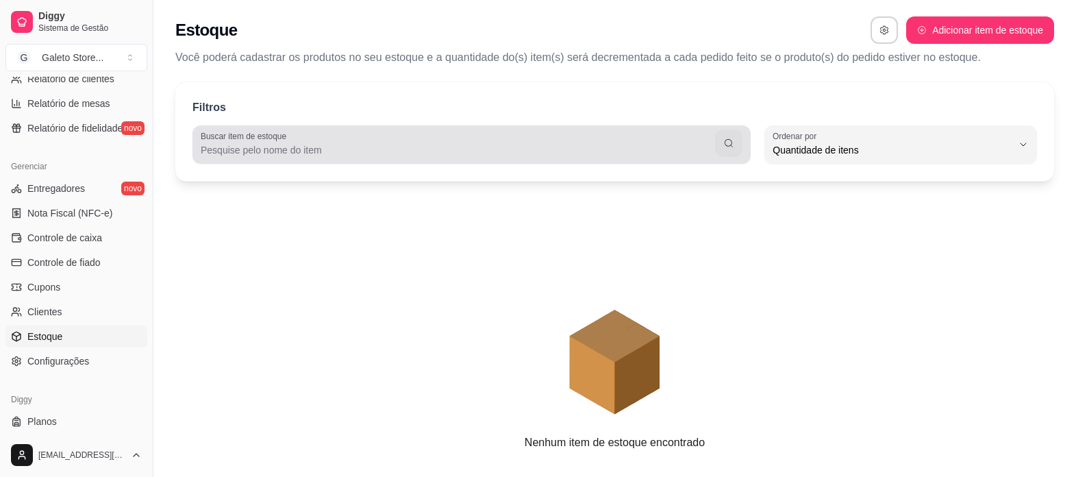
click at [416, 147] on input "Buscar item de estoque" at bounding box center [458, 150] width 514 height 14
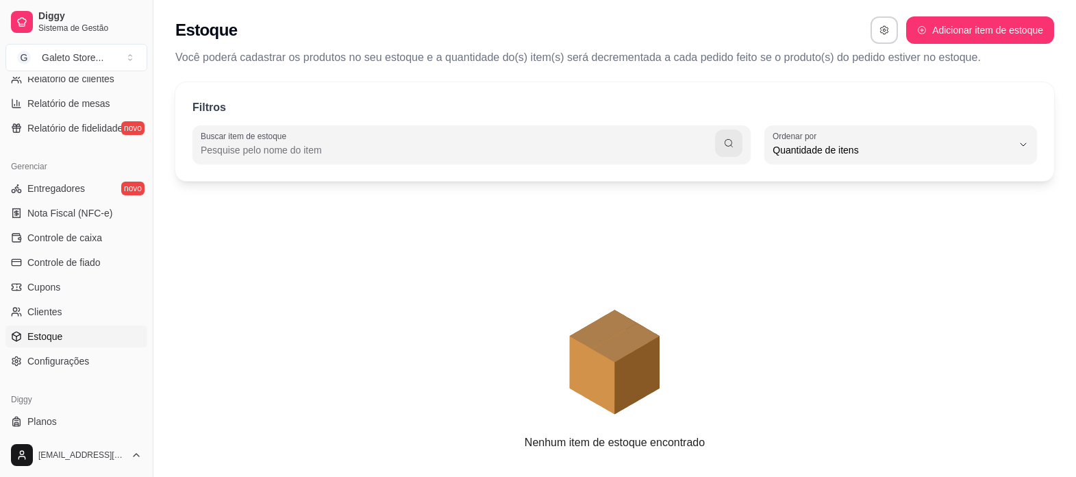
click at [621, 150] on input "Buscar item de estoque" at bounding box center [458, 150] width 514 height 14
click at [731, 147] on icon "button" at bounding box center [728, 143] width 11 height 11
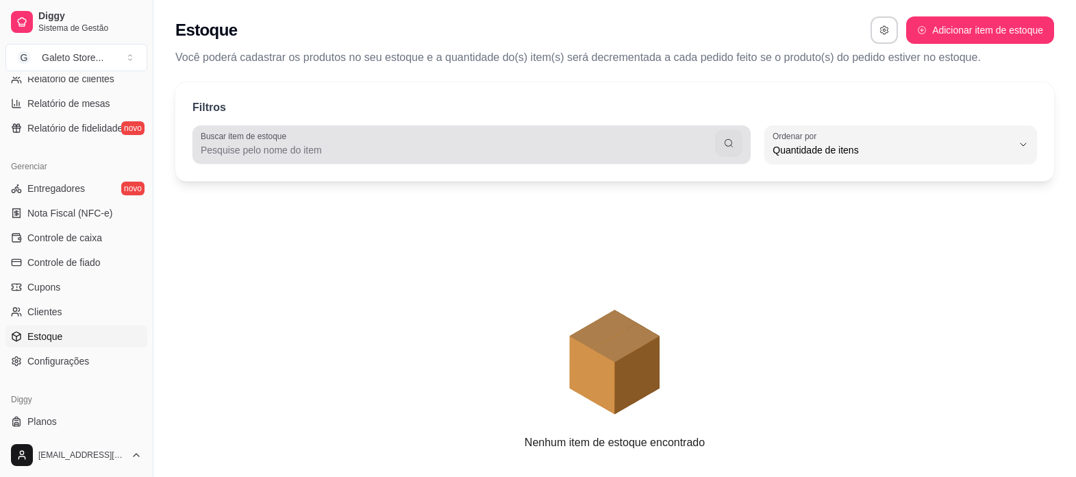
click at [443, 142] on div at bounding box center [472, 144] width 542 height 27
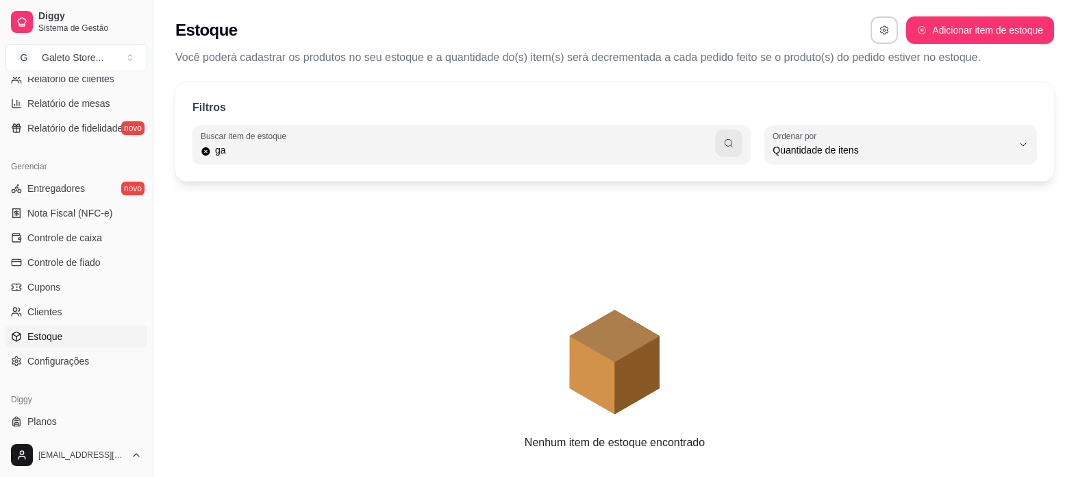
type input "g"
click at [59, 334] on span "Estoque" at bounding box center [44, 336] width 35 height 14
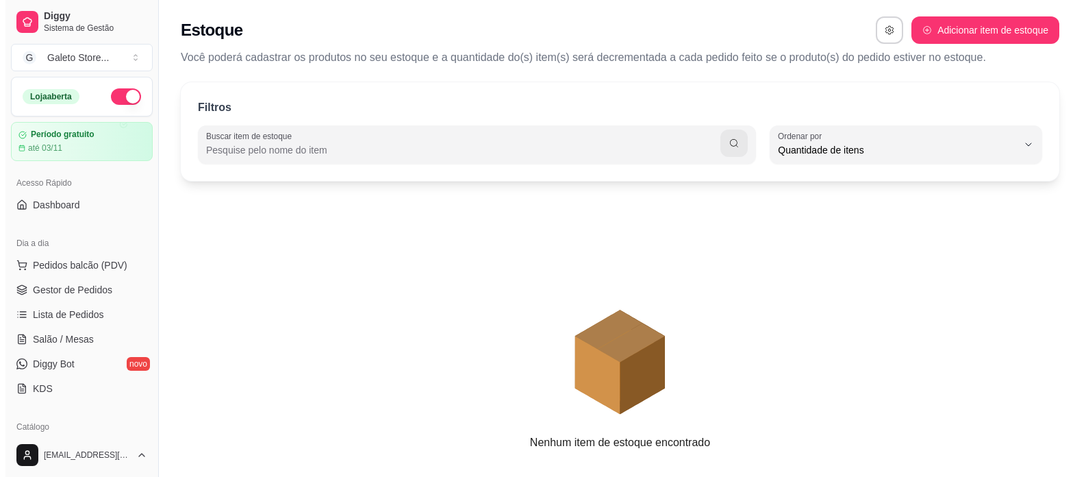
scroll to position [205, 0]
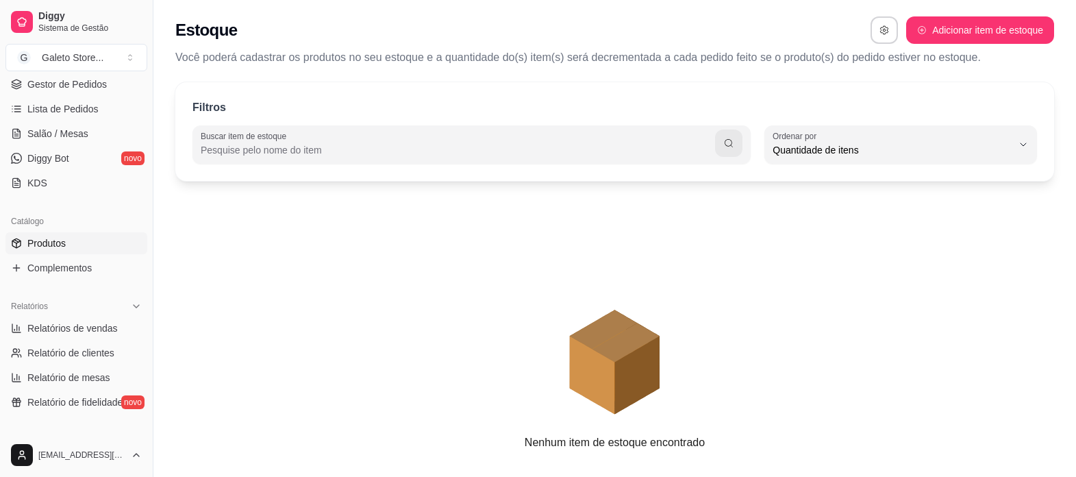
click at [49, 246] on span "Produtos" at bounding box center [46, 243] width 38 height 14
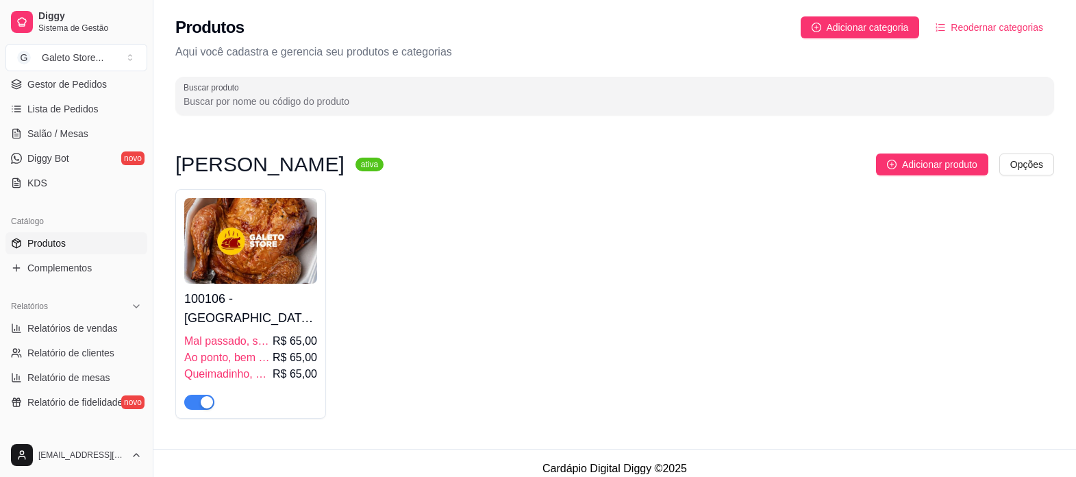
click at [279, 303] on h4 "100106 - Galeto Grande para 6 pessoas" at bounding box center [250, 308] width 133 height 38
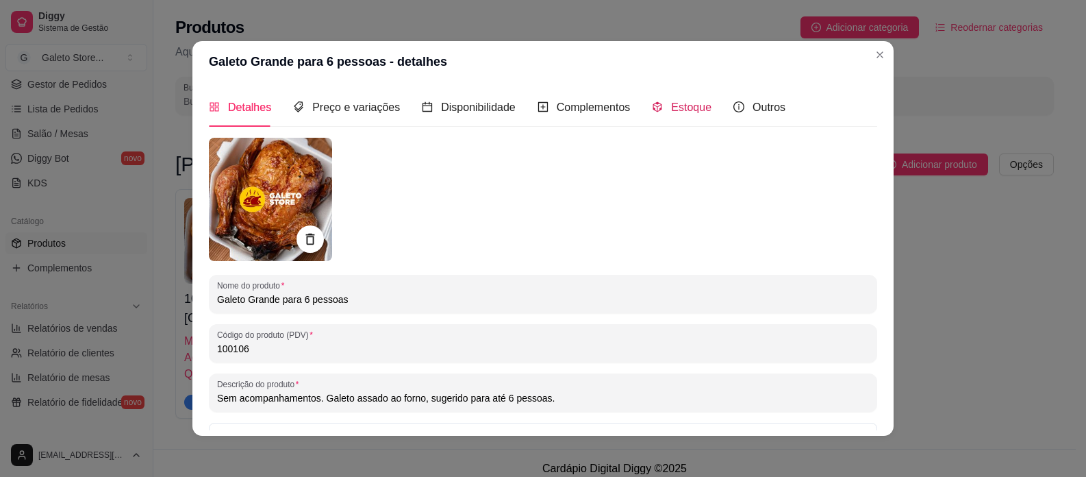
click at [694, 112] on span "Estoque" at bounding box center [691, 107] width 40 height 12
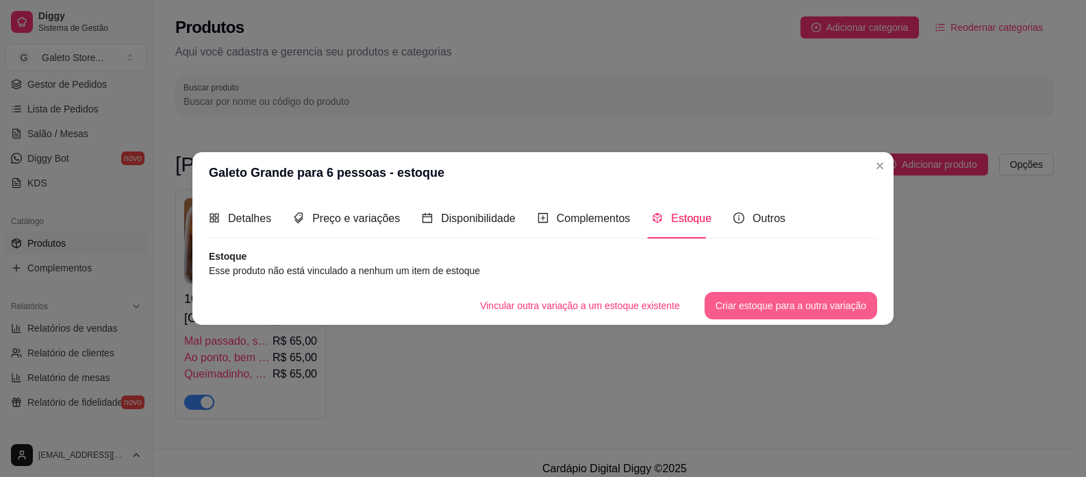
click at [760, 307] on button "Criar estoque para a outra variação" at bounding box center [791, 305] width 173 height 27
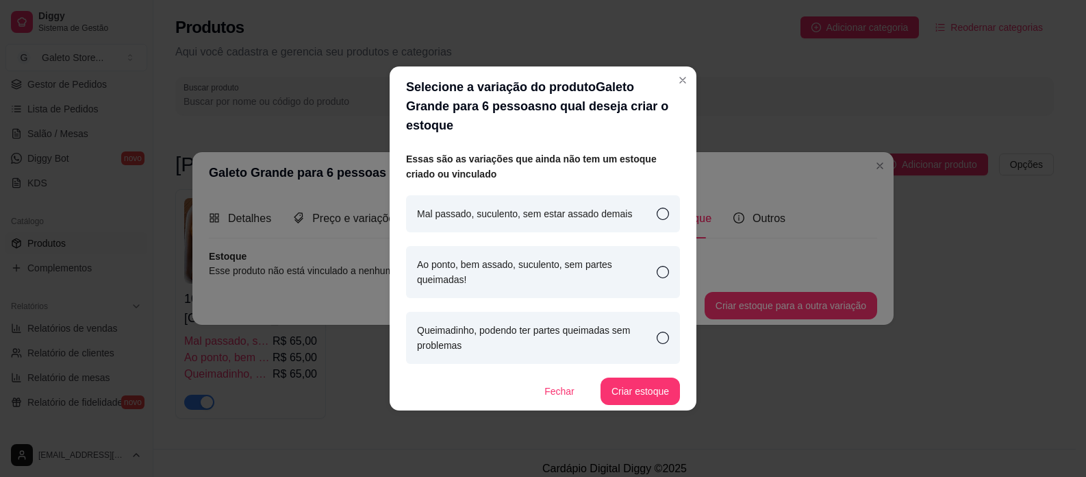
click at [661, 207] on icon at bounding box center [663, 213] width 12 height 12
click at [656, 263] on div "Ao ponto, bem assado, suculento, sem partes queimadas!" at bounding box center [543, 272] width 274 height 52
click at [661, 331] on icon at bounding box center [663, 337] width 12 height 12
click at [669, 201] on div "Mal passado, suculento, sem estar assado demais" at bounding box center [543, 213] width 274 height 37
click at [626, 381] on button "Criar estoque" at bounding box center [639, 390] width 79 height 27
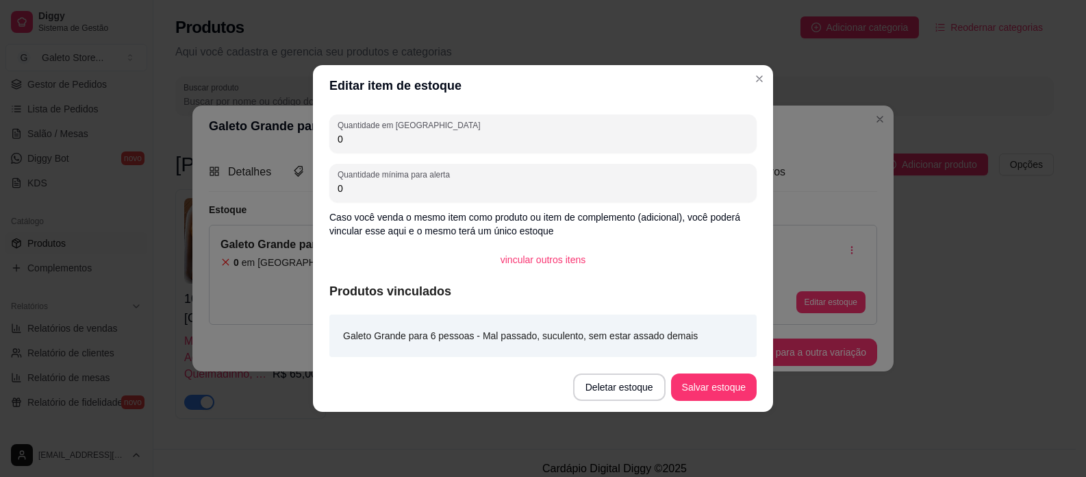
drag, startPoint x: 369, startPoint y: 144, endPoint x: 338, endPoint y: 142, distance: 30.8
click at [338, 142] on input "0" at bounding box center [543, 139] width 411 height 14
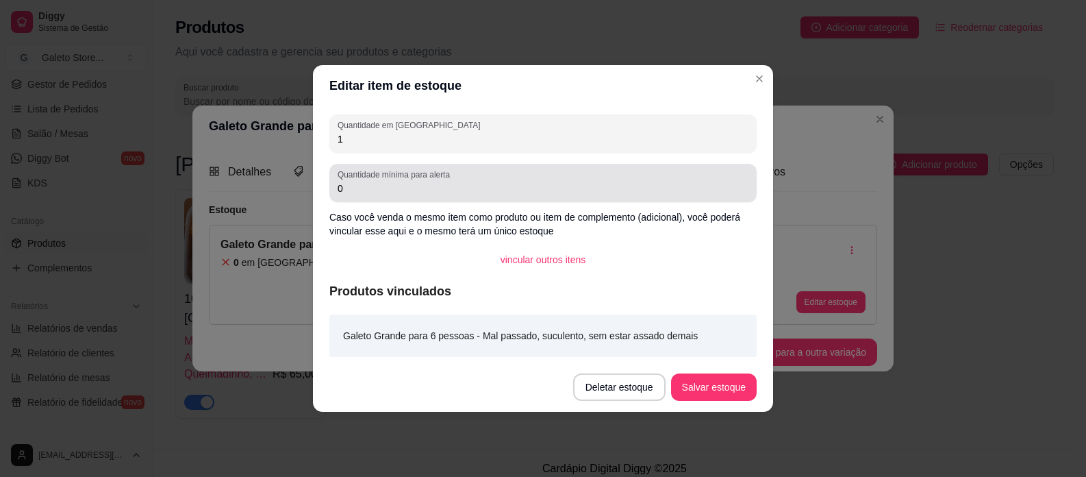
type input "1"
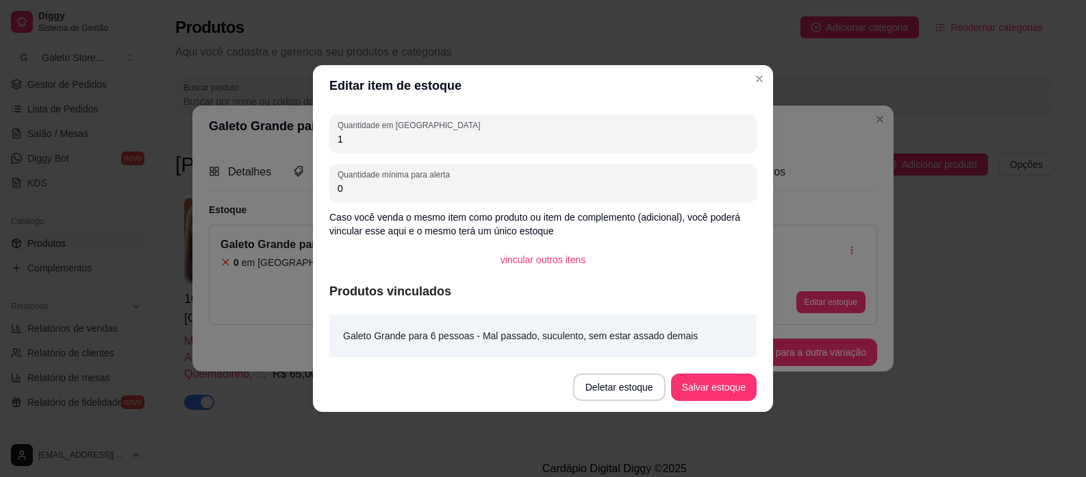
drag, startPoint x: 378, startPoint y: 190, endPoint x: 296, endPoint y: 190, distance: 82.2
click at [296, 190] on div "Editar item de estoque Quantidade em estoque 1 Quantidade mínima para alerta 0 …" at bounding box center [543, 238] width 1086 height 477
type input "1"
click at [721, 386] on button "Salvar estoque" at bounding box center [714, 387] width 84 height 27
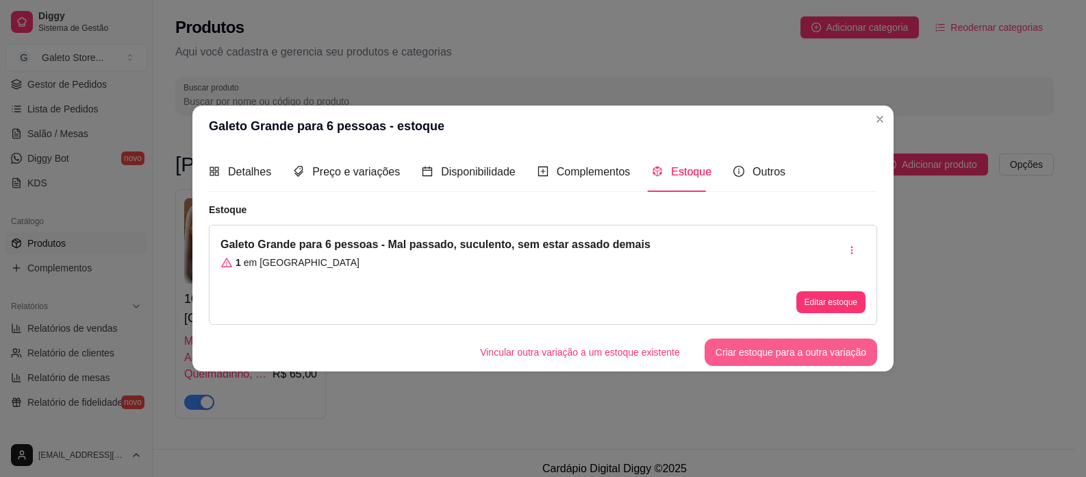
click at [801, 350] on button "Criar estoque para a outra variação" at bounding box center [791, 351] width 173 height 27
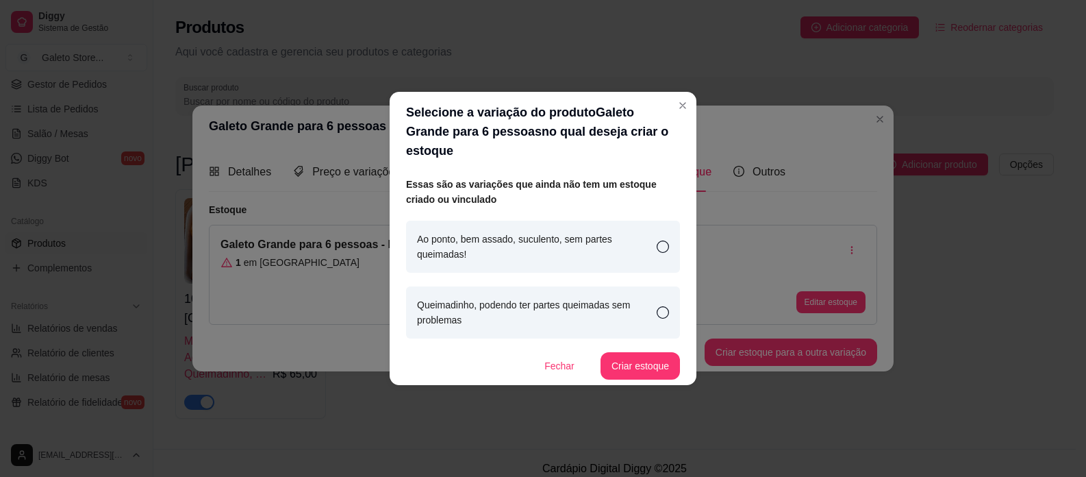
click at [667, 240] on icon at bounding box center [663, 246] width 12 height 12
click at [655, 360] on button "Criar estoque" at bounding box center [639, 365] width 79 height 27
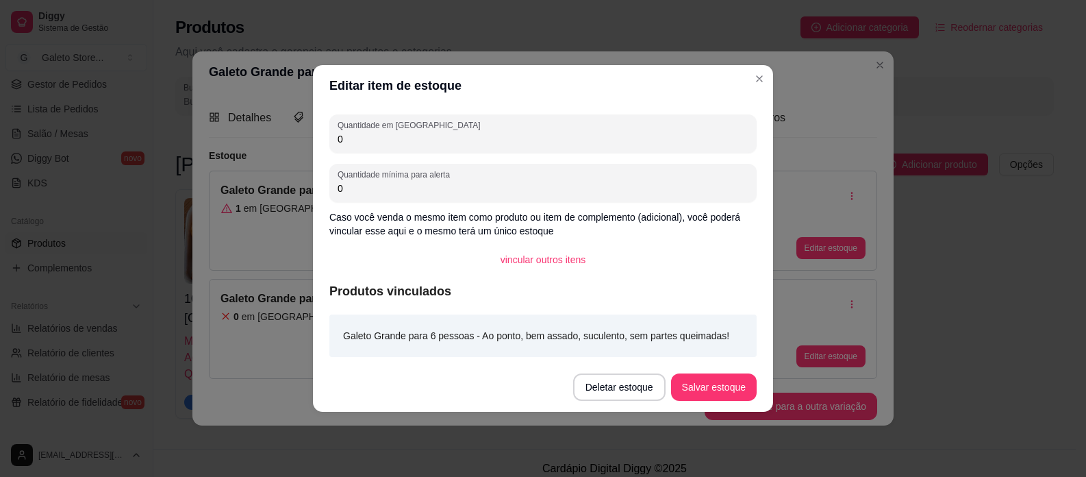
drag, startPoint x: 410, startPoint y: 136, endPoint x: 274, endPoint y: 124, distance: 136.8
click at [274, 124] on div "Editar item de estoque Quantidade em estoque 0 Quantidade mínima para alerta 0 …" at bounding box center [543, 238] width 1086 height 477
drag, startPoint x: 349, startPoint y: 186, endPoint x: 341, endPoint y: 187, distance: 7.7
click at [341, 187] on input "0" at bounding box center [543, 188] width 411 height 14
drag, startPoint x: 359, startPoint y: 134, endPoint x: 316, endPoint y: 135, distance: 43.1
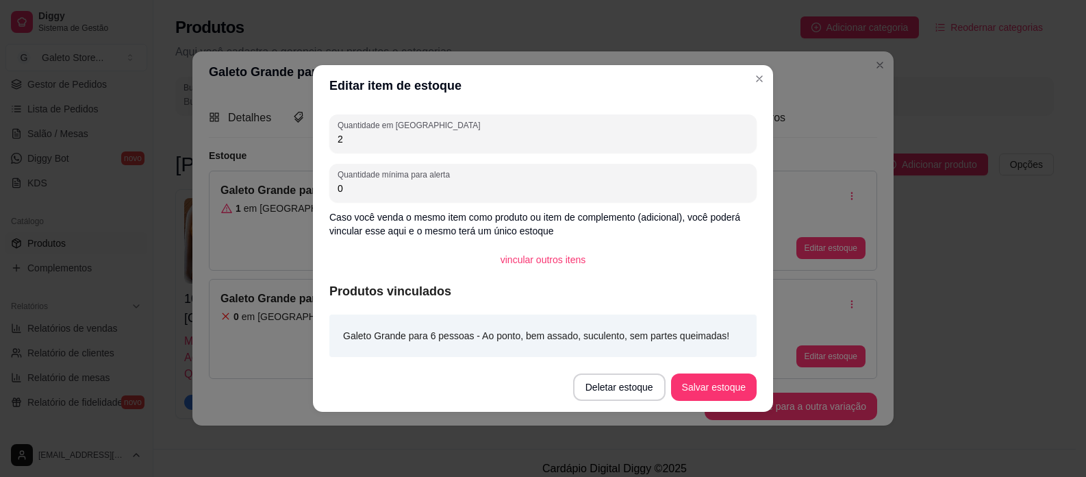
click at [316, 135] on div "Quantidade em estoque 2 Quantidade mínima para alerta 0 Caso você venda o mesmo…" at bounding box center [543, 234] width 460 height 256
drag, startPoint x: 349, startPoint y: 186, endPoint x: 314, endPoint y: 188, distance: 35.7
click at [314, 188] on div "Quantidade em estoque 5 Quantidade mínima para alerta 0 Caso você venda o mesmo…" at bounding box center [543, 234] width 460 height 256
drag, startPoint x: 349, startPoint y: 140, endPoint x: 320, endPoint y: 138, distance: 29.6
click at [320, 138] on div "Quantidade em estoque 5 Quantidade mínima para alerta 0 Caso você venda o mesmo…" at bounding box center [543, 234] width 460 height 256
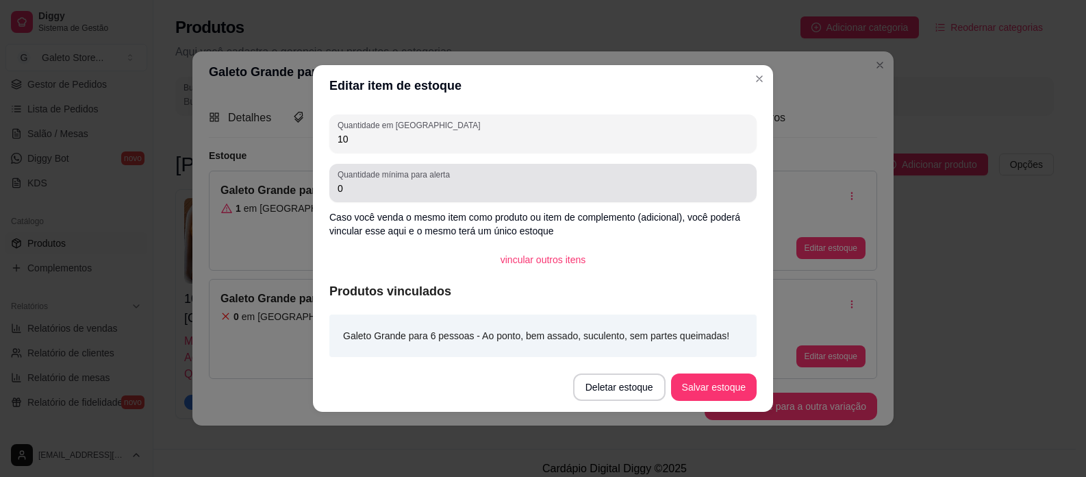
type input "10"
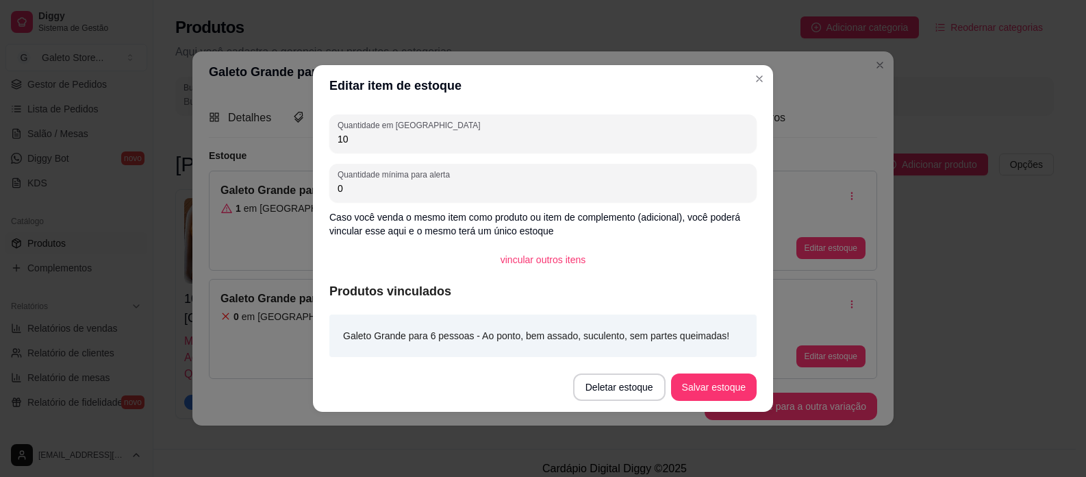
drag, startPoint x: 357, startPoint y: 181, endPoint x: 317, endPoint y: 183, distance: 39.7
click at [317, 183] on div "Quantidade em estoque 10 Quantidade mínima para alerta 0 Caso você venda o mesm…" at bounding box center [543, 234] width 460 height 256
type input "2"
click at [731, 393] on button "Salvar estoque" at bounding box center [714, 386] width 86 height 27
click at [717, 377] on button "Salvar estoque" at bounding box center [714, 386] width 86 height 27
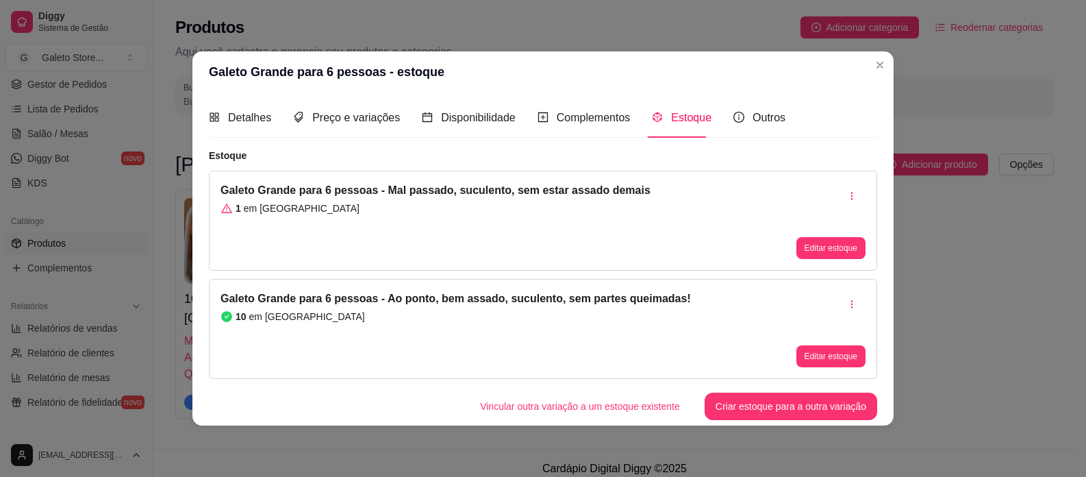
click at [422, 208] on div "1 em estoque" at bounding box center [435, 208] width 430 height 14
click at [804, 249] on button "Editar estoque" at bounding box center [830, 247] width 67 height 21
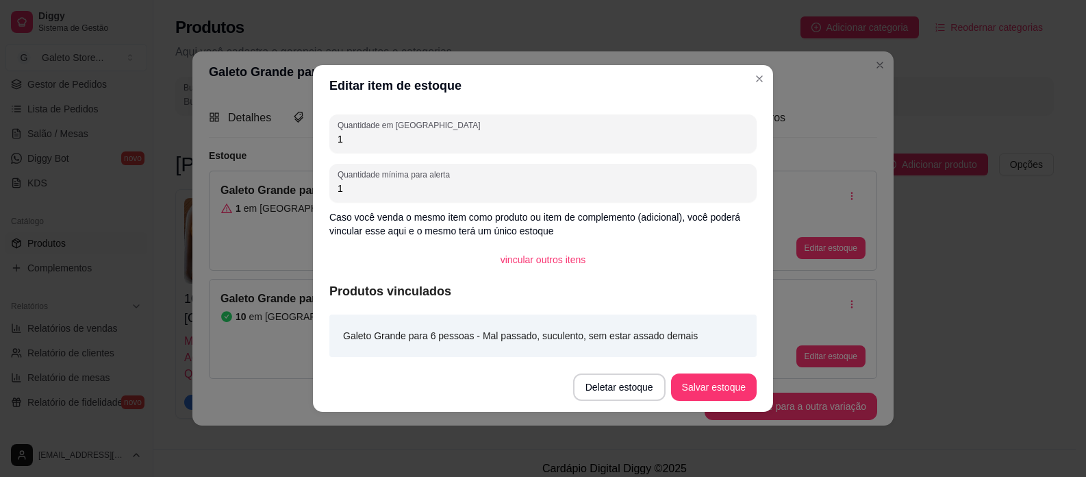
drag, startPoint x: 373, startPoint y: 189, endPoint x: 331, endPoint y: 187, distance: 41.8
click at [331, 187] on div "Quantidade mínima para alerta 1" at bounding box center [542, 183] width 427 height 38
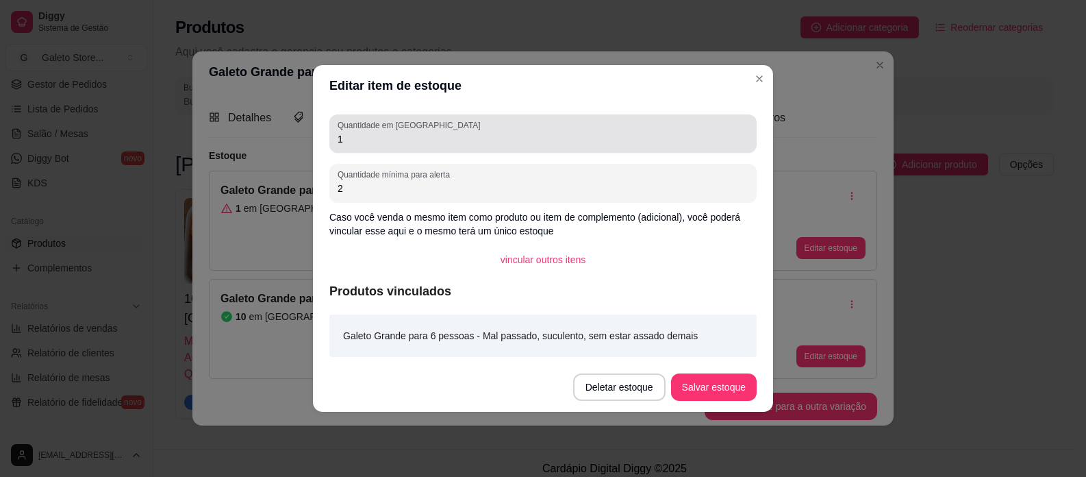
type input "2"
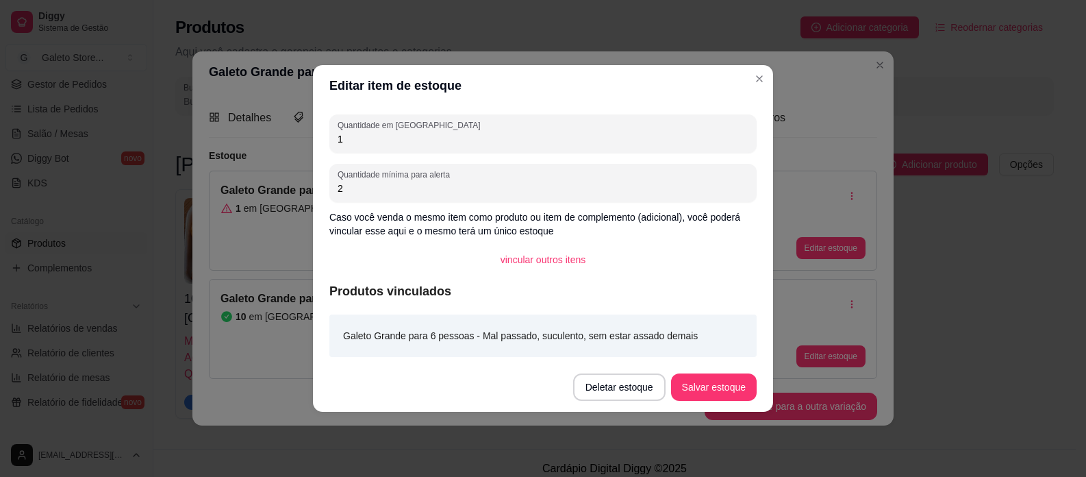
drag, startPoint x: 362, startPoint y: 140, endPoint x: 322, endPoint y: 139, distance: 39.0
click at [322, 139] on div "Quantidade em estoque 1 Quantidade mínima para alerta 2 Caso você venda o mesmo…" at bounding box center [543, 234] width 460 height 256
type input "10"
click at [709, 385] on button "Salvar estoque" at bounding box center [714, 386] width 86 height 27
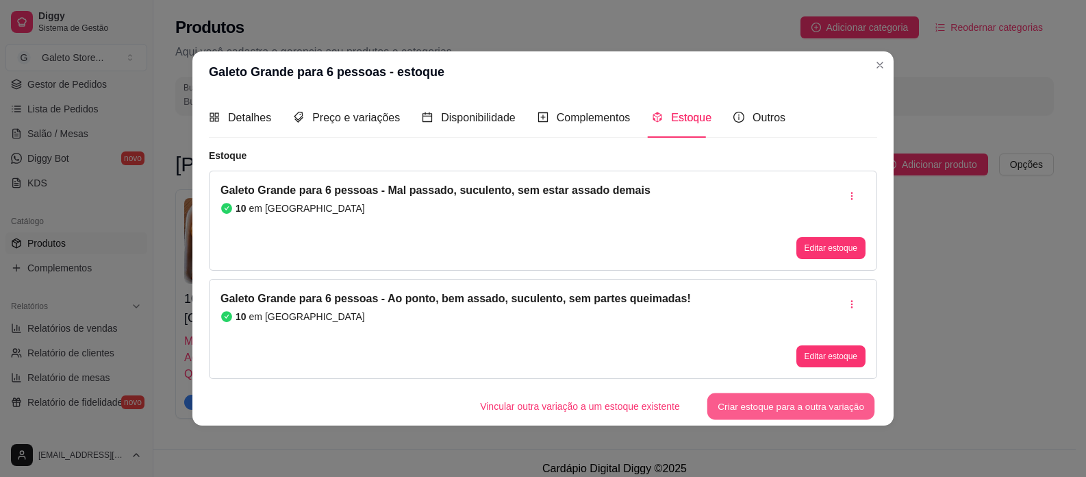
click at [759, 408] on button "Criar estoque para a outra variação" at bounding box center [791, 405] width 168 height 27
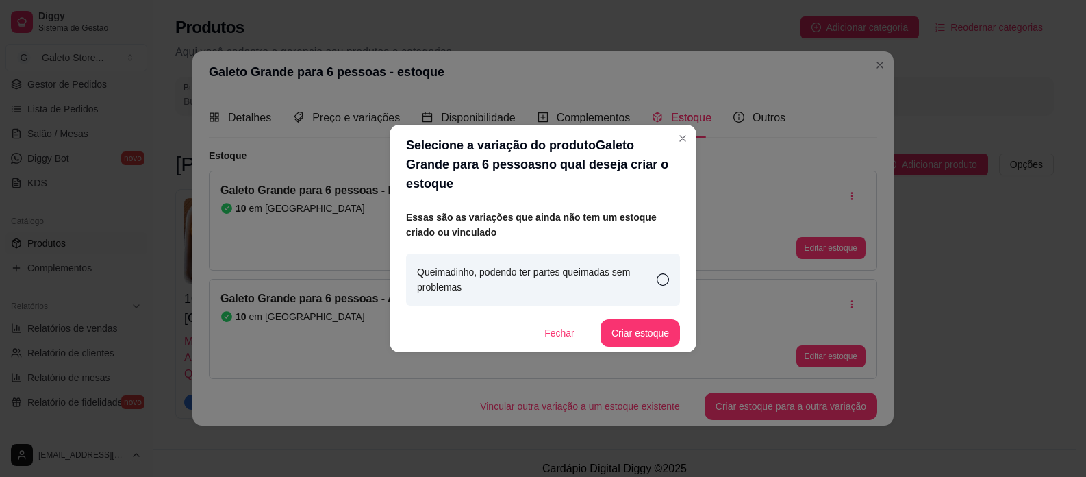
click at [658, 273] on icon at bounding box center [663, 279] width 12 height 12
click at [648, 322] on button "Criar estoque" at bounding box center [640, 333] width 77 height 27
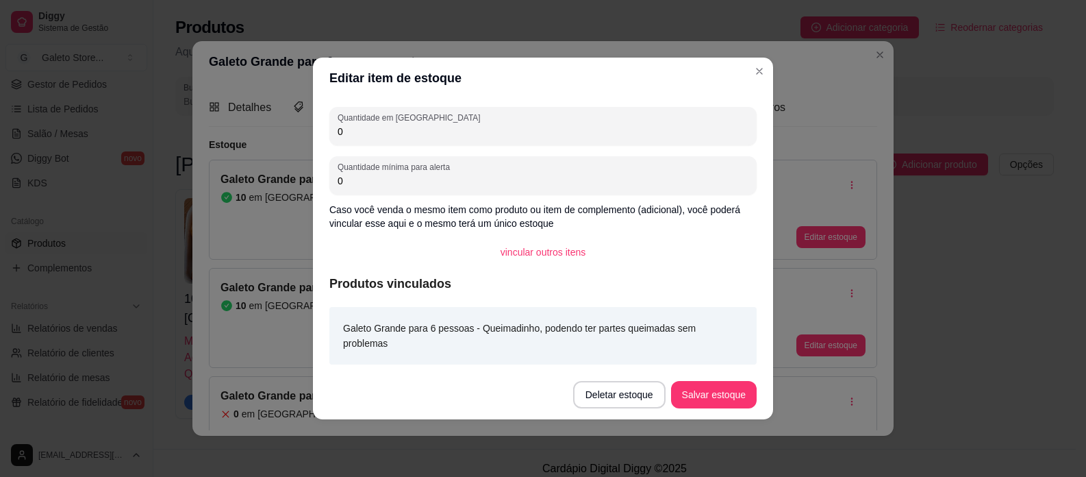
drag, startPoint x: 382, startPoint y: 142, endPoint x: 299, endPoint y: 146, distance: 82.9
click at [299, 146] on div "Editar item de estoque Quantidade em estoque 0 Quantidade mínima para alerta 0 …" at bounding box center [543, 238] width 1086 height 477
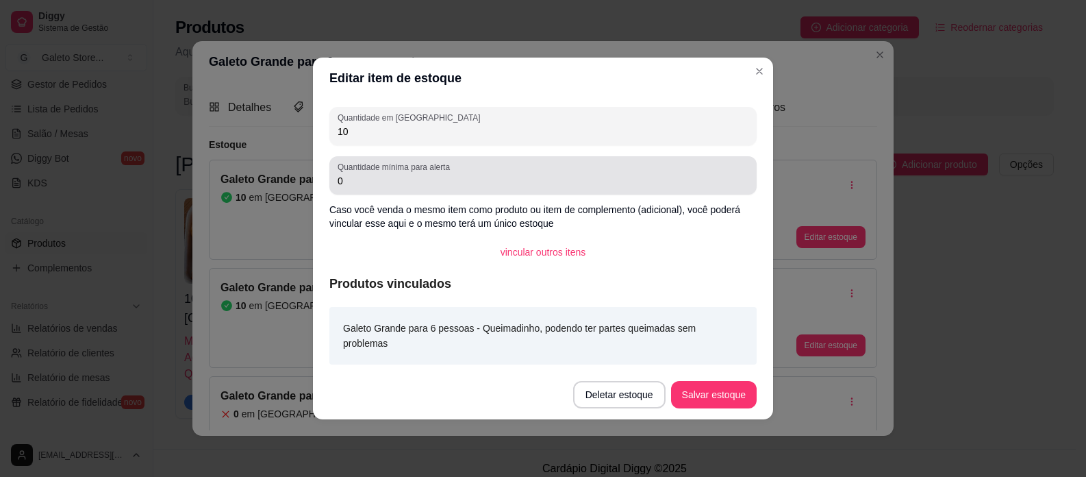
type input "10"
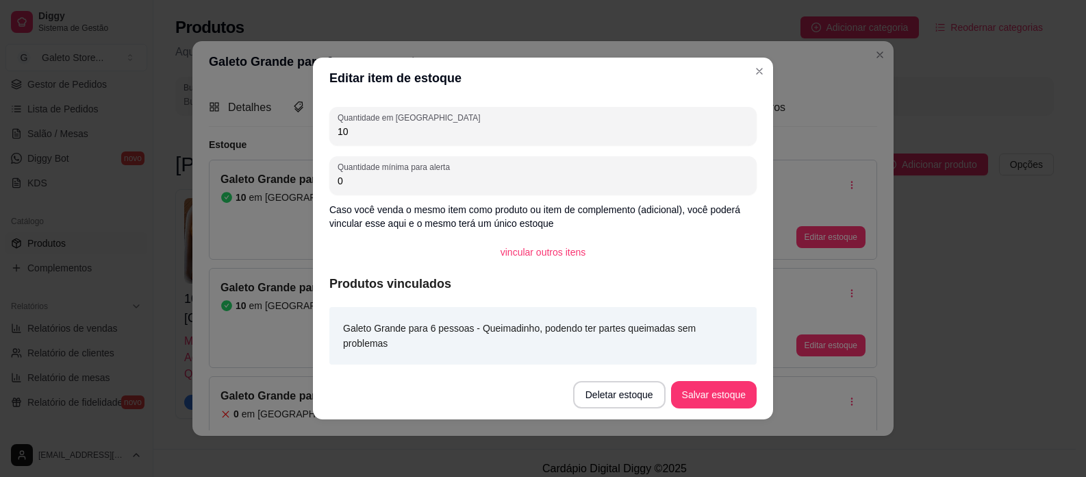
drag, startPoint x: 349, startPoint y: 192, endPoint x: 314, endPoint y: 190, distance: 35.6
click at [314, 190] on div "Quantidade em estoque 10 Quantidade mínima para alerta 0 Caso você venda o mesm…" at bounding box center [543, 234] width 460 height 271
type input "2"
click at [708, 381] on button "Salvar estoque" at bounding box center [714, 394] width 86 height 27
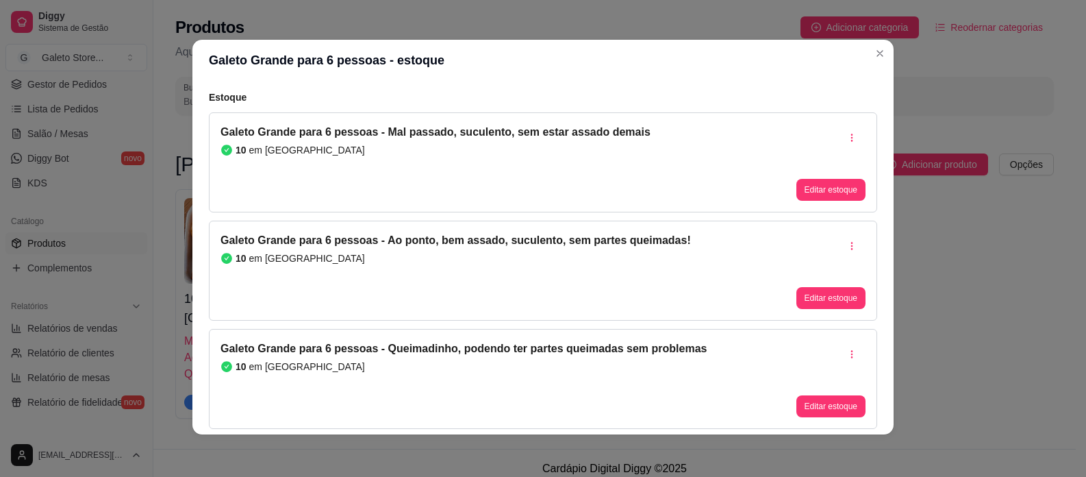
scroll to position [3, 0]
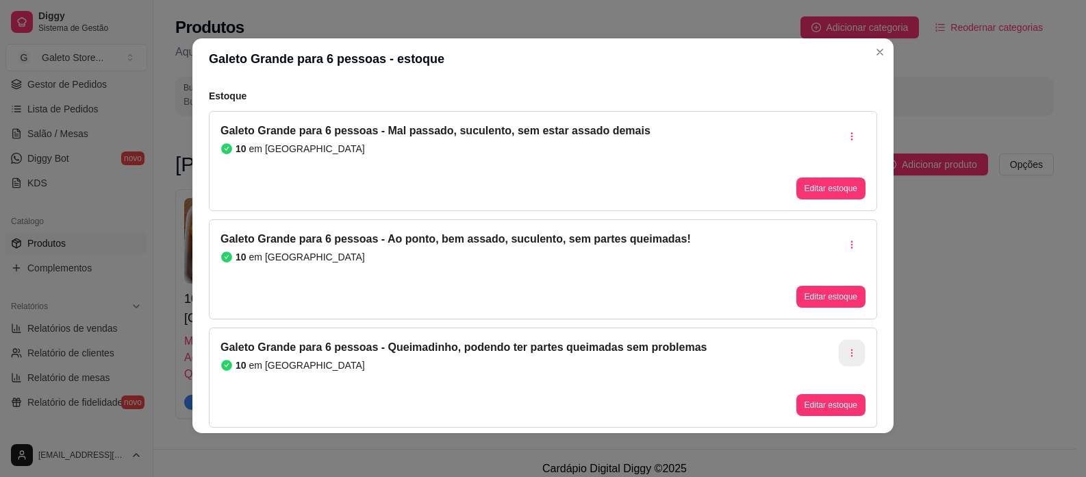
click at [847, 351] on icon "button" at bounding box center [852, 353] width 10 height 10
click at [874, 47] on icon "Close" at bounding box center [879, 52] width 11 height 11
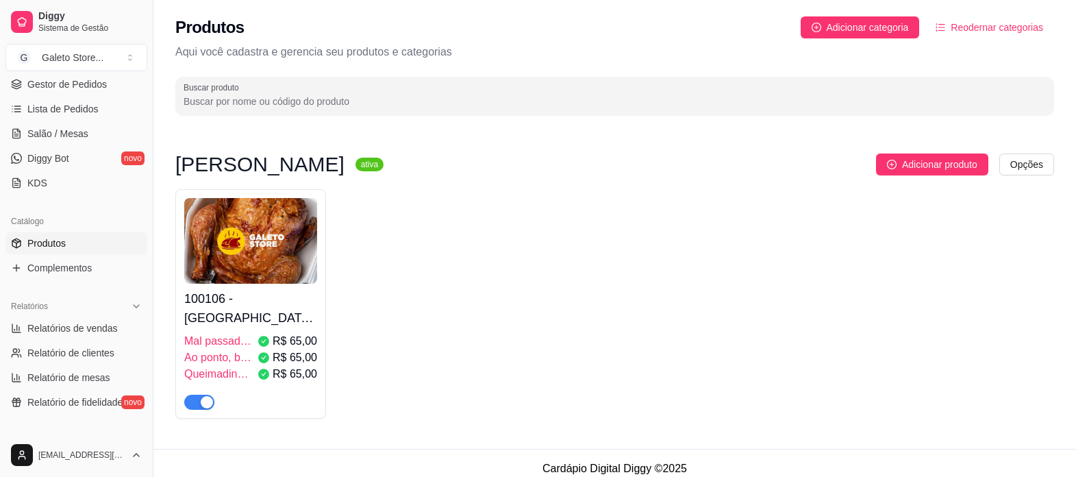
click at [238, 294] on h4 "100106 - Galeto Grande para 6 pessoas" at bounding box center [250, 308] width 133 height 38
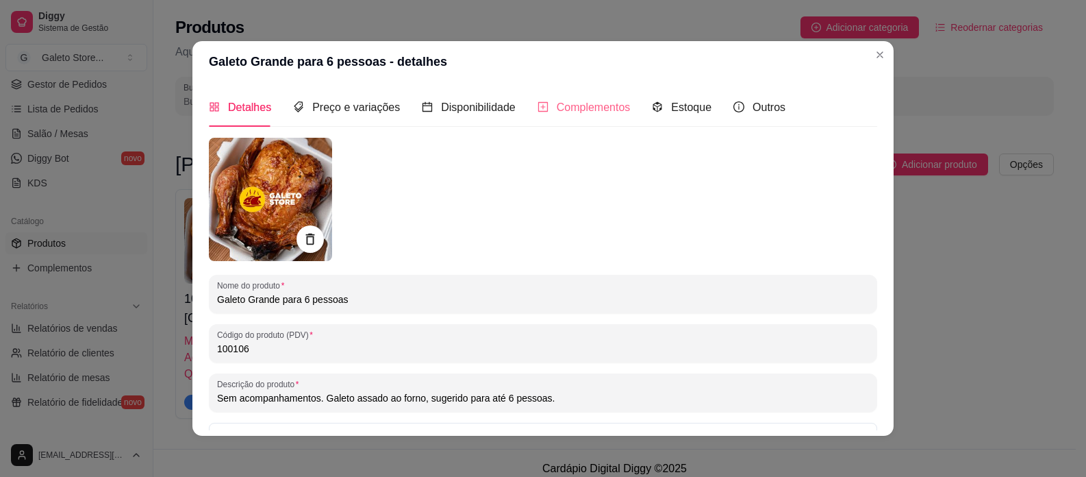
click at [580, 117] on div "Complementos" at bounding box center [583, 107] width 93 height 39
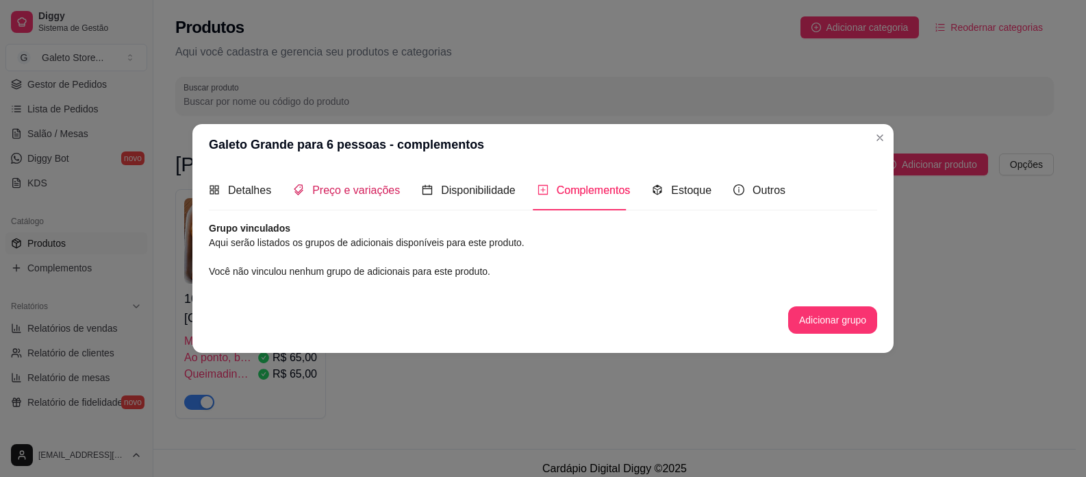
click at [381, 193] on span "Preço e variações" at bounding box center [356, 190] width 88 height 12
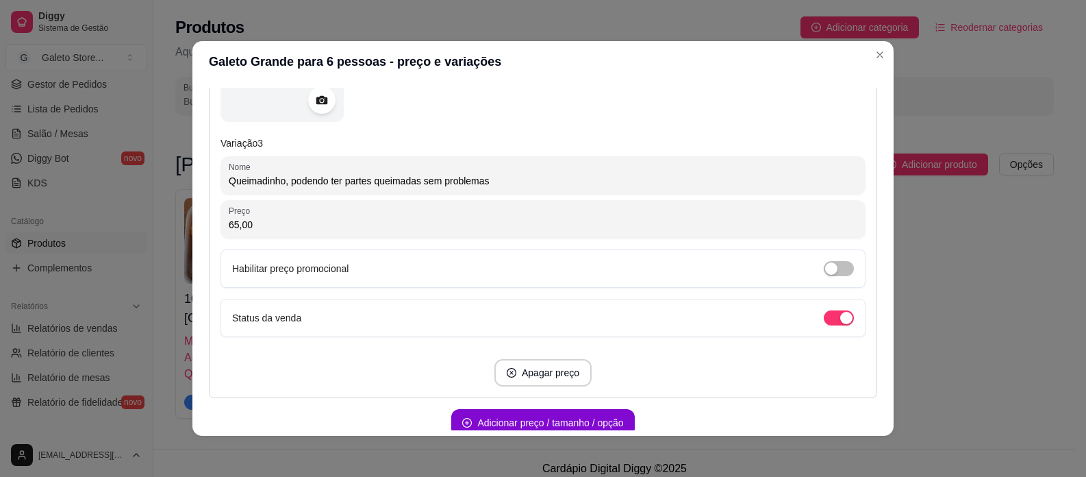
scroll to position [1096, 0]
drag, startPoint x: 488, startPoint y: 177, endPoint x: 420, endPoint y: 182, distance: 68.0
click at [420, 182] on input "Queimadinho, podendo ter partes queimadas sem problemas" at bounding box center [543, 180] width 629 height 14
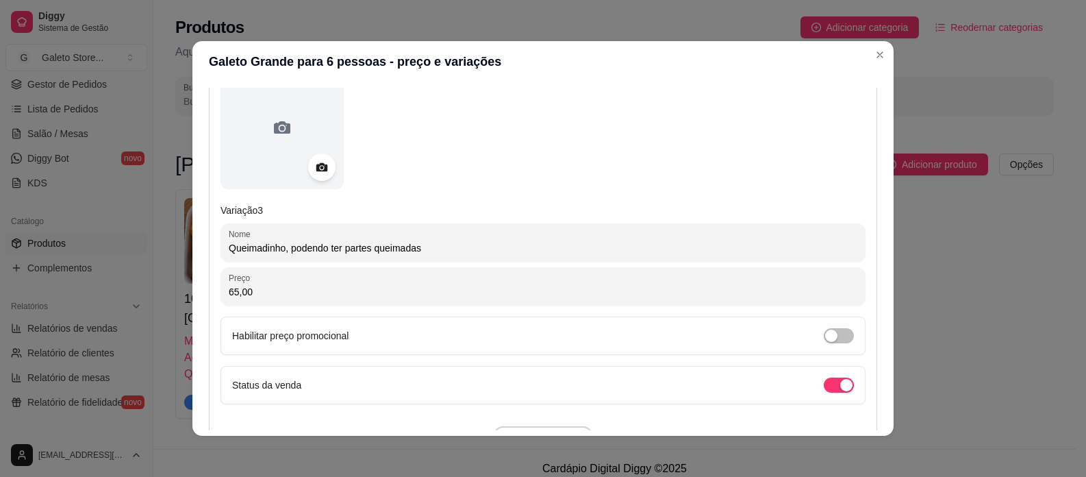
click at [286, 244] on input "Queimadinho, podendo ter partes queimadas" at bounding box center [543, 248] width 629 height 14
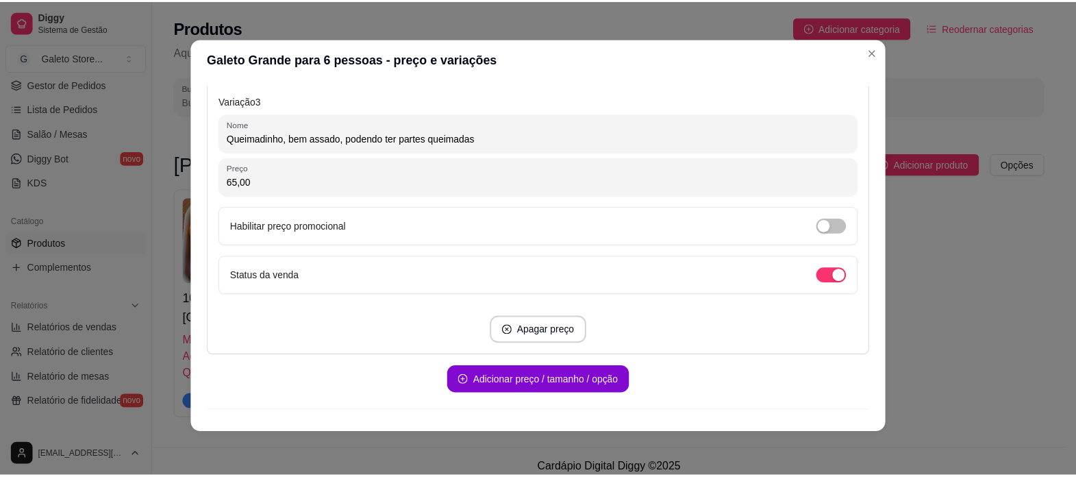
scroll to position [1161, 0]
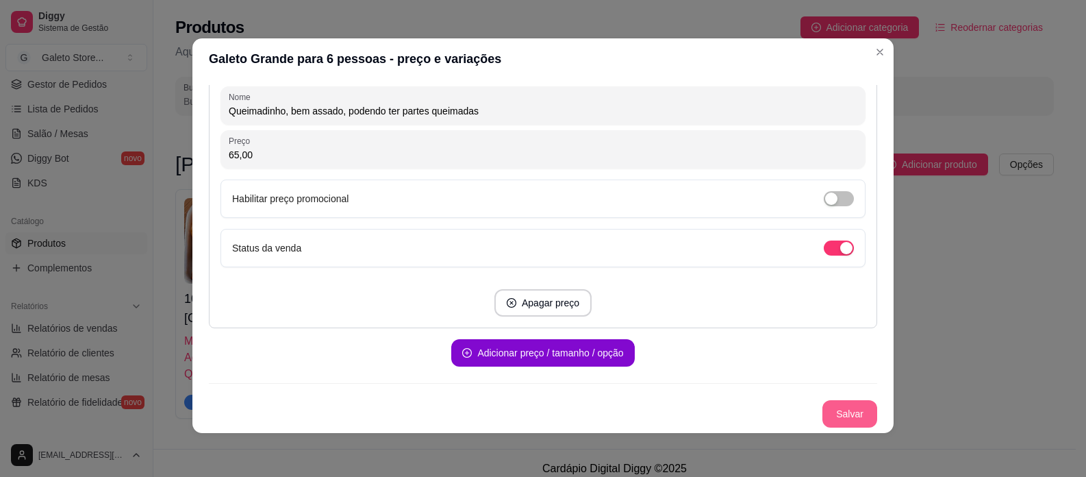
type input "Queimadinho, bem assado, podendo ter partes queimadas"
click at [832, 419] on button "Salvar" at bounding box center [849, 413] width 55 height 27
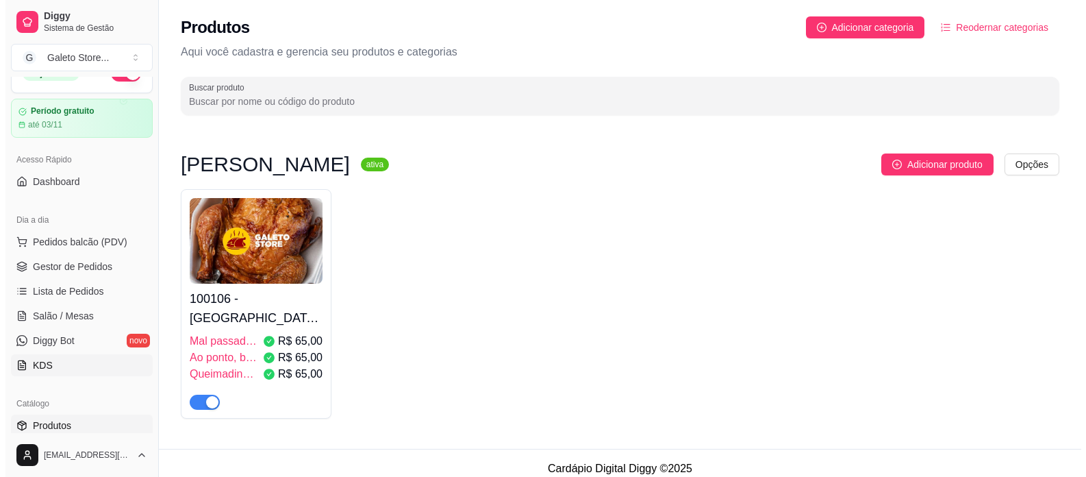
scroll to position [0, 0]
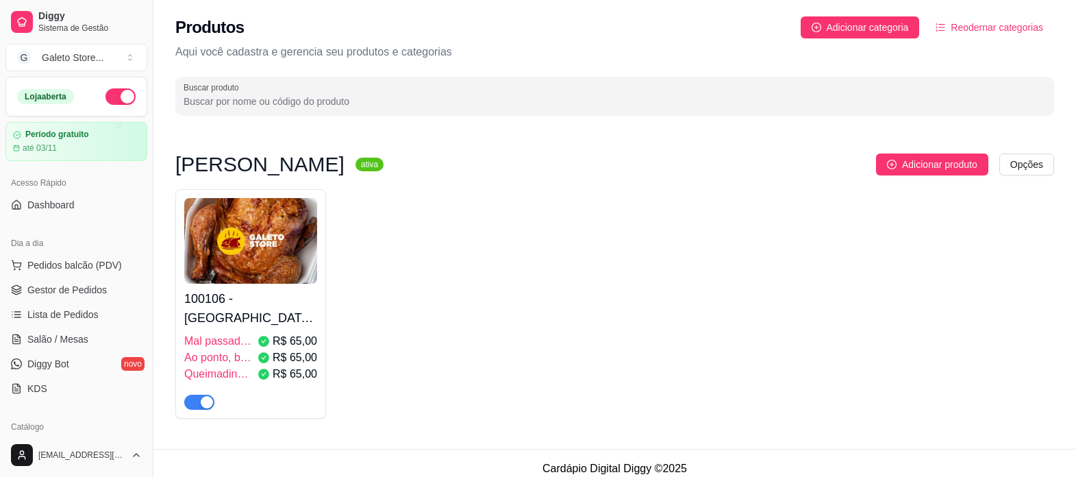
click at [220, 333] on span "Mal passado, suculento, sem estar assado demais" at bounding box center [218, 341] width 68 height 16
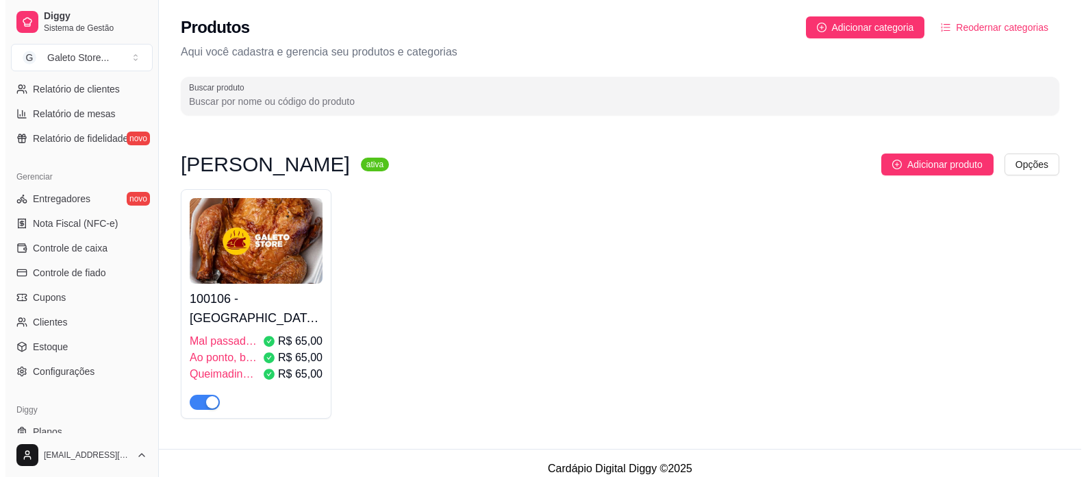
scroll to position [479, 0]
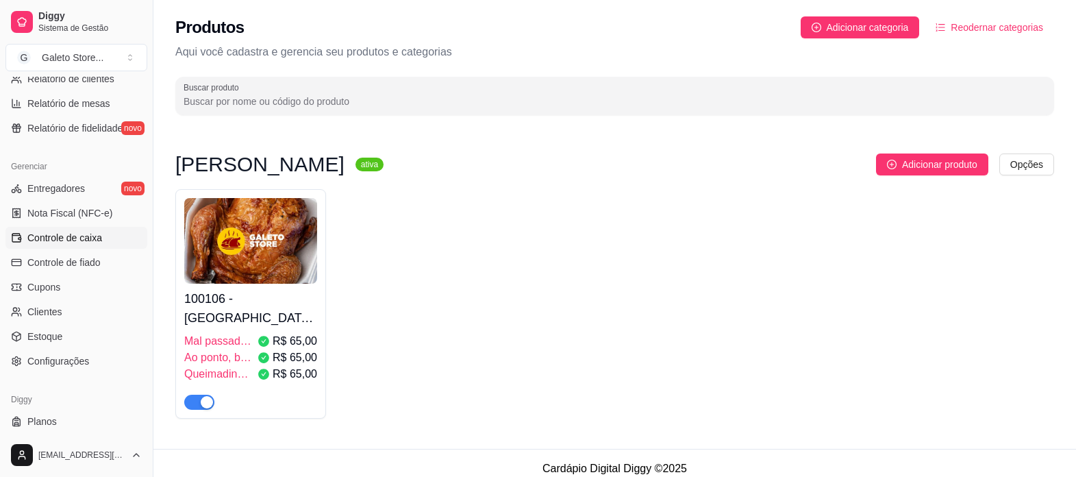
click at [73, 237] on span "Controle de caixa" at bounding box center [64, 238] width 75 height 14
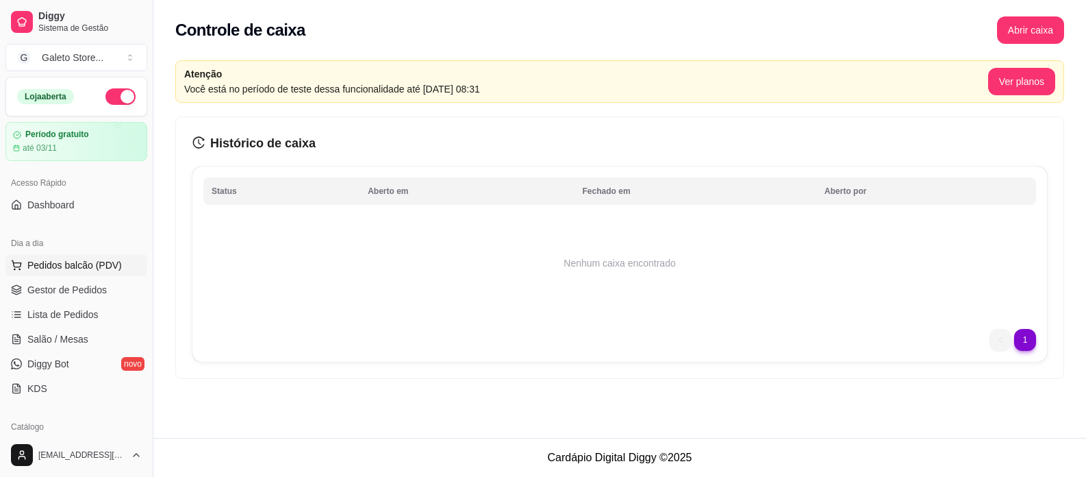
click at [72, 268] on span "Pedidos balcão (PDV)" at bounding box center [74, 265] width 94 height 14
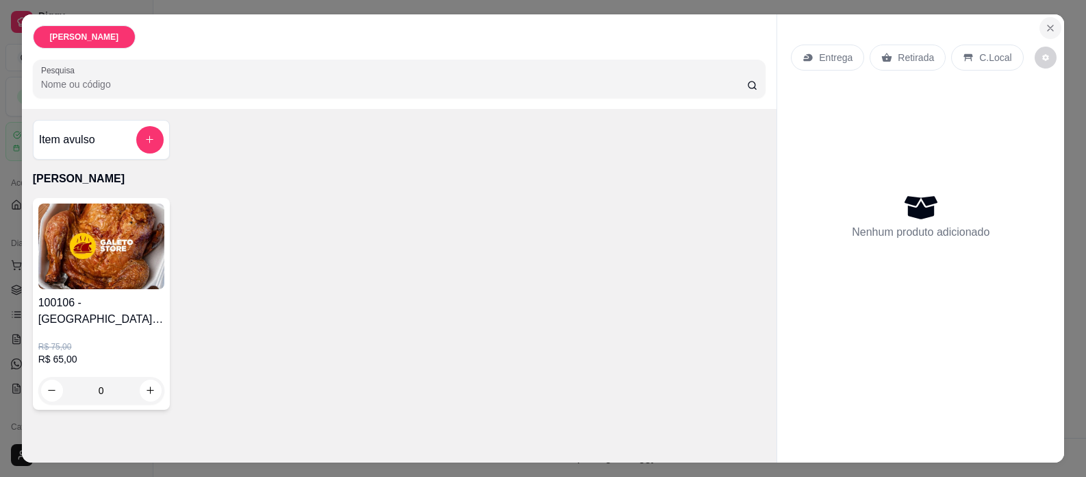
click at [1045, 26] on icon "Close" at bounding box center [1050, 28] width 11 height 11
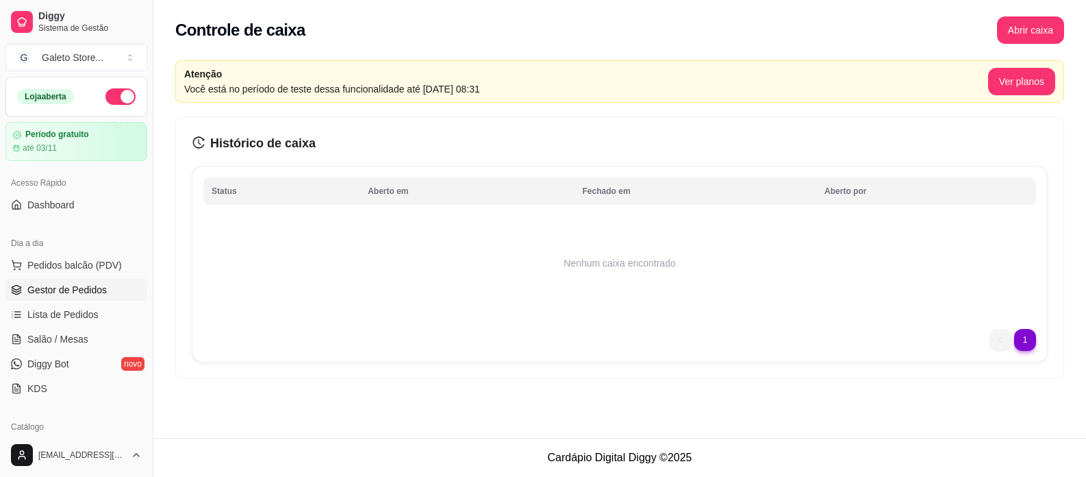
click at [50, 286] on span "Gestor de Pedidos" at bounding box center [66, 290] width 79 height 14
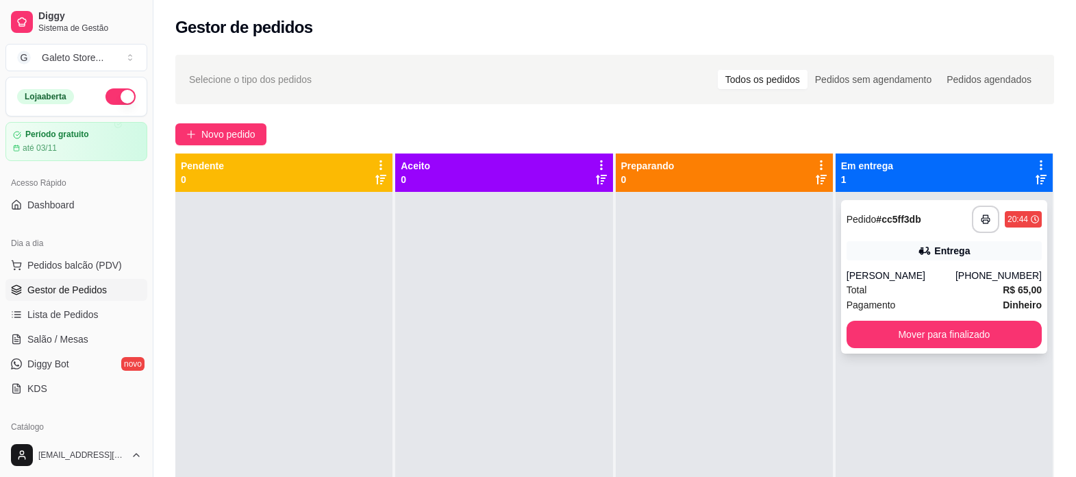
click at [980, 281] on div "(79) 99983-5679" at bounding box center [998, 275] width 86 height 14
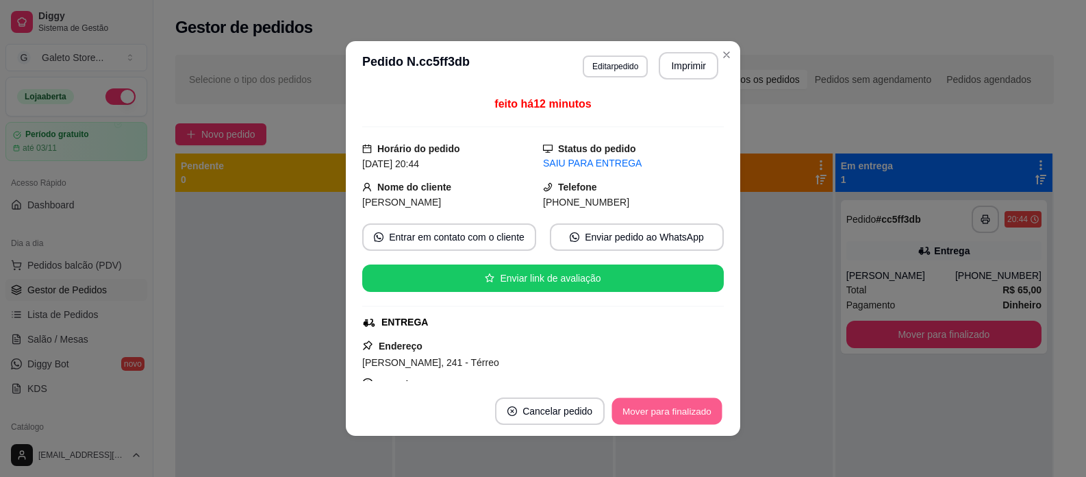
click at [652, 408] on button "Mover para finalizado" at bounding box center [667, 411] width 110 height 27
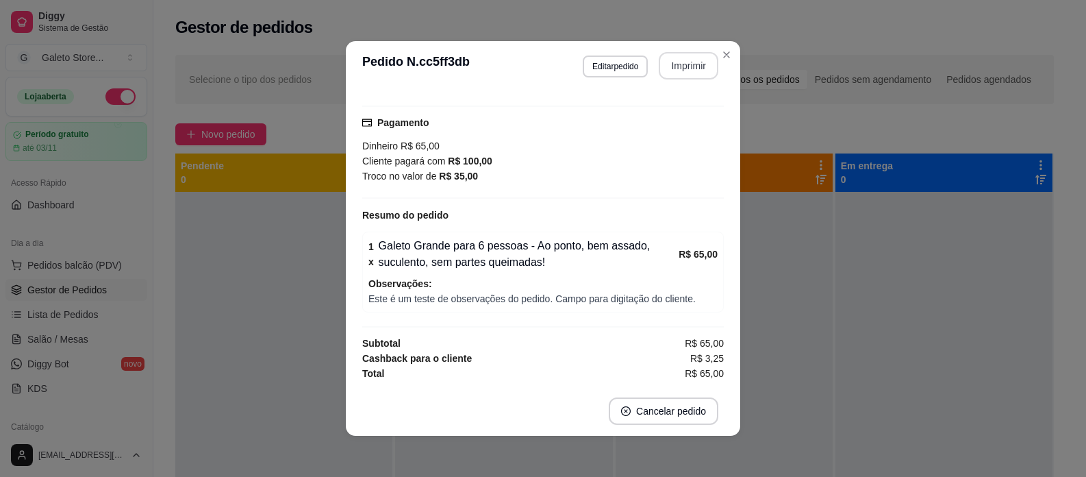
click at [683, 62] on button "Imprimir" at bounding box center [689, 65] width 60 height 27
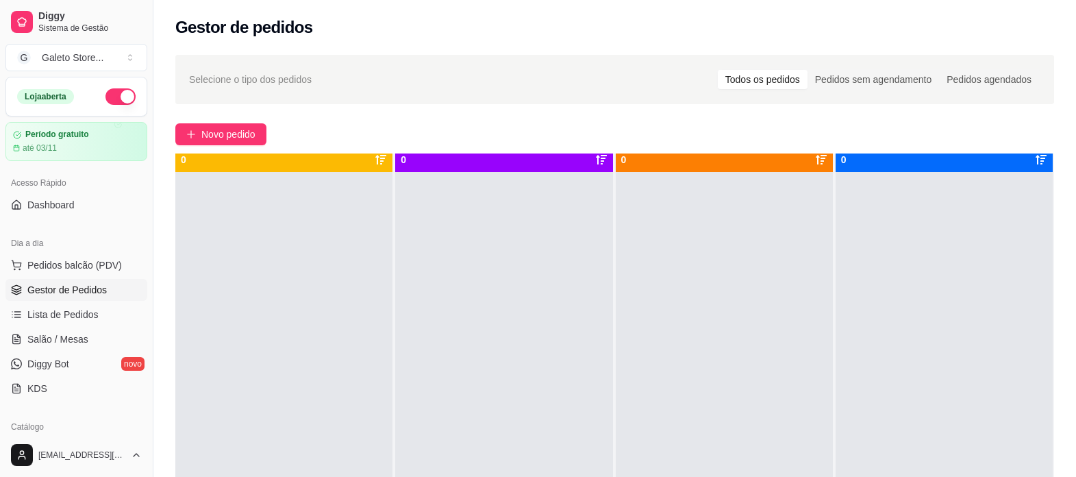
scroll to position [38, 0]
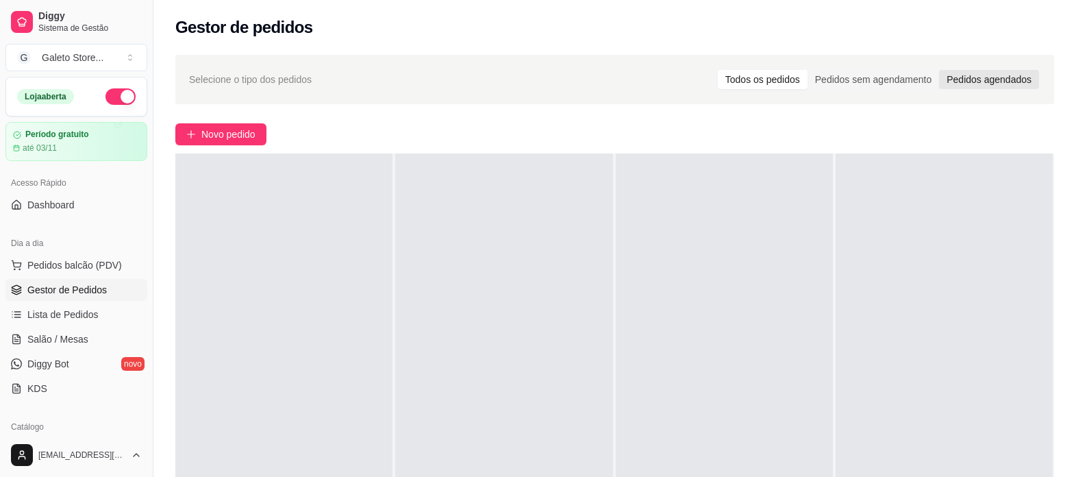
click at [963, 86] on div "Pedidos agendados" at bounding box center [989, 79] width 100 height 19
click at [939, 70] on input "Pedidos agendados" at bounding box center [939, 70] width 0 height 0
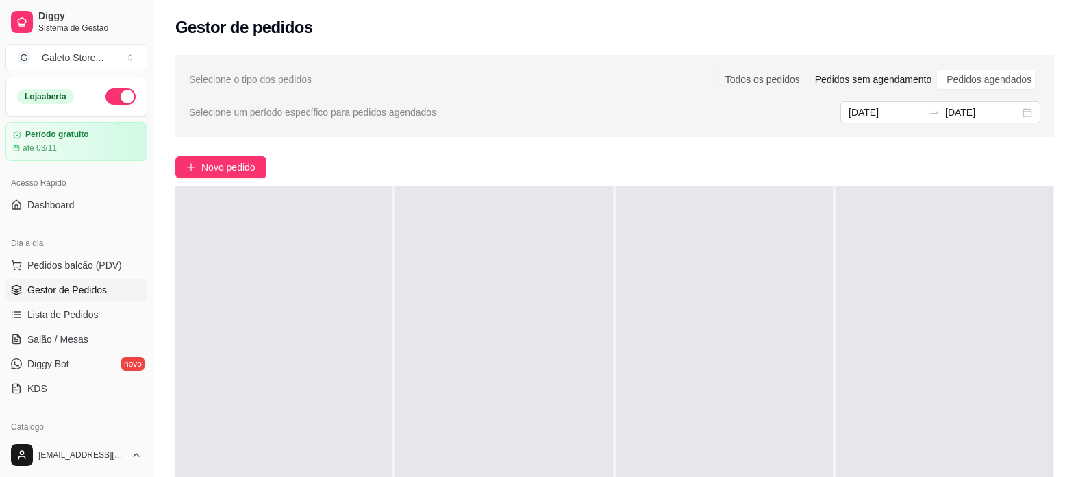
click at [874, 81] on div "Pedidos sem agendamento" at bounding box center [872, 79] width 131 height 19
click at [807, 70] on input "Pedidos sem agendamento" at bounding box center [807, 70] width 0 height 0
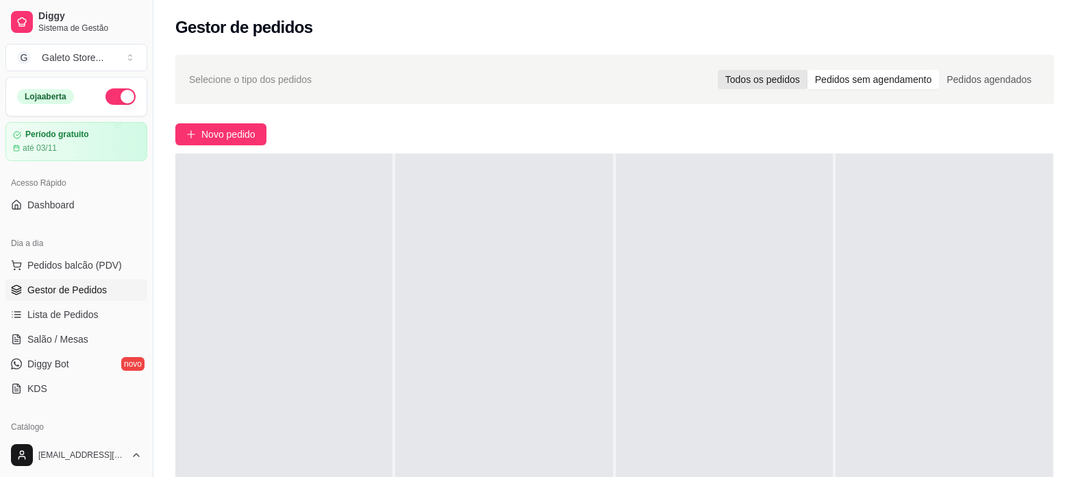
click at [765, 82] on div "Todos os pedidos" at bounding box center [763, 79] width 90 height 19
click at [718, 70] on input "Todos os pedidos" at bounding box center [718, 70] width 0 height 0
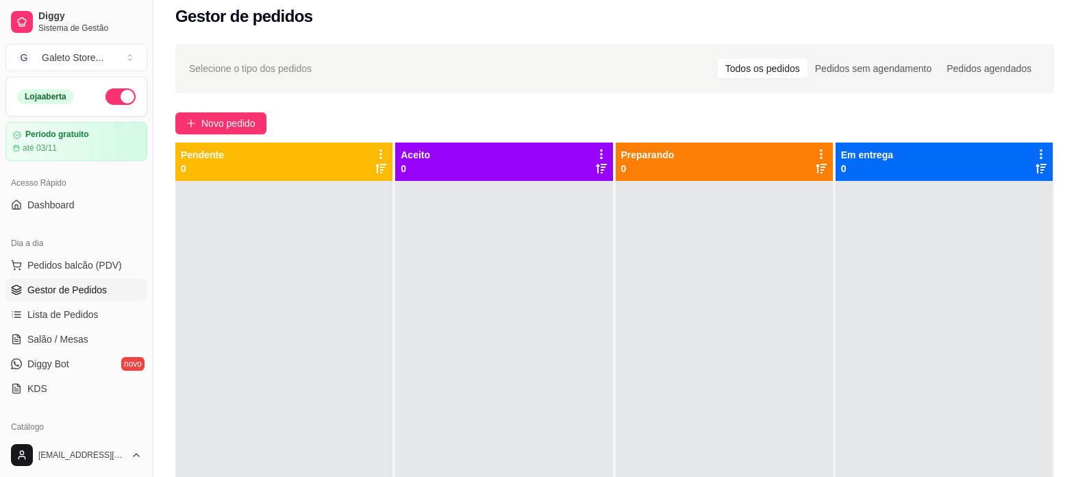
scroll to position [3, 0]
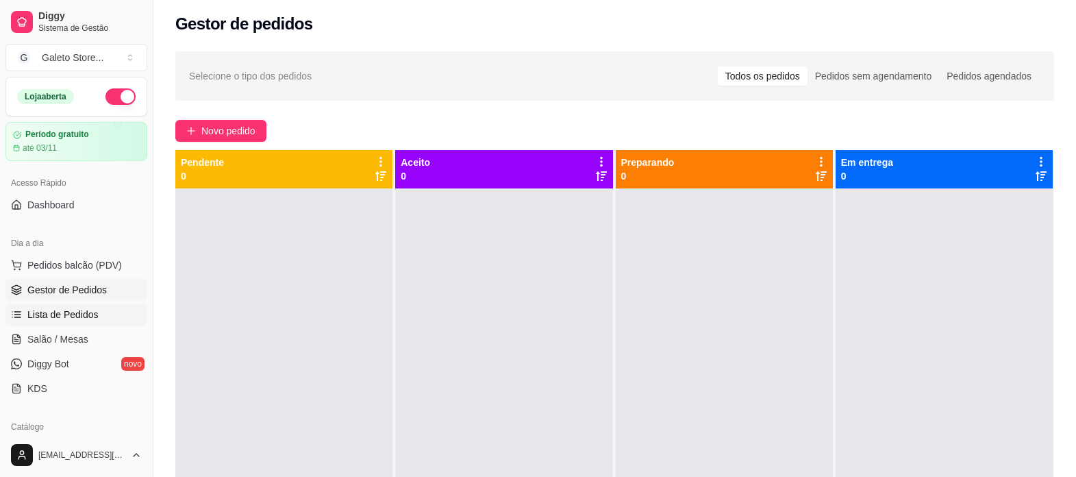
click at [64, 305] on link "Lista de Pedidos" at bounding box center [76, 314] width 142 height 22
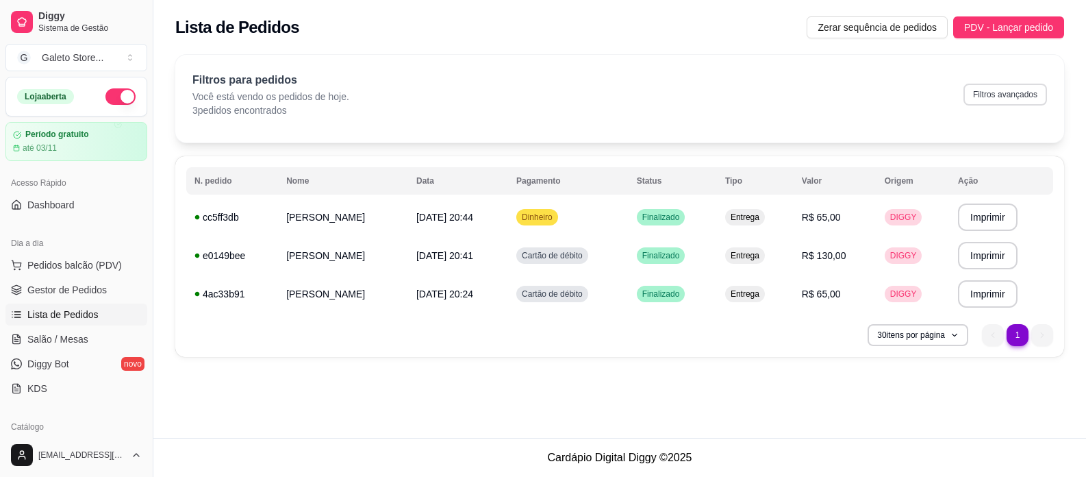
click at [987, 94] on button "Filtros avançados" at bounding box center [1005, 95] width 84 height 22
select select "0"
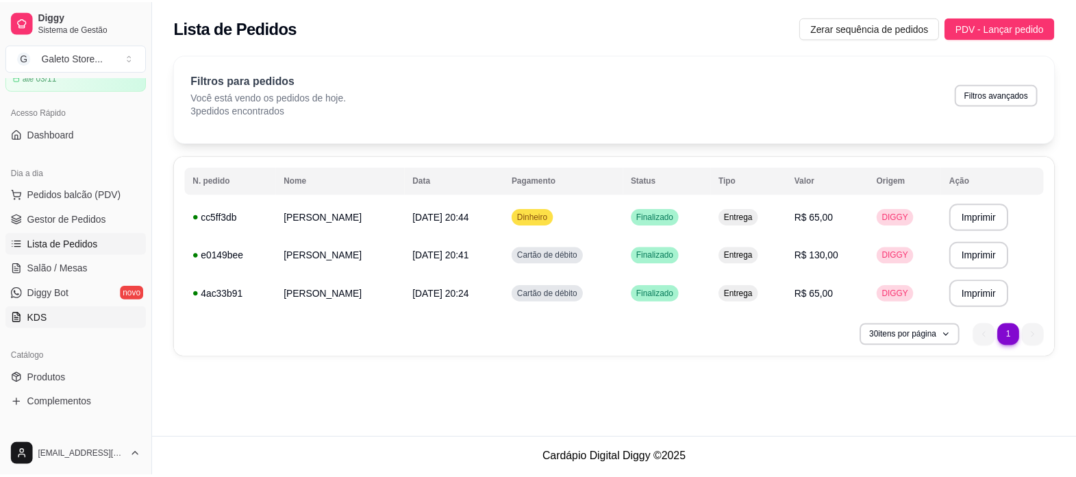
scroll to position [205, 0]
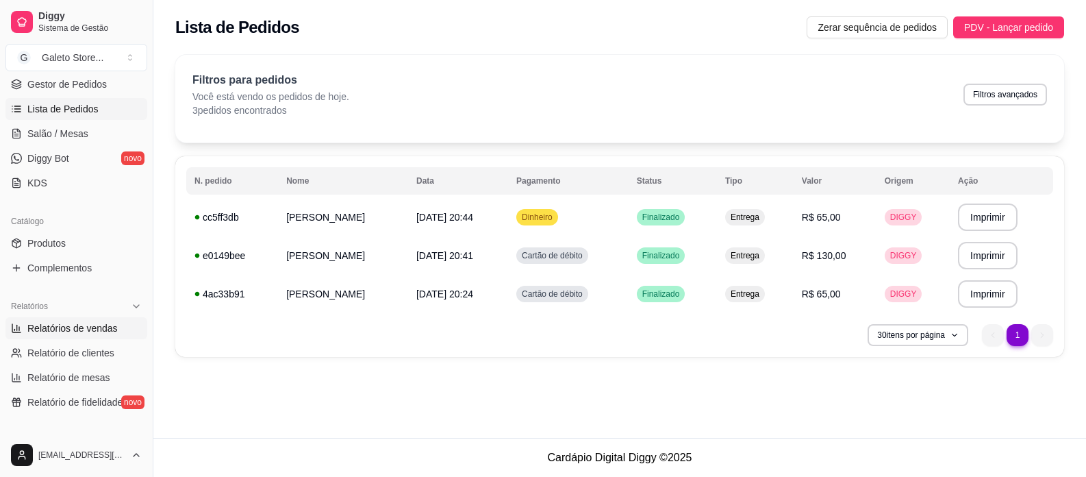
click at [75, 329] on span "Relatórios de vendas" at bounding box center [72, 328] width 90 height 14
select select "ALL"
select select "0"
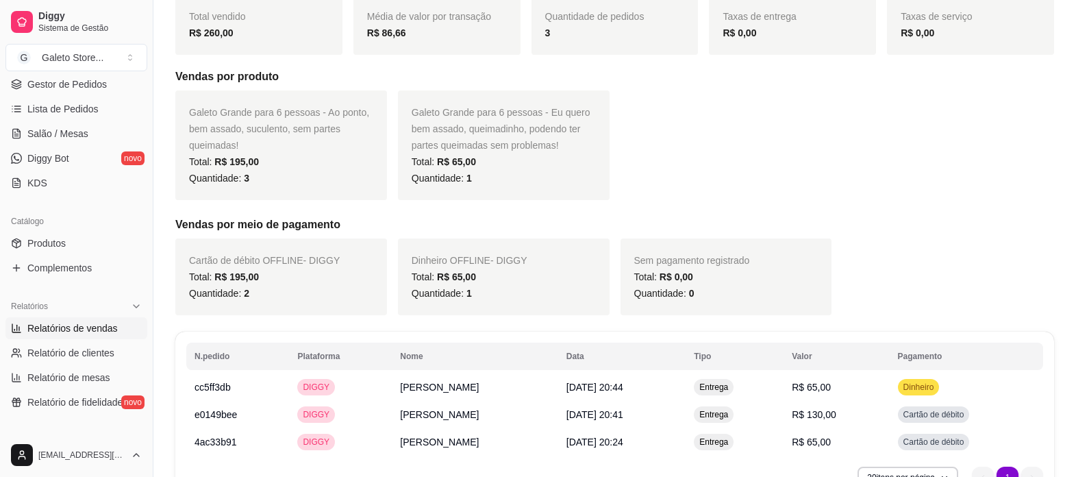
scroll to position [274, 0]
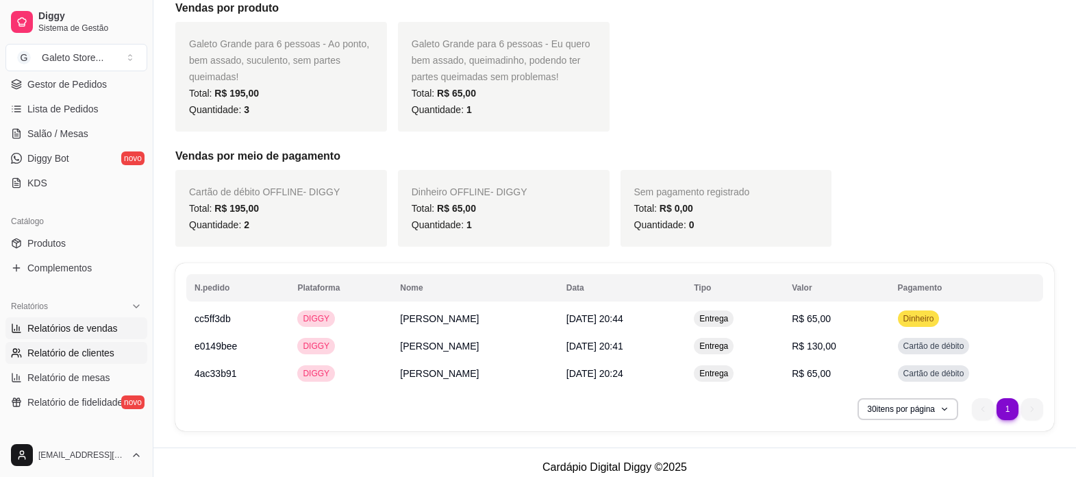
click at [103, 352] on span "Relatório de clientes" at bounding box center [70, 353] width 87 height 14
select select "30"
select select "HIGHEST_TOTAL_SPENT_WITH_ORDERS"
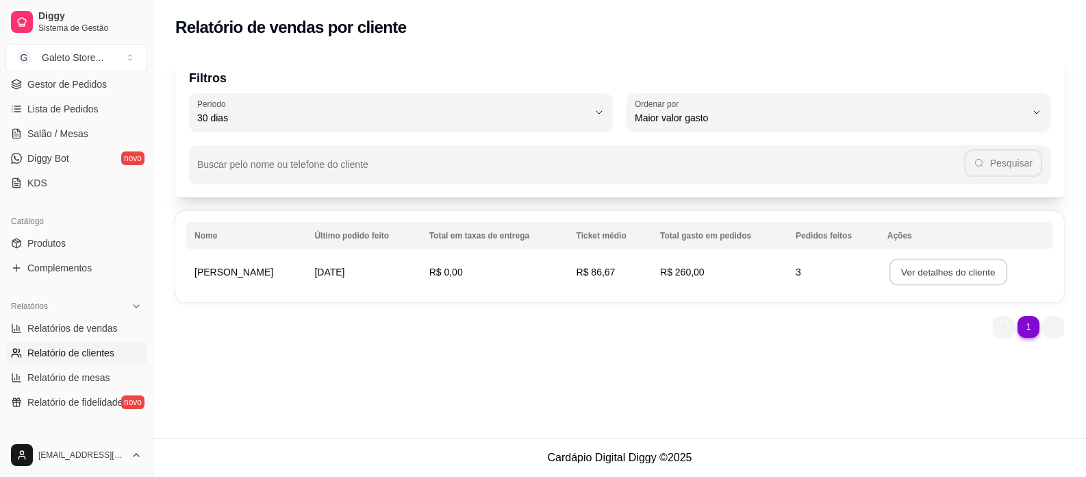
click at [915, 271] on button "Ver detalhes do cliente" at bounding box center [948, 272] width 118 height 27
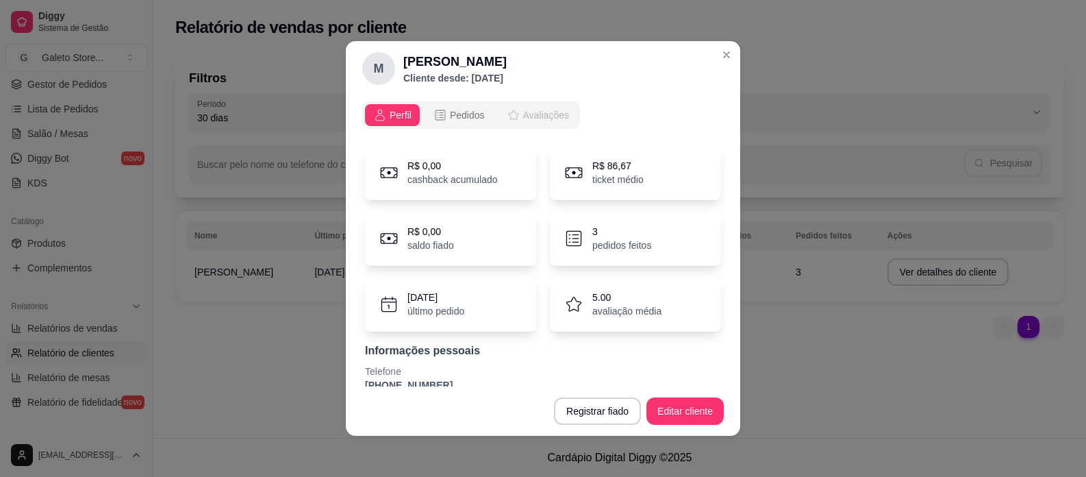
click at [507, 118] on icon "opções" at bounding box center [514, 115] width 14 height 14
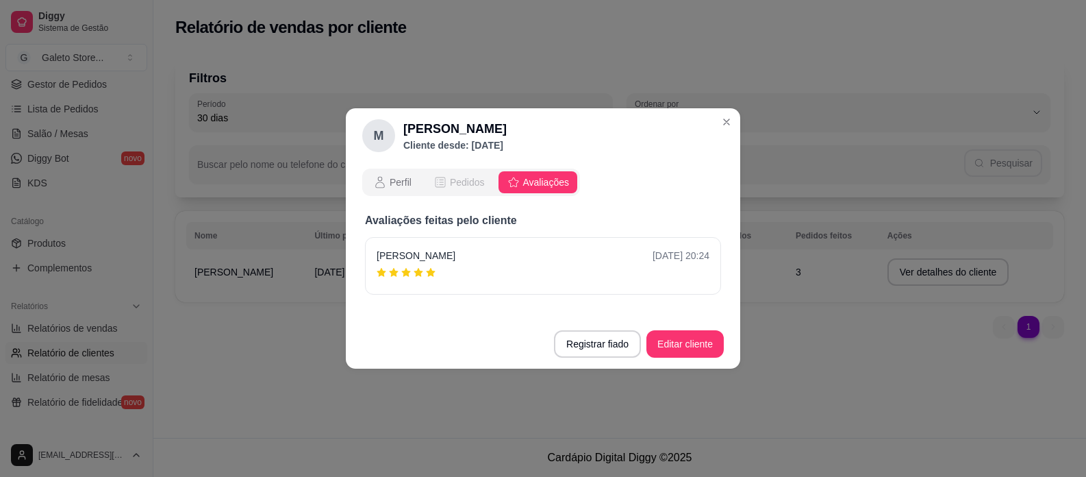
click at [433, 175] on icon "opções" at bounding box center [440, 182] width 14 height 14
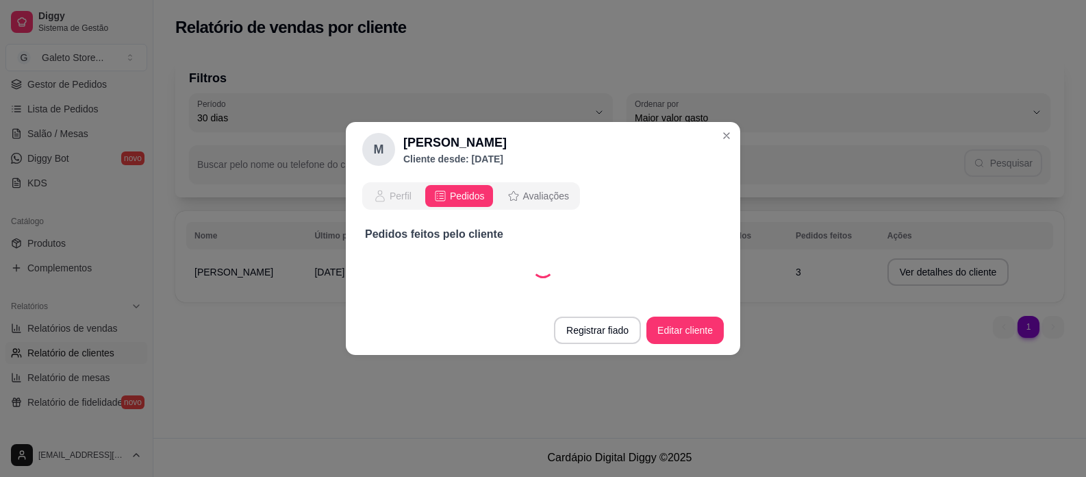
click at [389, 201] on div "Perfil" at bounding box center [392, 196] width 38 height 14
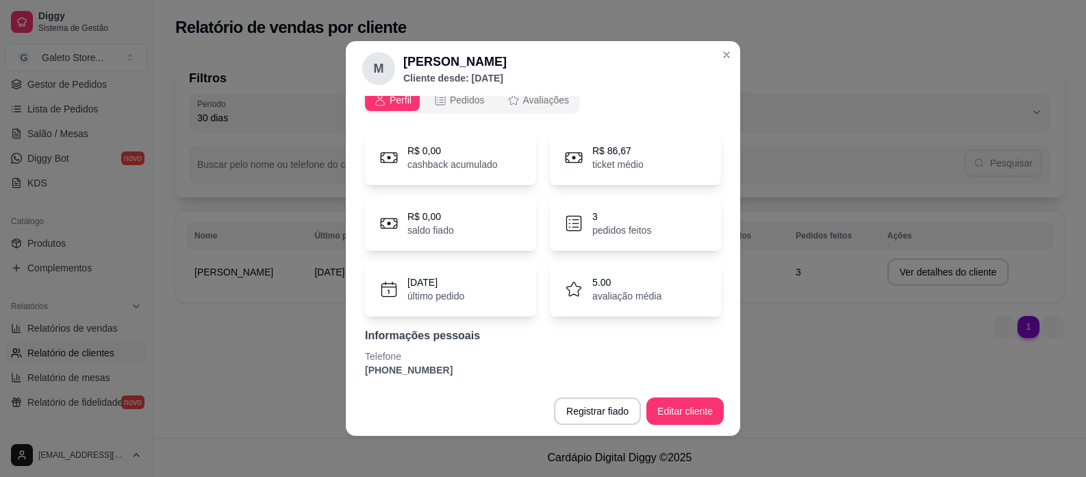
scroll to position [19, 0]
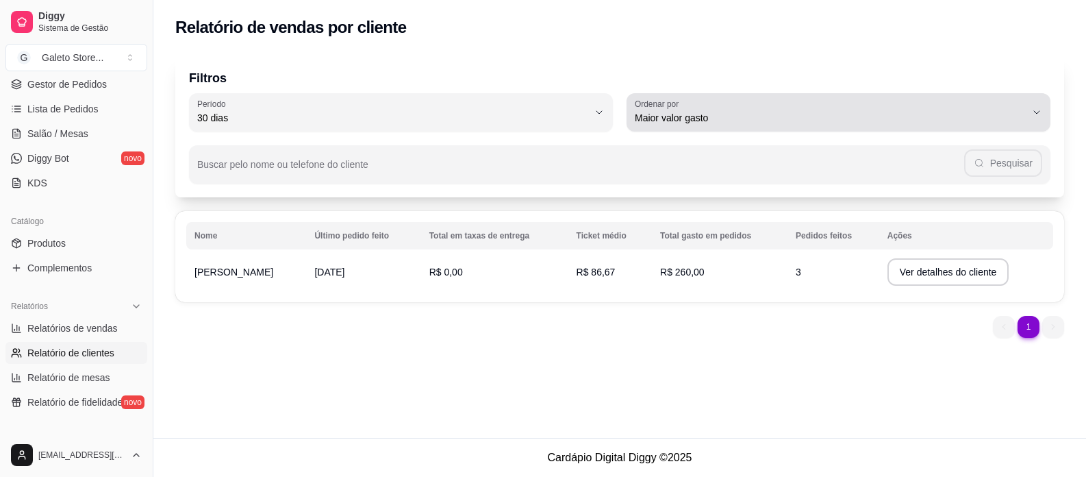
click at [974, 121] on span "Maior valor gasto" at bounding box center [830, 118] width 391 height 14
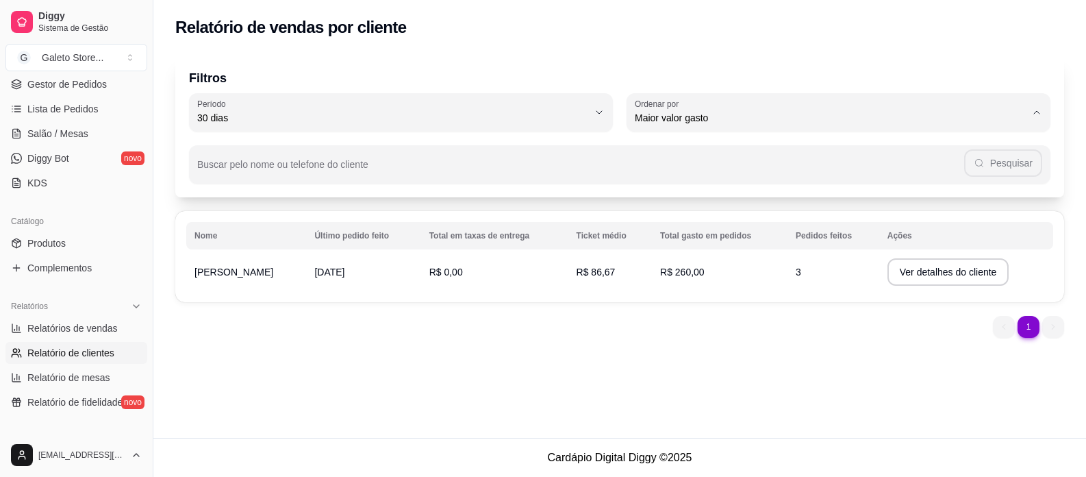
click at [831, 182] on li "Maior ticket médio" at bounding box center [838, 172] width 396 height 21
type input "HIGHEST_AVERAGE_TICKET"
select select "HIGHEST_AVERAGE_TICKET"
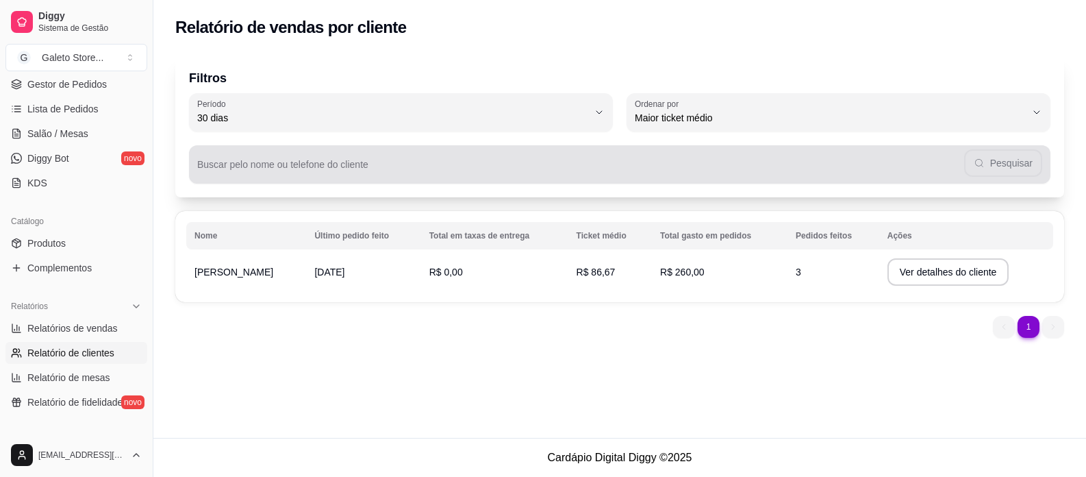
click at [420, 158] on div "Pesquisar" at bounding box center [619, 164] width 845 height 27
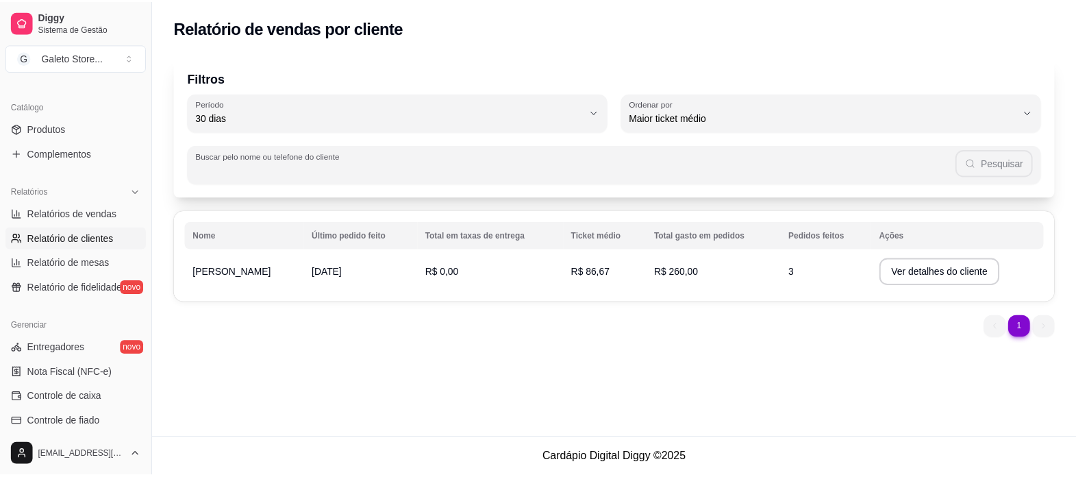
scroll to position [340, 0]
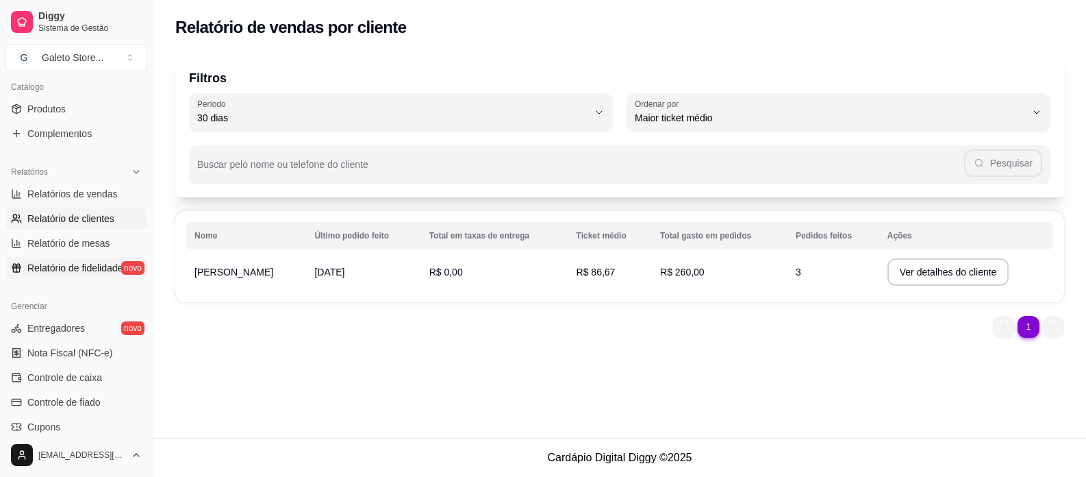
click at [62, 269] on span "Relatório de fidelidade" at bounding box center [74, 268] width 95 height 14
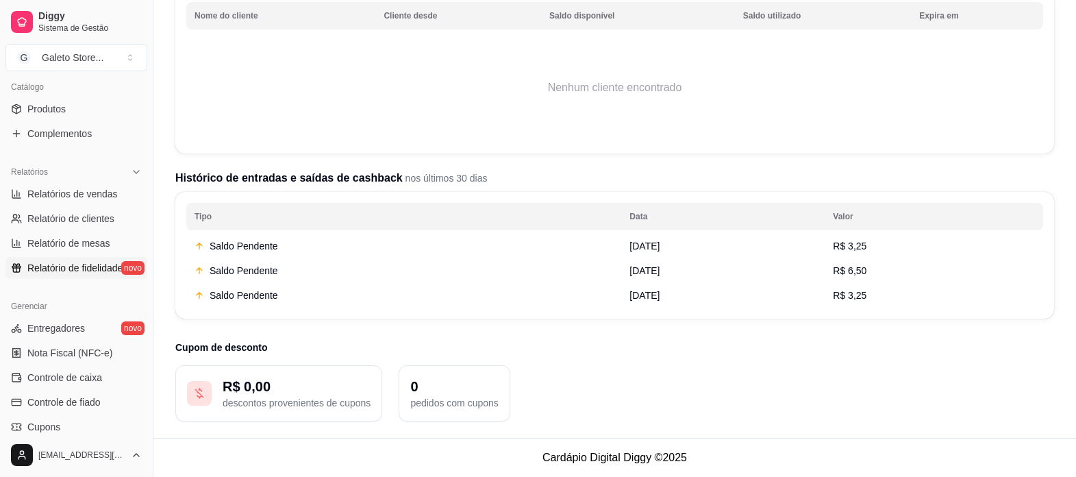
scroll to position [142, 0]
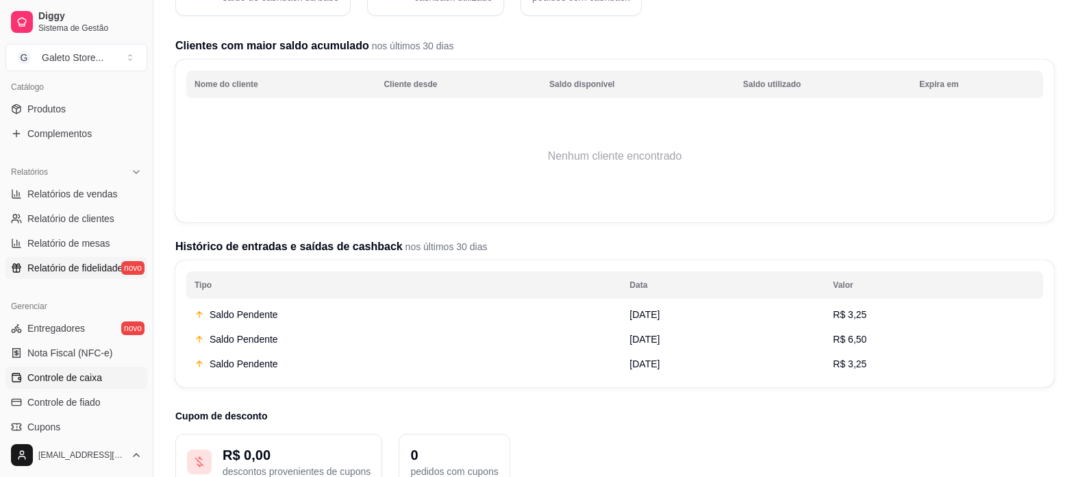
click at [74, 381] on span "Controle de caixa" at bounding box center [64, 377] width 75 height 14
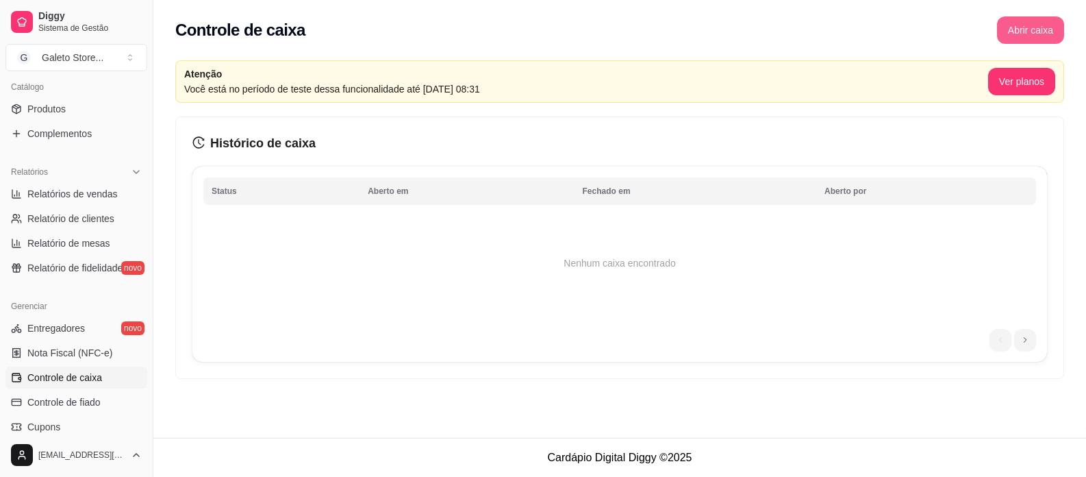
click at [1022, 29] on button "Abrir caixa" at bounding box center [1030, 29] width 67 height 27
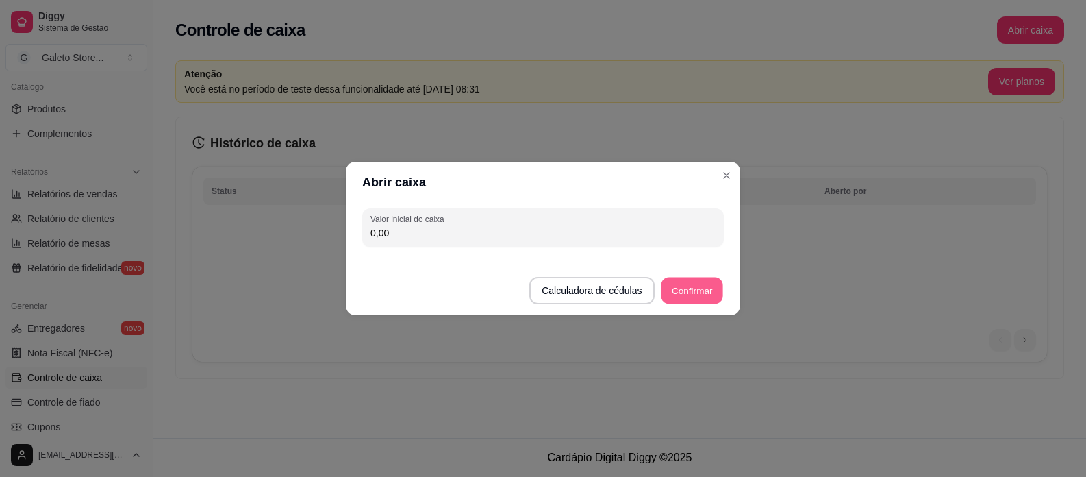
click at [696, 288] on button "Confirmar" at bounding box center [692, 290] width 62 height 27
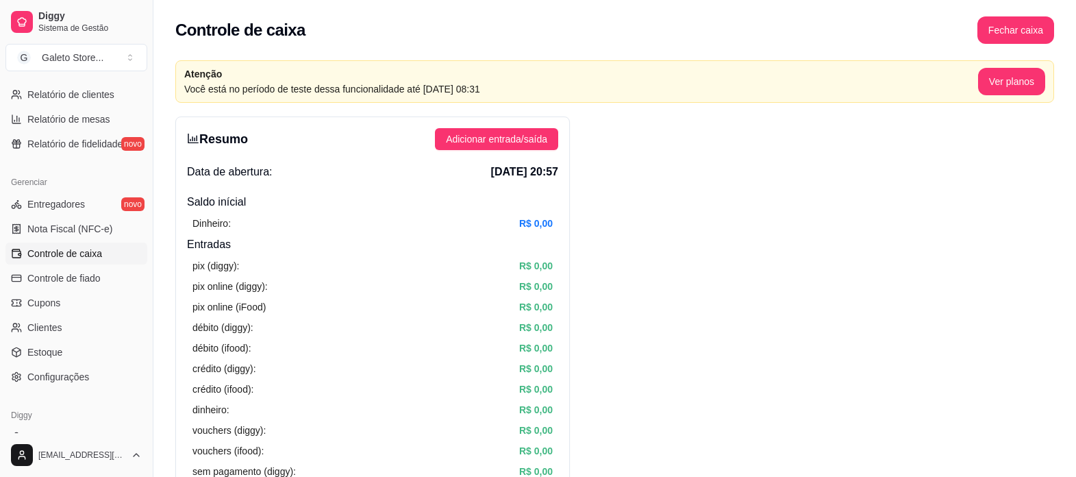
scroll to position [440, 0]
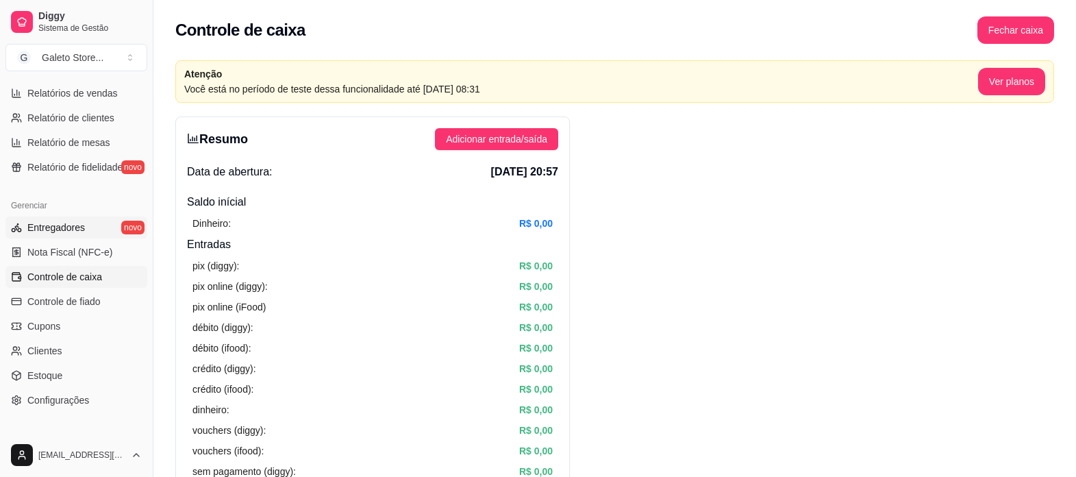
click at [71, 224] on span "Entregadores" at bounding box center [56, 227] width 58 height 14
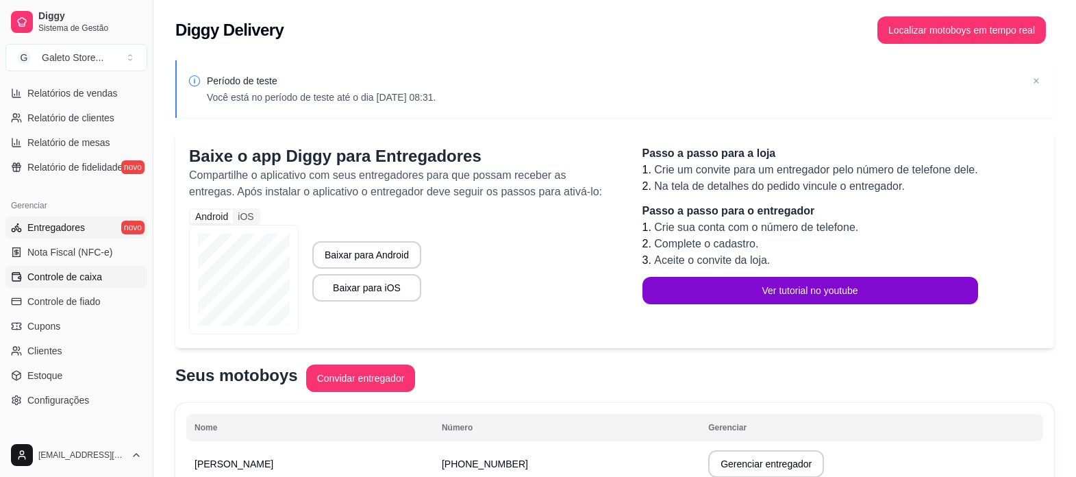
click at [50, 274] on span "Controle de caixa" at bounding box center [64, 277] width 75 height 14
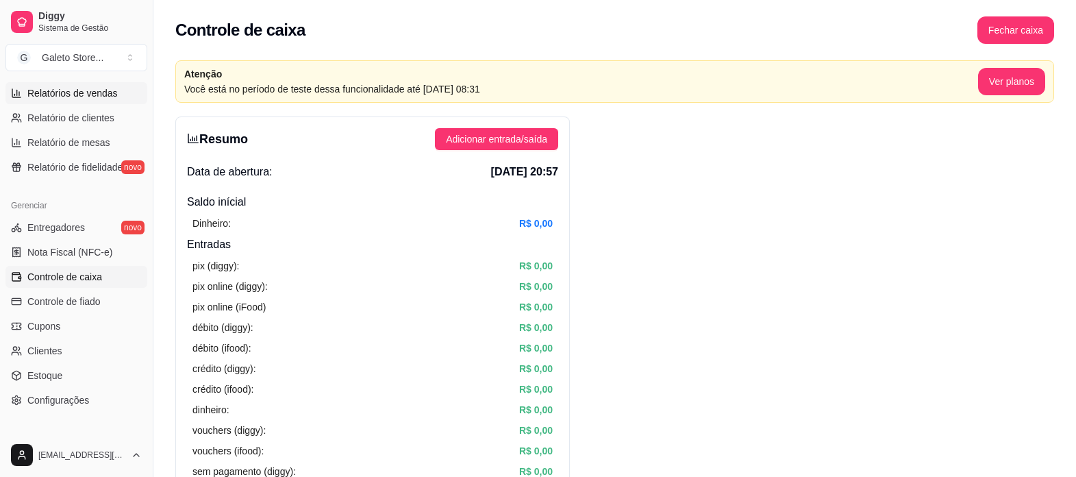
click at [67, 94] on span "Relatórios de vendas" at bounding box center [72, 93] width 90 height 14
select select "ALL"
select select "0"
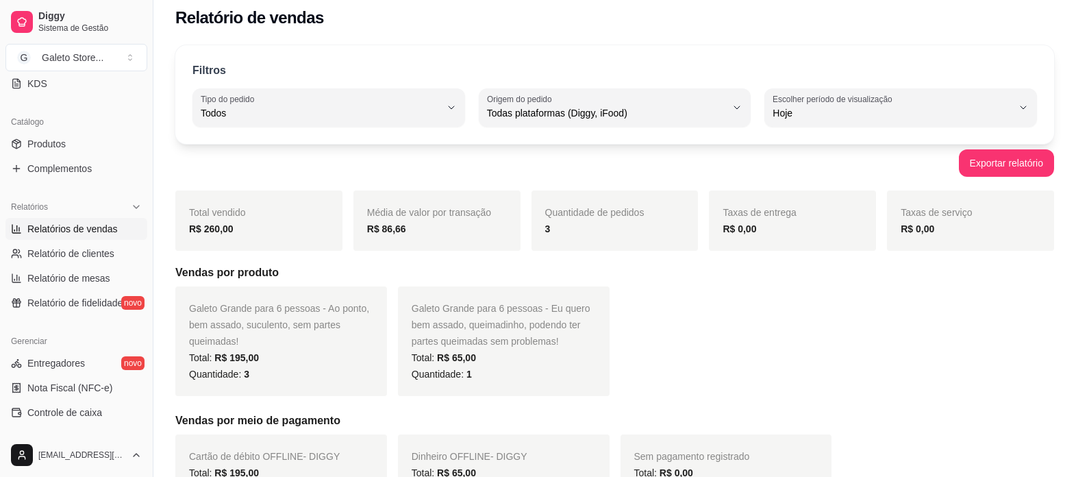
scroll to position [303, 0]
click at [49, 360] on span "Entregadores" at bounding box center [56, 364] width 58 height 14
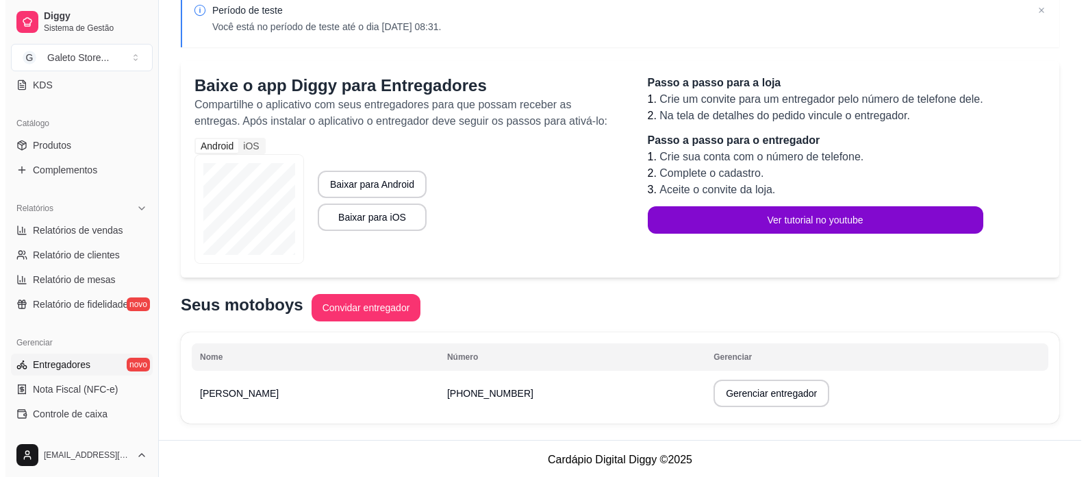
scroll to position [73, 0]
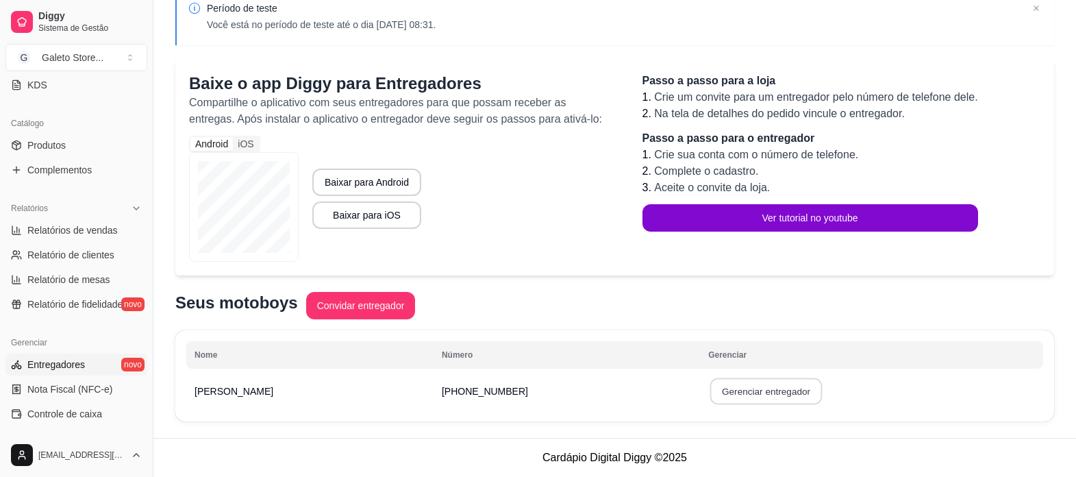
click at [710, 392] on button "Gerenciar entregador" at bounding box center [766, 391] width 112 height 27
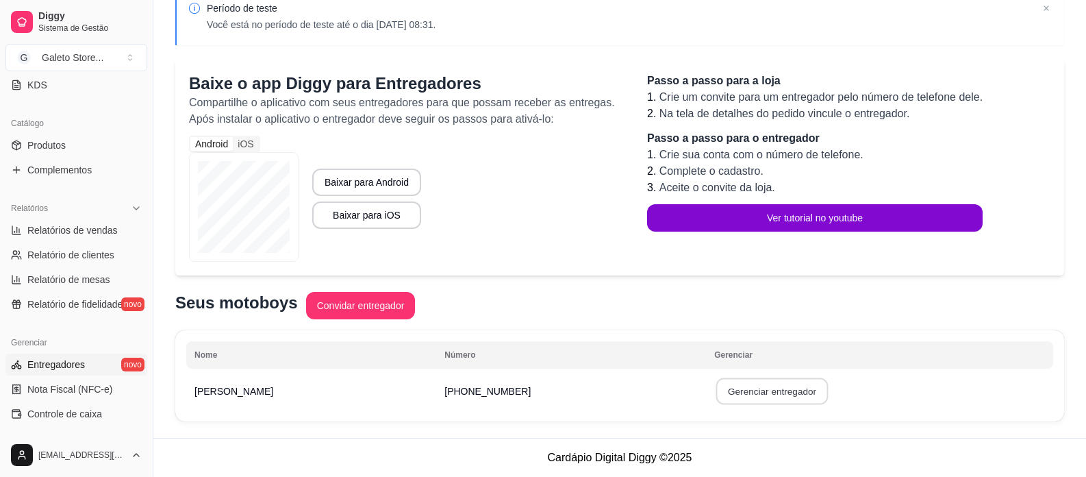
select select "30"
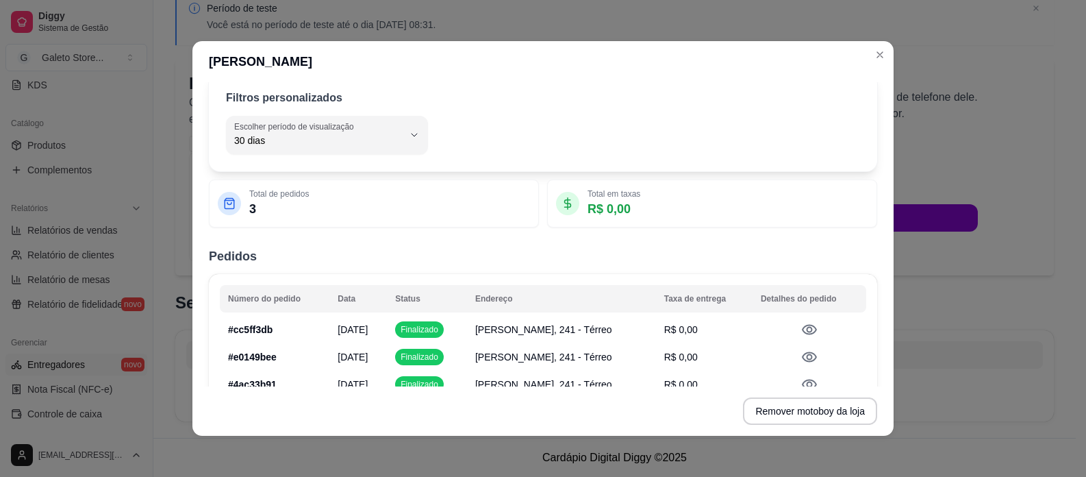
scroll to position [0, 0]
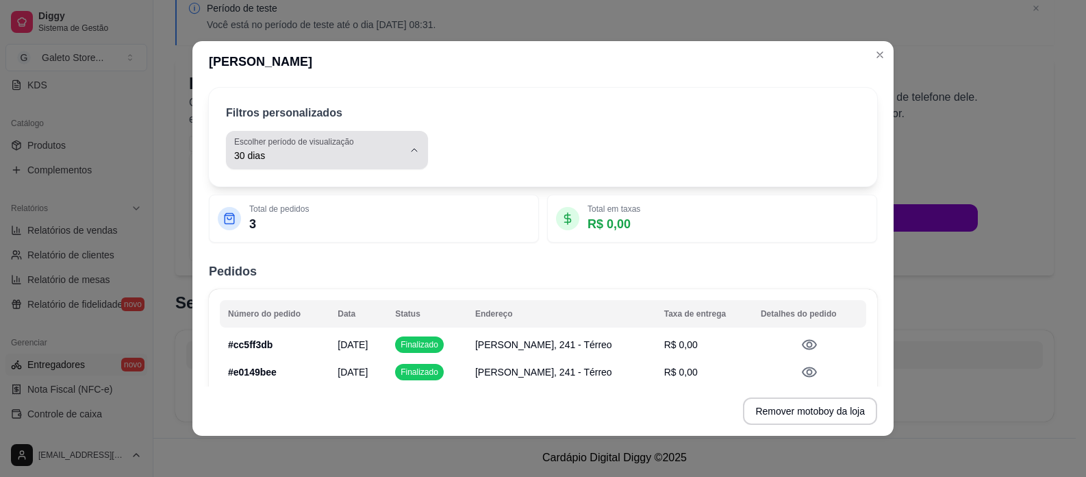
click at [357, 147] on div "30 dias" at bounding box center [318, 149] width 169 height 27
click at [351, 198] on li "Hoje" at bounding box center [320, 189] width 180 height 21
type input "0"
select select "0"
click at [616, 228] on p "R$ 0,00" at bounding box center [613, 223] width 53 height 19
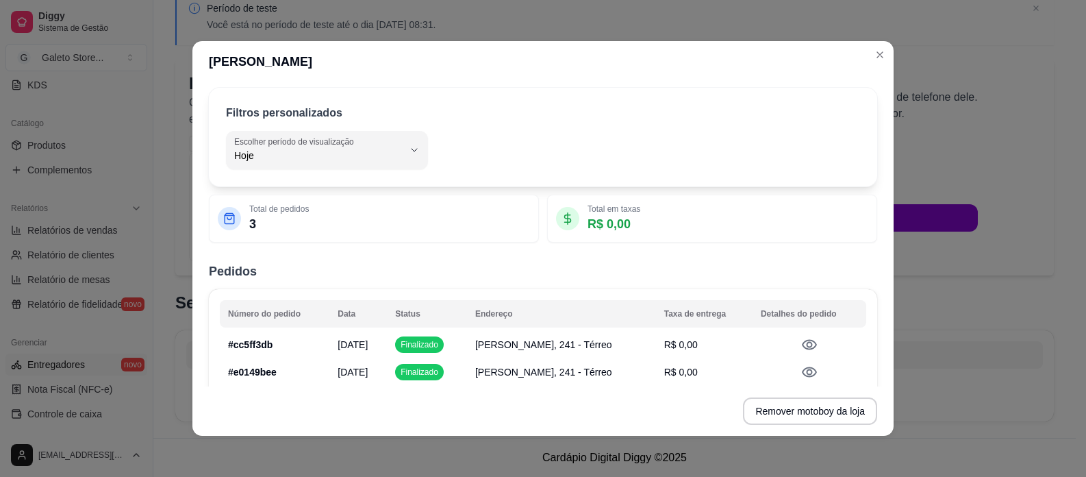
click at [616, 228] on p "R$ 0,00" at bounding box center [613, 223] width 53 height 19
click at [290, 223] on p "3" at bounding box center [279, 223] width 60 height 19
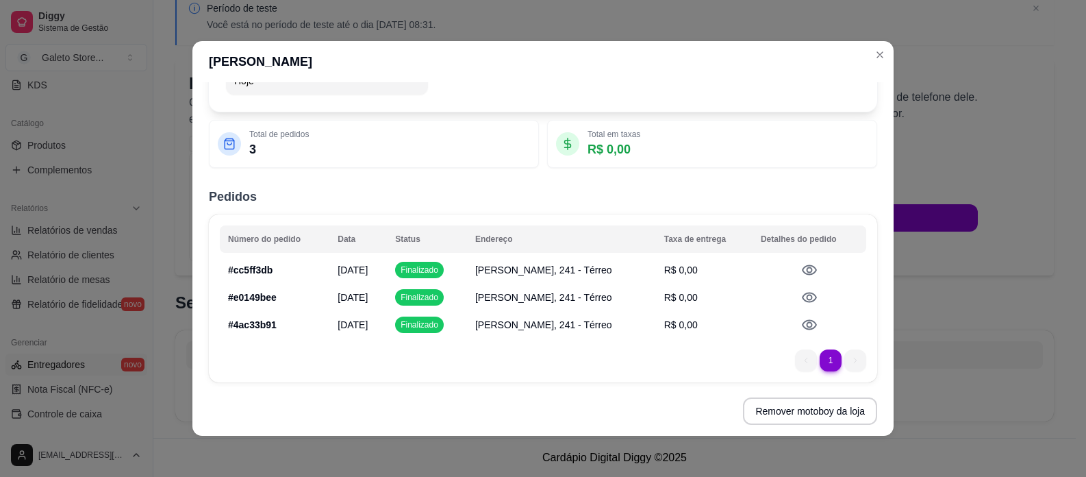
scroll to position [76, 0]
click at [802, 271] on icon at bounding box center [809, 269] width 15 height 10
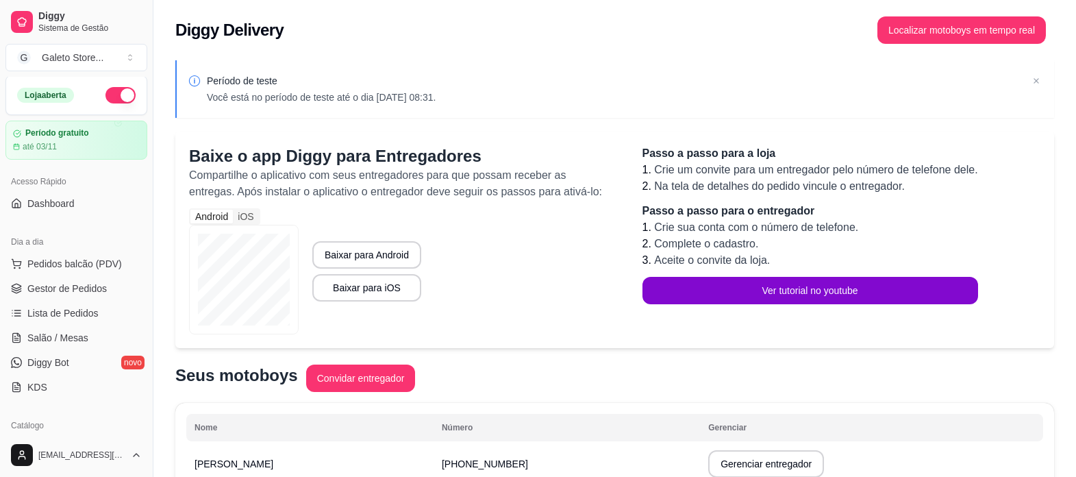
scroll to position [0, 0]
click at [66, 202] on span "Dashboard" at bounding box center [50, 205] width 47 height 14
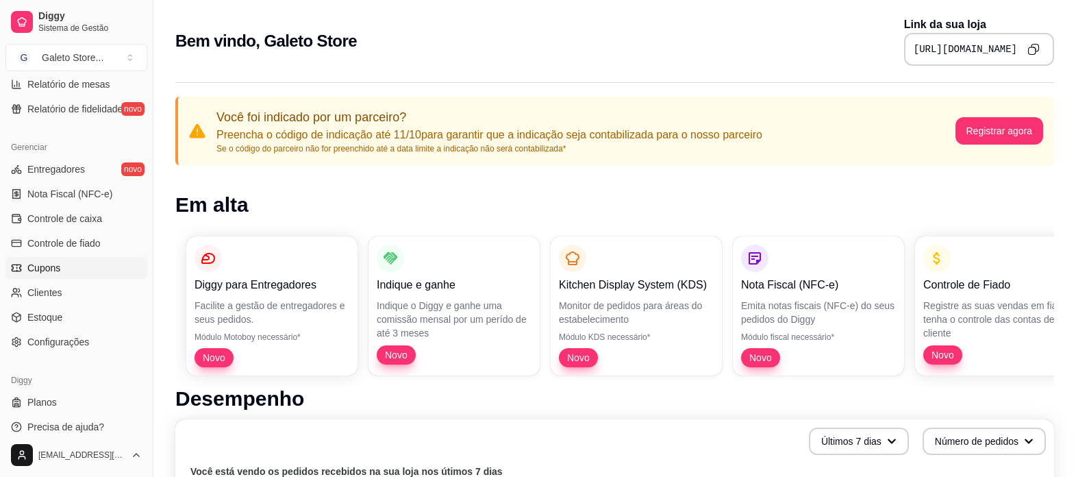
scroll to position [509, 0]
